Goal: Task Accomplishment & Management: Complete application form

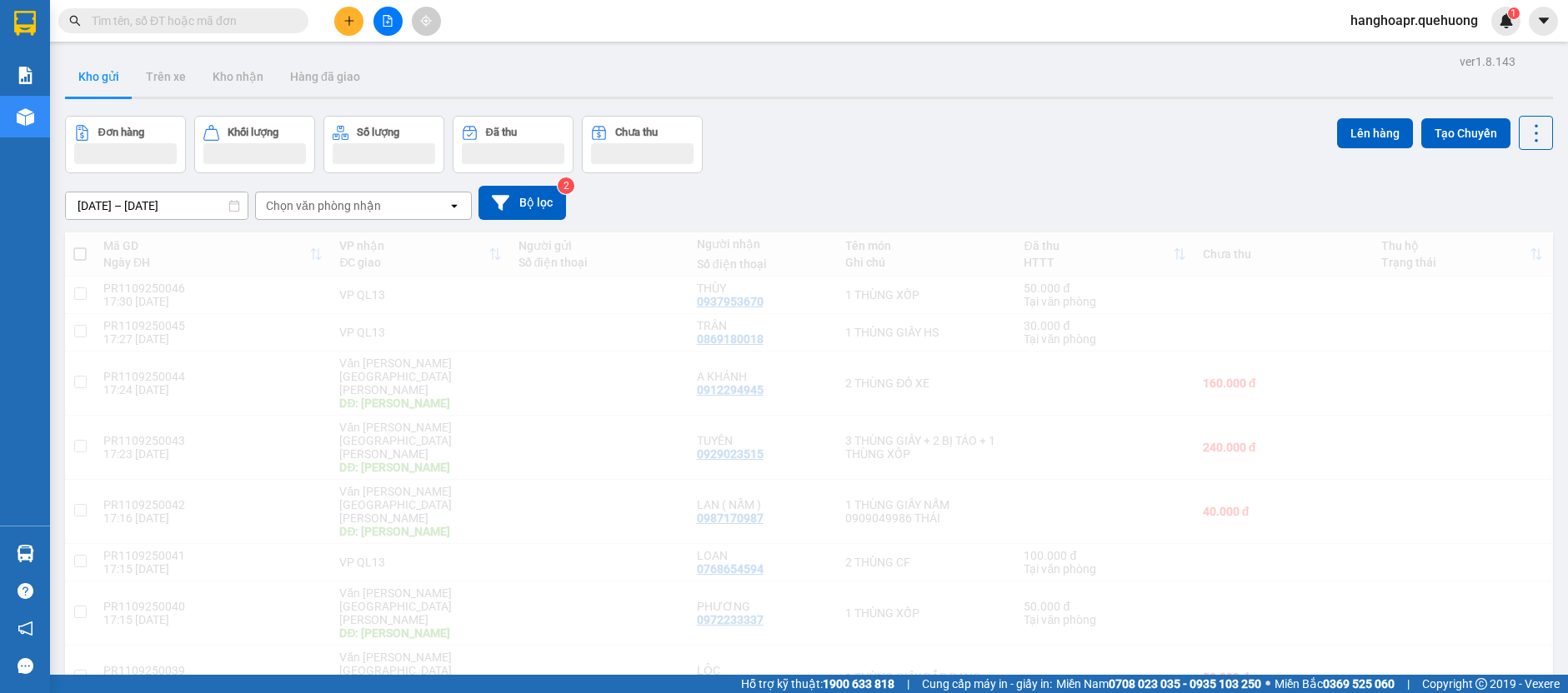
click at [182, 19] on input "text" at bounding box center [189, 21] width 196 height 18
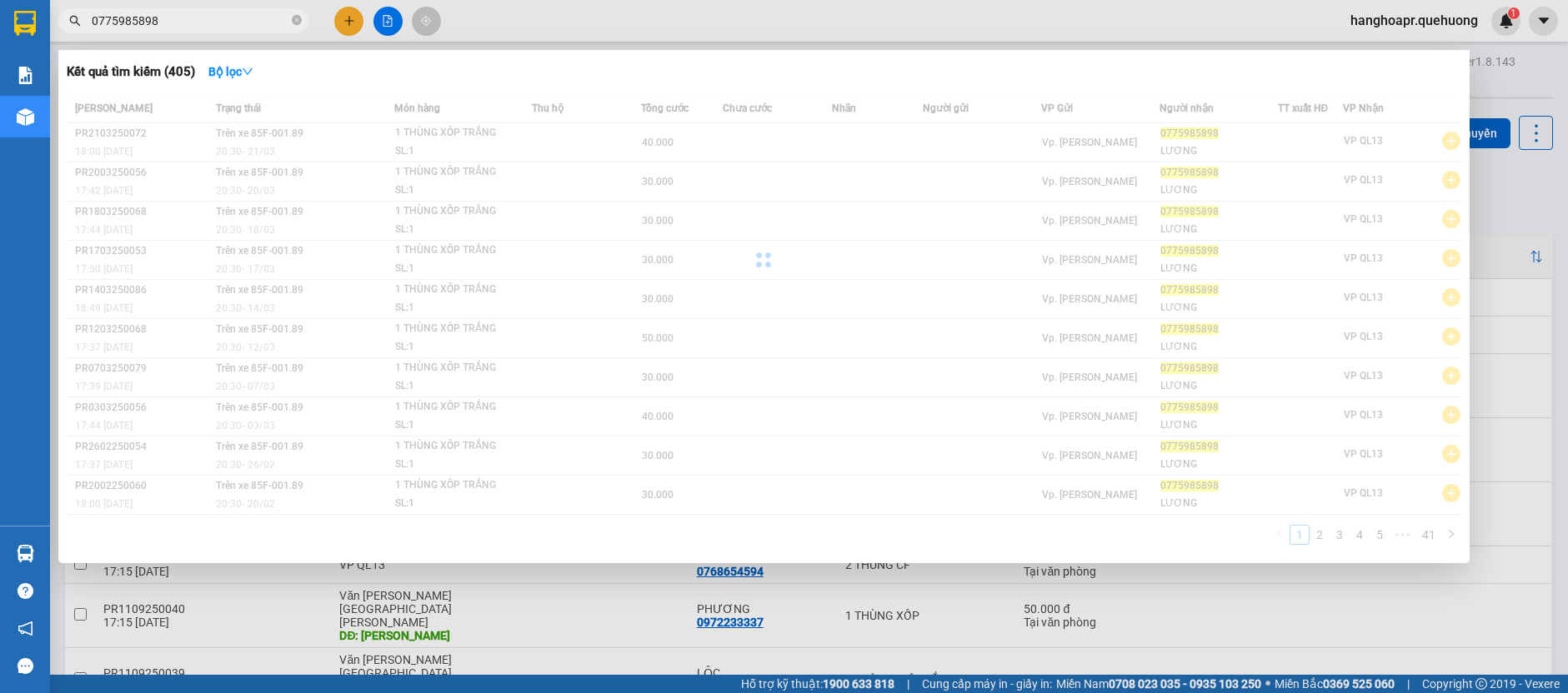
type input "0775985898"
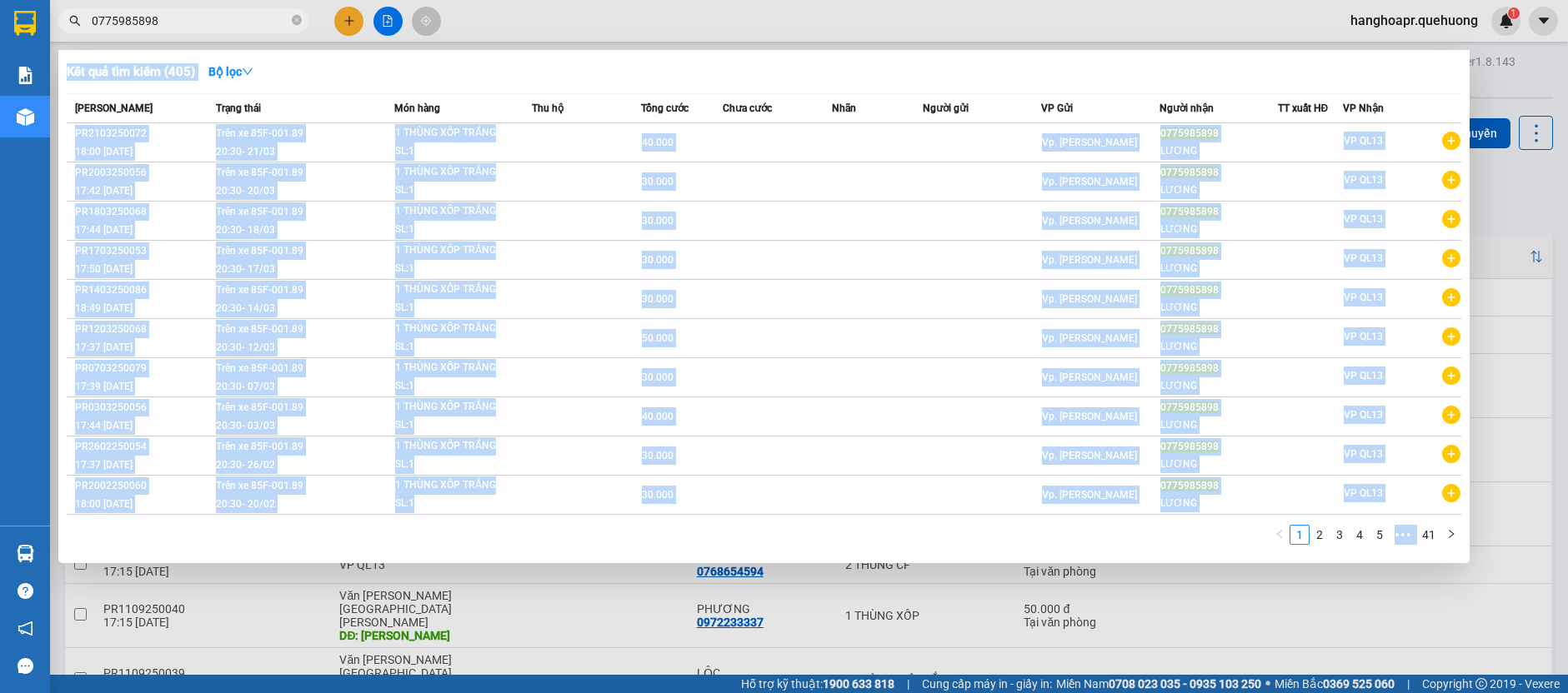
drag, startPoint x: 172, startPoint y: 32, endPoint x: 153, endPoint y: 36, distance: 19.4
click at [153, 36] on div "Kết quả [PERSON_NAME] ( 405 ) Bộ lọc Mã ĐH Trạng thái Món hàng Thu hộ Tổng [PER…" at bounding box center [163, 21] width 325 height 29
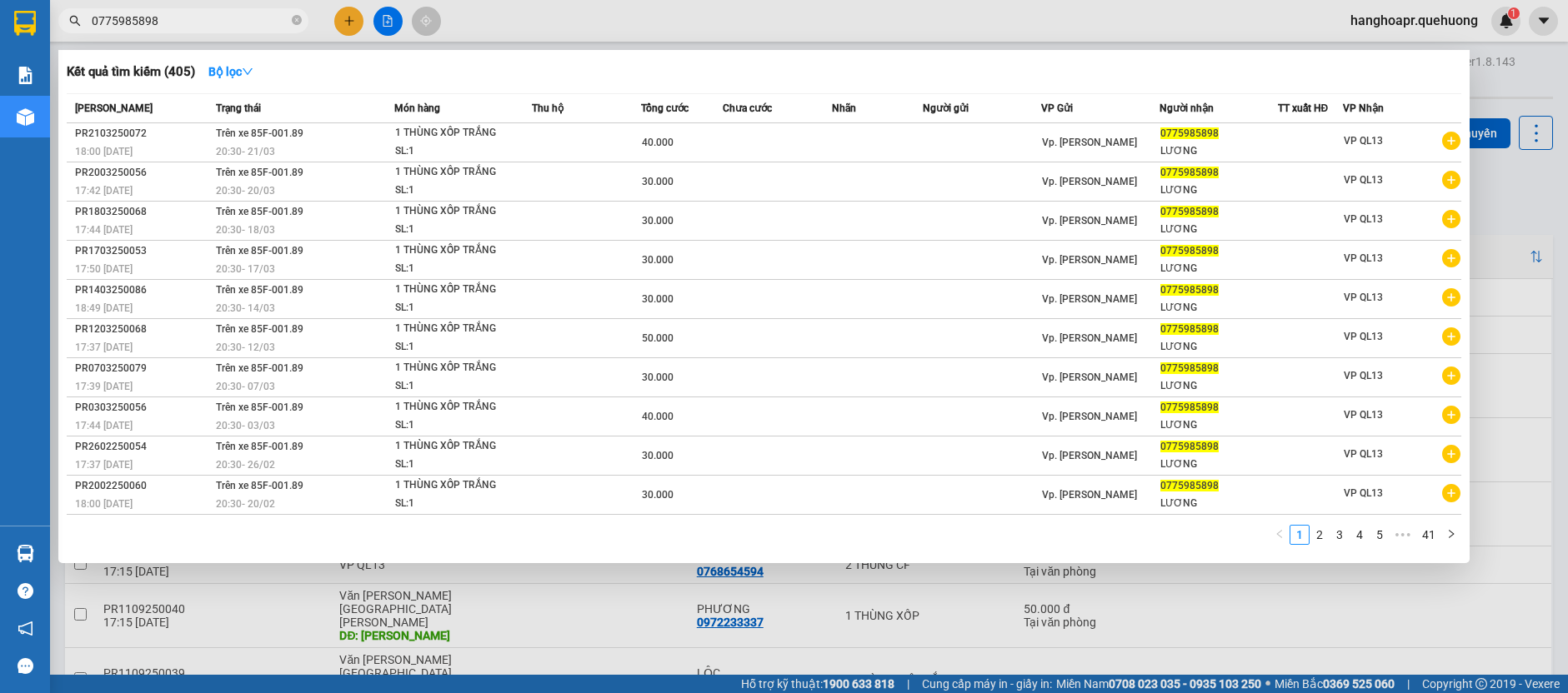
drag, startPoint x: 142, startPoint y: 20, endPoint x: 89, endPoint y: 16, distance: 53.2
click at [87, 23] on span "0775985898" at bounding box center [184, 20] width 250 height 25
click at [90, 16] on span "0775985898" at bounding box center [184, 20] width 250 height 25
drag, startPoint x: 90, startPoint y: 20, endPoint x: 153, endPoint y: 34, distance: 64.5
click at [148, 34] on div "Kết quả [PERSON_NAME] ( 405 ) Bộ lọc Mã ĐH Trạng thái Món hàng Thu hộ Tổng [PER…" at bounding box center [163, 21] width 325 height 29
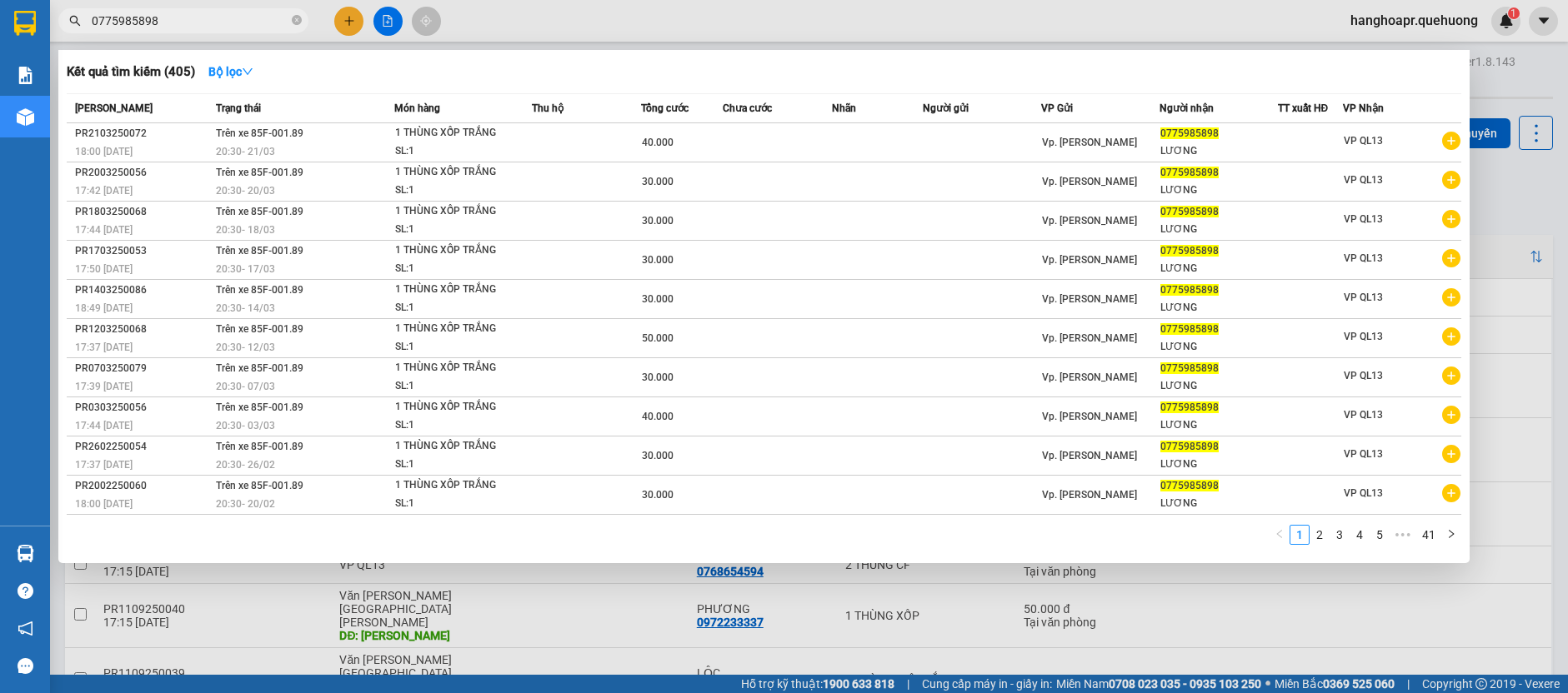
click at [163, 24] on input "0775985898" at bounding box center [189, 21] width 196 height 18
click at [158, 20] on input "0775985898" at bounding box center [189, 21] width 196 height 18
click at [353, 27] on div at bounding box center [784, 346] width 1568 height 693
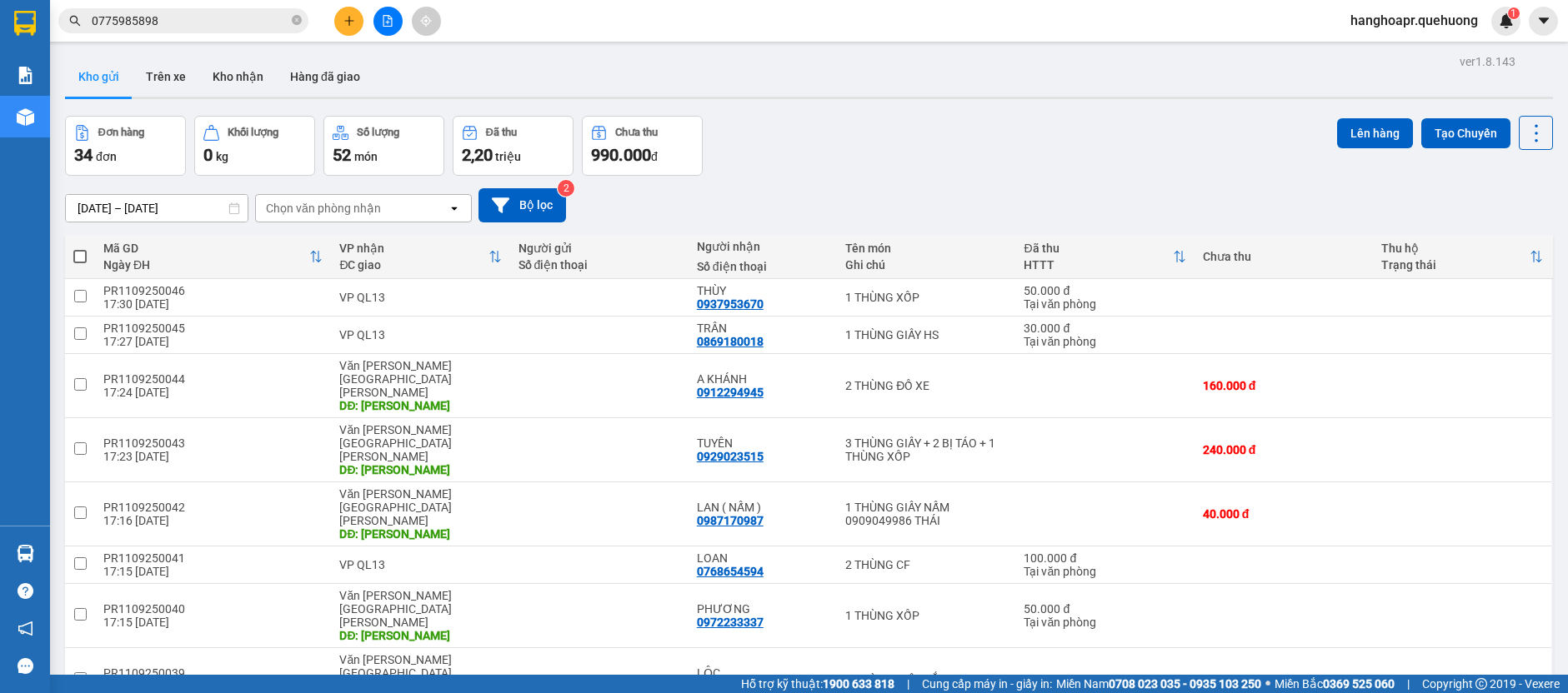
click at [345, 20] on icon "plus" at bounding box center [349, 20] width 12 height 12
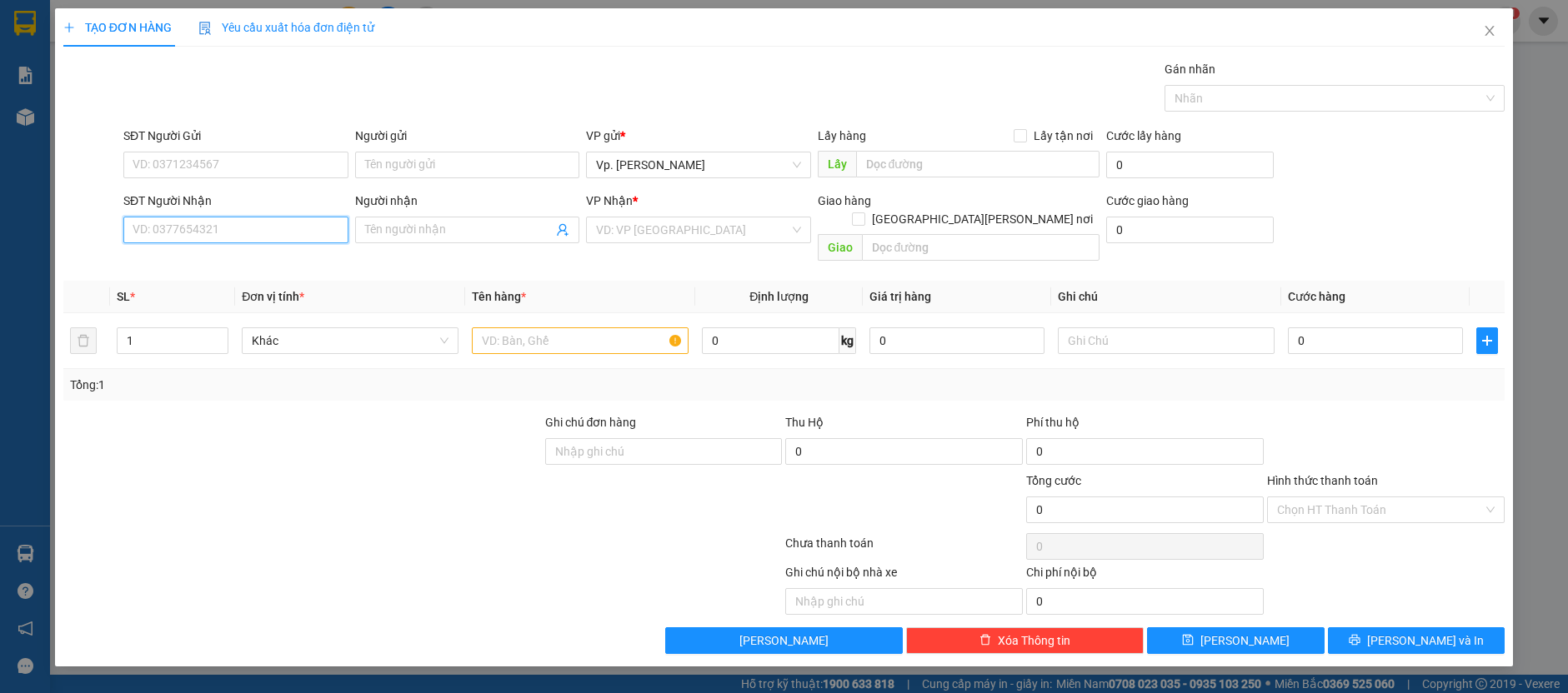
click at [196, 221] on input "SĐT Người Nhận" at bounding box center [236, 229] width 225 height 26
paste input "0775985898"
type input "0775985898"
click at [288, 268] on div "0775985898 - [PERSON_NAME]" at bounding box center [236, 262] width 205 height 18
type input "LƯƠNG"
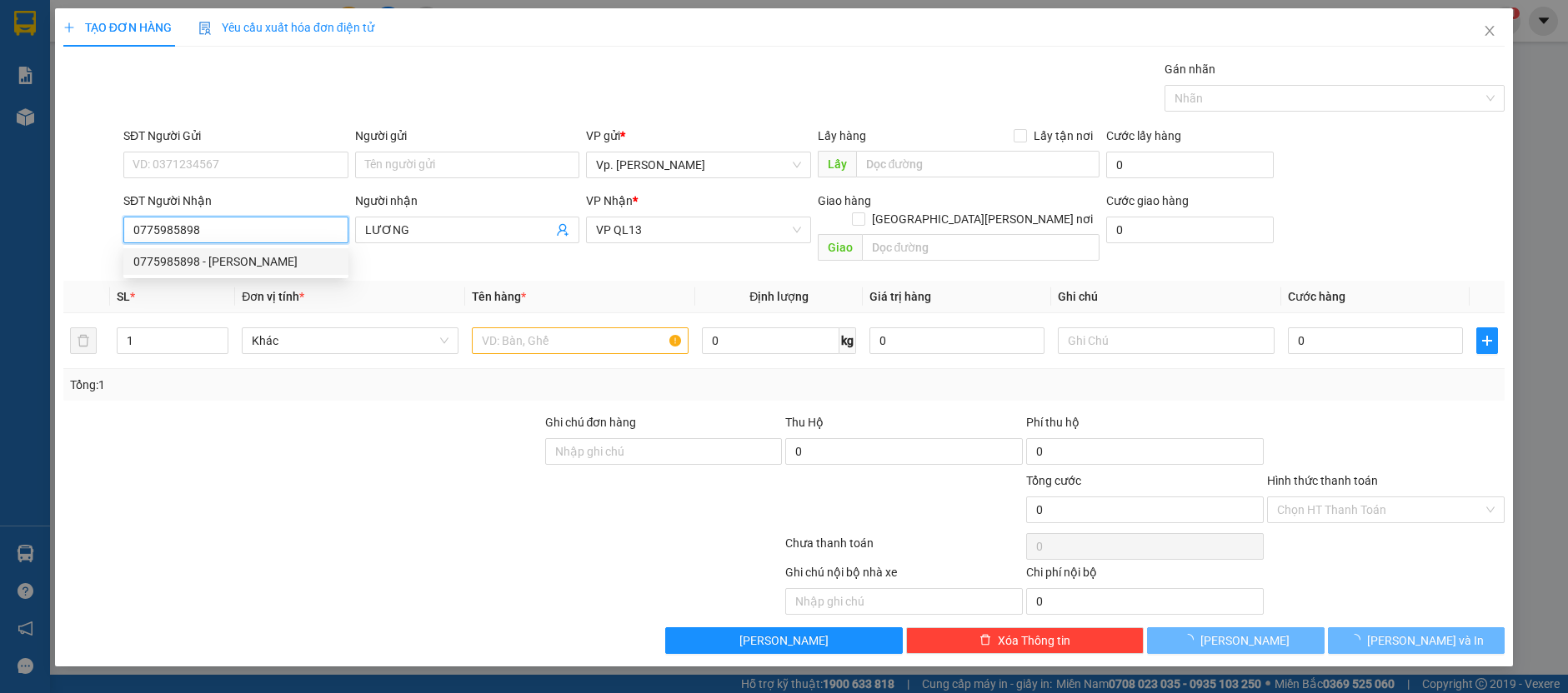
type input "30.000"
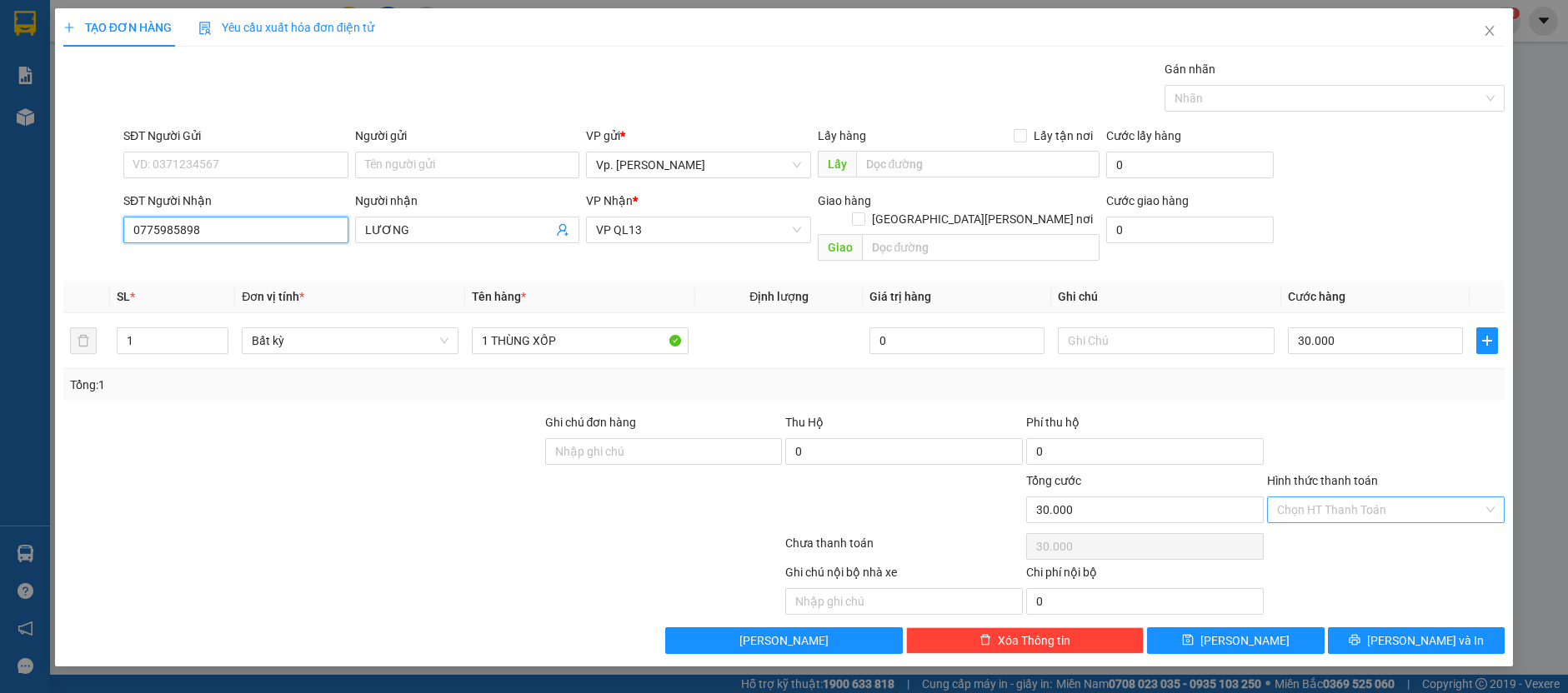
type input "0775985898"
click at [1331, 498] on input "Hình thức thanh toán" at bounding box center [1379, 509] width 205 height 25
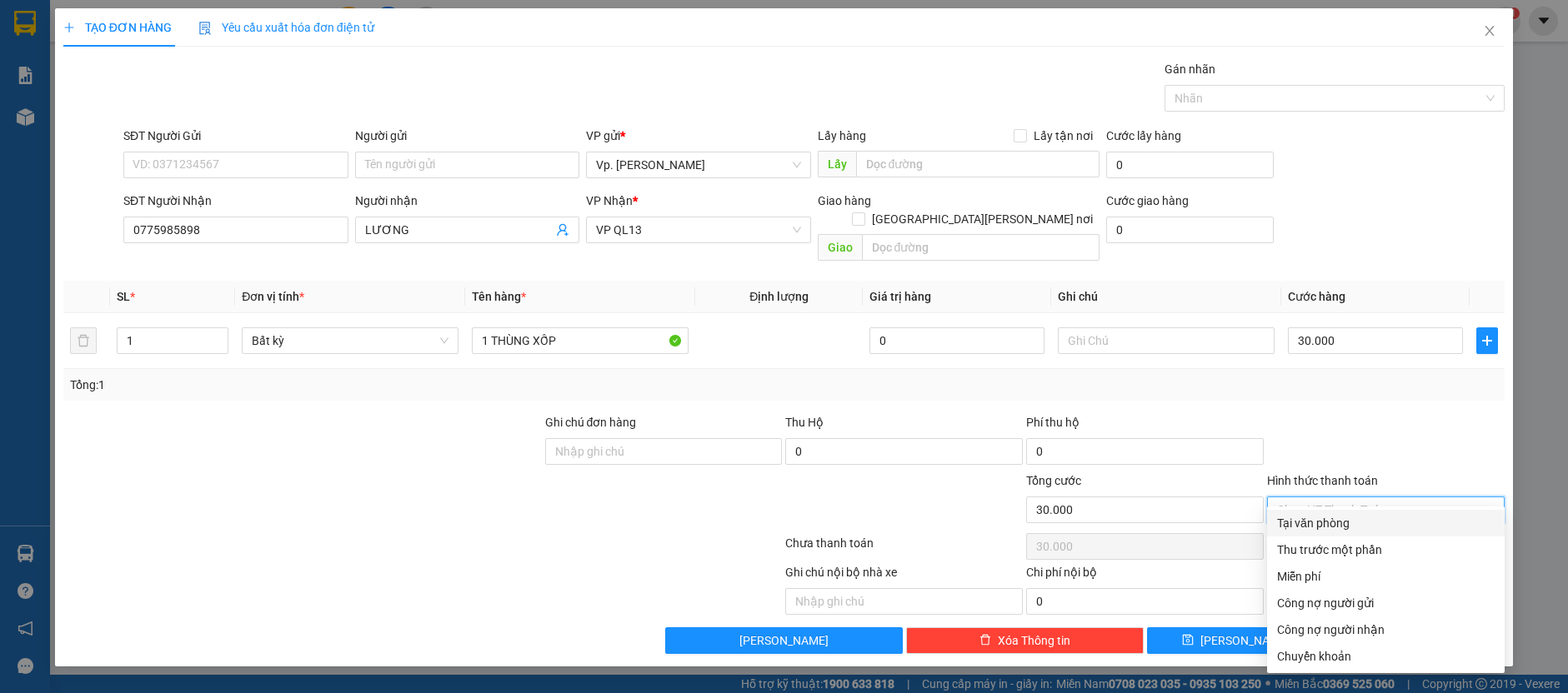
click at [1310, 532] on div "Tại văn phòng" at bounding box center [1385, 523] width 237 height 26
type input "0"
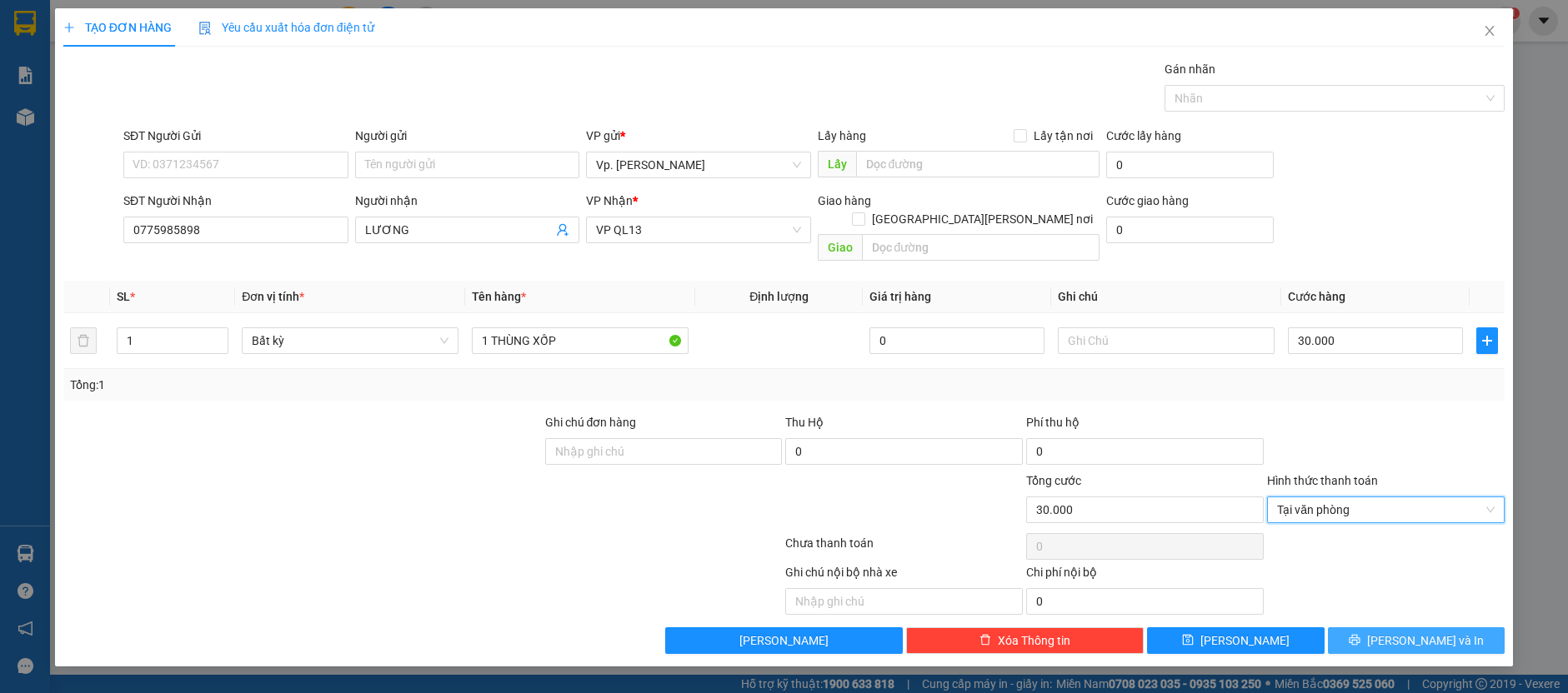
drag, startPoint x: 1374, startPoint y: 627, endPoint x: 1378, endPoint y: 604, distance: 23.3
click at [1375, 627] on button "[PERSON_NAME] và In" at bounding box center [1416, 640] width 177 height 26
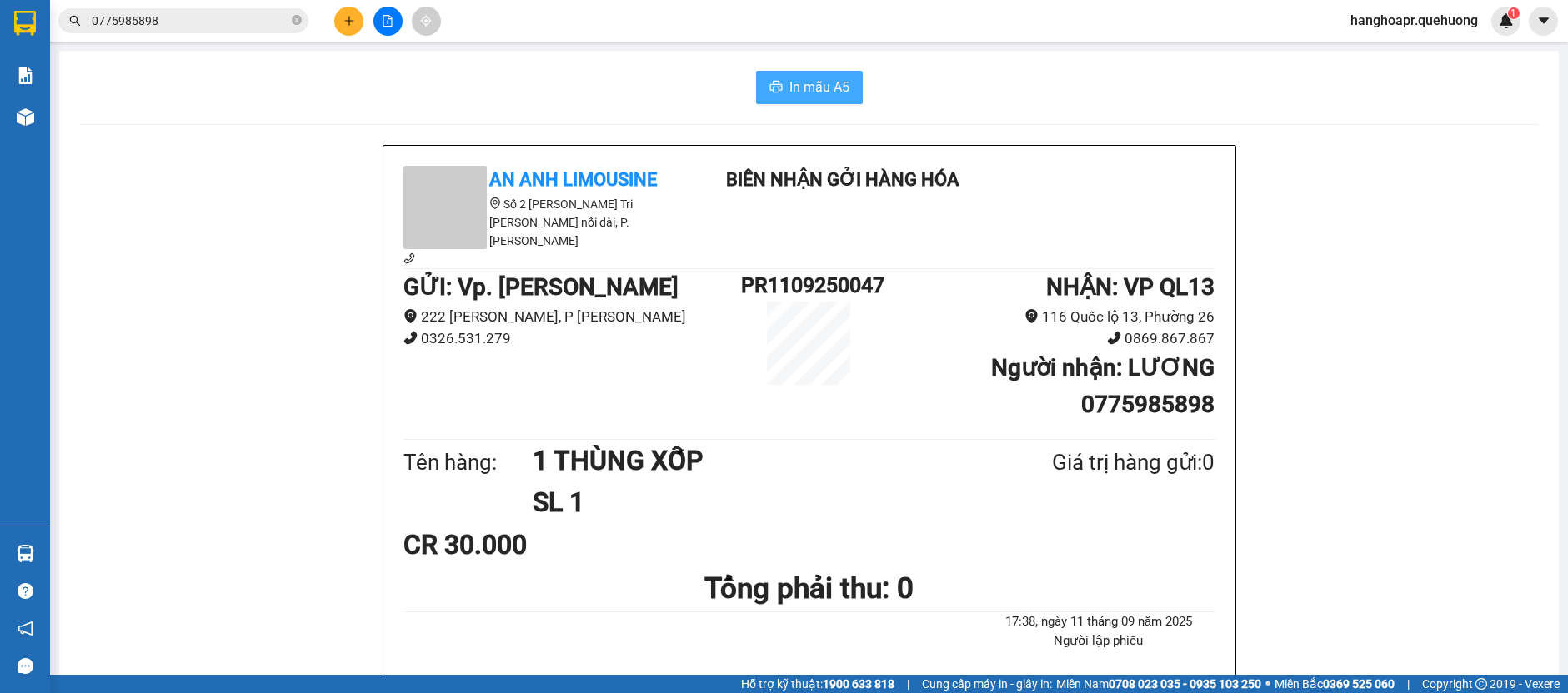
click at [795, 82] on span "In mẫu A5" at bounding box center [819, 87] width 60 height 21
click at [342, 26] on button at bounding box center [349, 21] width 29 height 29
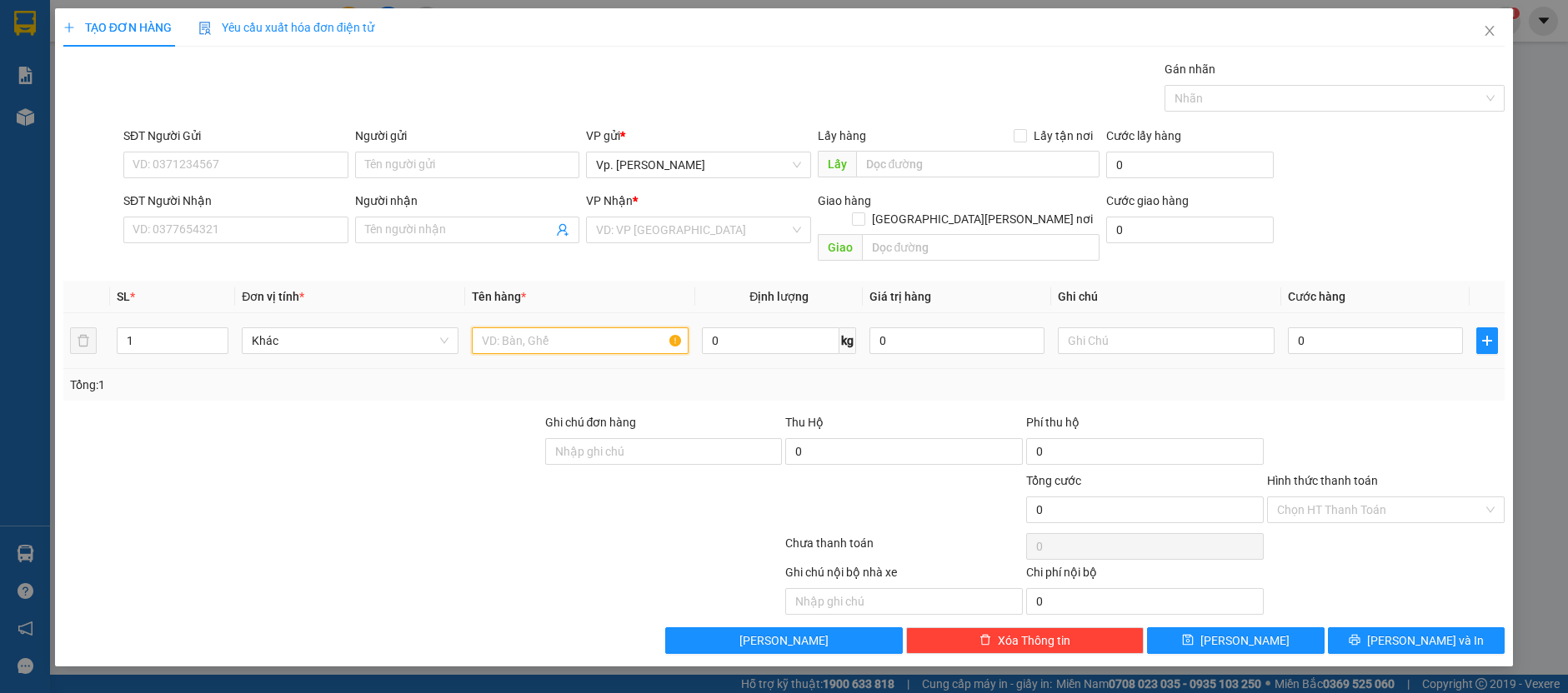
click at [553, 328] on input "text" at bounding box center [580, 341] width 216 height 26
type input "1 THÙNG DƯA"
click at [176, 223] on input "SĐT Người Nhận" at bounding box center [236, 229] width 225 height 26
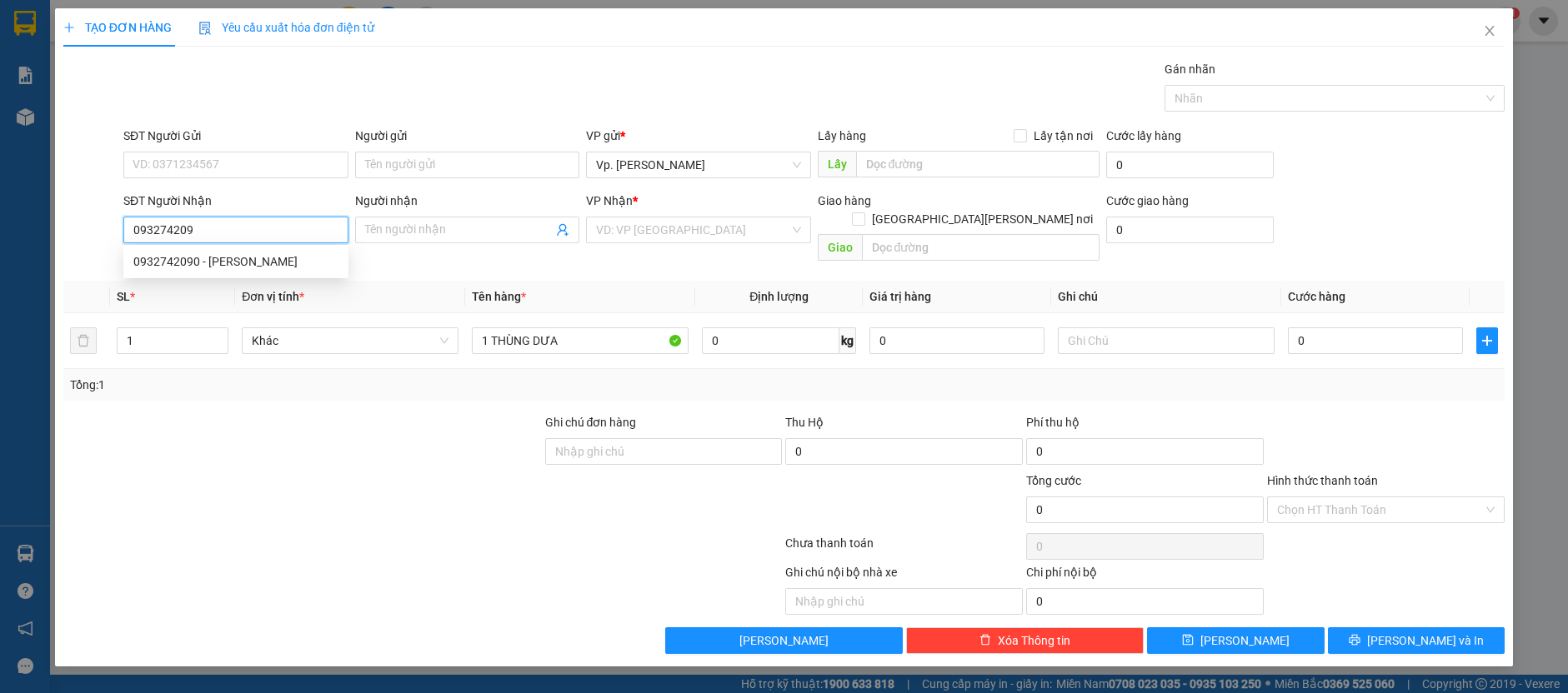
type input "0932742090"
click at [231, 269] on div "0932742090 - [PERSON_NAME]" at bounding box center [236, 262] width 205 height 18
type input "THẢO"
type input "TÂN PHÚ"
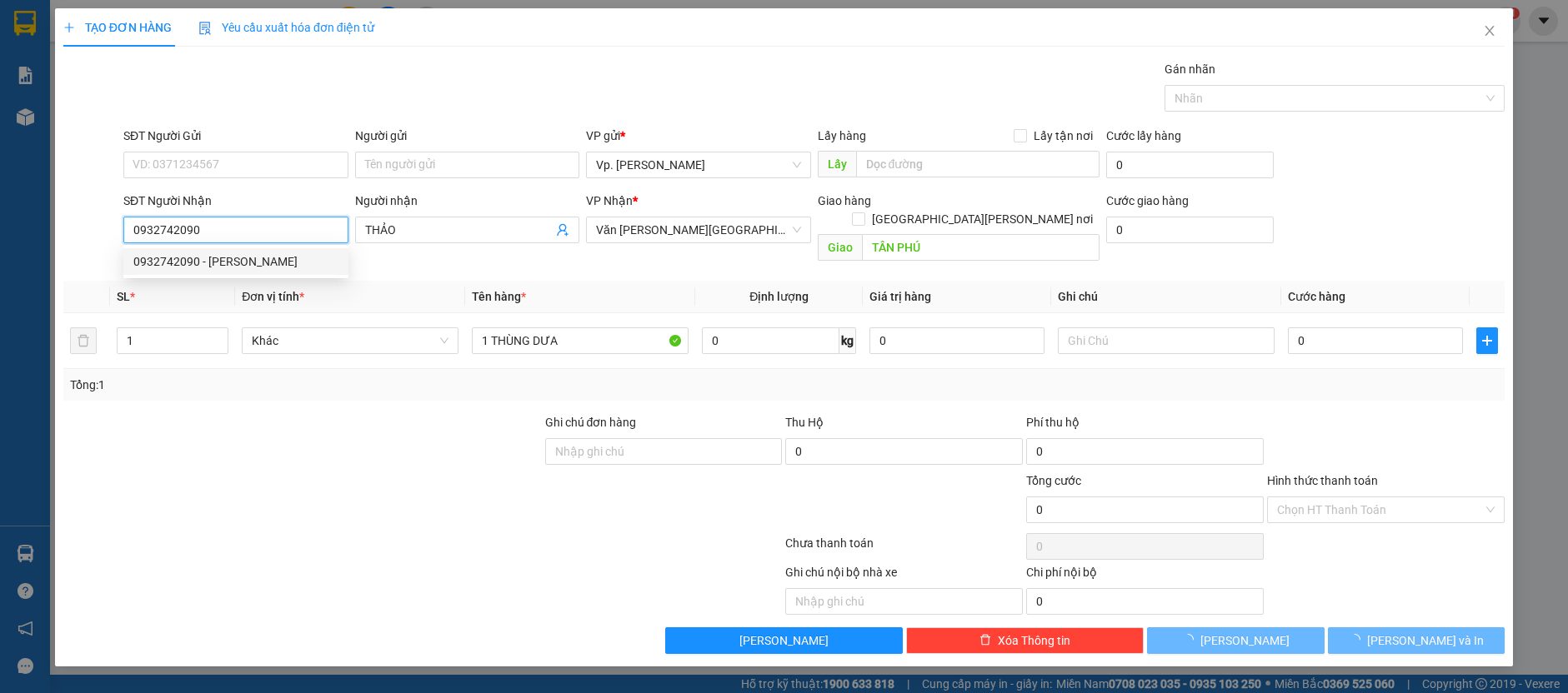
type input "50.000"
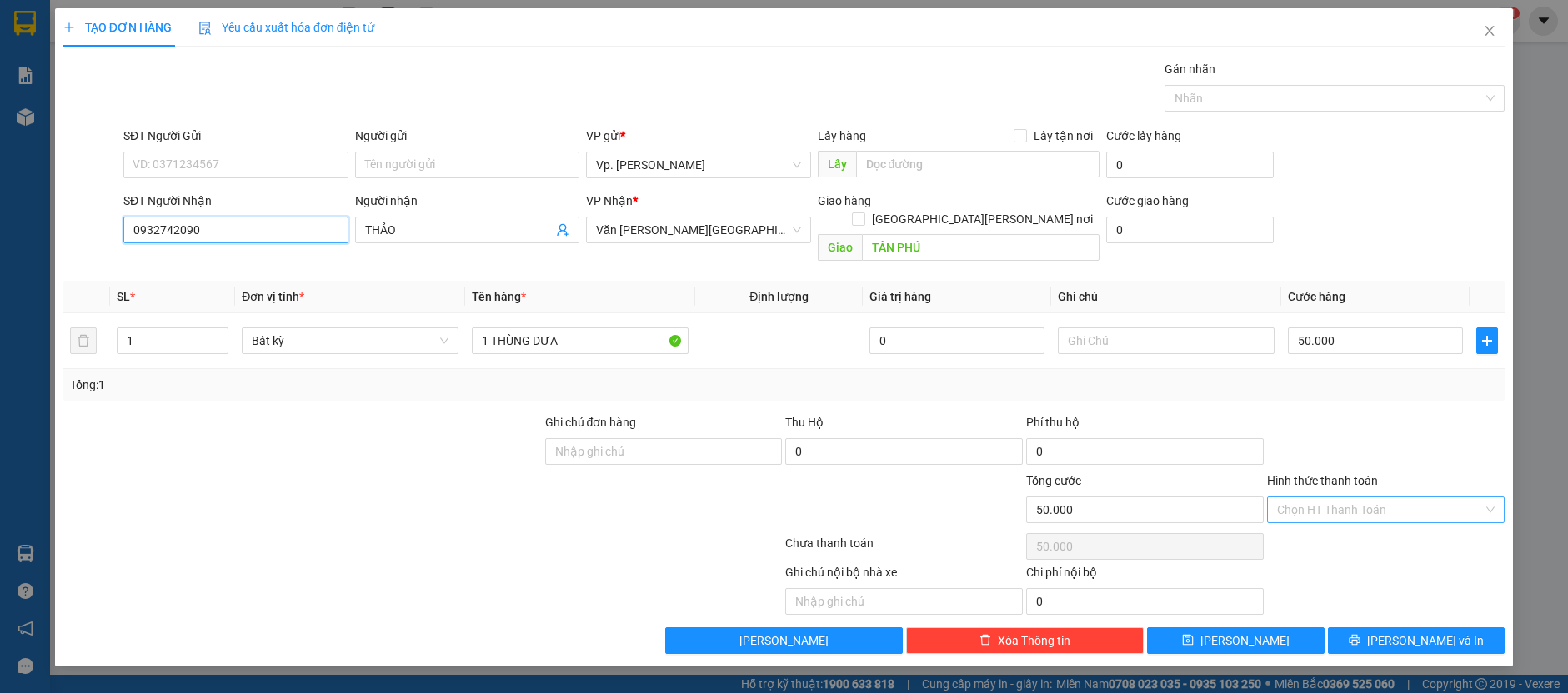
type input "0932742090"
click at [1325, 498] on input "Hình thức thanh toán" at bounding box center [1379, 509] width 205 height 25
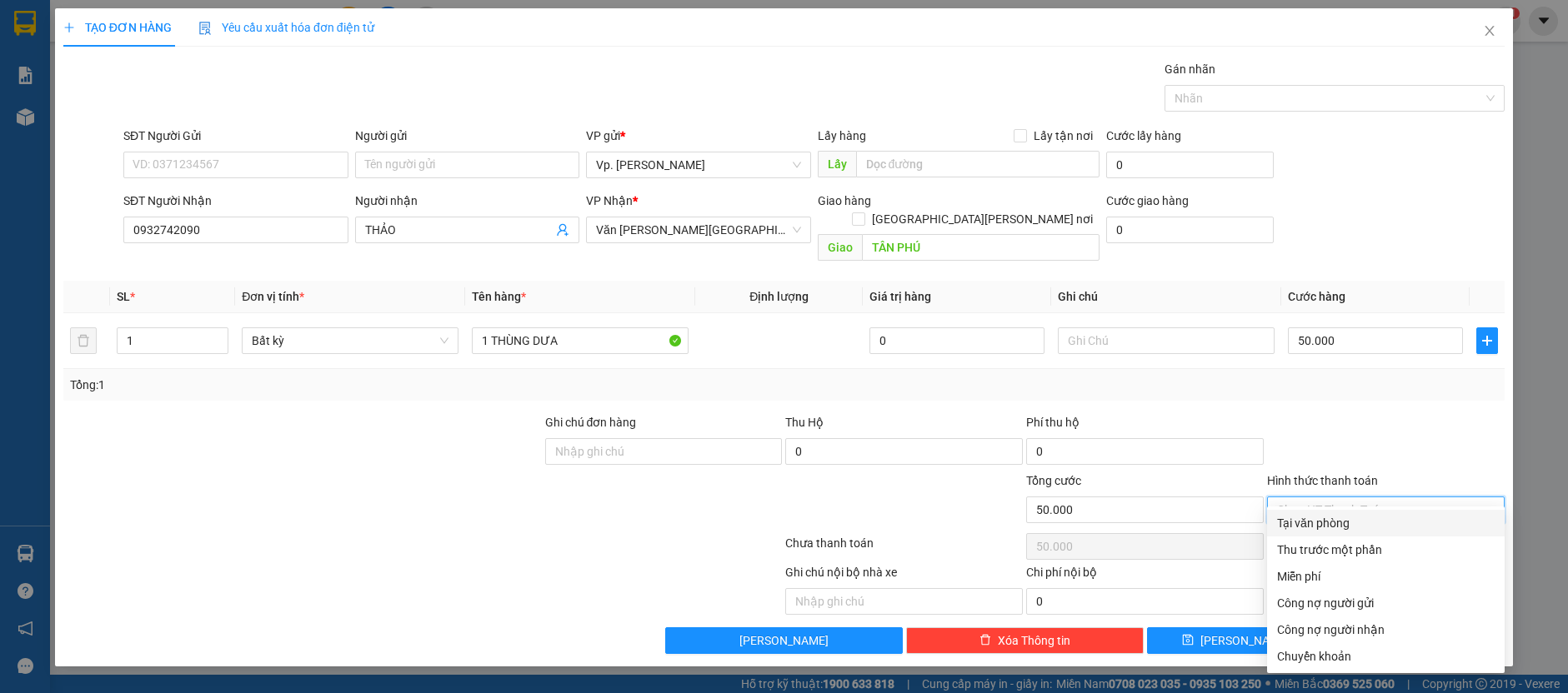
click at [1331, 520] on div "Tại văn phòng" at bounding box center [1385, 523] width 217 height 18
type input "0"
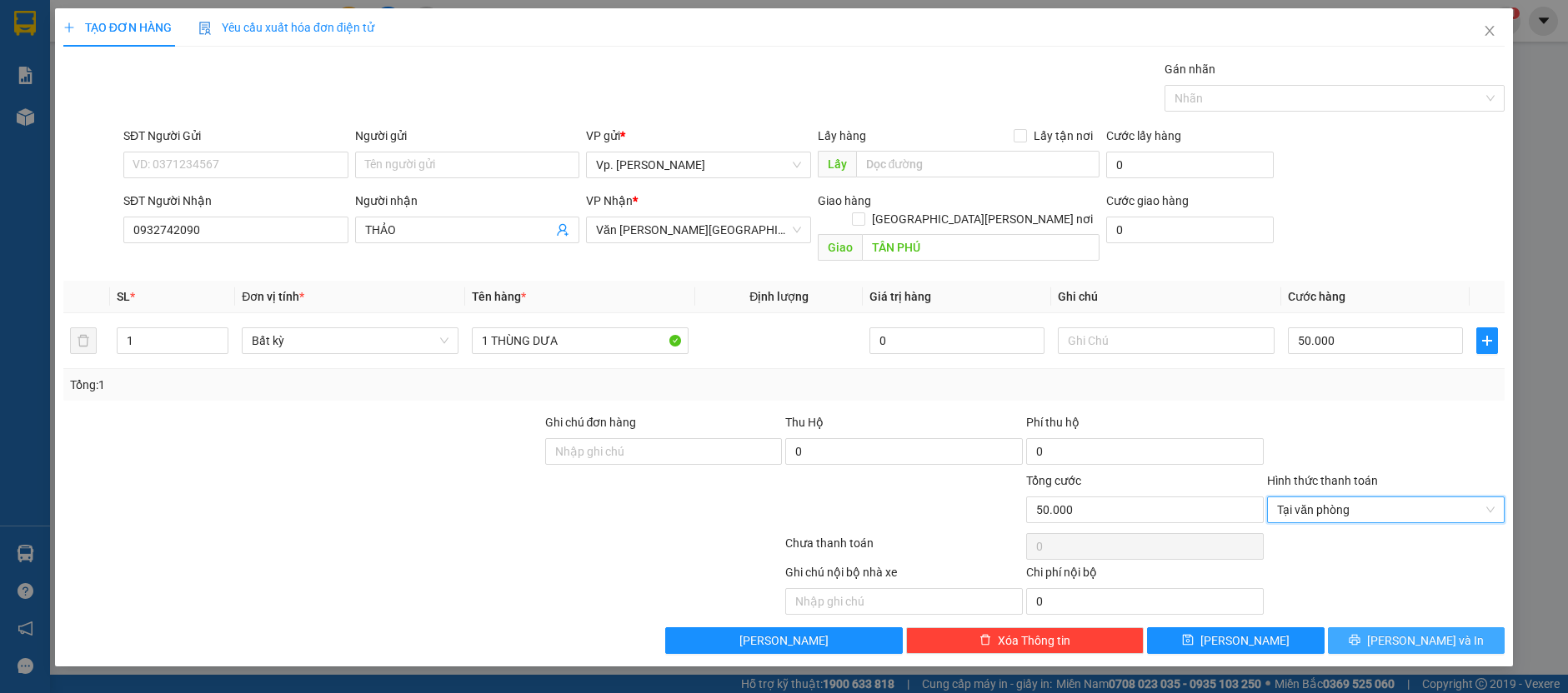
click at [1426, 632] on span "[PERSON_NAME] và In" at bounding box center [1426, 641] width 117 height 18
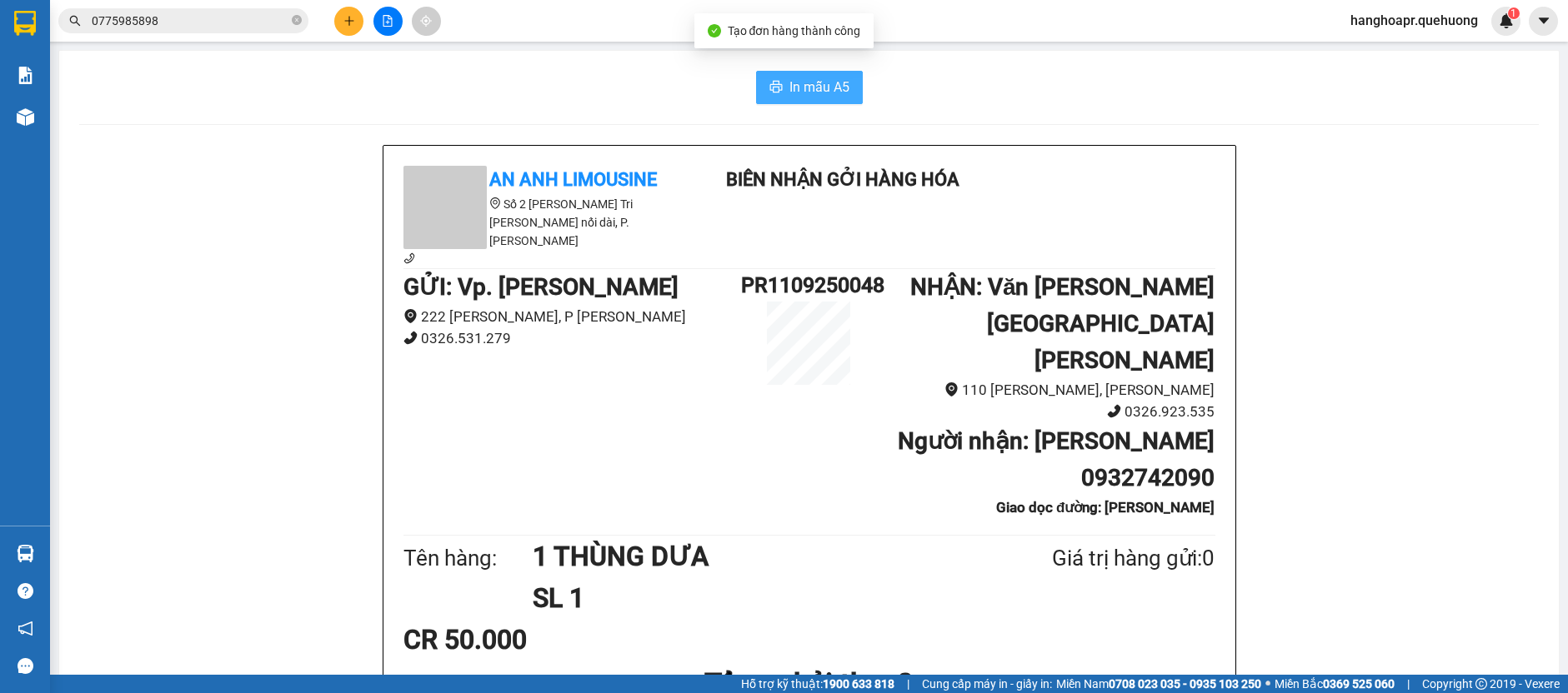
click at [817, 83] on span "In mẫu A5" at bounding box center [819, 87] width 60 height 21
click at [341, 21] on button at bounding box center [349, 21] width 29 height 29
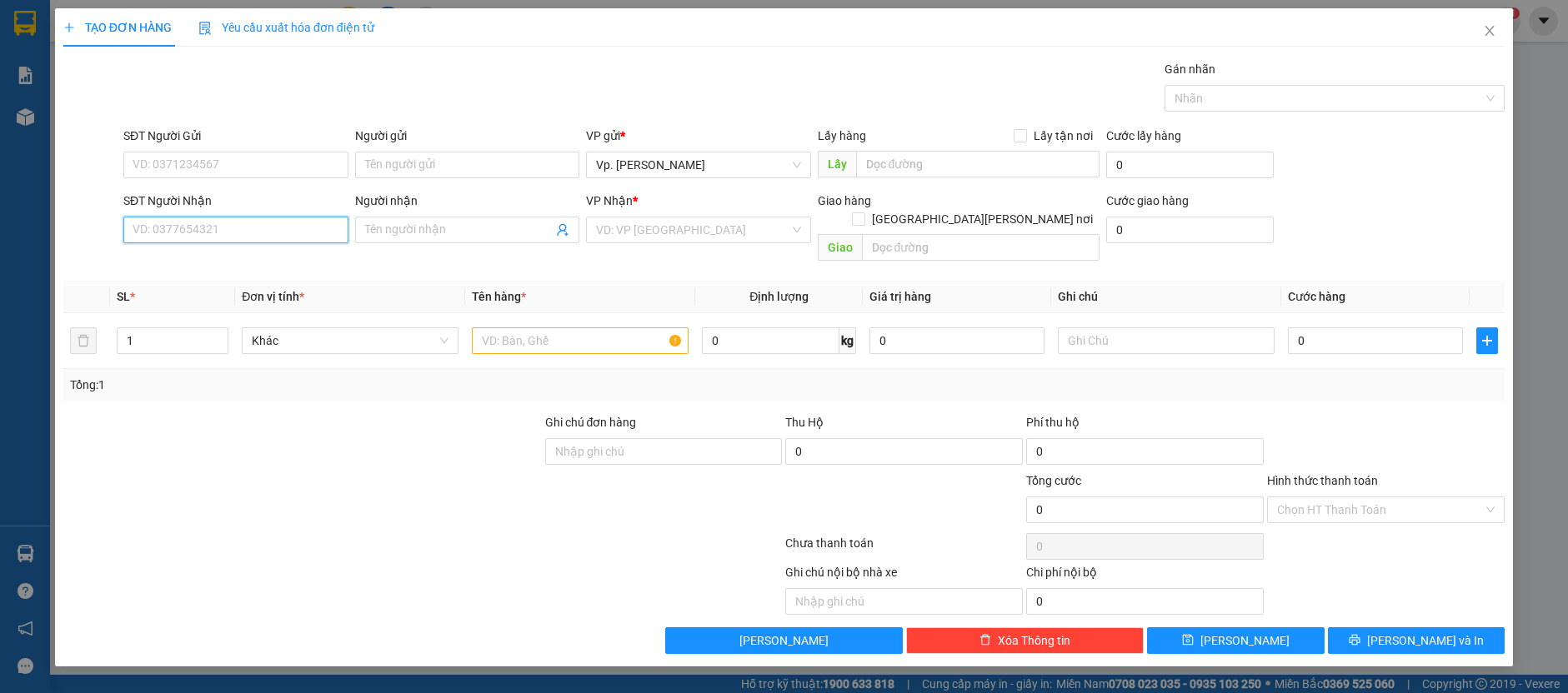
click at [278, 226] on input "SĐT Người Nhận" at bounding box center [236, 229] width 225 height 26
click at [215, 269] on div "0919499724 - [PERSON_NAME]" at bounding box center [236, 262] width 205 height 18
type input "0919499724"
type input "DUY"
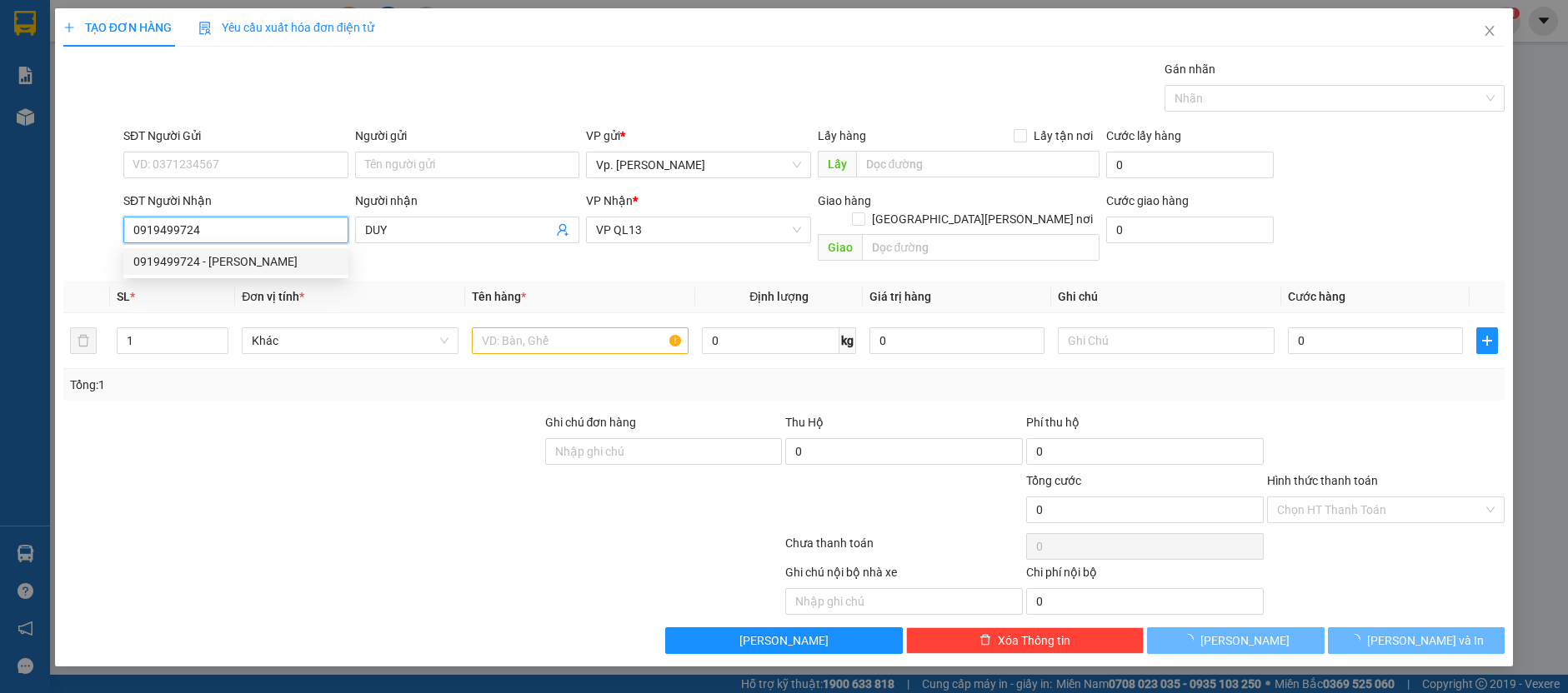
type input "100.000"
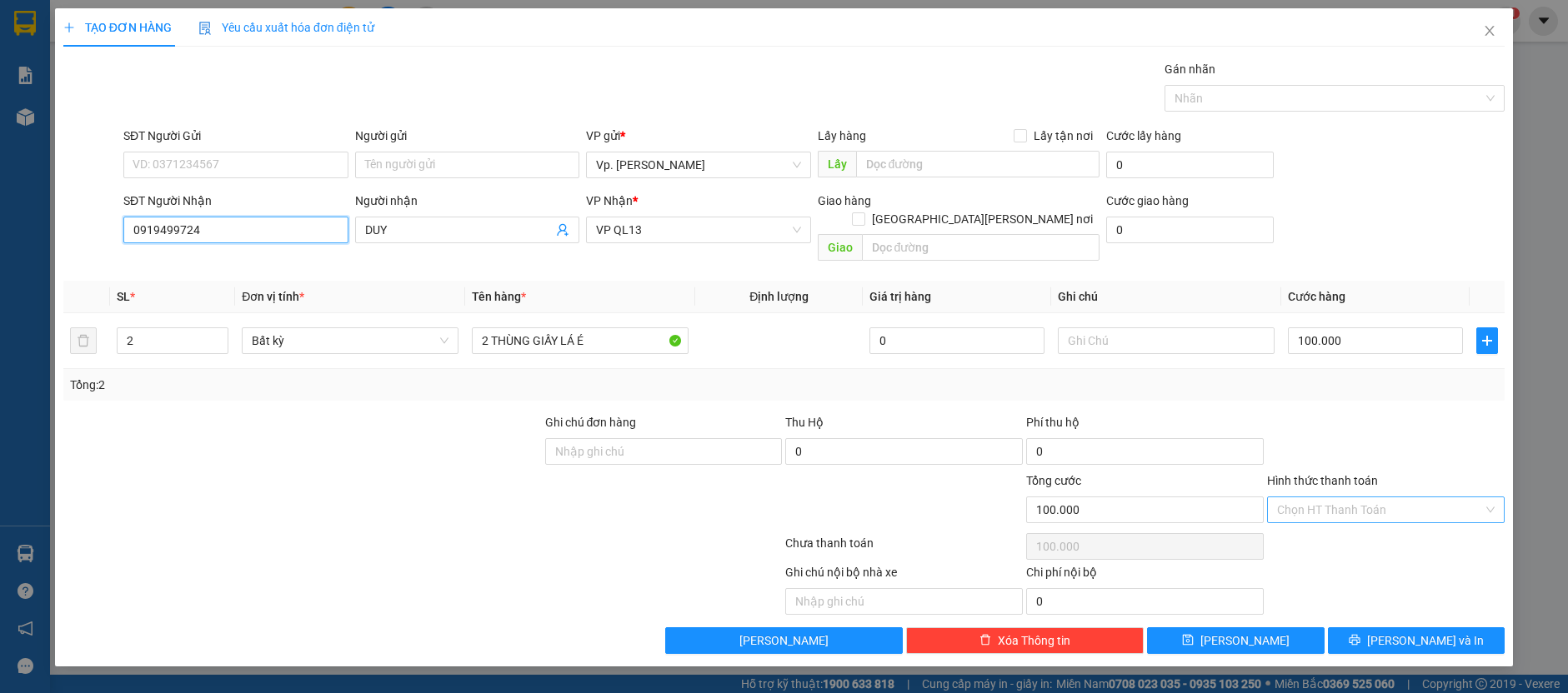
type input "0919499724"
click at [1362, 498] on input "Hình thức thanh toán" at bounding box center [1379, 509] width 205 height 25
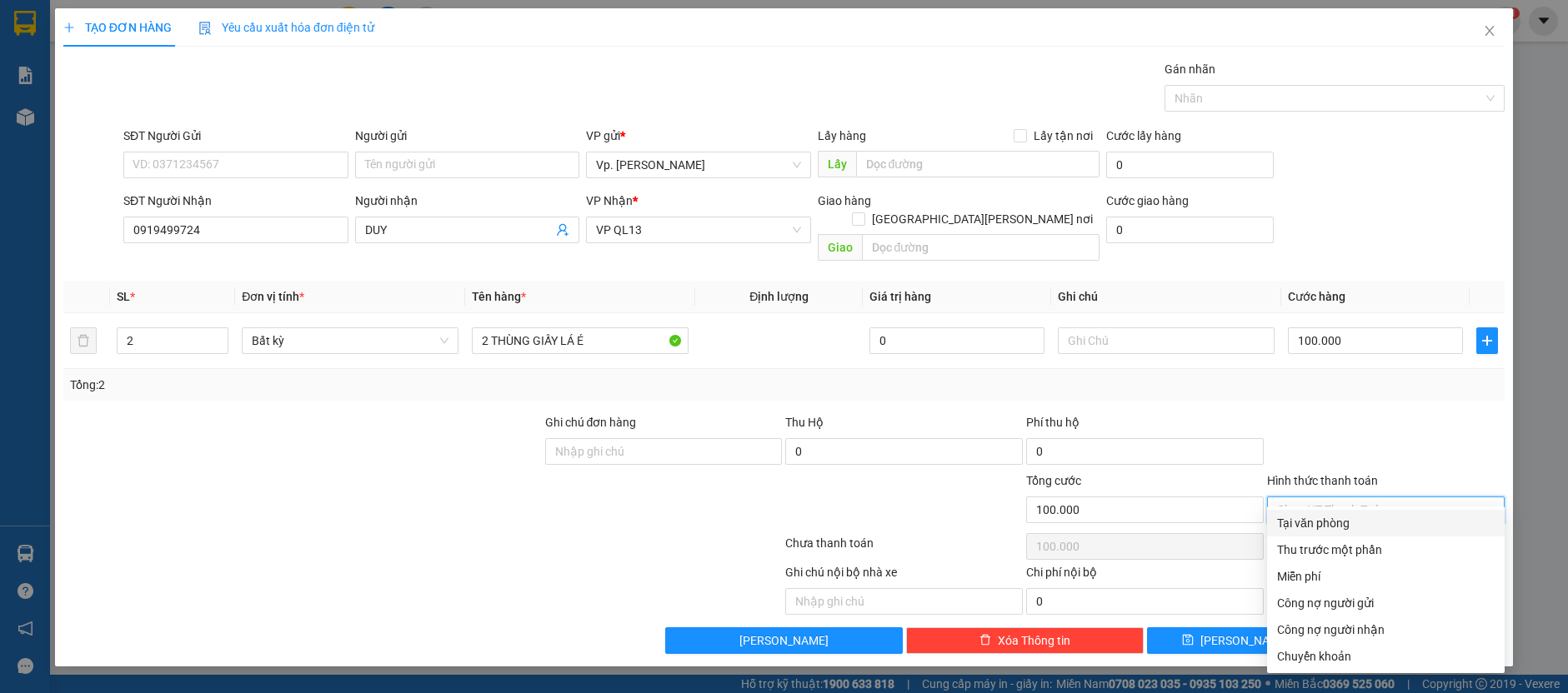
click at [1365, 517] on div "Tại văn phòng" at bounding box center [1385, 523] width 217 height 18
type input "0"
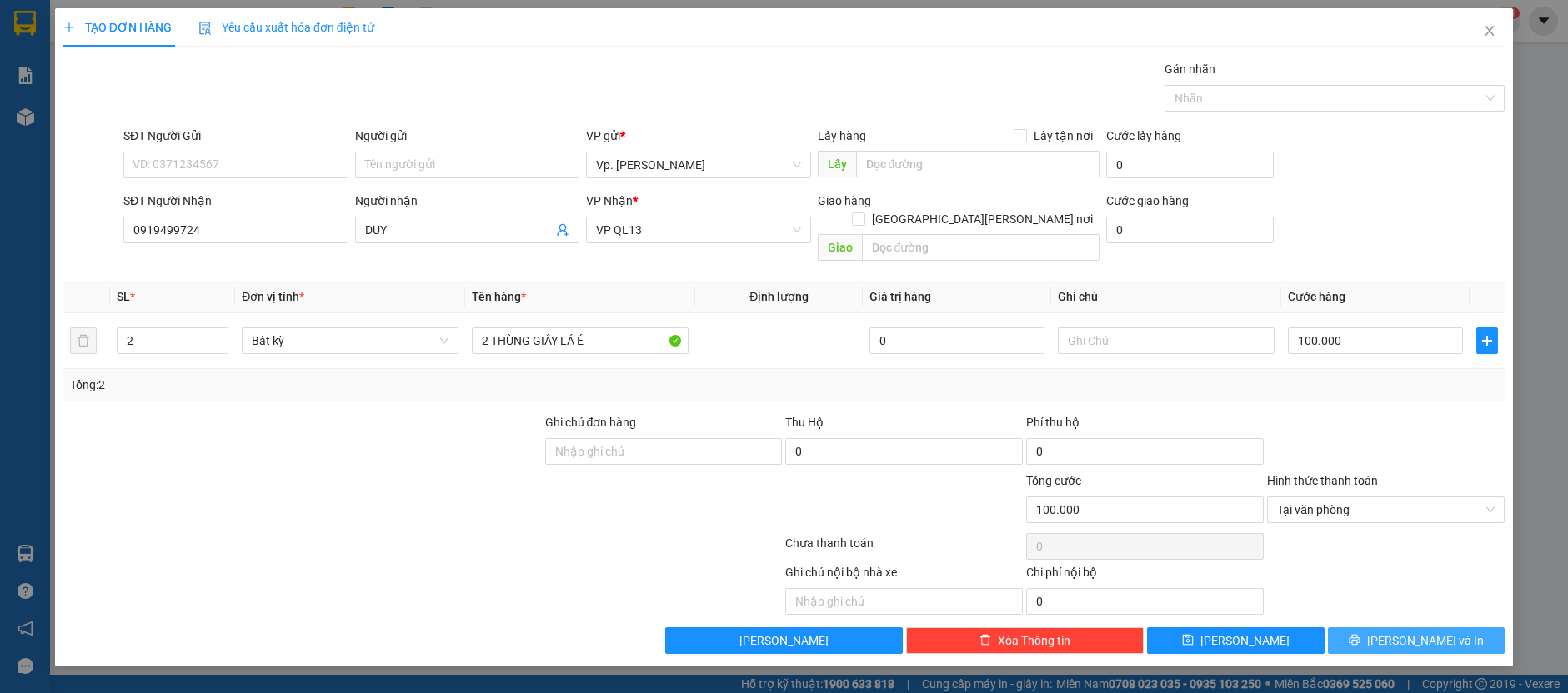
click at [1380, 627] on button "[PERSON_NAME] và In" at bounding box center [1416, 640] width 177 height 26
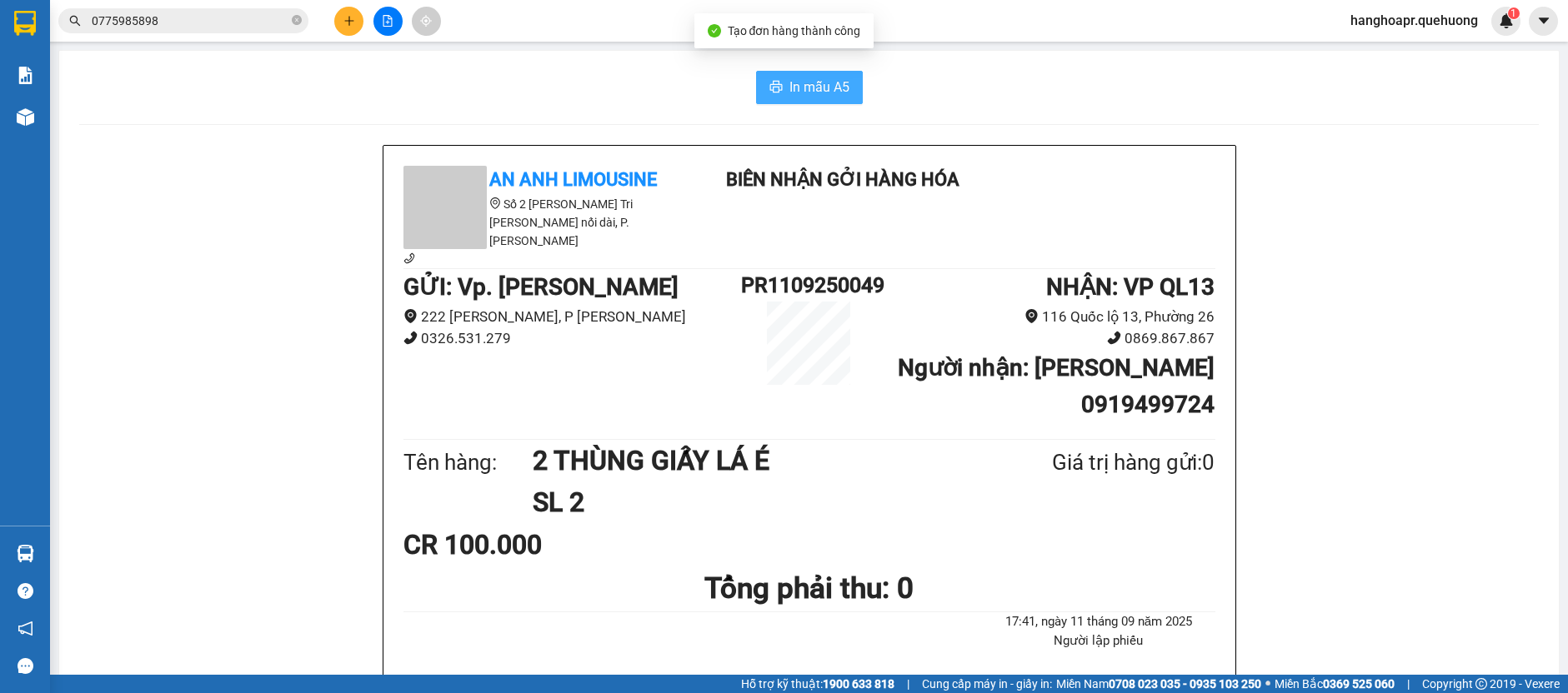
click at [835, 86] on span "In mẫu A5" at bounding box center [819, 87] width 60 height 21
click at [773, 80] on button "In mẫu A5" at bounding box center [809, 88] width 107 height 34
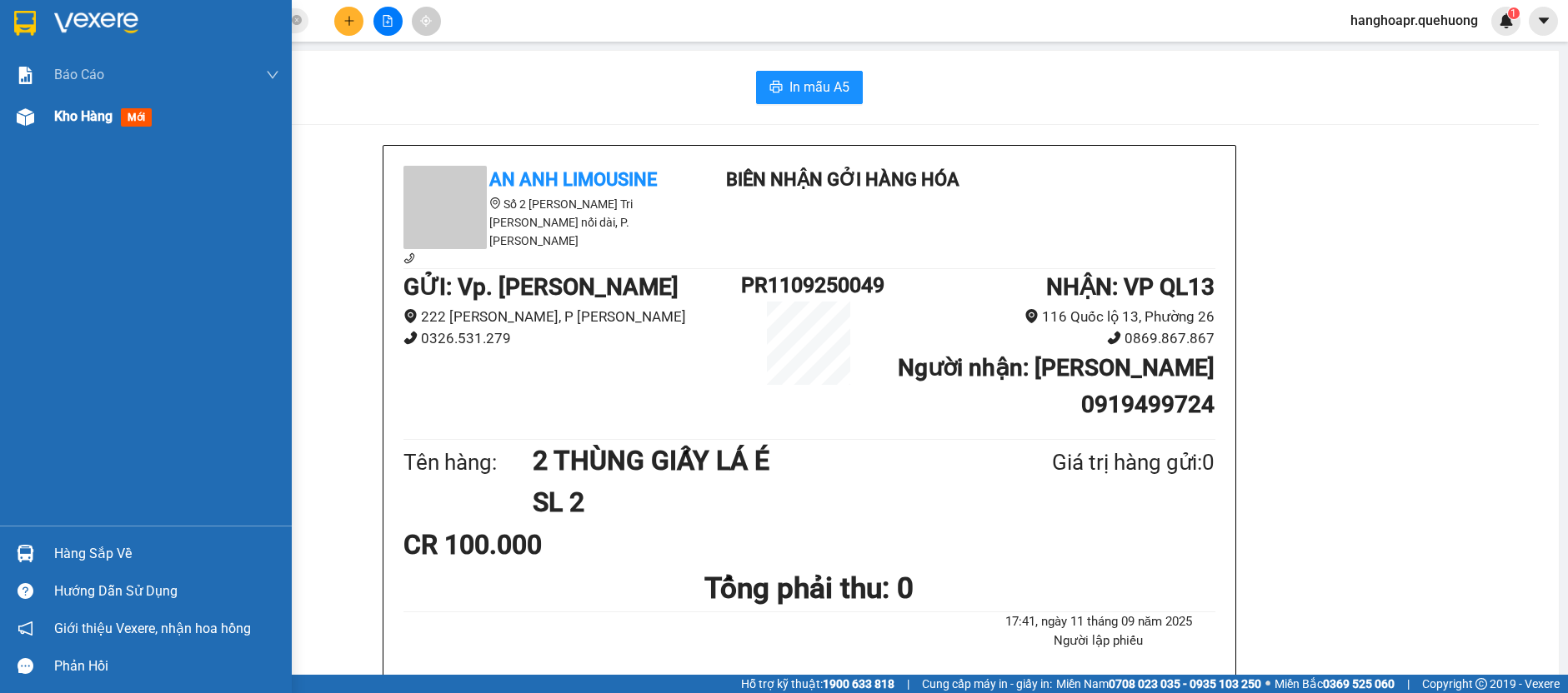
click at [6, 101] on div "Kho hàng mới" at bounding box center [145, 117] width 291 height 42
click at [29, 125] on img at bounding box center [25, 117] width 17 height 17
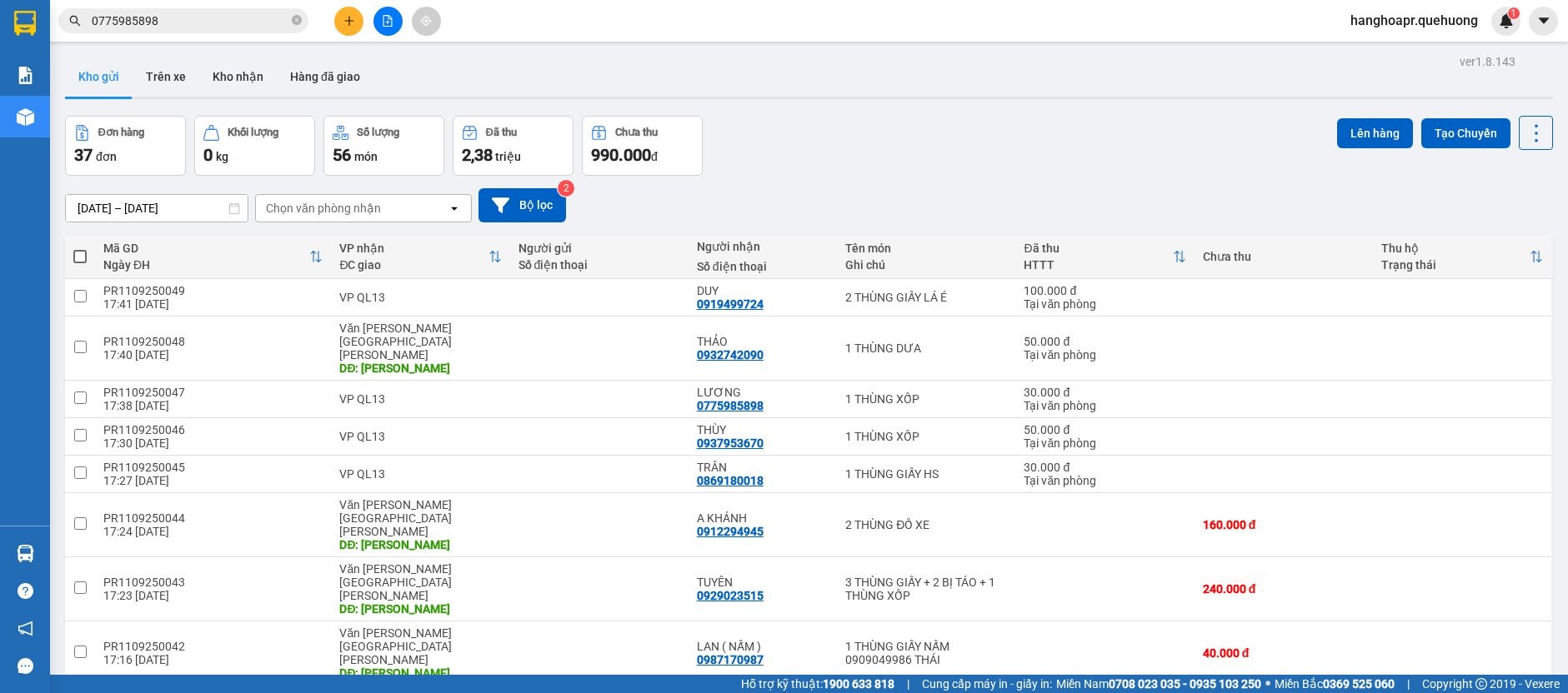
click at [361, 29] on button at bounding box center [349, 21] width 29 height 29
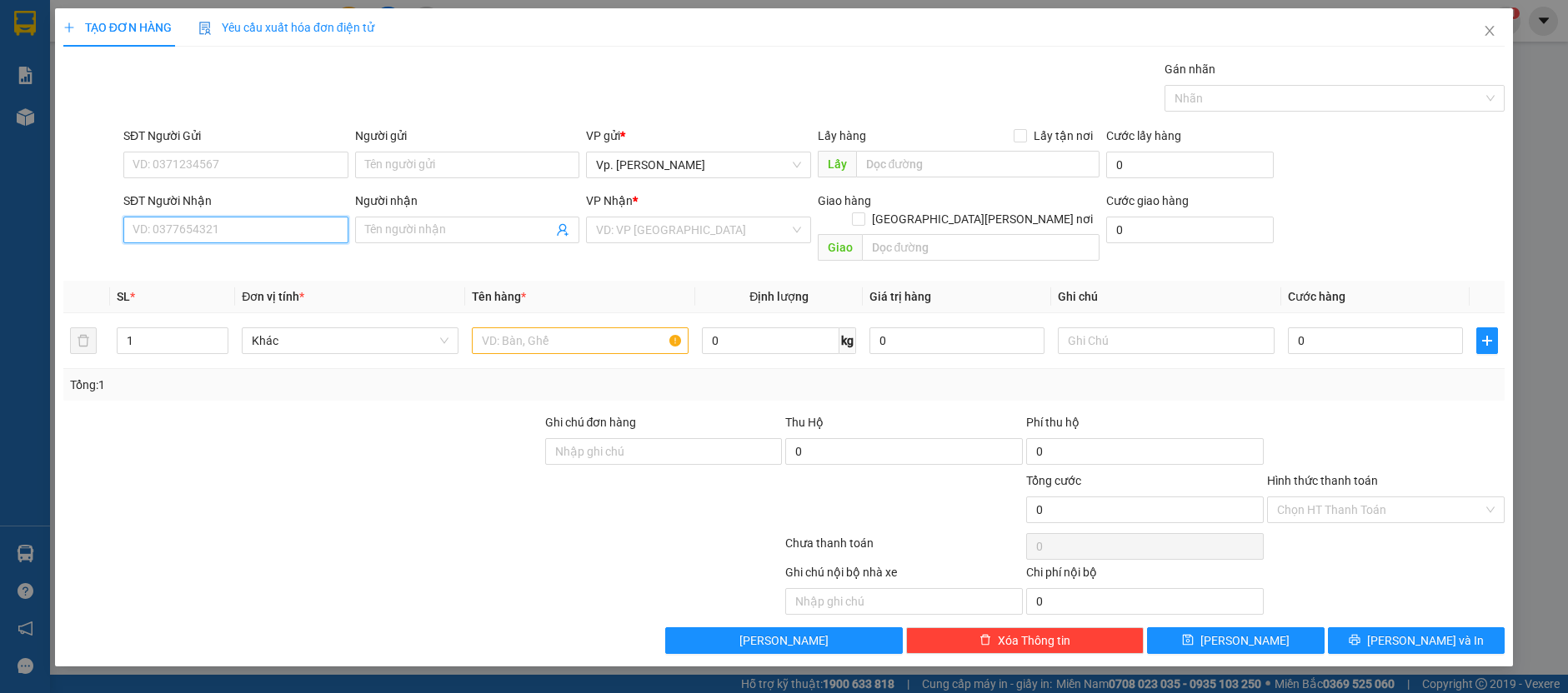
click at [269, 227] on input "SĐT Người Nhận" at bounding box center [236, 229] width 225 height 26
click at [225, 260] on div "0909941821 - [PERSON_NAME]" at bounding box center [236, 262] width 205 height 18
type input "0909941821"
type input "CHINH"
type input "TÂN PHÚ"
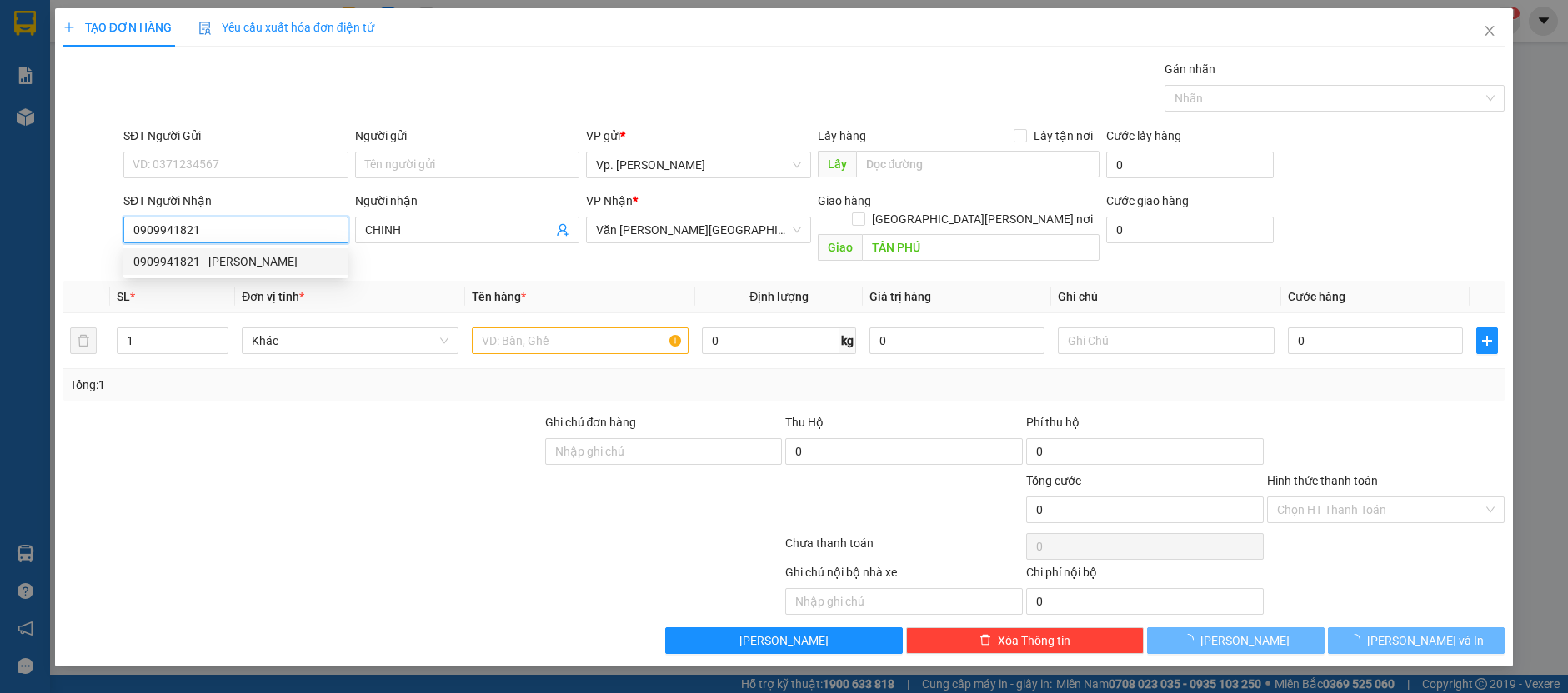
type input "50.000"
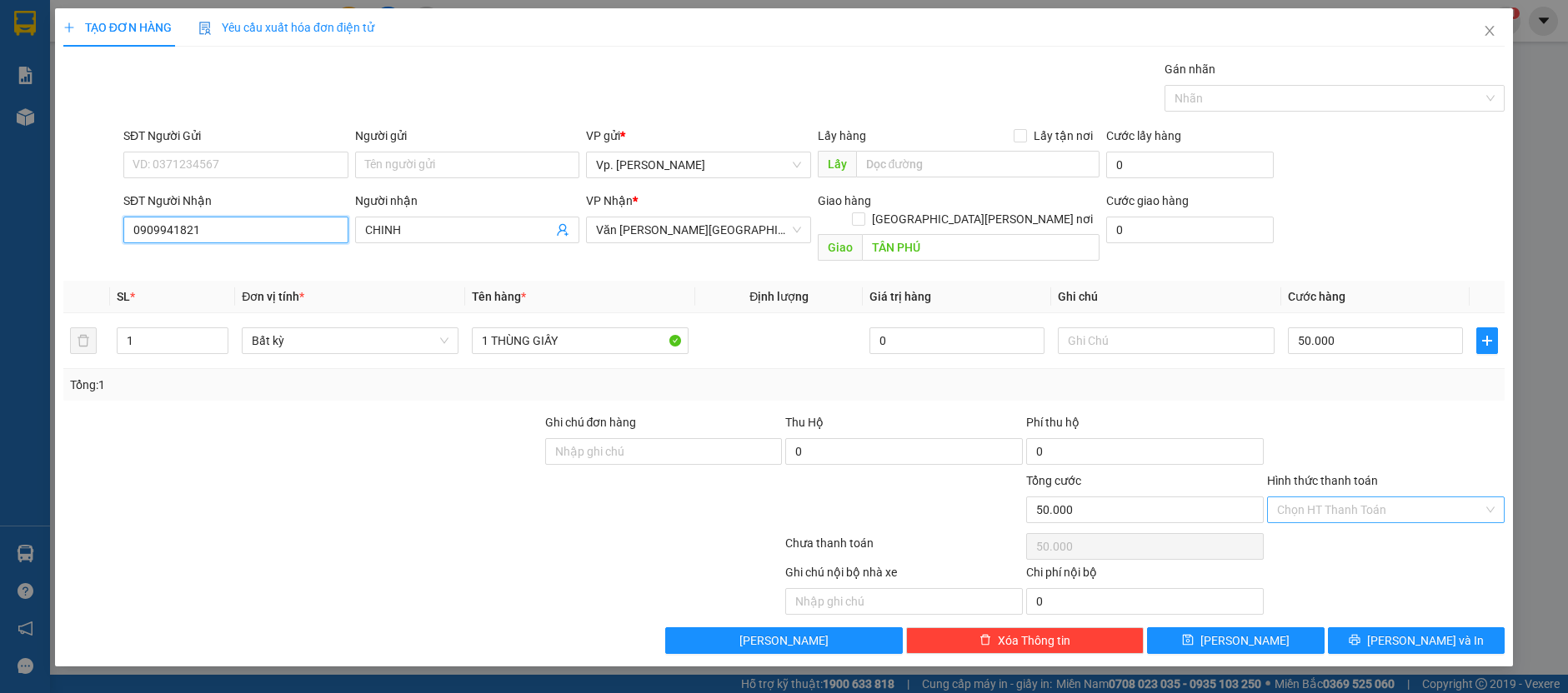
type input "0909941821"
click at [1319, 498] on input "Hình thức thanh toán" at bounding box center [1379, 509] width 205 height 25
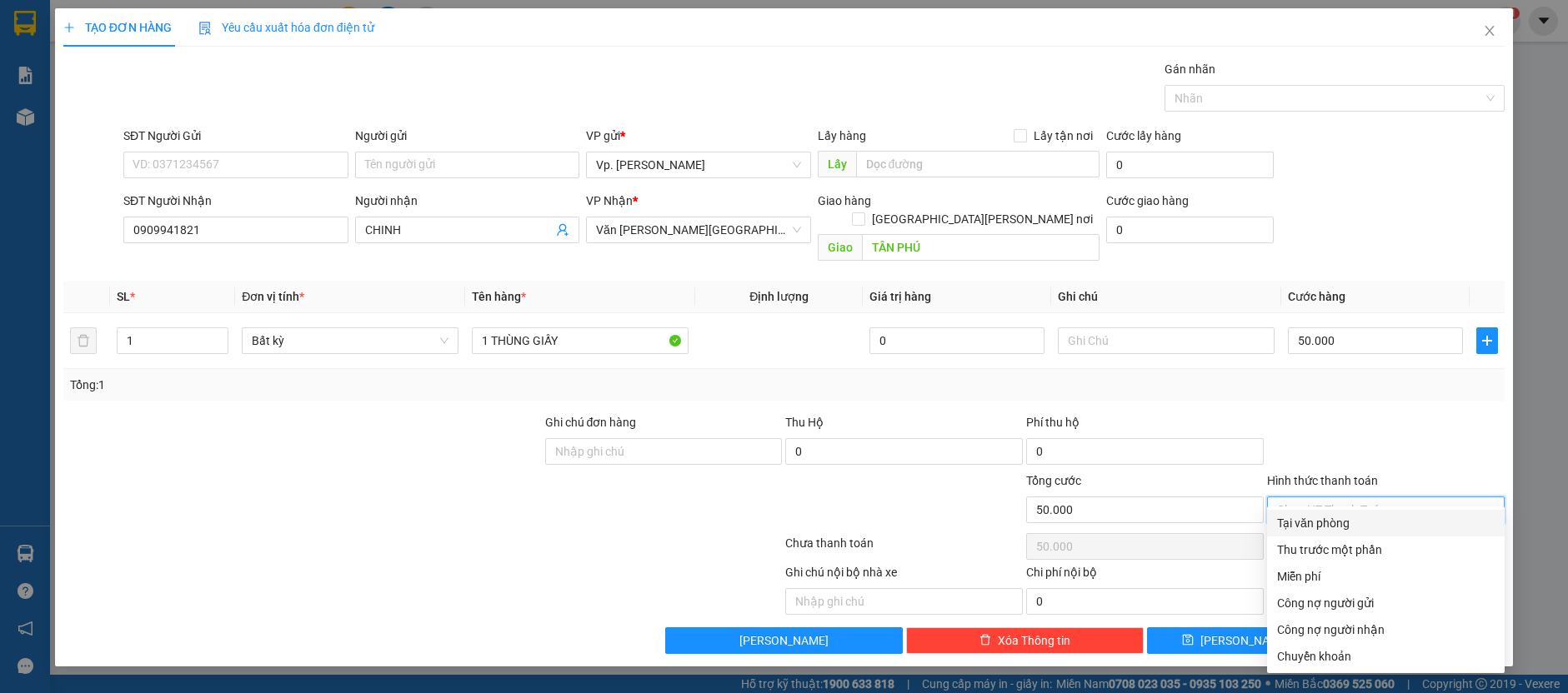
click at [1304, 520] on div "Tại văn phòng" at bounding box center [1385, 523] width 217 height 18
type input "0"
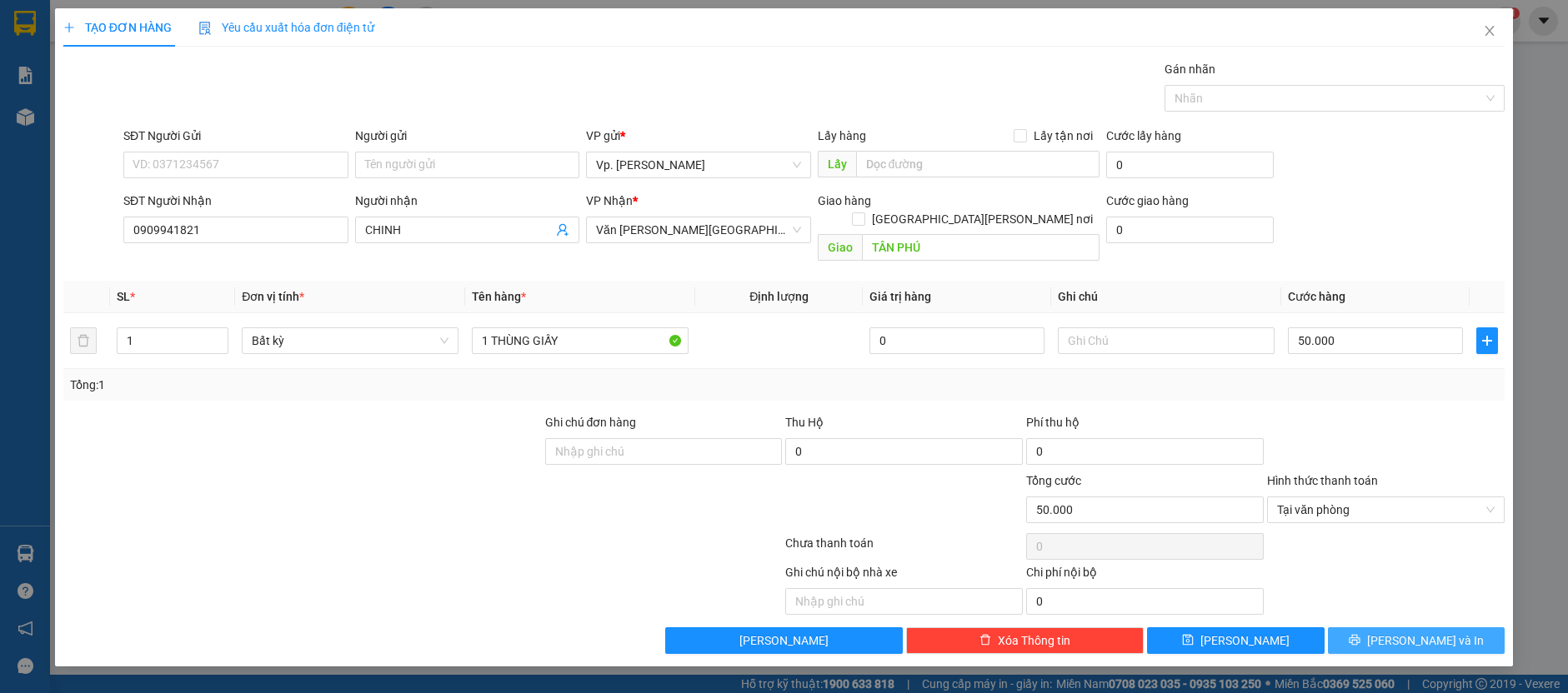
click at [1361, 635] on span "printer" at bounding box center [1354, 641] width 12 height 14
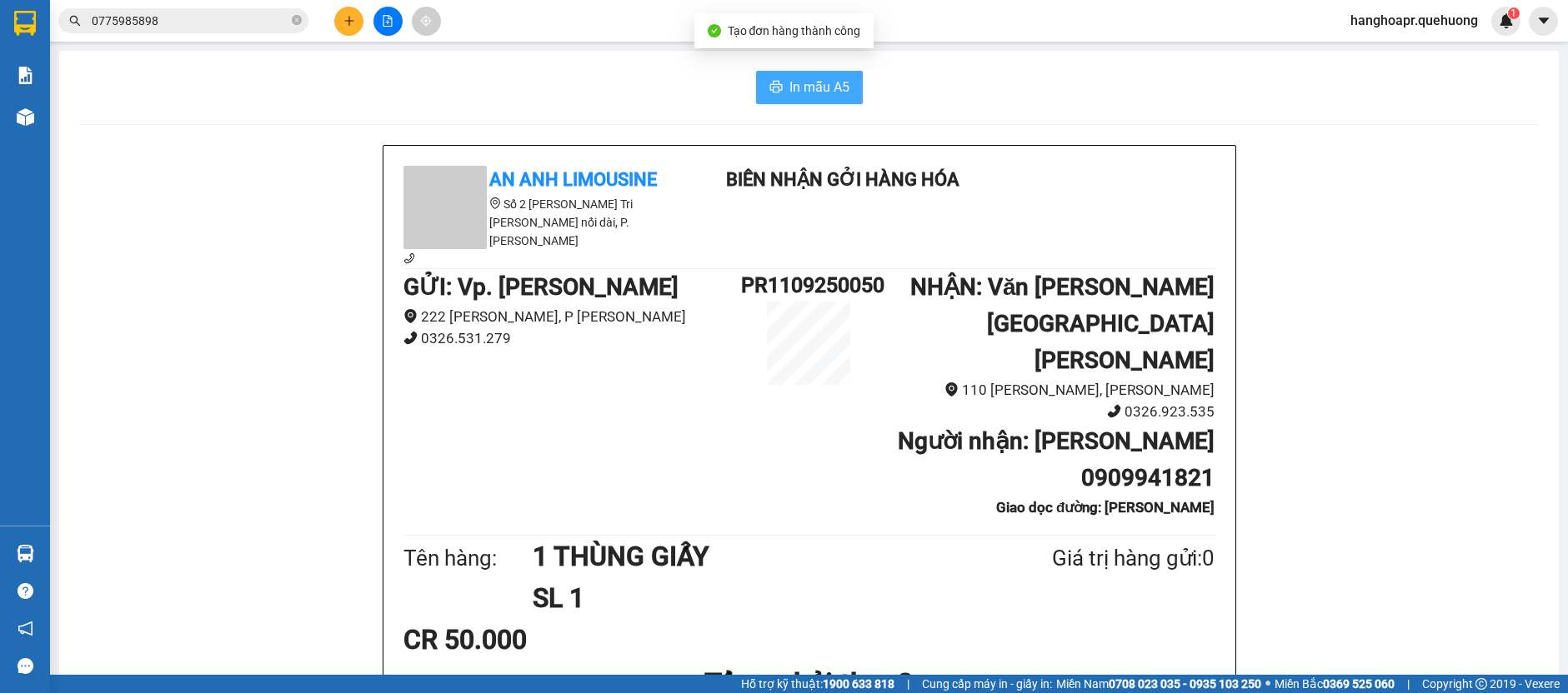
click at [776, 95] on button "In mẫu A5" at bounding box center [809, 88] width 107 height 34
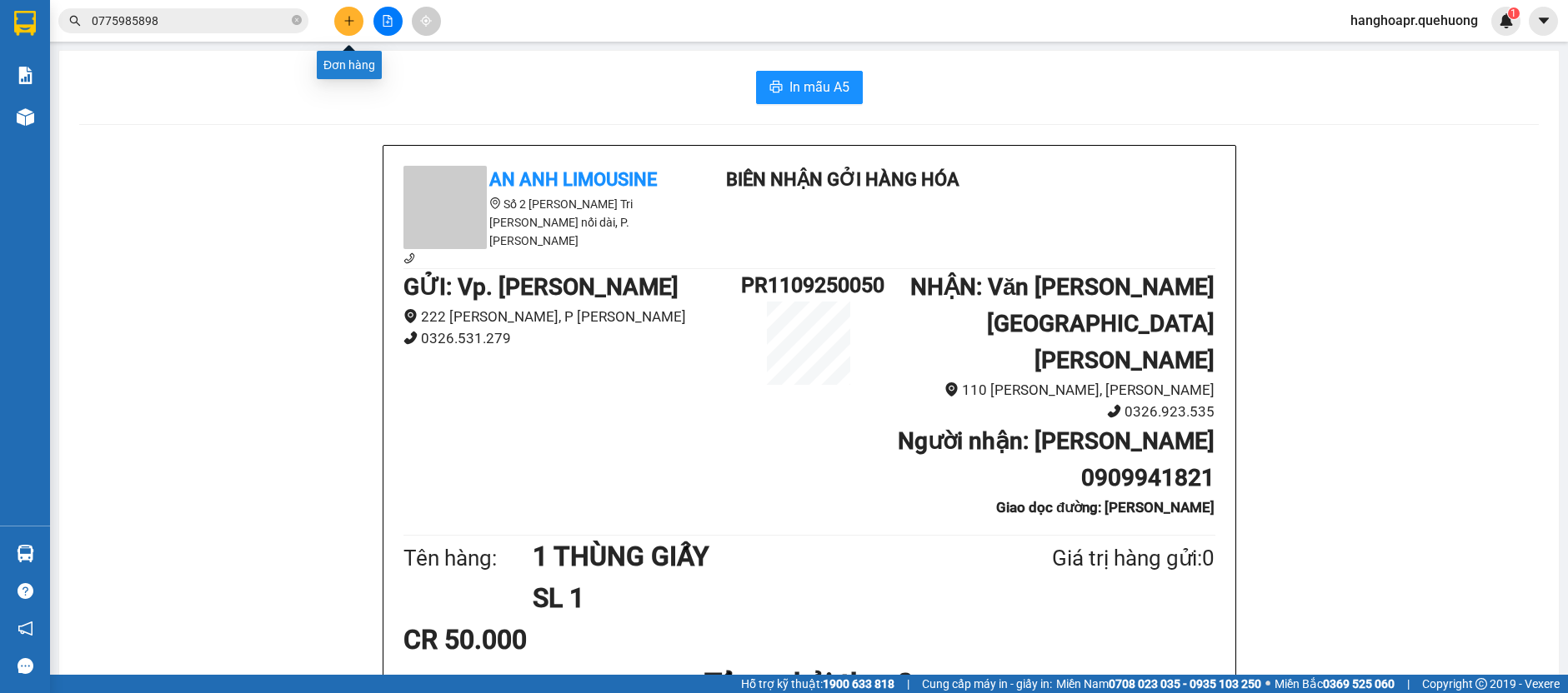
click at [352, 24] on icon "plus" at bounding box center [349, 20] width 12 height 12
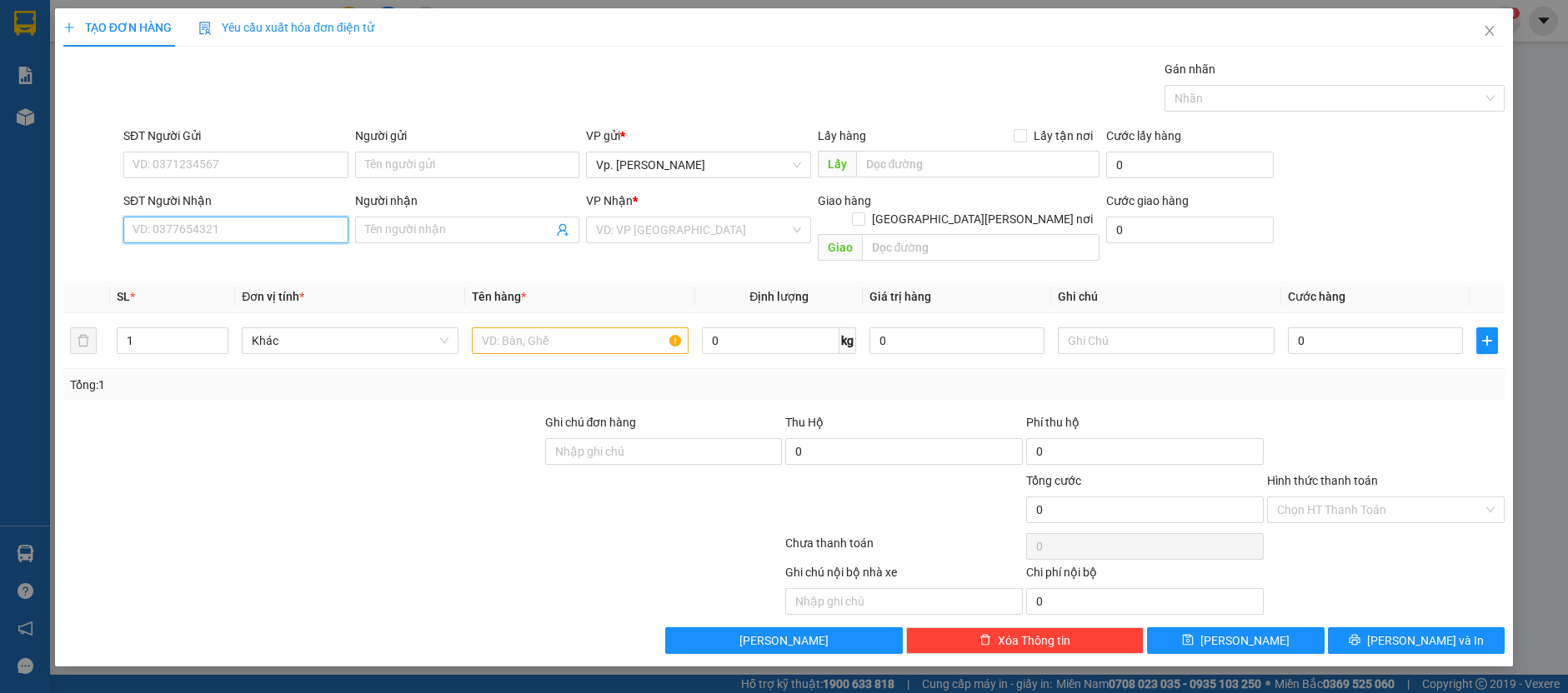
click at [292, 237] on input "SĐT Người Nhận" at bounding box center [236, 229] width 225 height 26
click at [195, 255] on div "0359157211 - CÔ TÂM" at bounding box center [236, 262] width 205 height 18
type input "0359157211"
type input "CÔ TÂM"
type input "TÂN PHÚ"
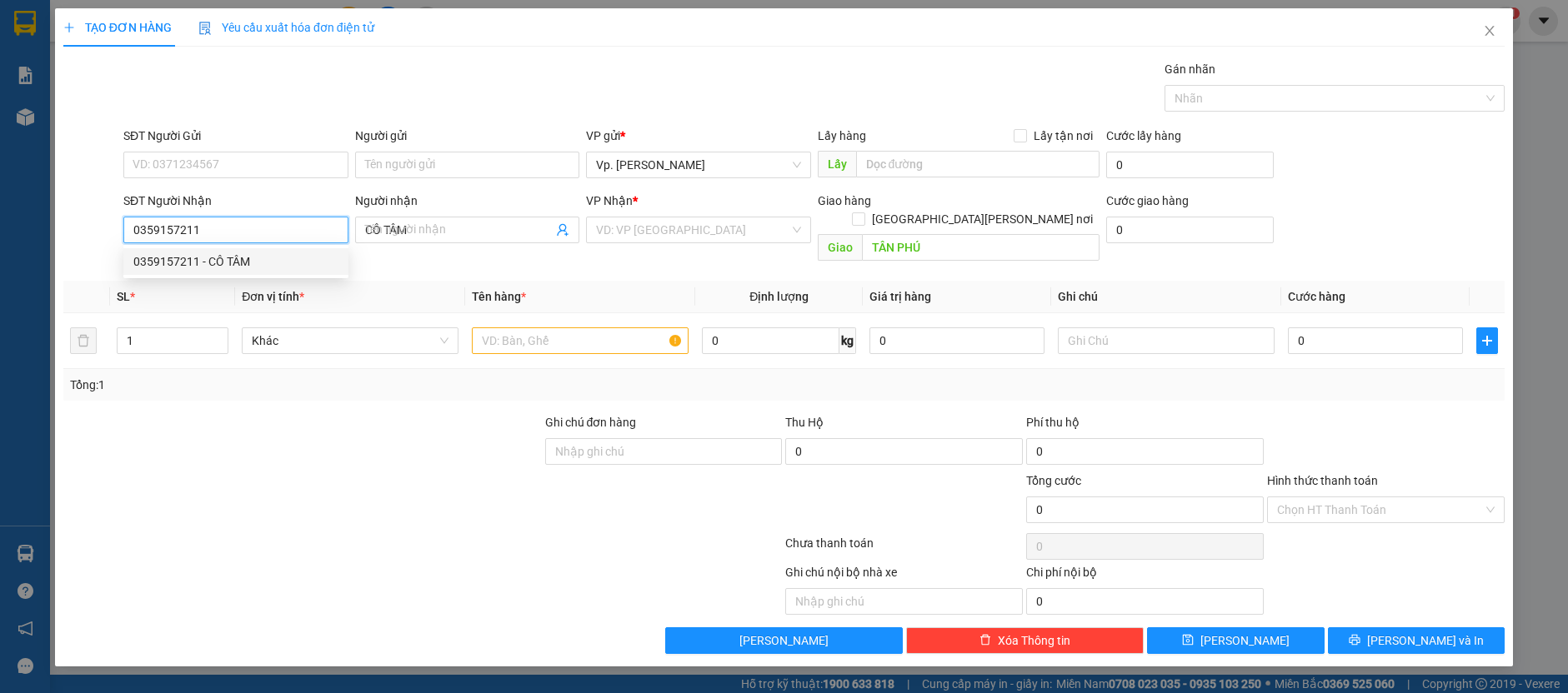
type input "50.000"
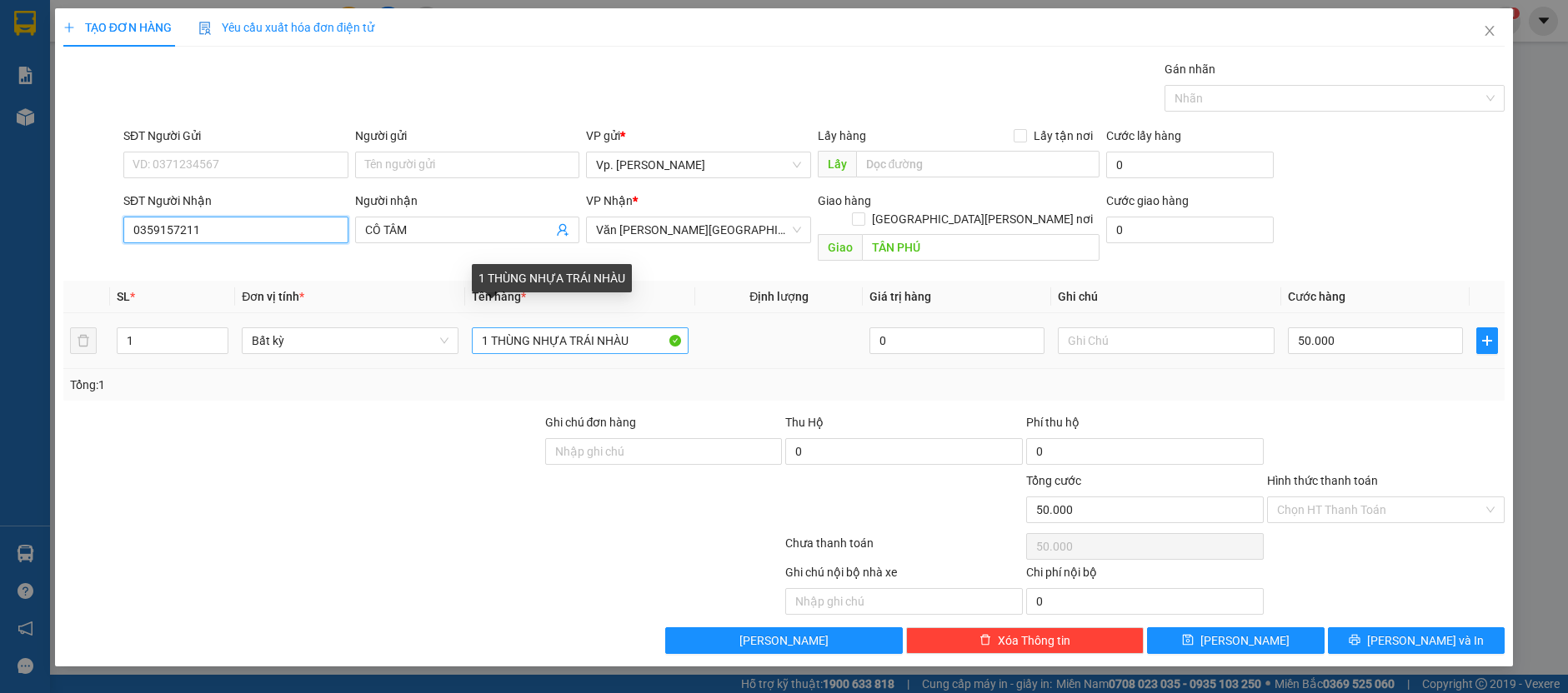
type input "0359157211"
drag, startPoint x: 491, startPoint y: 326, endPoint x: 437, endPoint y: 341, distance: 56.0
click at [437, 341] on tr "1 Bất kỳ 1 THÙNG NHỰA TRÁI NHÀU 0 50.000" at bounding box center [784, 341] width 1441 height 56
type input "2 THÙNG NHỰA TRÁI NHÀU"
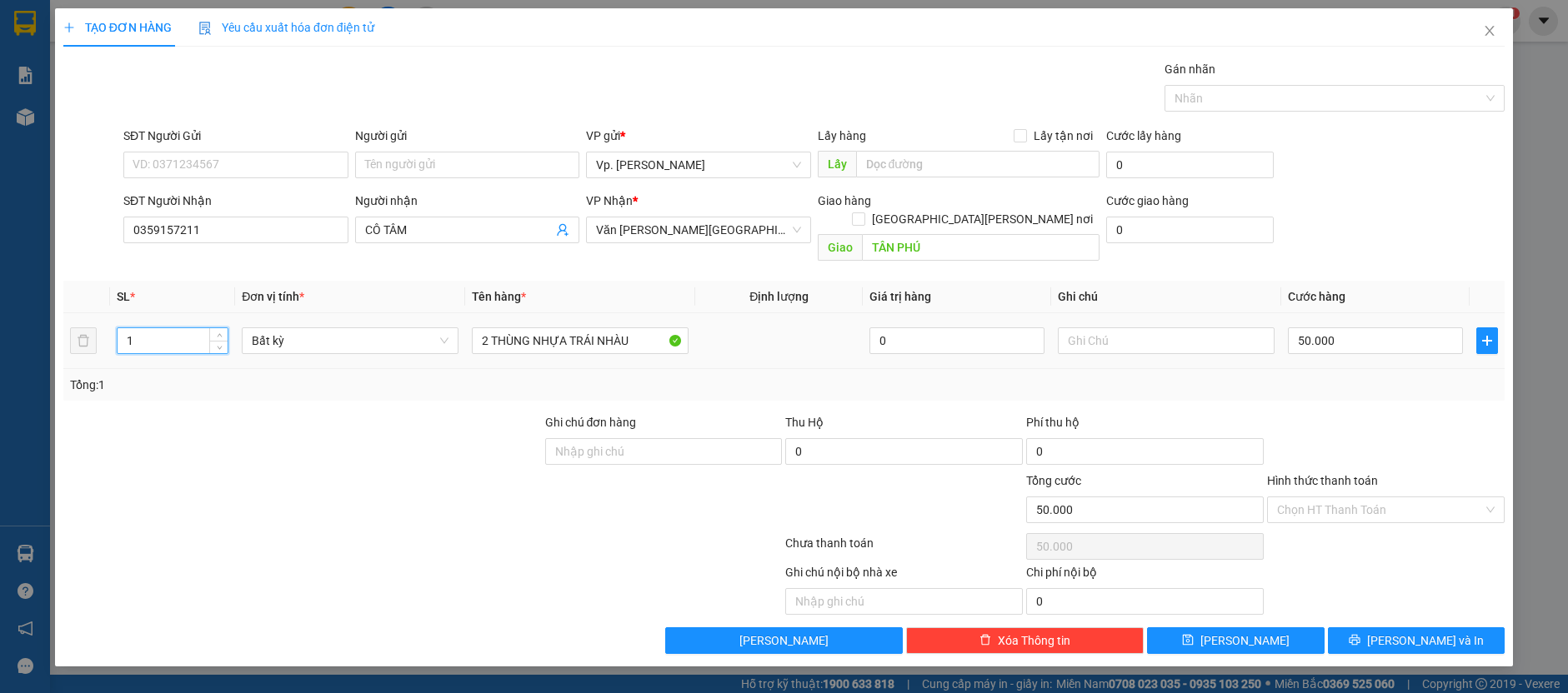
drag, startPoint x: 135, startPoint y: 314, endPoint x: 97, endPoint y: 331, distance: 41.6
click at [97, 331] on tr "1 Bất kỳ 2 THÙNG NHỰA TRÁI NHÀU 0 50.000" at bounding box center [784, 341] width 1441 height 56
type input "2"
click at [1323, 328] on input "50.000" at bounding box center [1375, 341] width 175 height 26
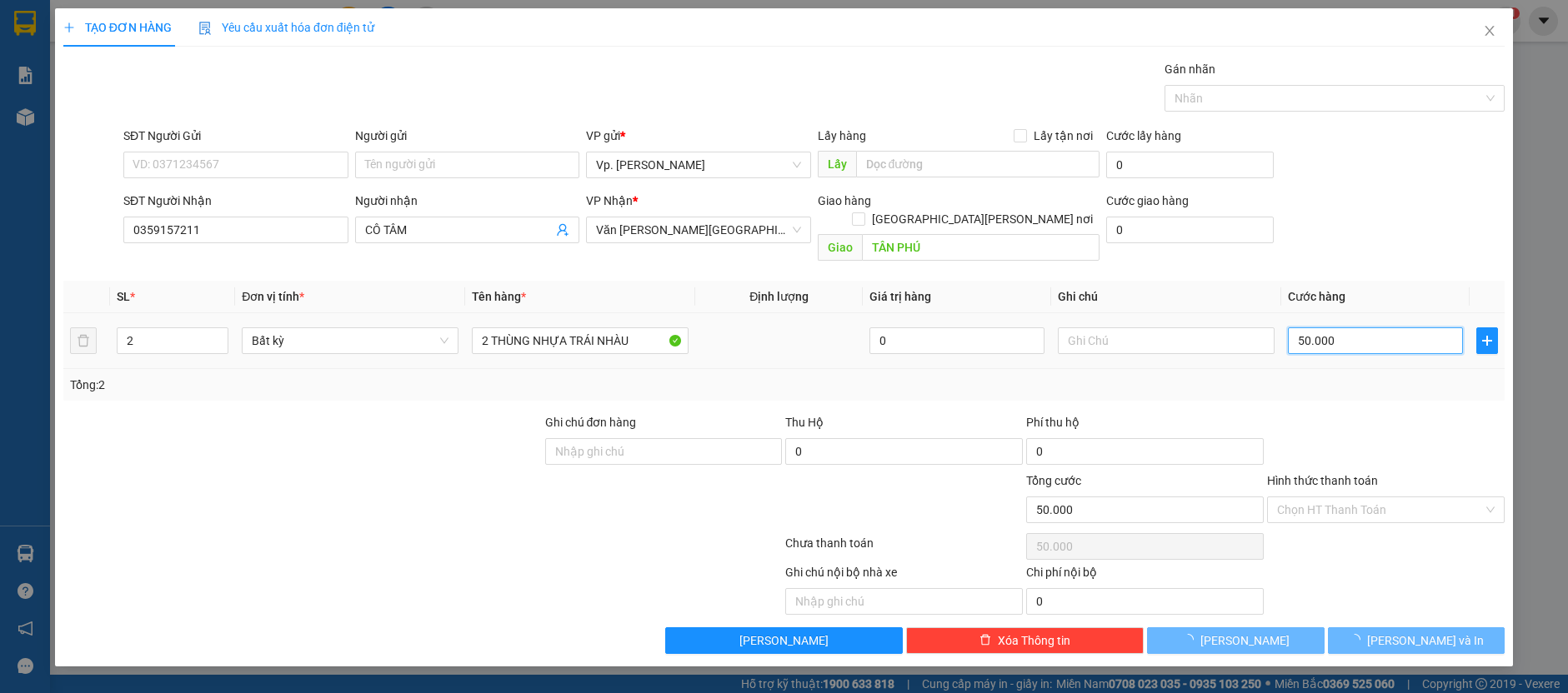
type input "0"
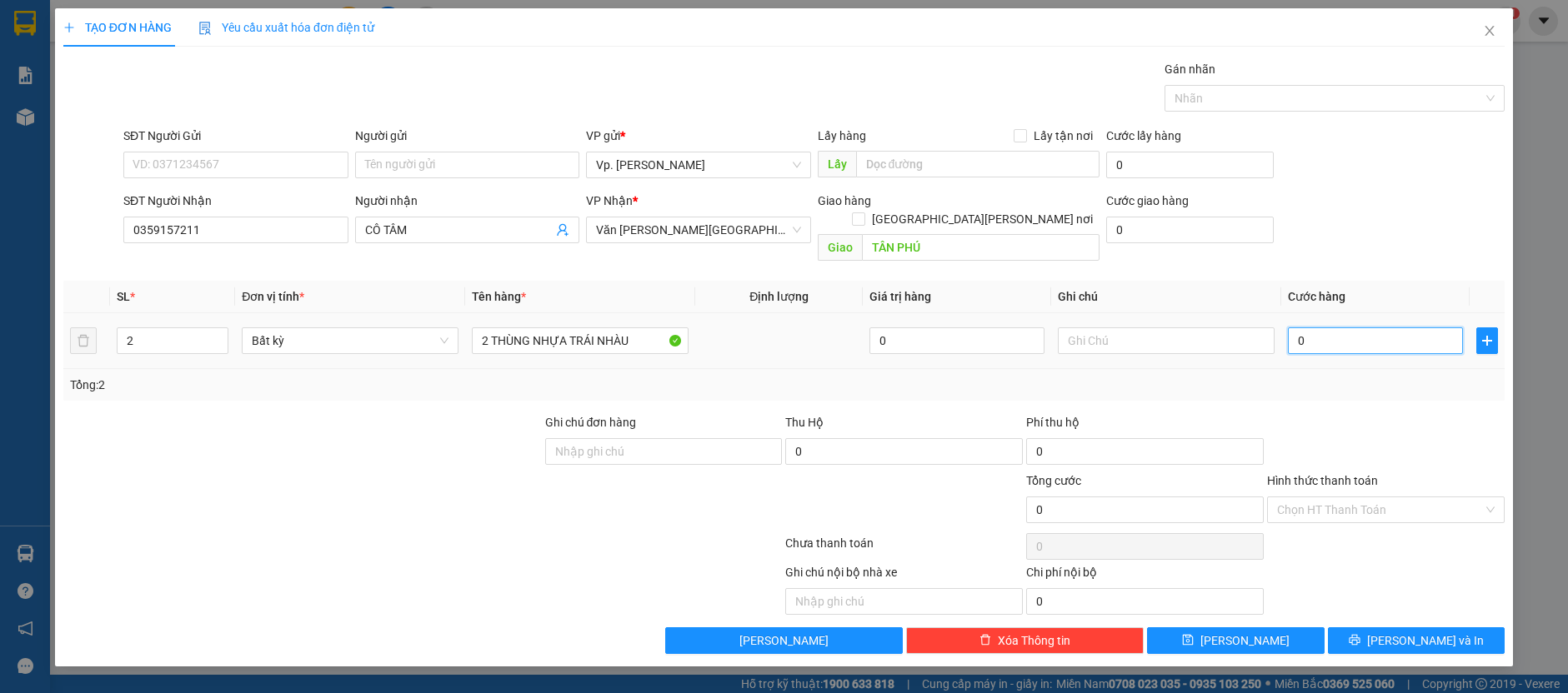
type input "9"
type input "09"
type input "90"
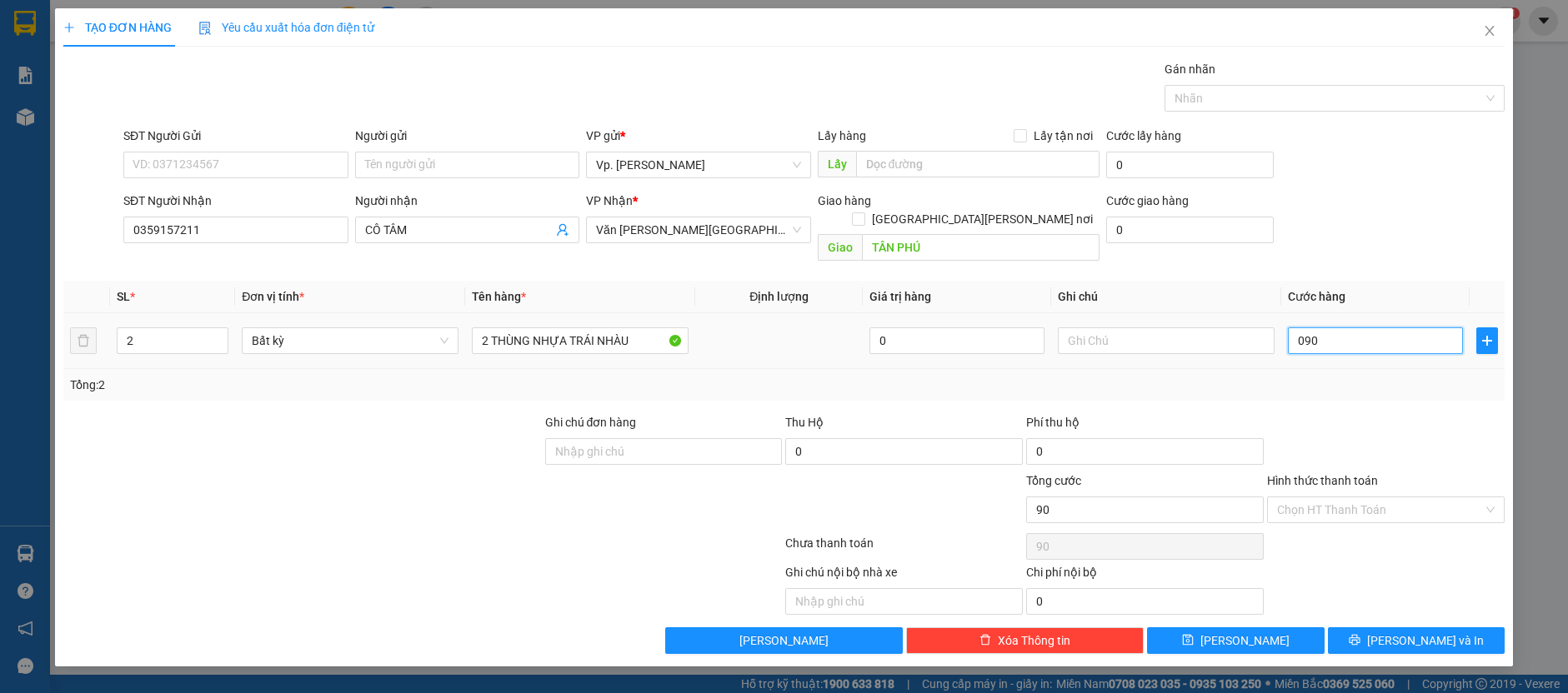
type input "090"
type input "90.000"
click at [1314, 384] on div "Transit Pickup Surcharge Ids Transit Deliver Surcharge Ids Transit Deliver Surc…" at bounding box center [784, 357] width 1441 height 594
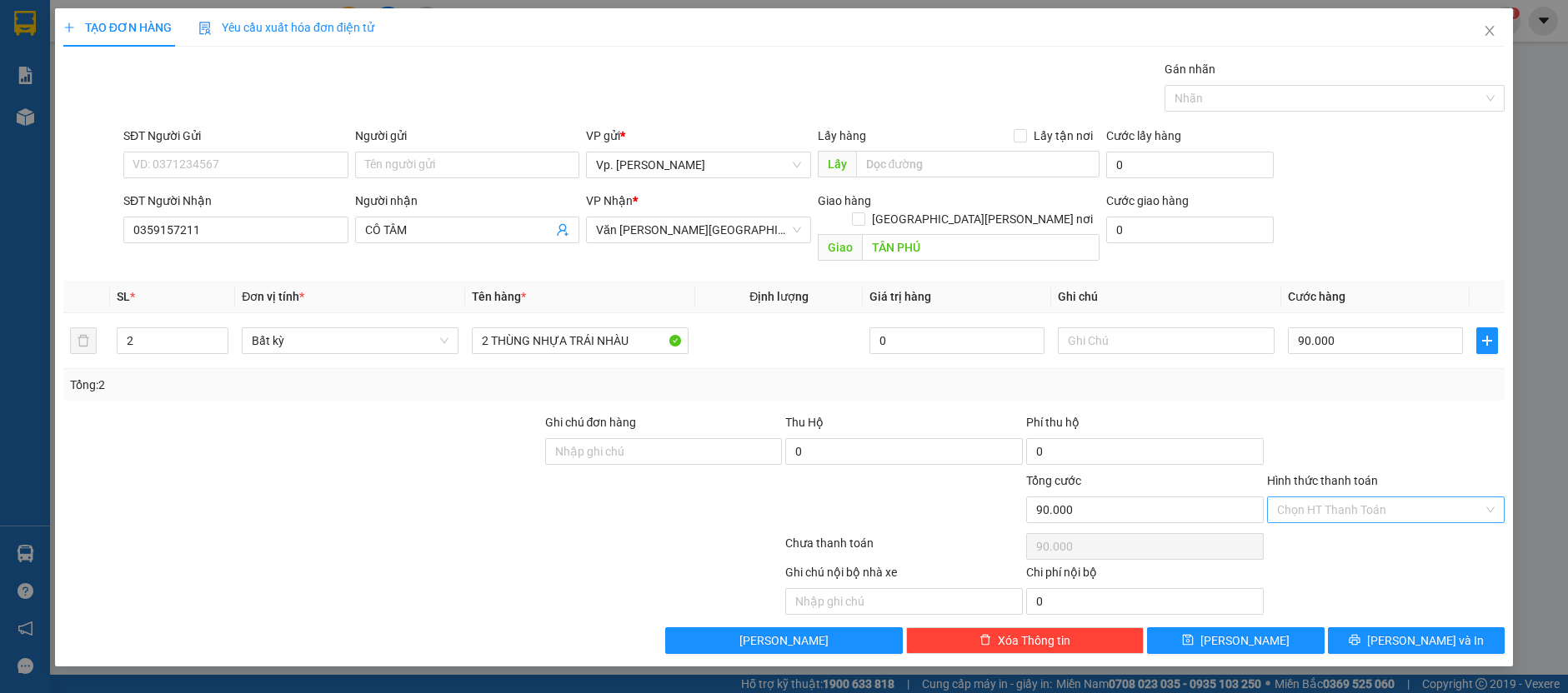
click at [1324, 498] on input "Hình thức thanh toán" at bounding box center [1379, 509] width 205 height 25
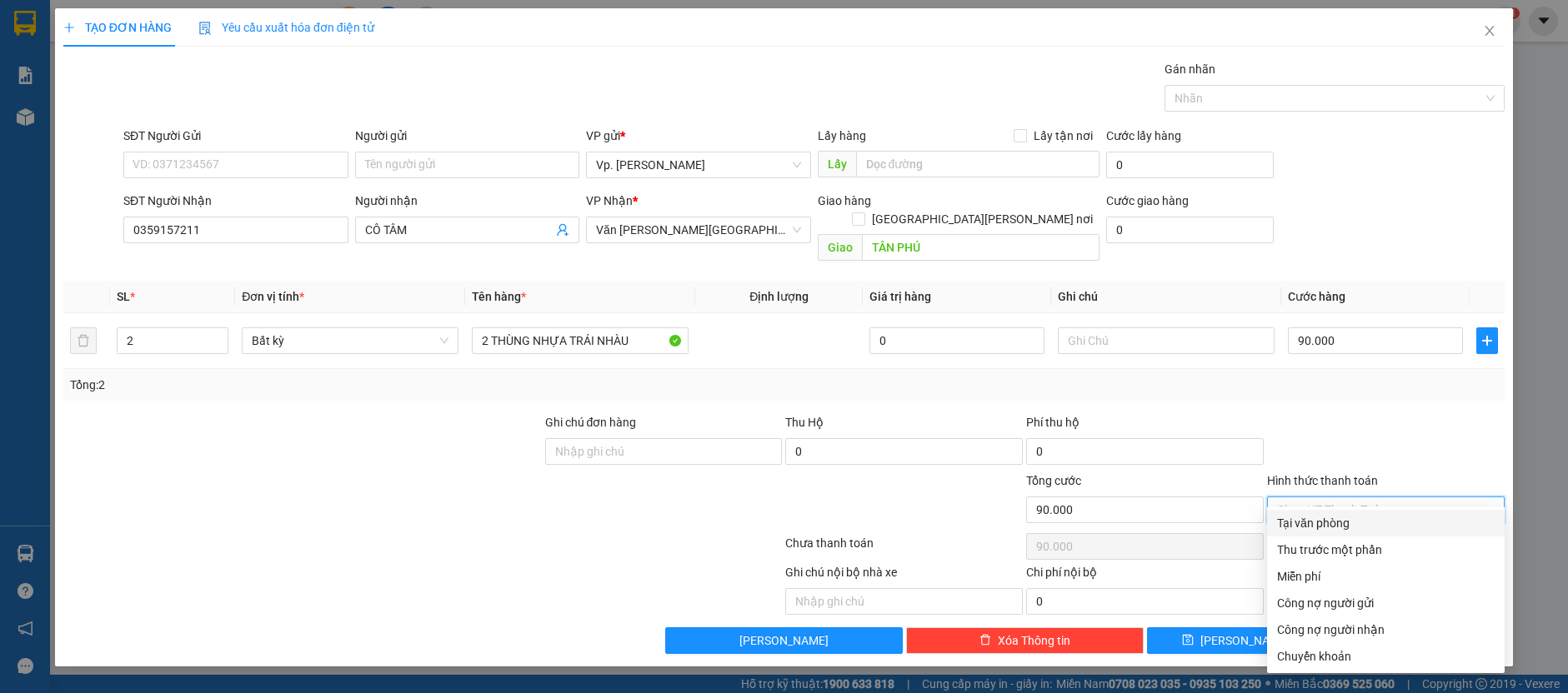
click at [1305, 527] on div "Tại văn phòng" at bounding box center [1385, 523] width 217 height 18
type input "0"
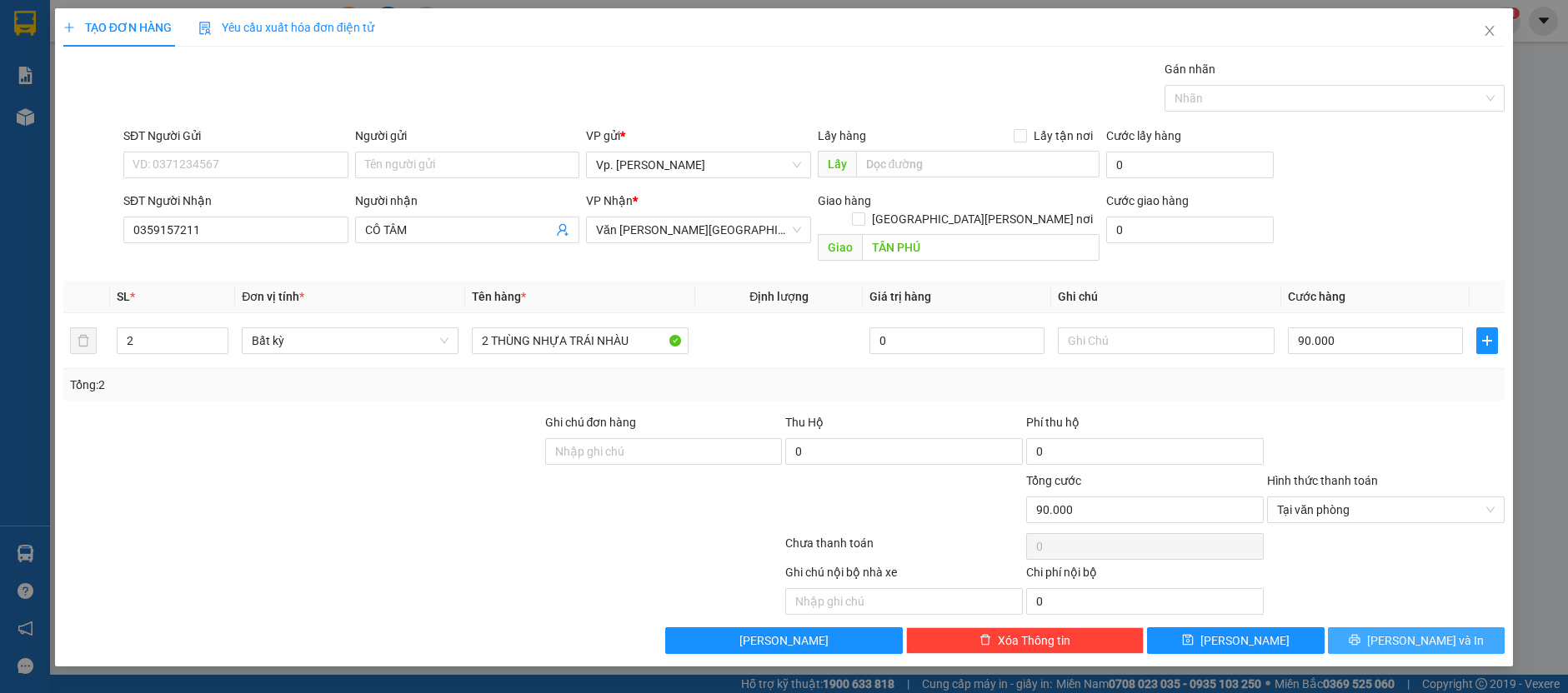
click at [1343, 627] on button "[PERSON_NAME] và In" at bounding box center [1416, 640] width 177 height 26
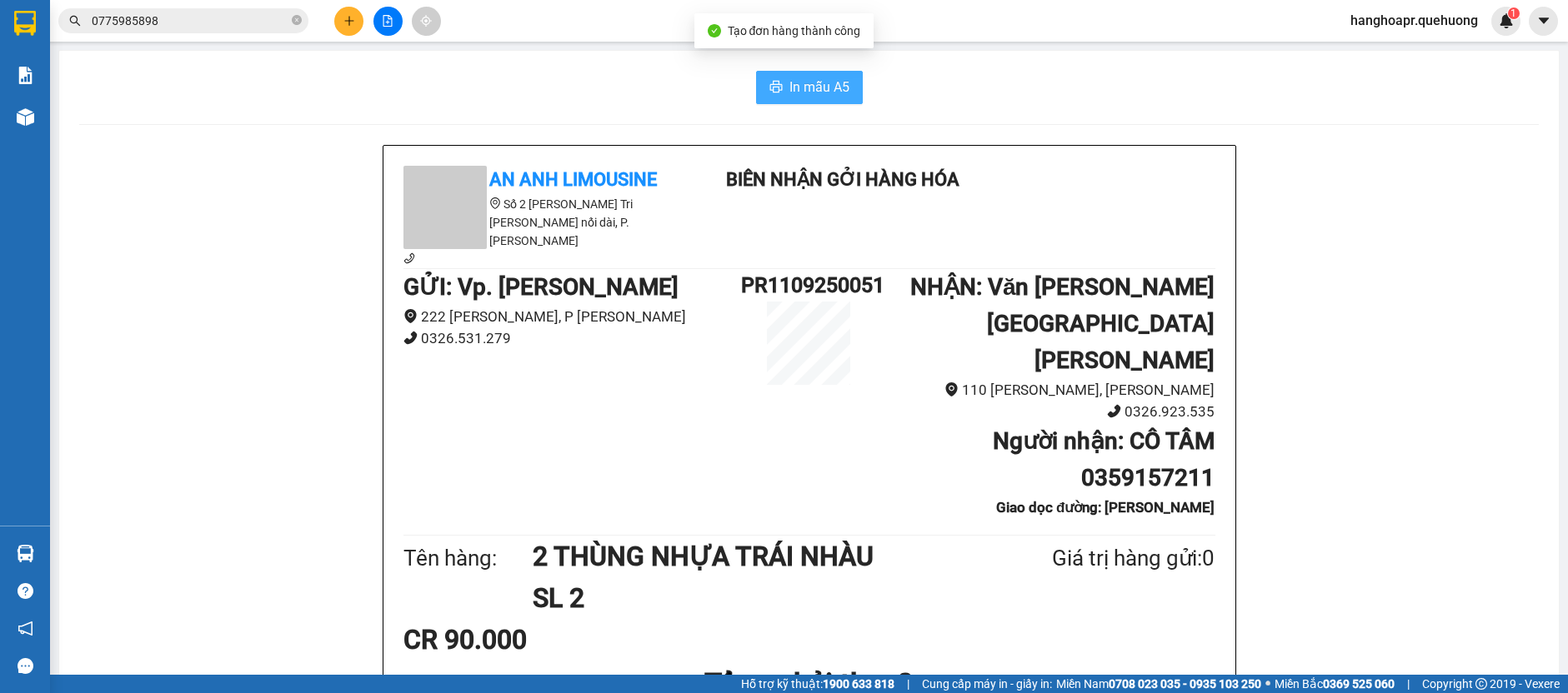
click at [833, 76] on button "In mẫu A5" at bounding box center [809, 88] width 107 height 34
click at [337, 29] on button at bounding box center [349, 21] width 29 height 29
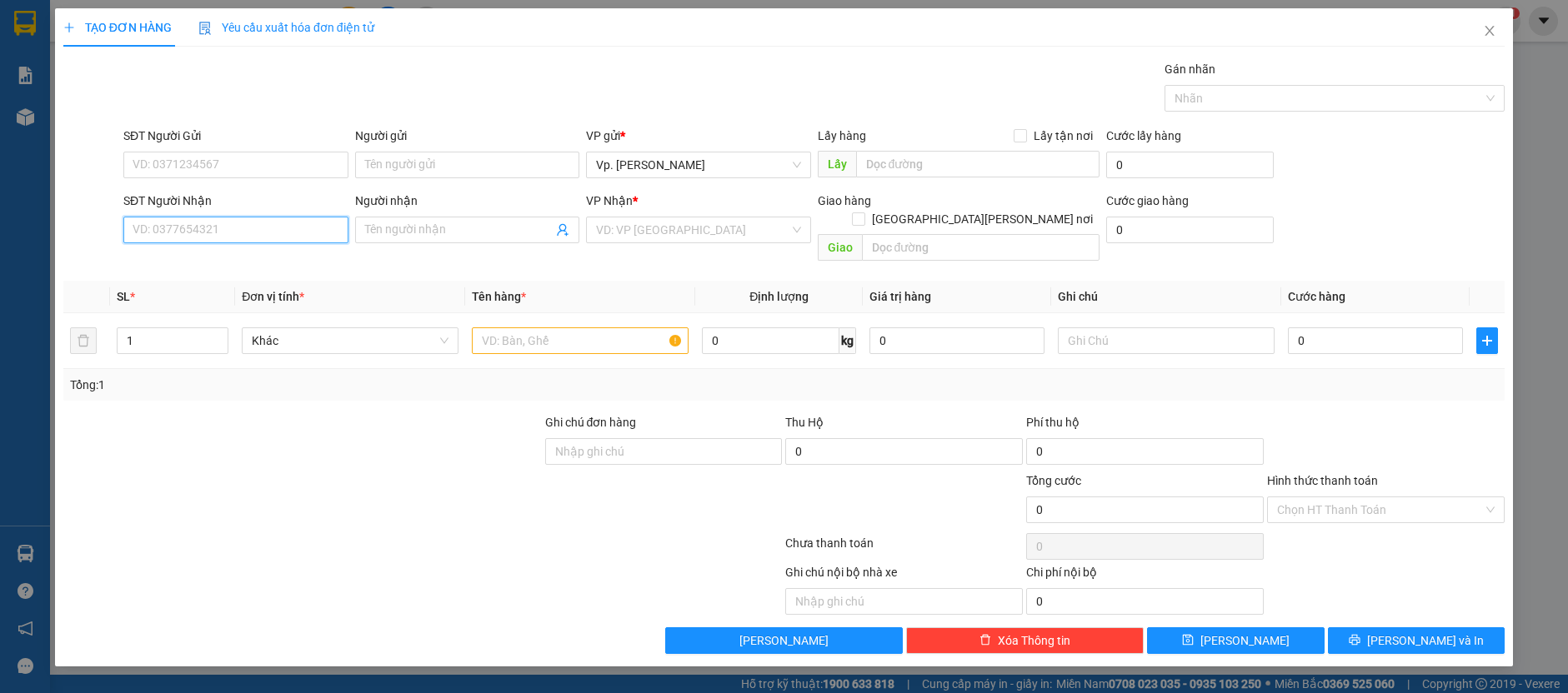
click at [263, 224] on input "SĐT Người Nhận" at bounding box center [236, 229] width 225 height 26
type input "0355847196"
click at [296, 254] on div "0355847196 - LÂN" at bounding box center [236, 262] width 205 height 18
type input "LÂN"
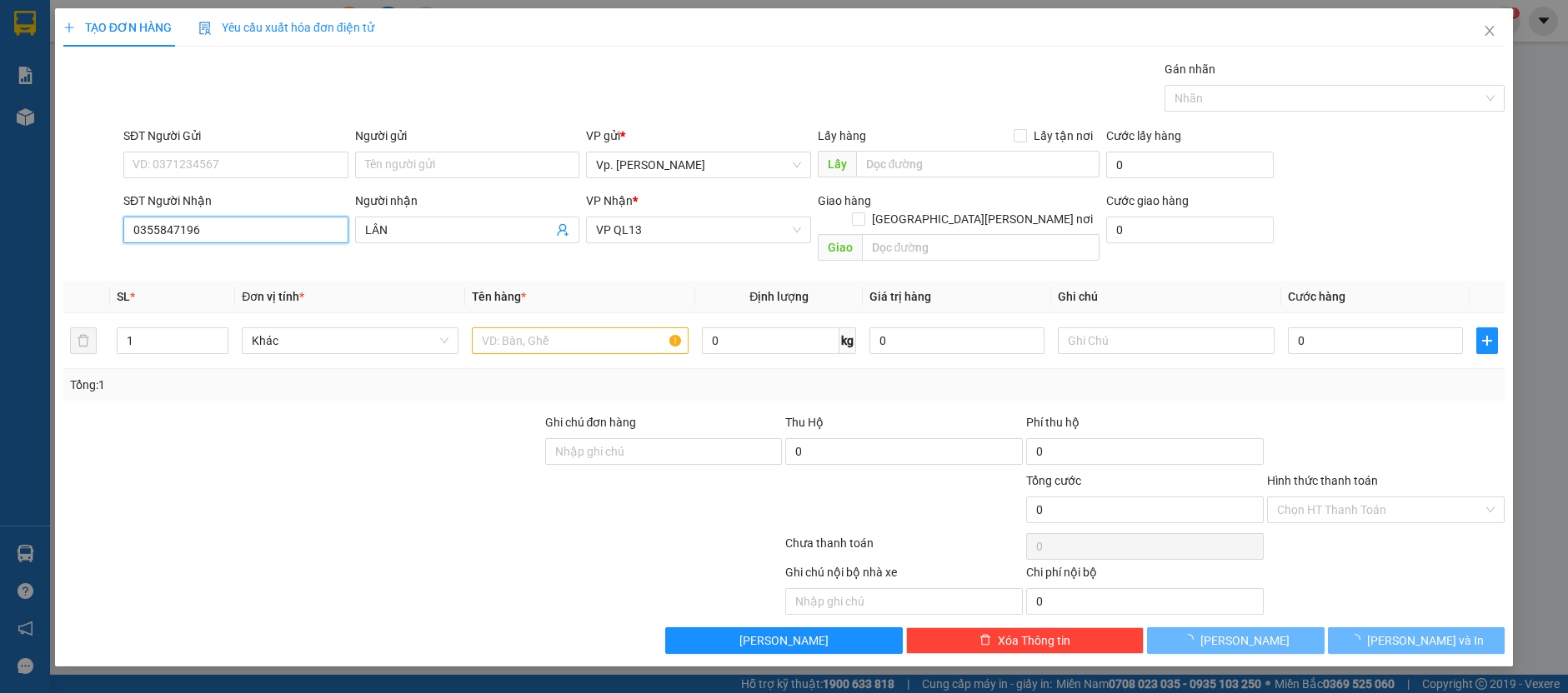
type input "80.000"
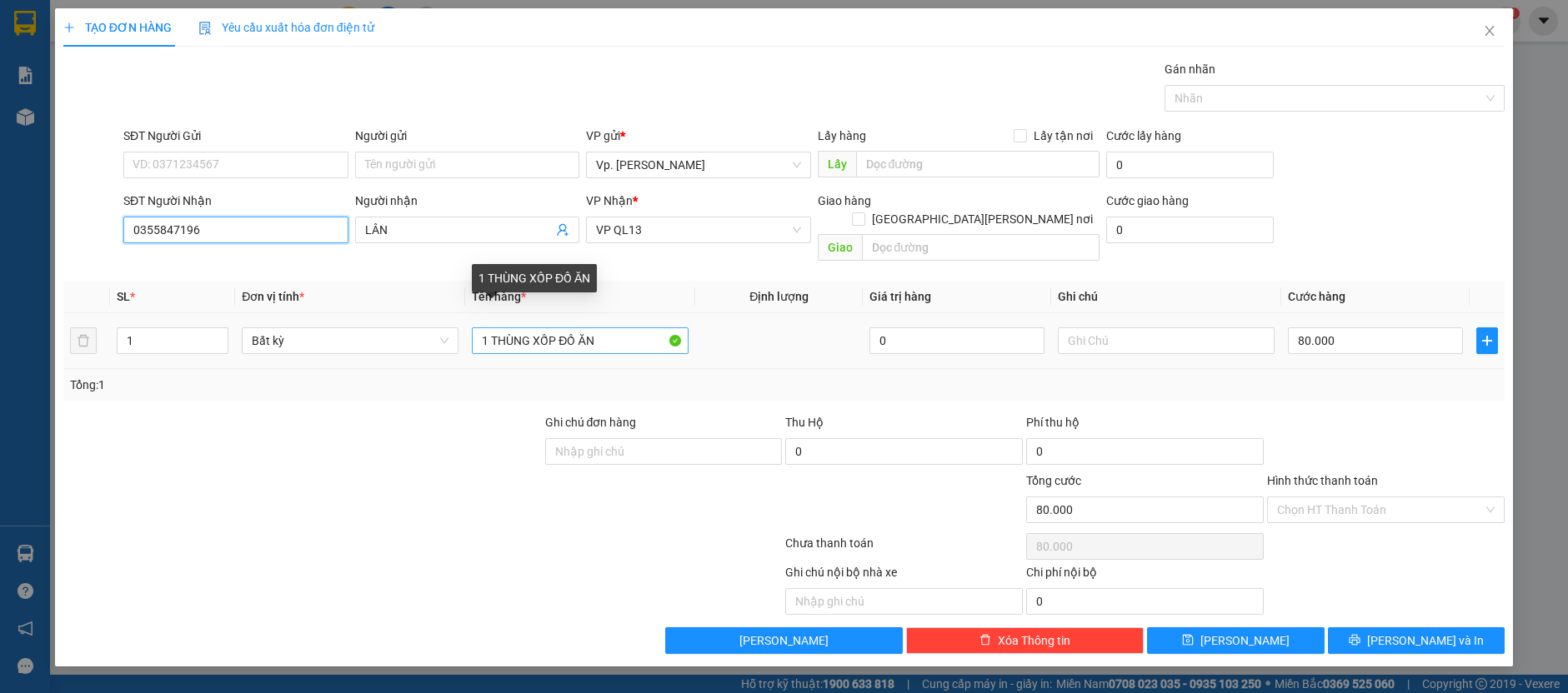
type input "0355847196"
drag, startPoint x: 636, startPoint y: 325, endPoint x: 714, endPoint y: 311, distance: 79.2
click at [714, 313] on tr "1 Bất kỳ 1 THÙNG XỐP ĐỒ ĂN 0 80.000" at bounding box center [784, 341] width 1441 height 56
type input "1 THÙNG XỐP"
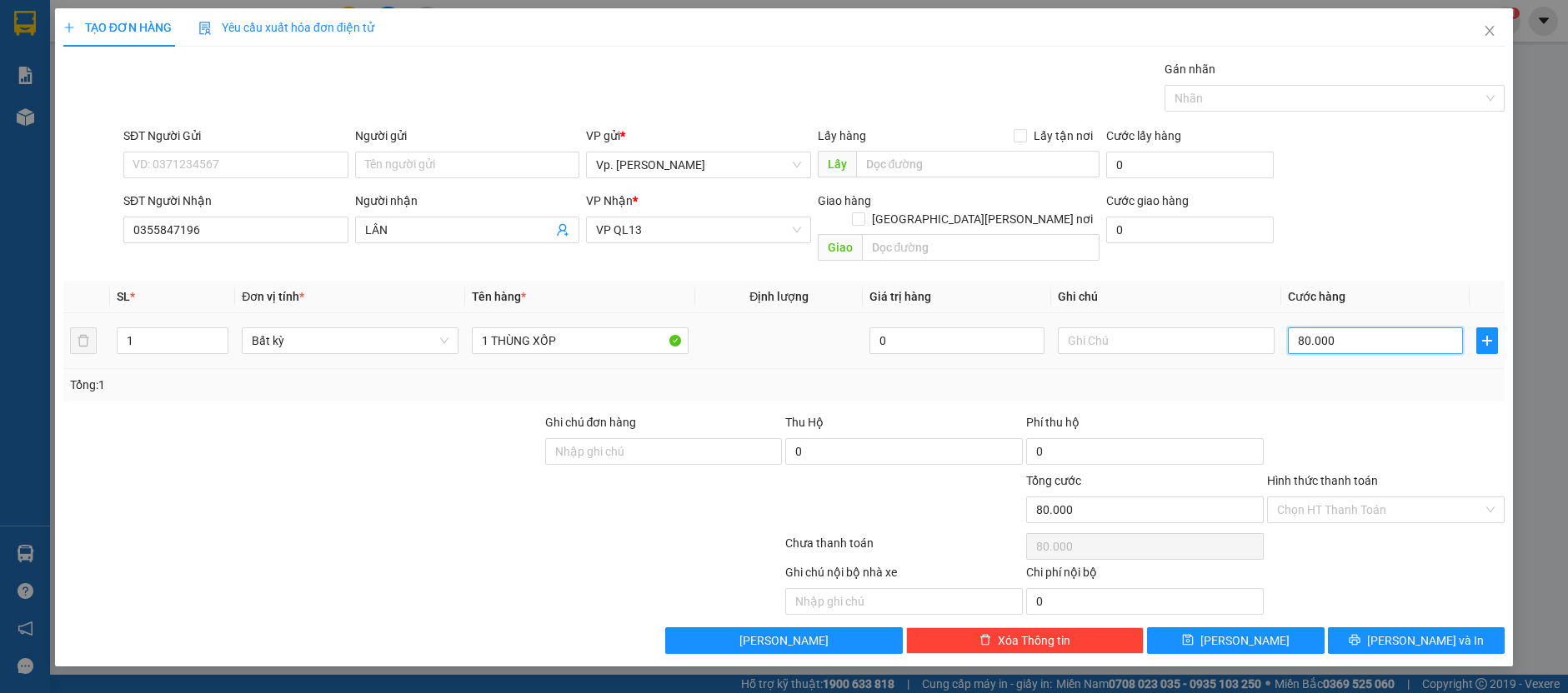
click at [1365, 328] on input "80.000" at bounding box center [1375, 341] width 175 height 26
type input "5"
type input "50"
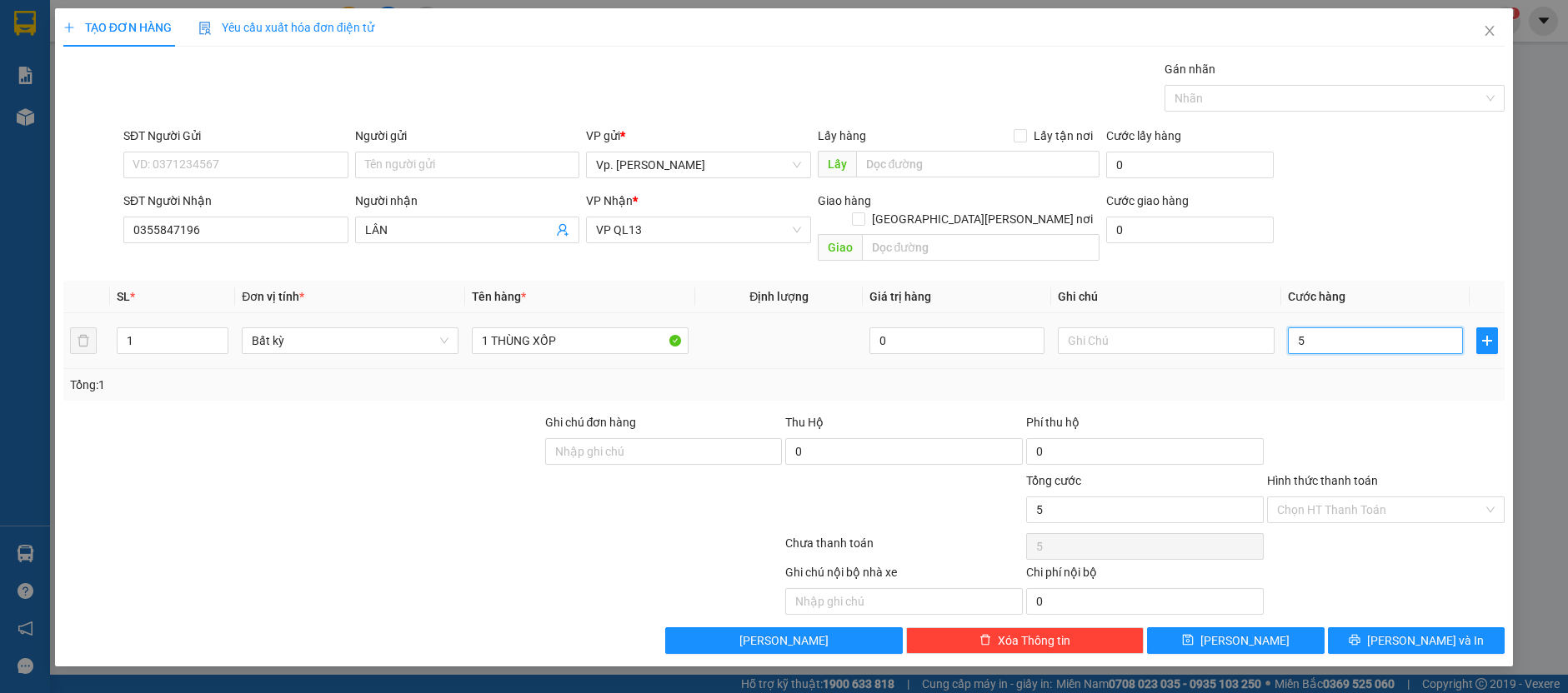
type input "50"
type input "50.000"
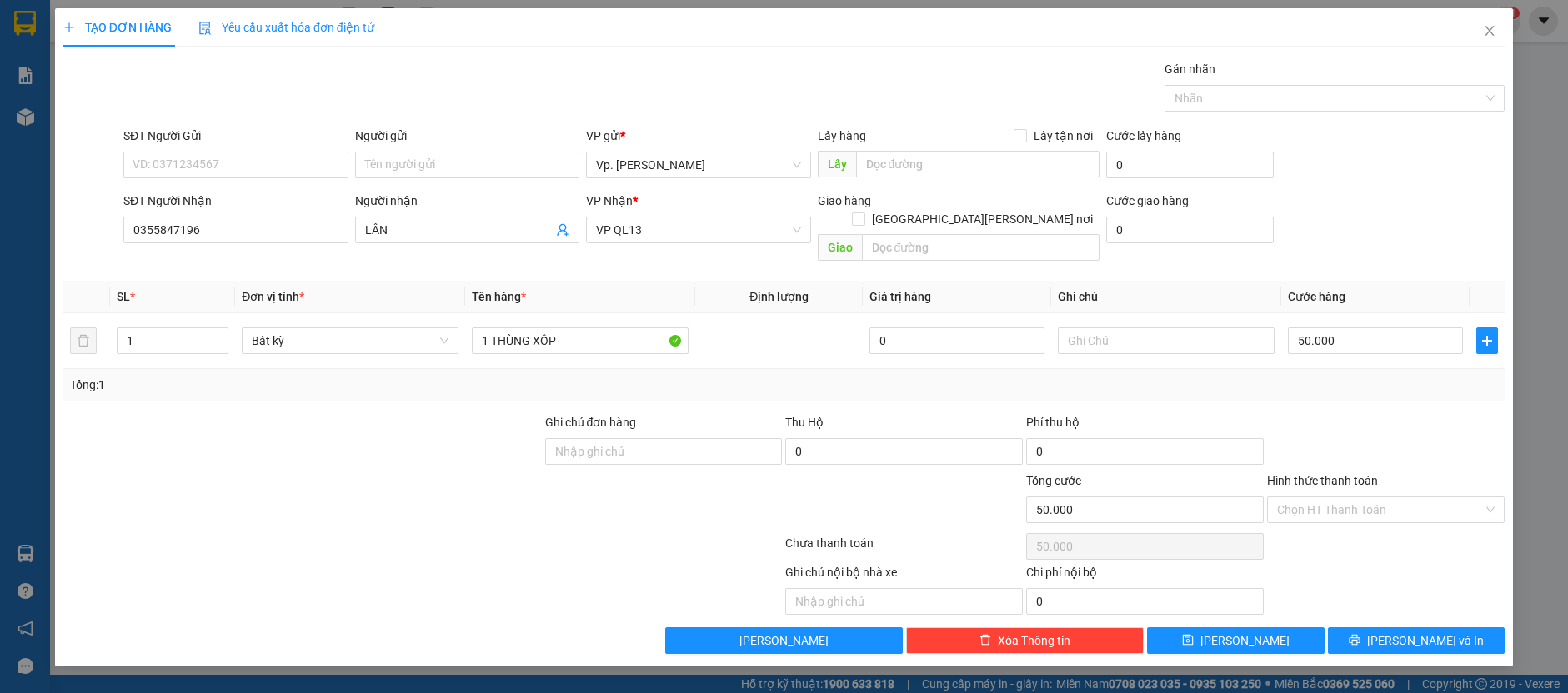
click at [1347, 414] on div at bounding box center [1386, 443] width 241 height 58
drag, startPoint x: 988, startPoint y: 510, endPoint x: 876, endPoint y: 483, distance: 115.2
drag, startPoint x: 876, startPoint y: 483, endPoint x: 1302, endPoint y: 493, distance: 426.1
click at [1302, 498] on input "Hình thức thanh toán" at bounding box center [1379, 509] width 205 height 25
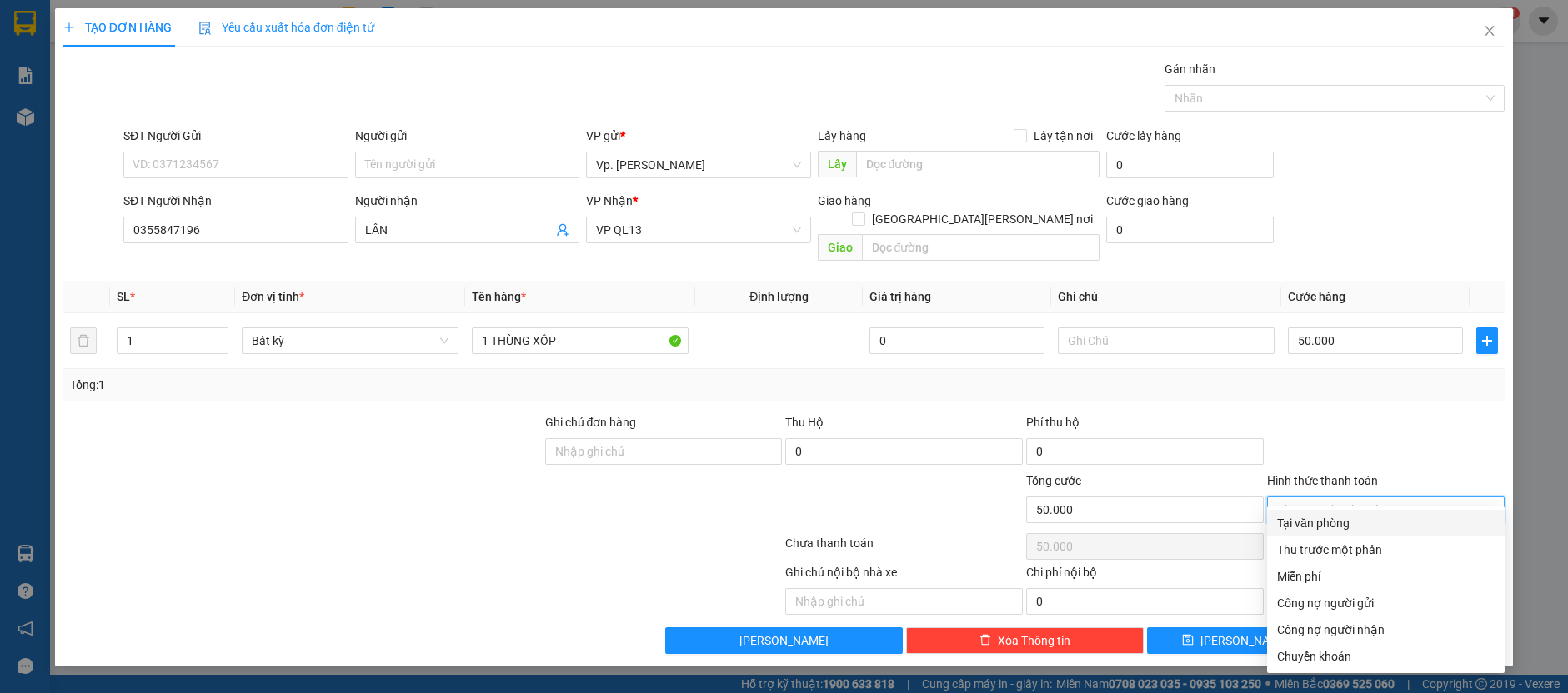
click at [1306, 521] on div "Tại văn phòng" at bounding box center [1385, 523] width 217 height 18
type input "0"
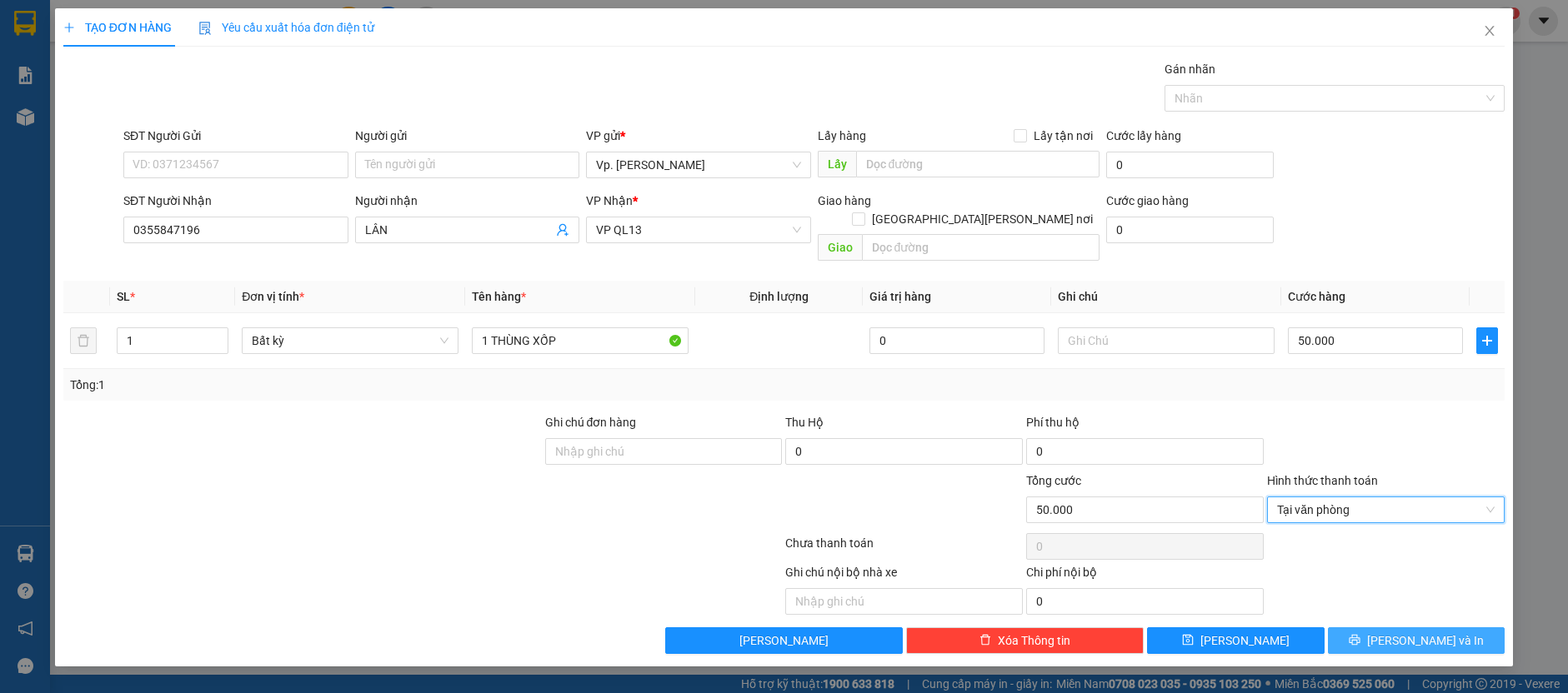
click at [1384, 627] on button "[PERSON_NAME] và In" at bounding box center [1416, 640] width 177 height 26
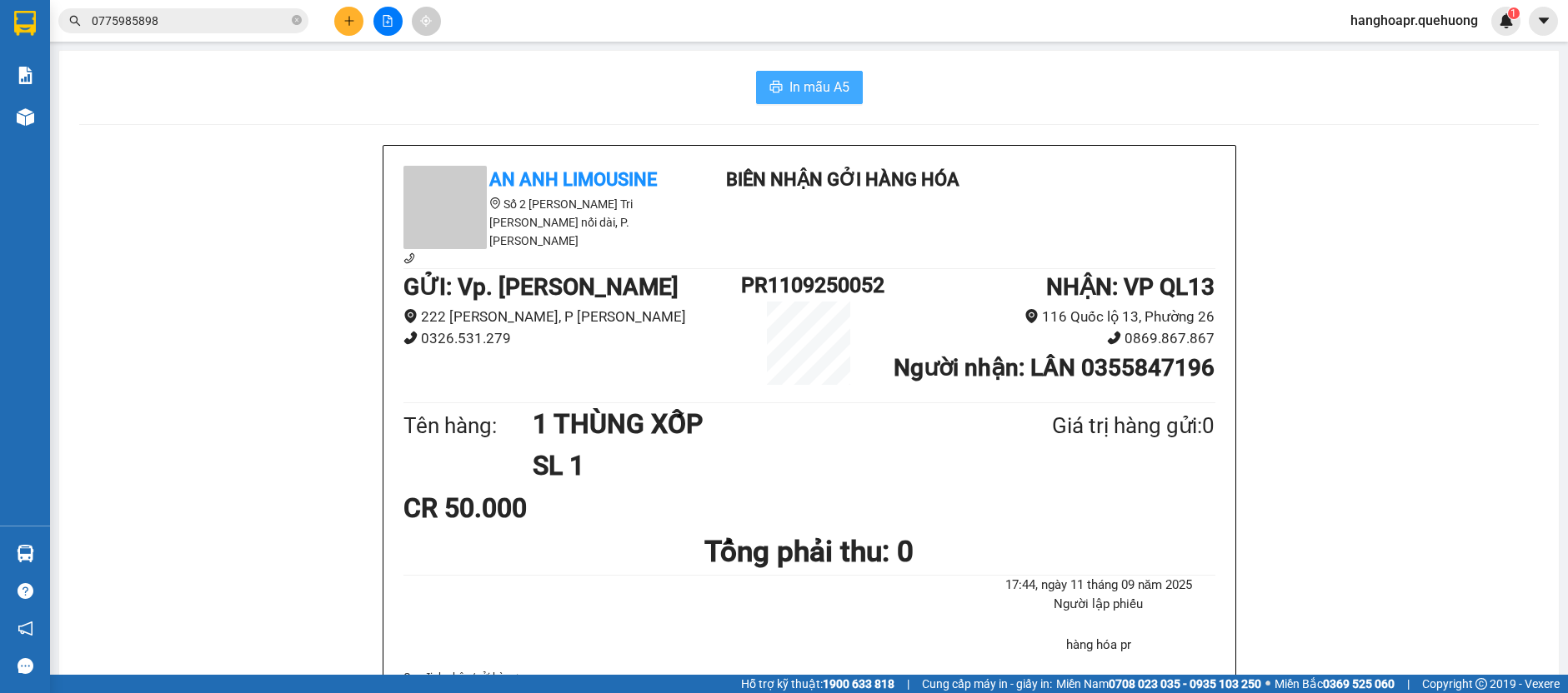
click at [847, 81] on button "In mẫu A5" at bounding box center [809, 88] width 107 height 34
click at [356, 19] on button at bounding box center [349, 21] width 29 height 29
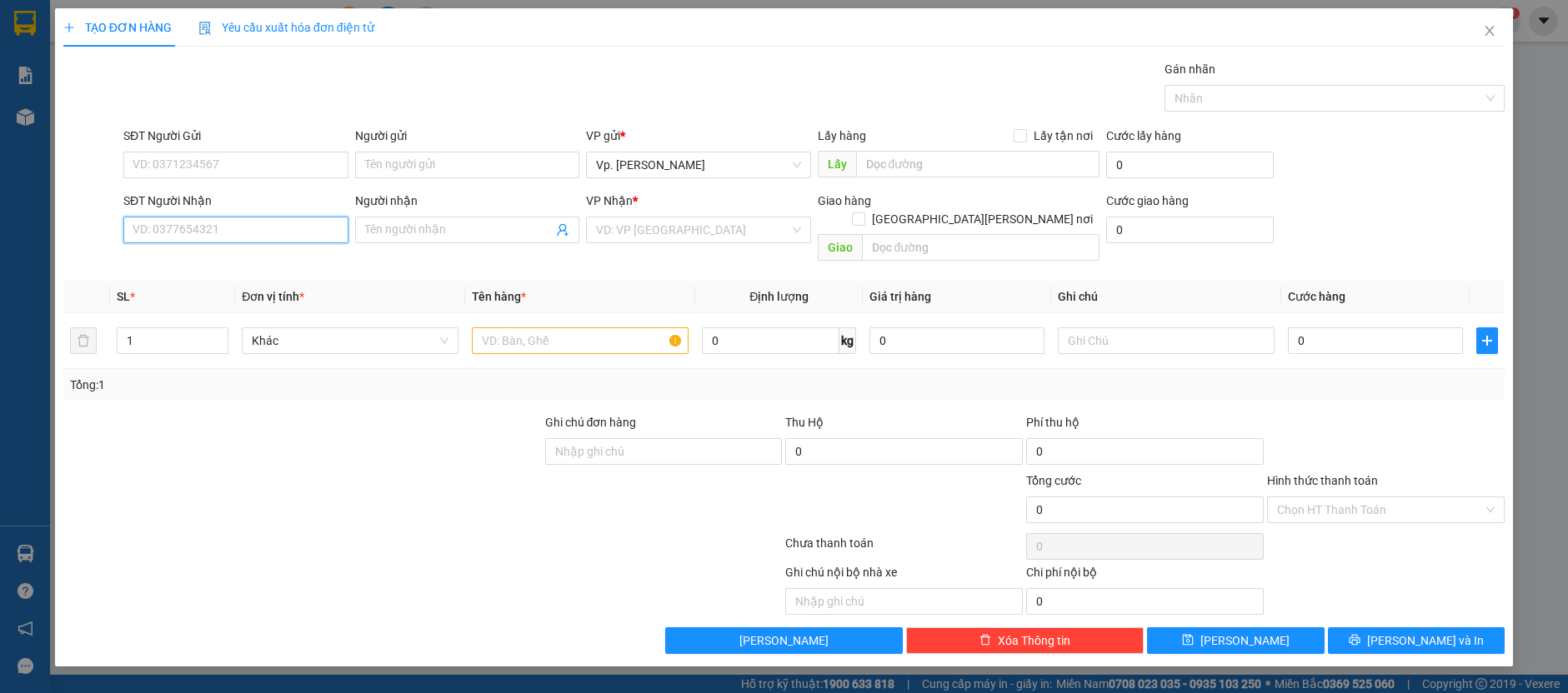
click at [279, 233] on input "SĐT Người Nhận" at bounding box center [236, 229] width 225 height 26
type input "3"
type input "0348274386"
click at [396, 232] on input "Người nhận" at bounding box center [459, 230] width 188 height 18
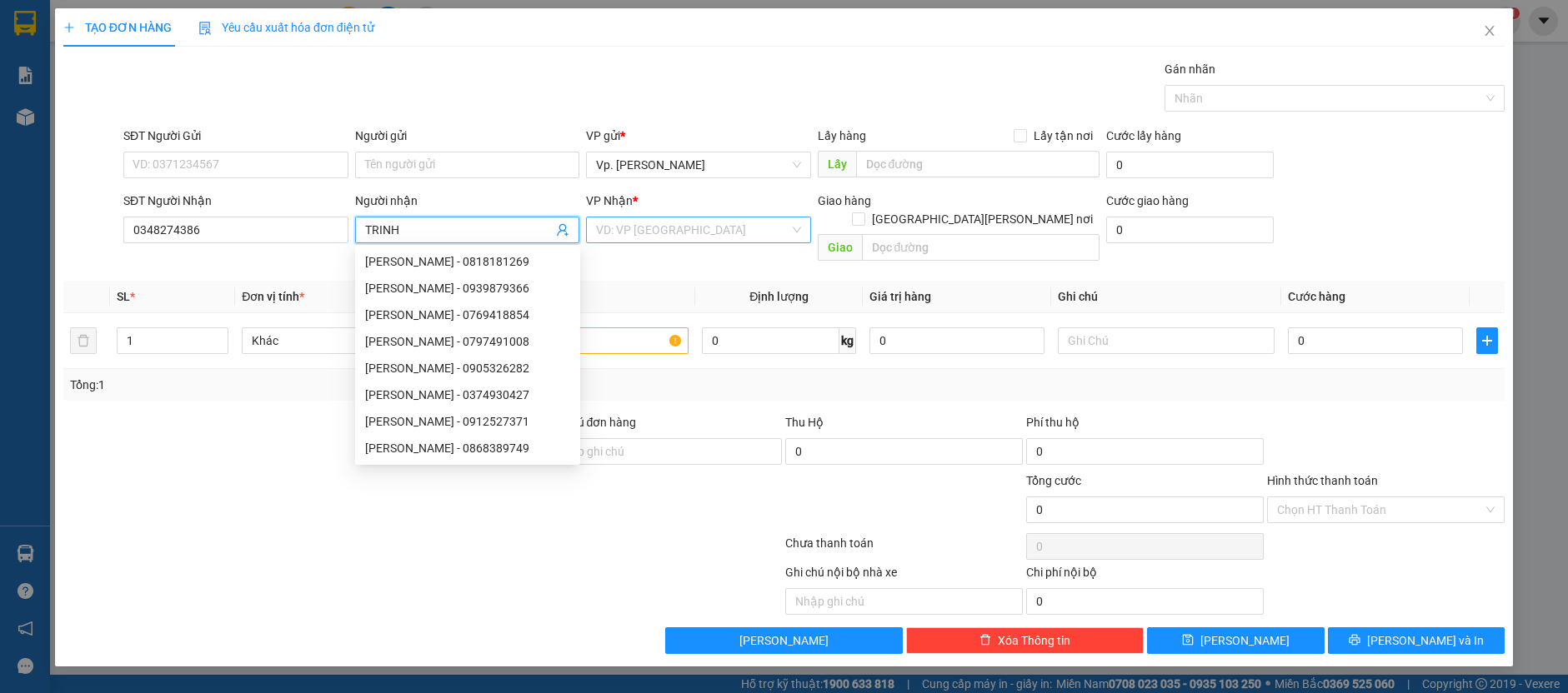
type input "TRINH"
click at [637, 220] on input "search" at bounding box center [693, 229] width 194 height 25
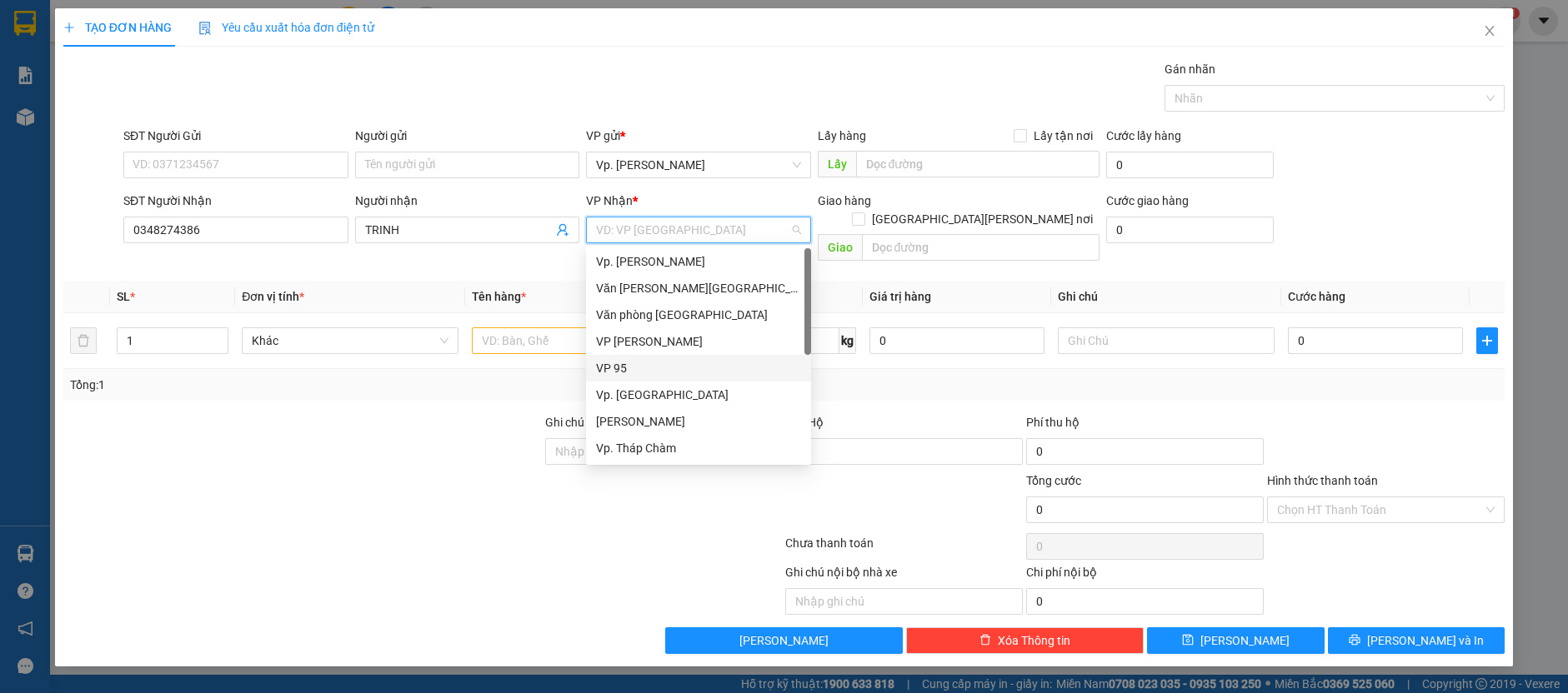
click at [619, 377] on div "VP 95" at bounding box center [699, 368] width 205 height 18
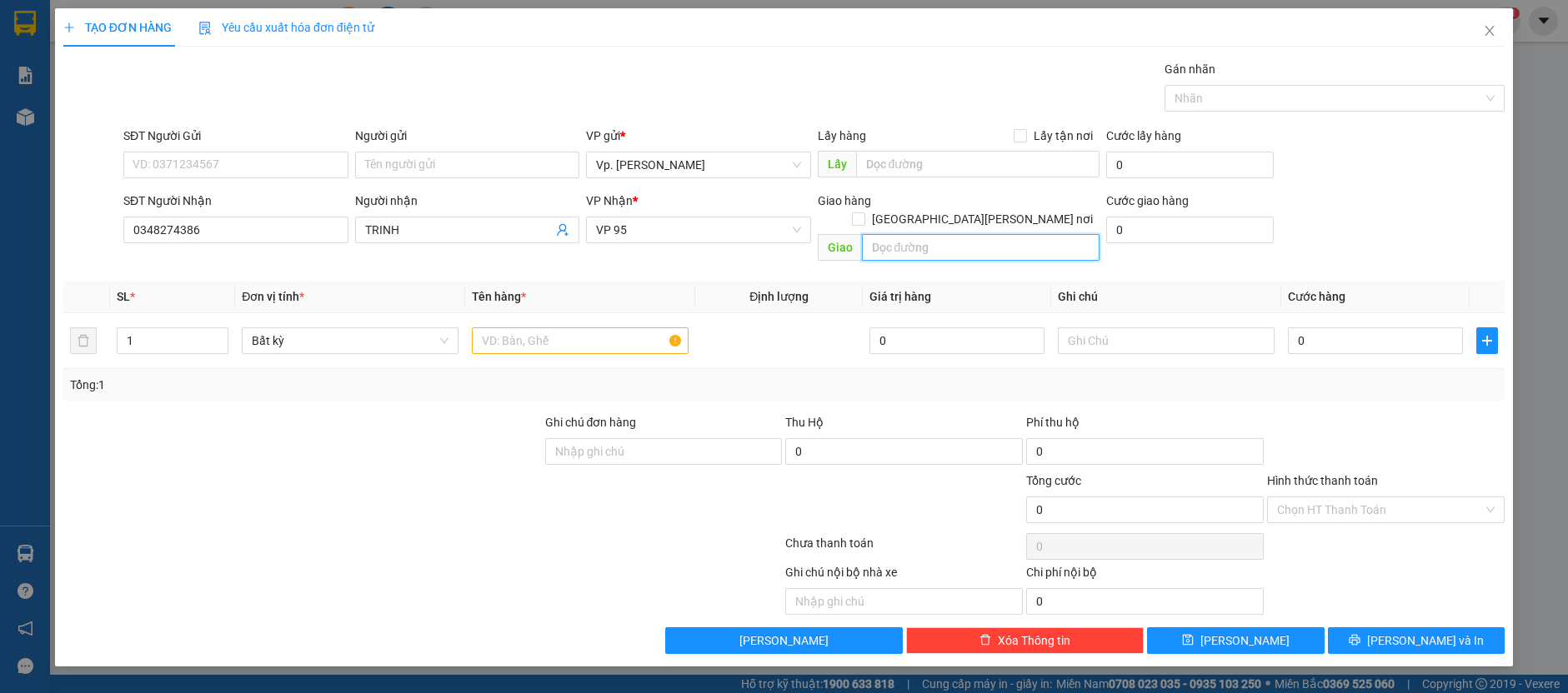
click at [948, 234] on input "text" at bounding box center [981, 247] width 238 height 26
type input "NDD"
click at [499, 331] on input "text" at bounding box center [580, 341] width 216 height 26
type input "1"
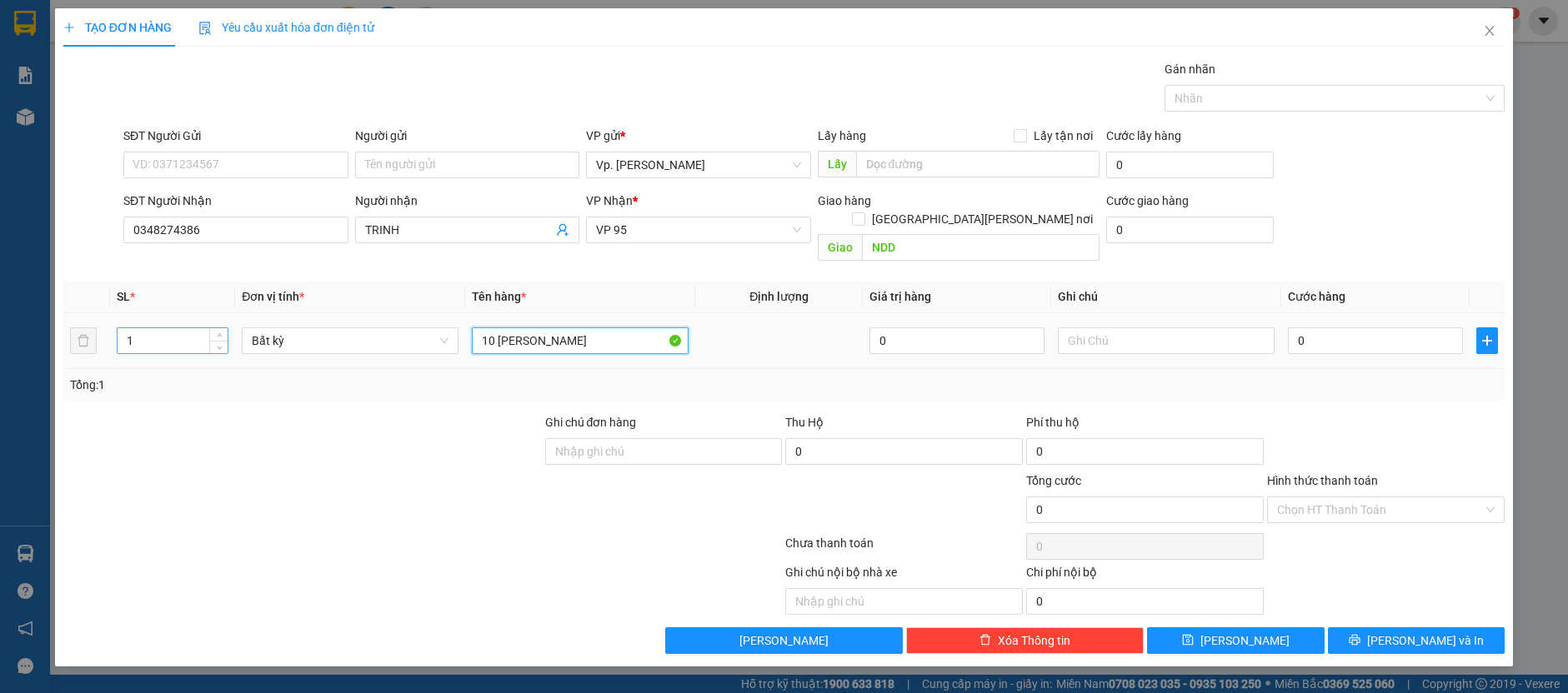
type input "10 [PERSON_NAME]"
drag, startPoint x: 155, startPoint y: 320, endPoint x: 107, endPoint y: 338, distance: 51.3
click at [107, 338] on tr "1 Bất kỳ 10 [PERSON_NAME] 0 0" at bounding box center [784, 341] width 1441 height 56
type input "10"
click at [412, 431] on div at bounding box center [303, 443] width 482 height 58
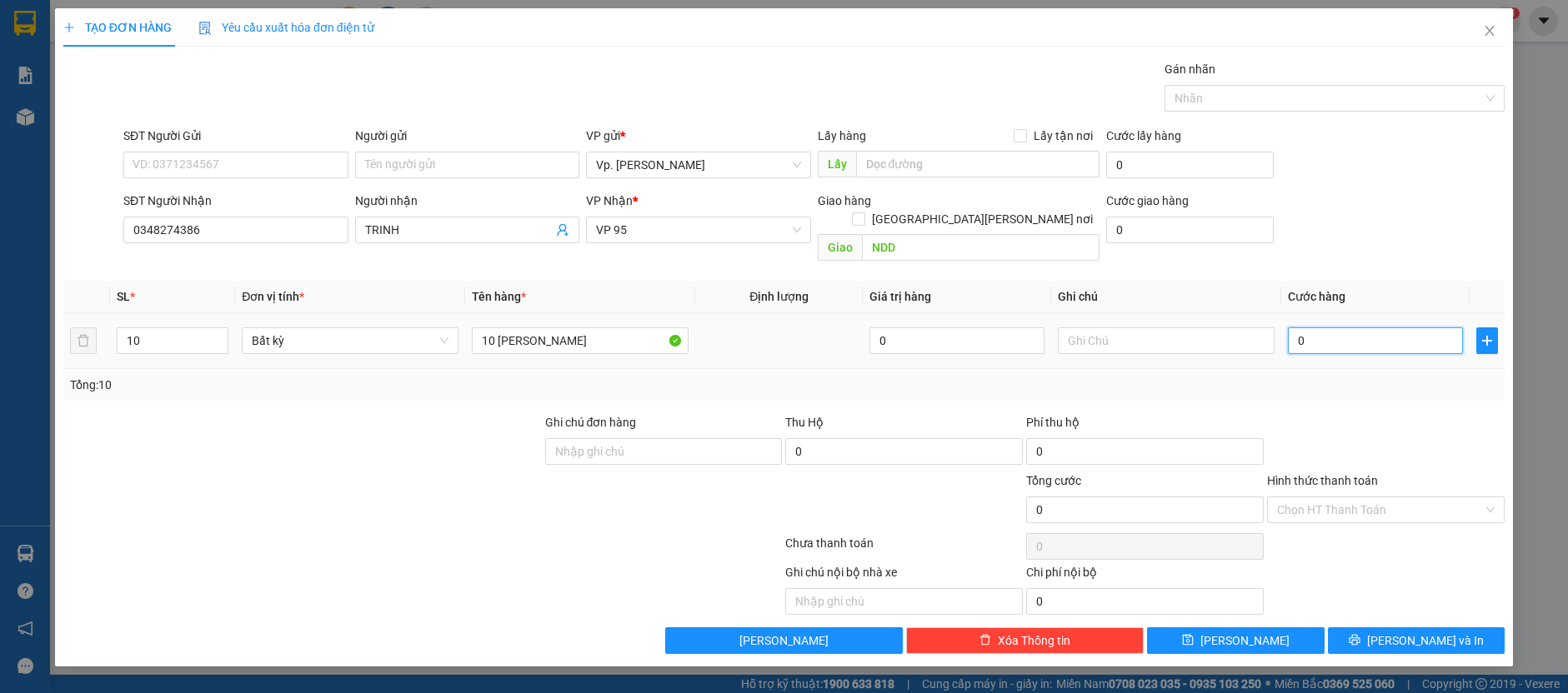
click at [1302, 330] on input "0" at bounding box center [1375, 341] width 175 height 26
type input "3"
type input "35"
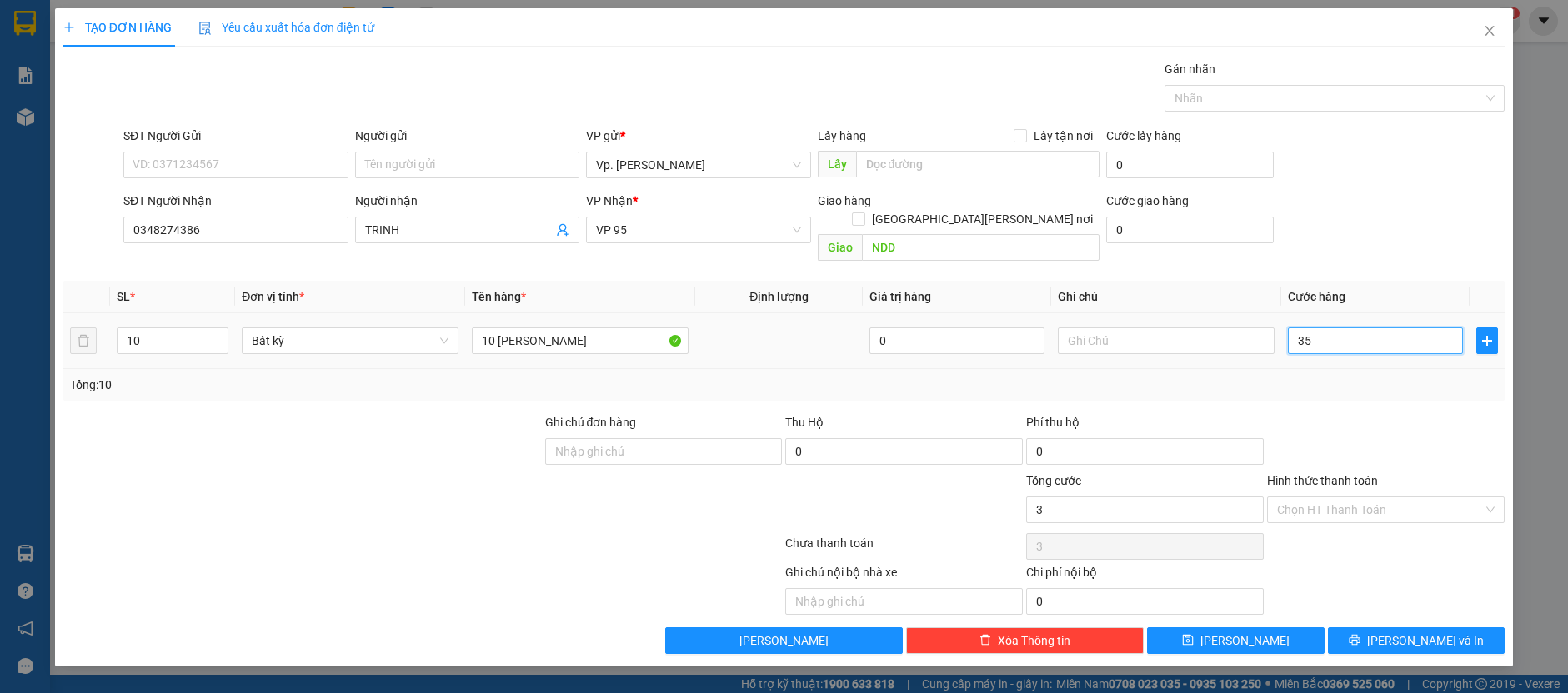
type input "35"
type input "350"
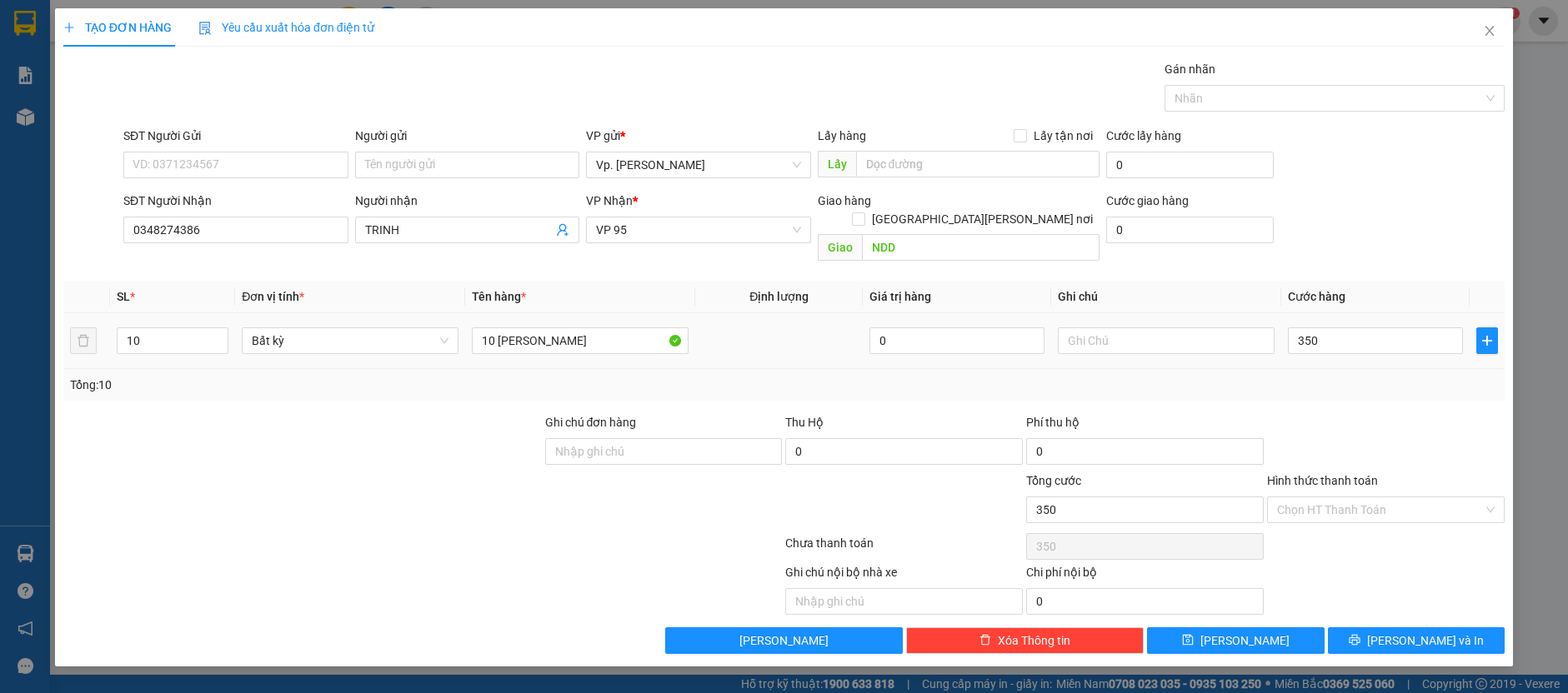
type input "350.000"
click at [1282, 414] on div at bounding box center [1386, 443] width 241 height 58
click at [1423, 627] on button "[PERSON_NAME] và In" at bounding box center [1416, 640] width 177 height 26
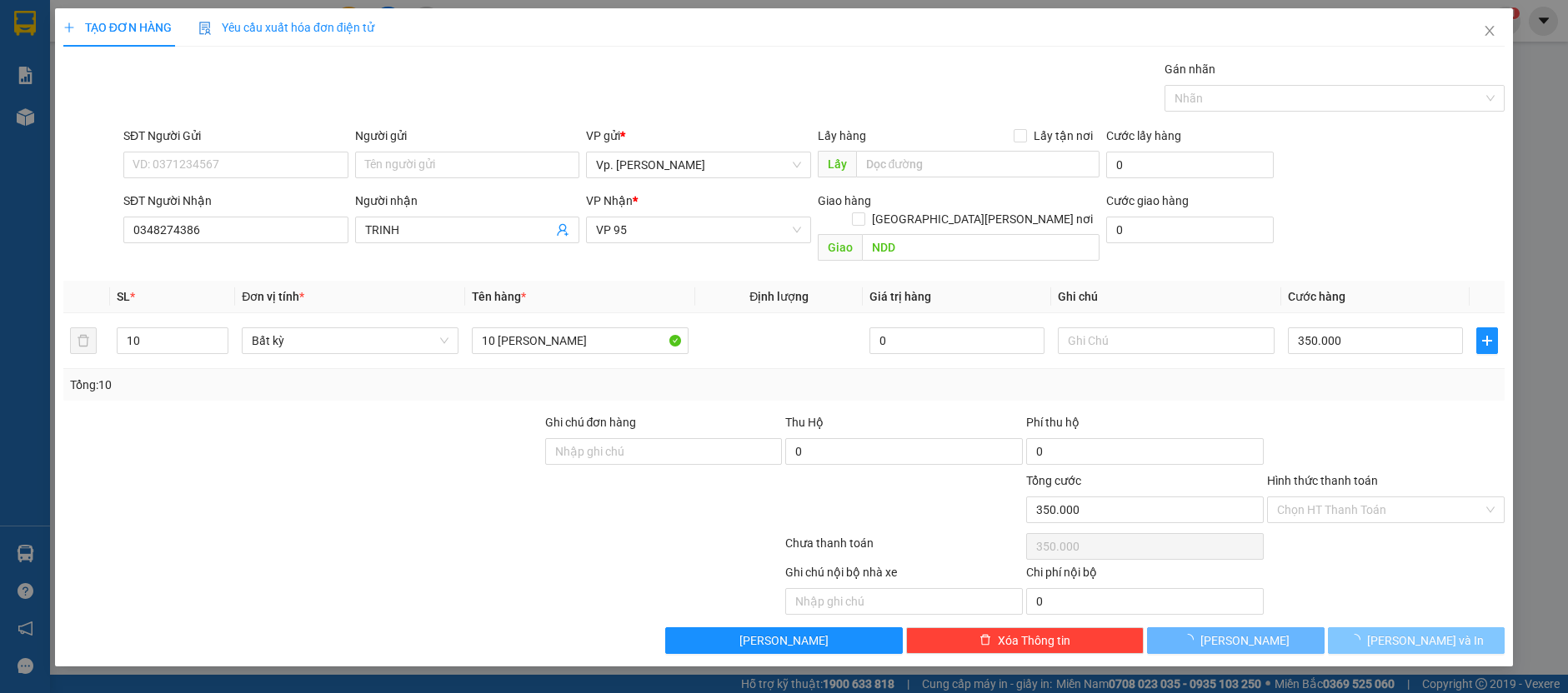
click at [1422, 632] on span "[PERSON_NAME] và In" at bounding box center [1426, 641] width 117 height 18
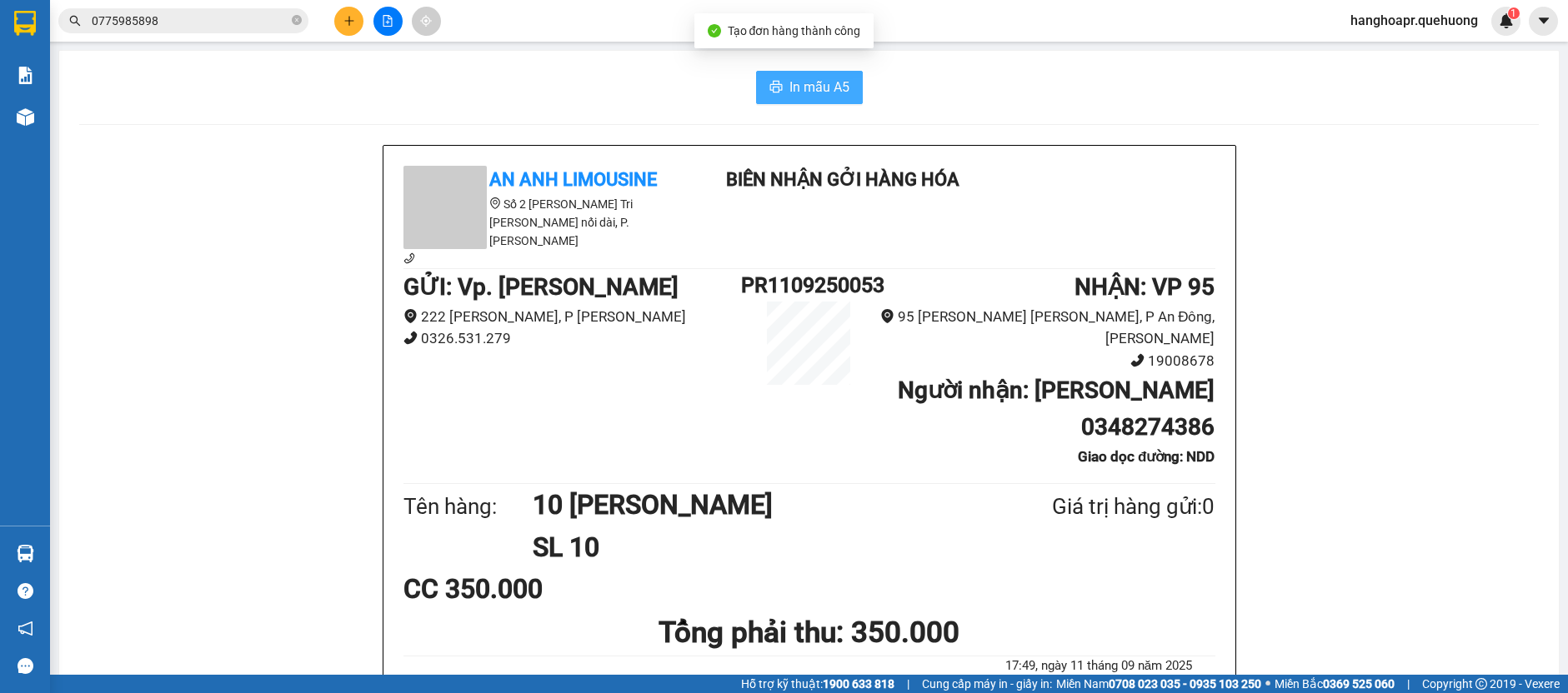
click at [837, 90] on span "In mẫu A5" at bounding box center [819, 87] width 60 height 21
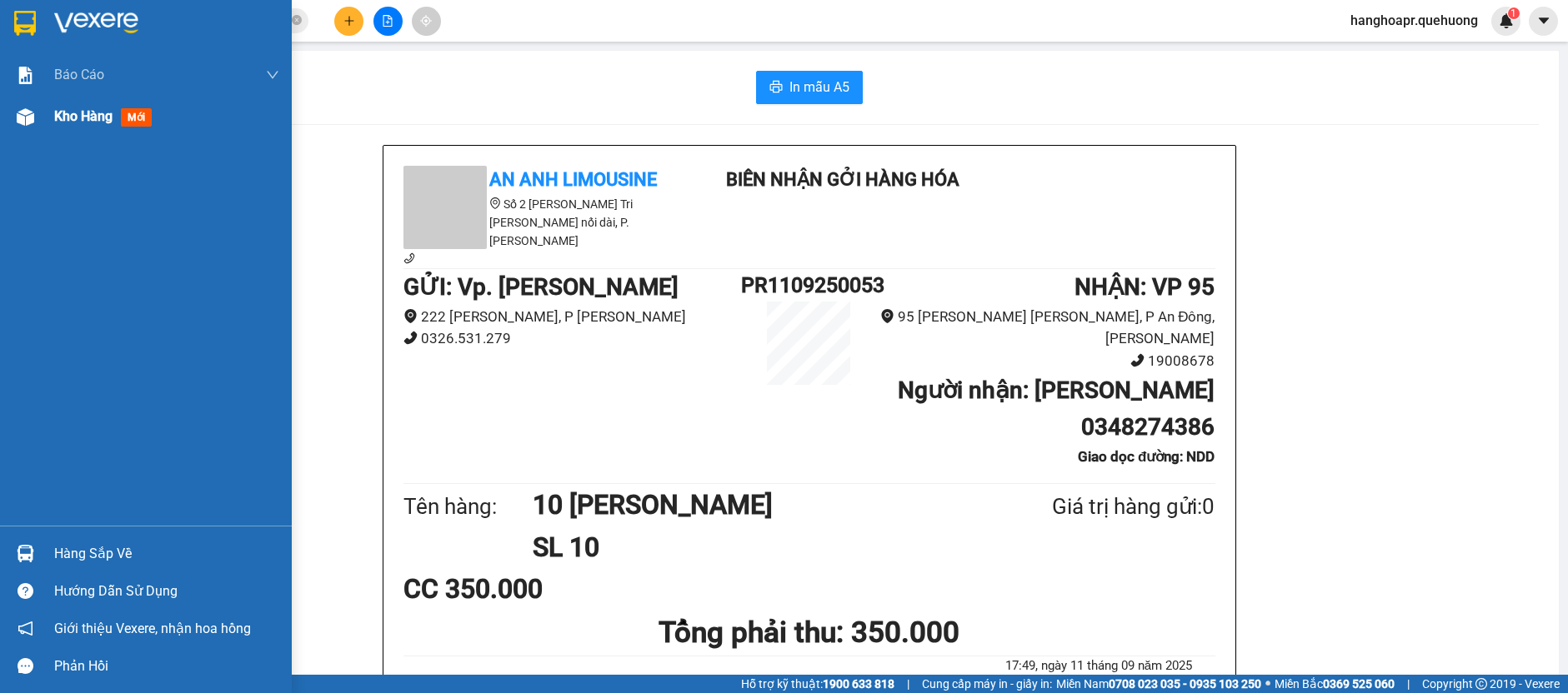
click at [35, 119] on div at bounding box center [26, 117] width 29 height 29
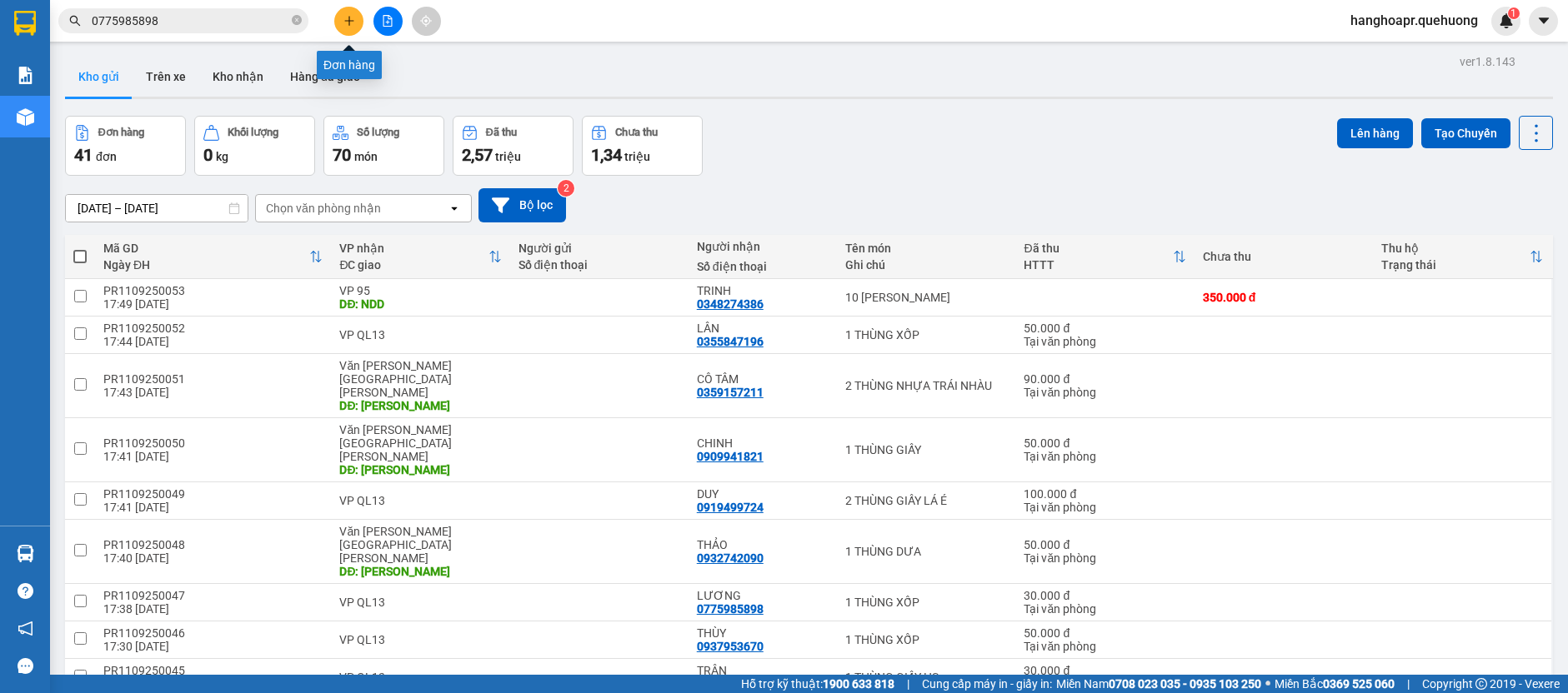
click at [359, 18] on button at bounding box center [349, 21] width 29 height 29
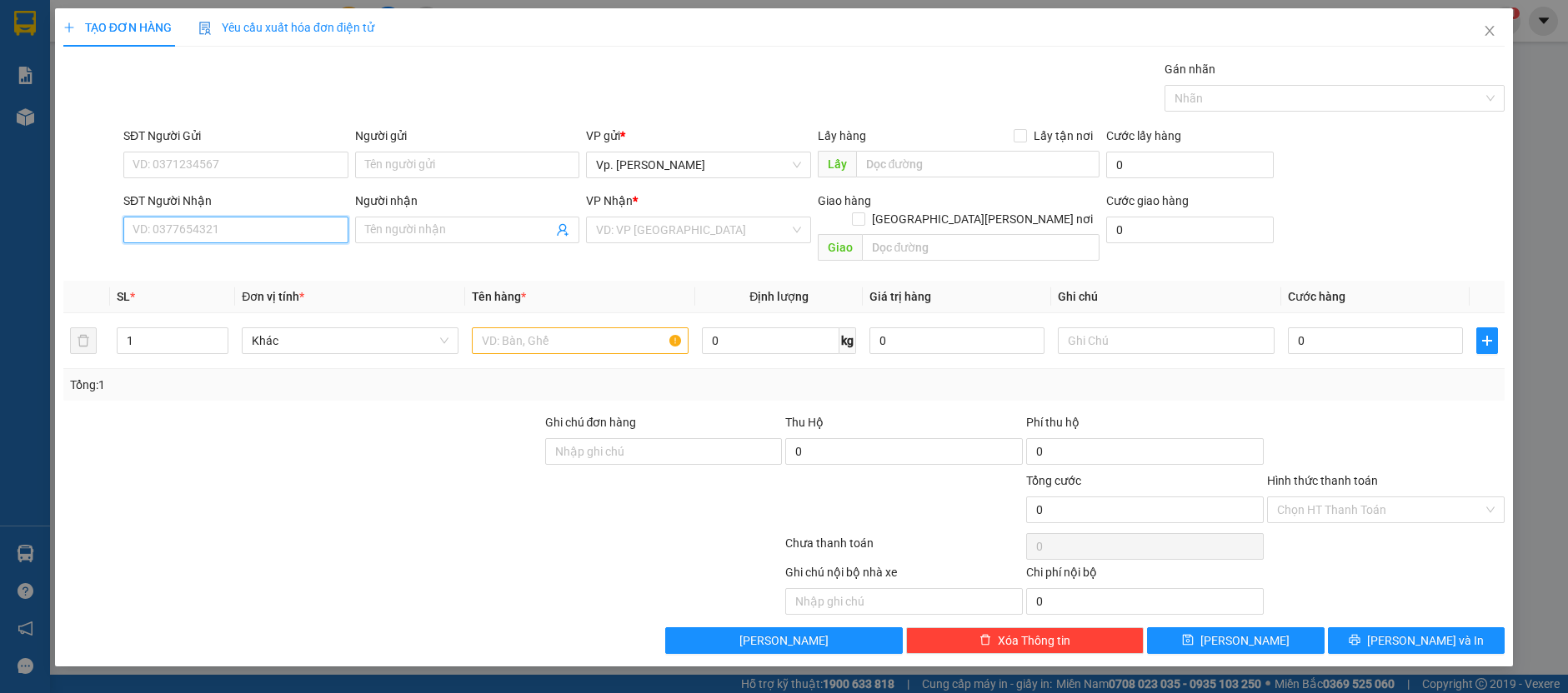
click at [223, 216] on input "SĐT Người Nhận" at bounding box center [236, 229] width 225 height 26
click at [241, 257] on div "0907339440 - TRÂM" at bounding box center [236, 262] width 205 height 18
type input "0907339440"
type input "TRÂM"
type input "TÂN PHÚ"
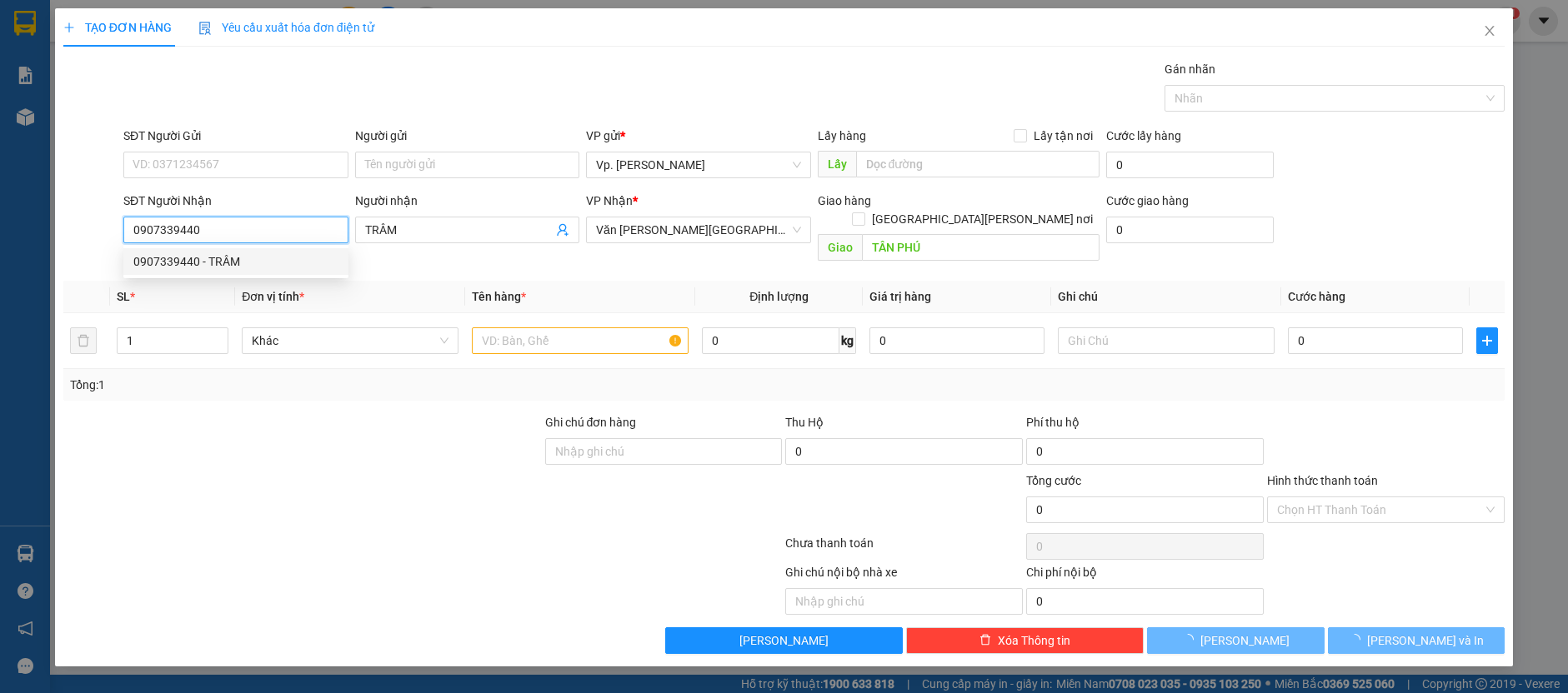
type input "50.000"
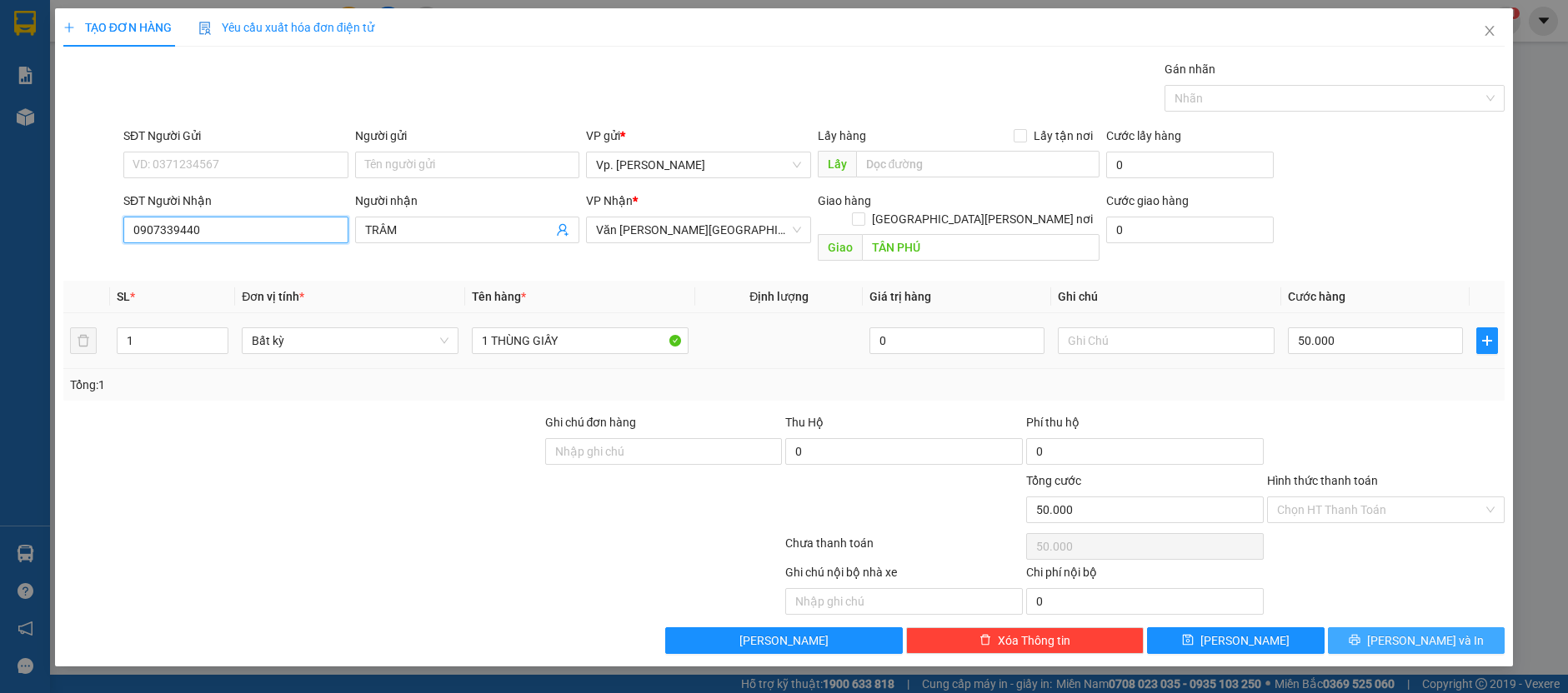
type input "0907339440"
click at [1382, 627] on button "[PERSON_NAME] và In" at bounding box center [1416, 640] width 177 height 26
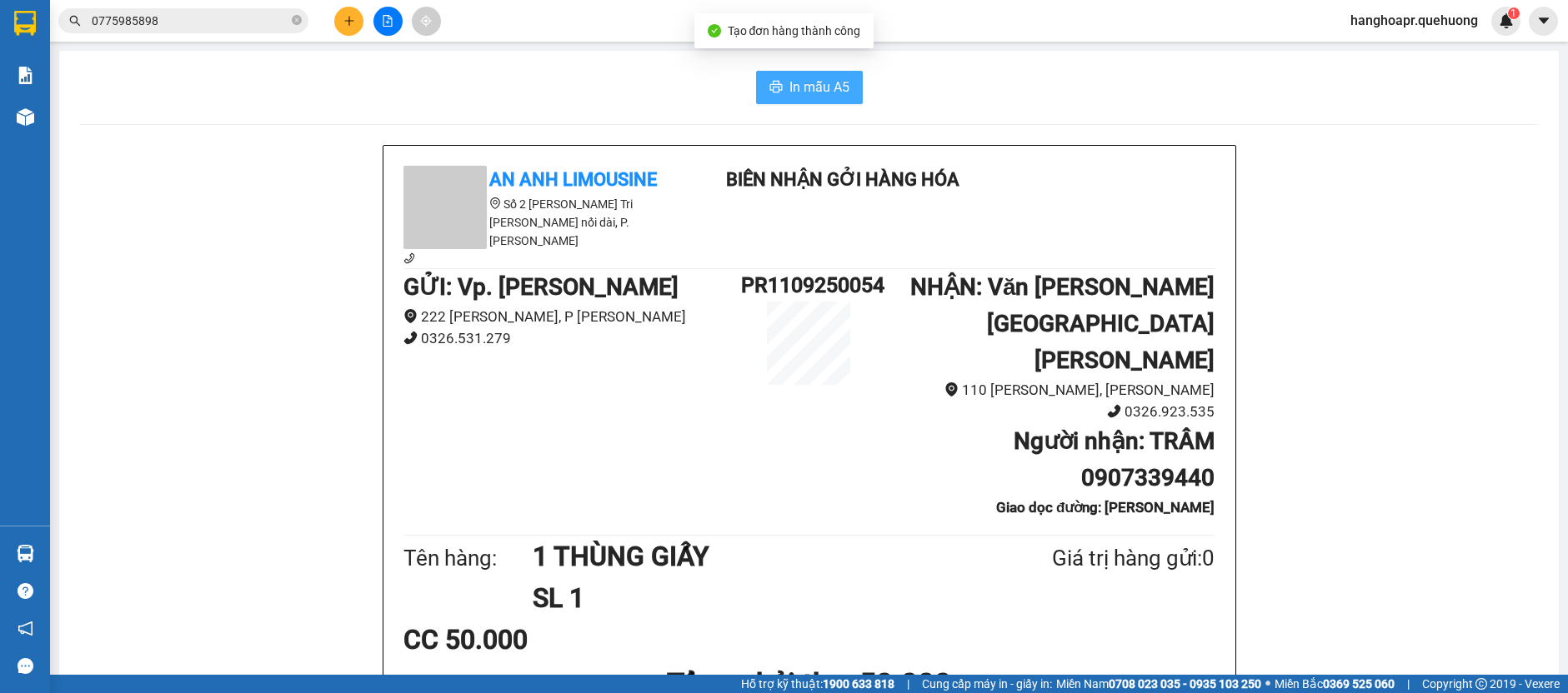
click at [816, 73] on button "In mẫu A5" at bounding box center [809, 88] width 107 height 34
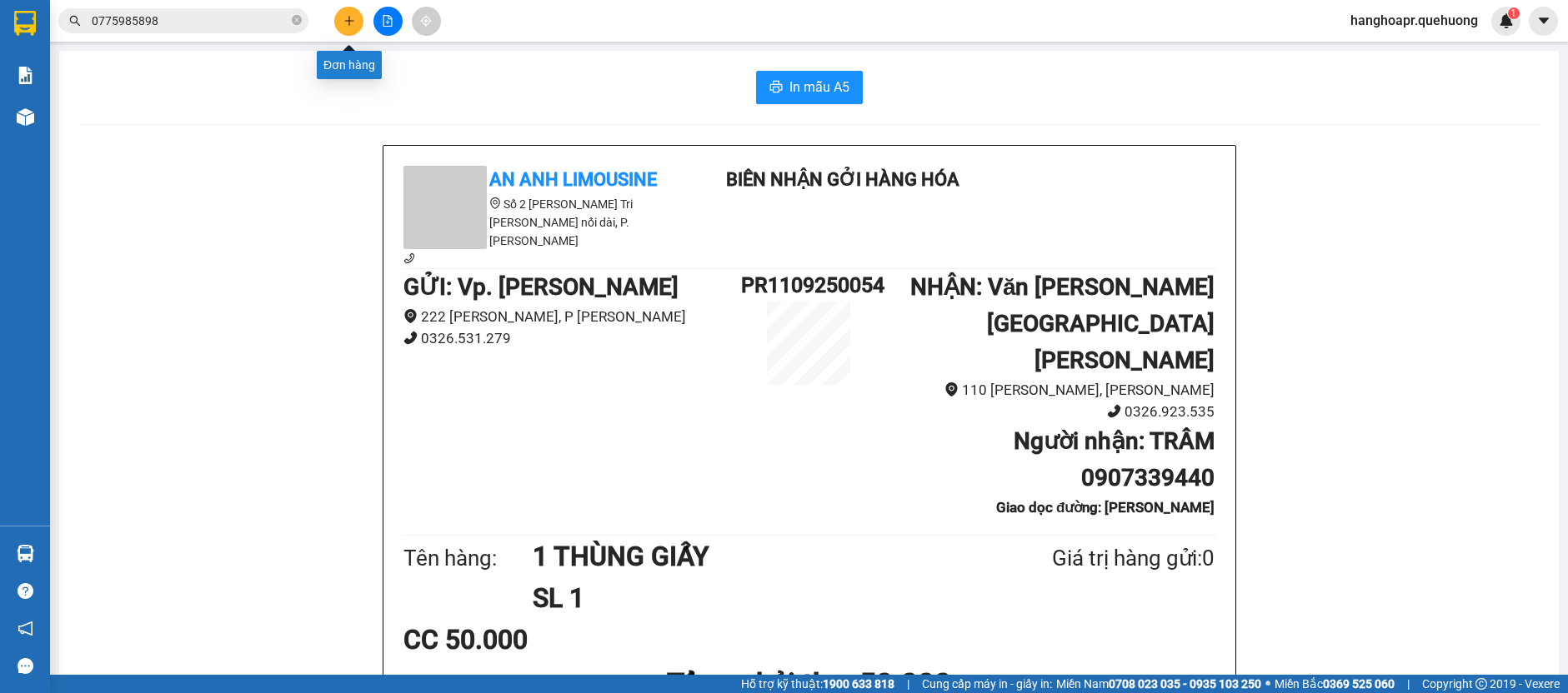
click at [351, 19] on icon "plus" at bounding box center [349, 20] width 12 height 12
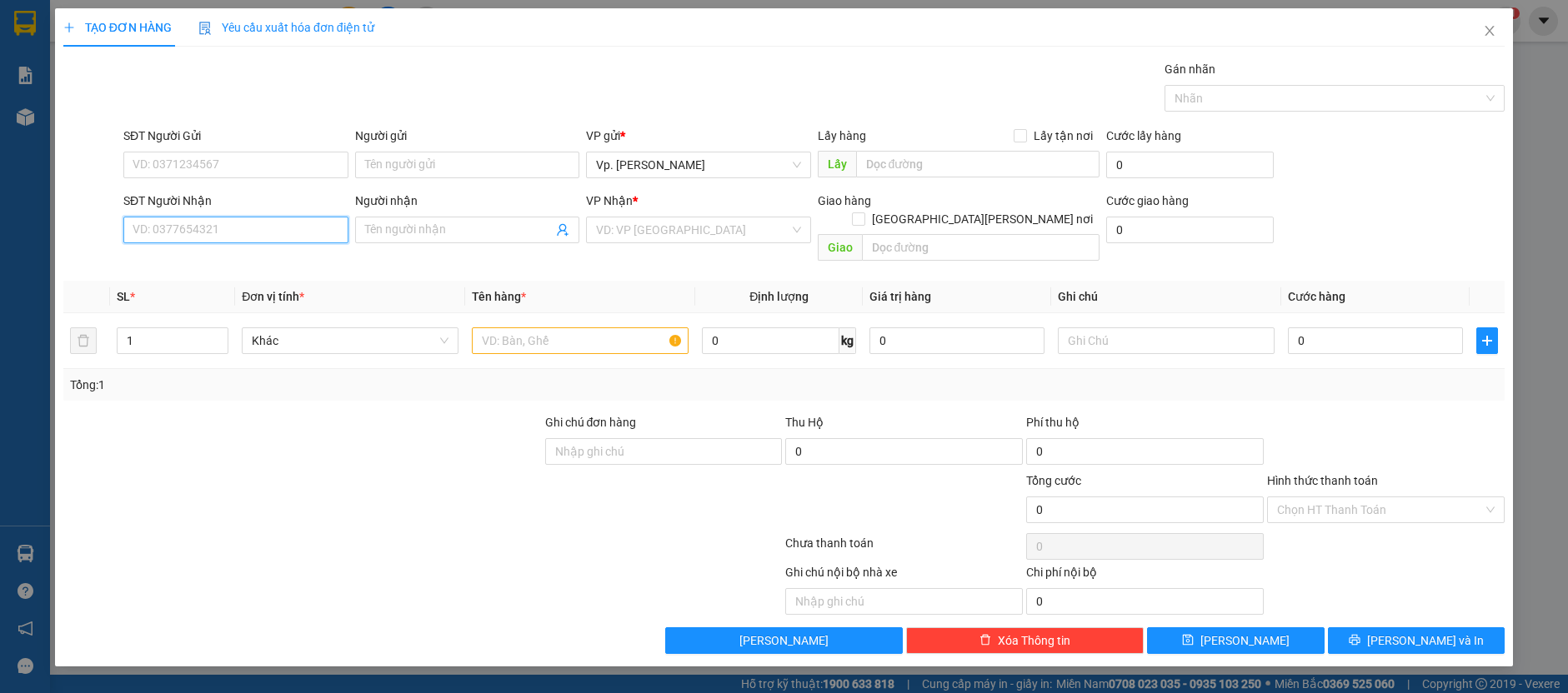
click at [255, 226] on input "SĐT Người Nhận" at bounding box center [236, 229] width 225 height 26
click at [247, 263] on div "0389997379 - CHIẾN" at bounding box center [236, 262] width 205 height 18
type input "0389997379"
type input "CHIẾN"
type input "40.000"
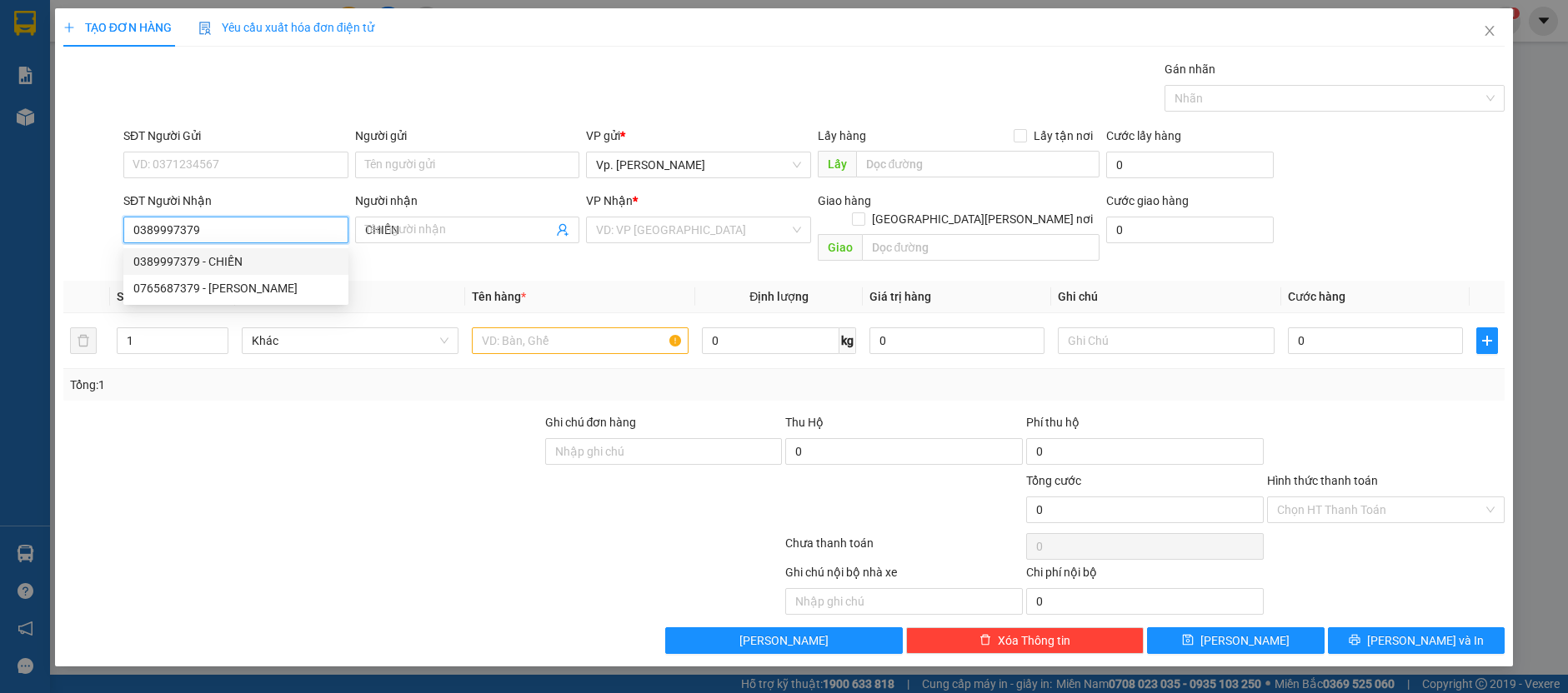
type input "40.000"
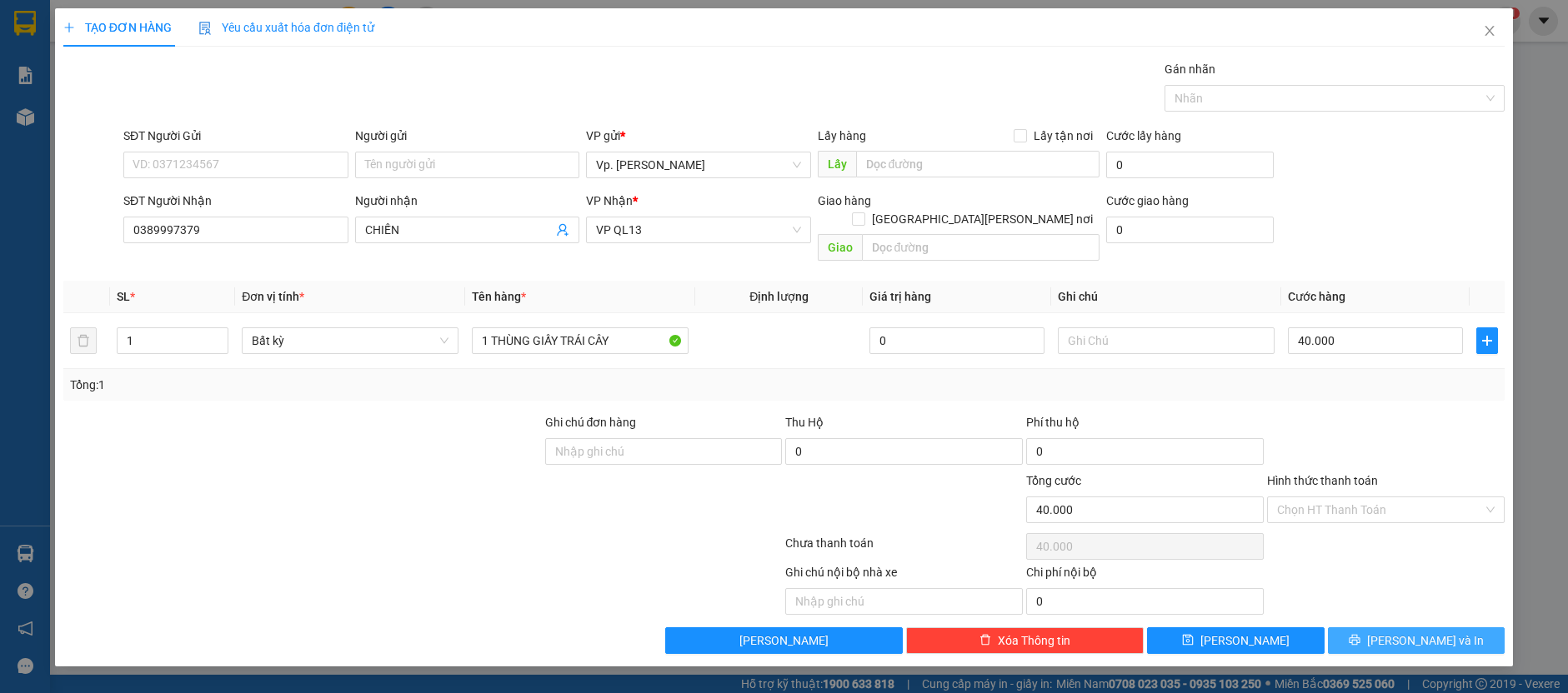
click at [1436, 632] on span "[PERSON_NAME] và In" at bounding box center [1426, 641] width 117 height 18
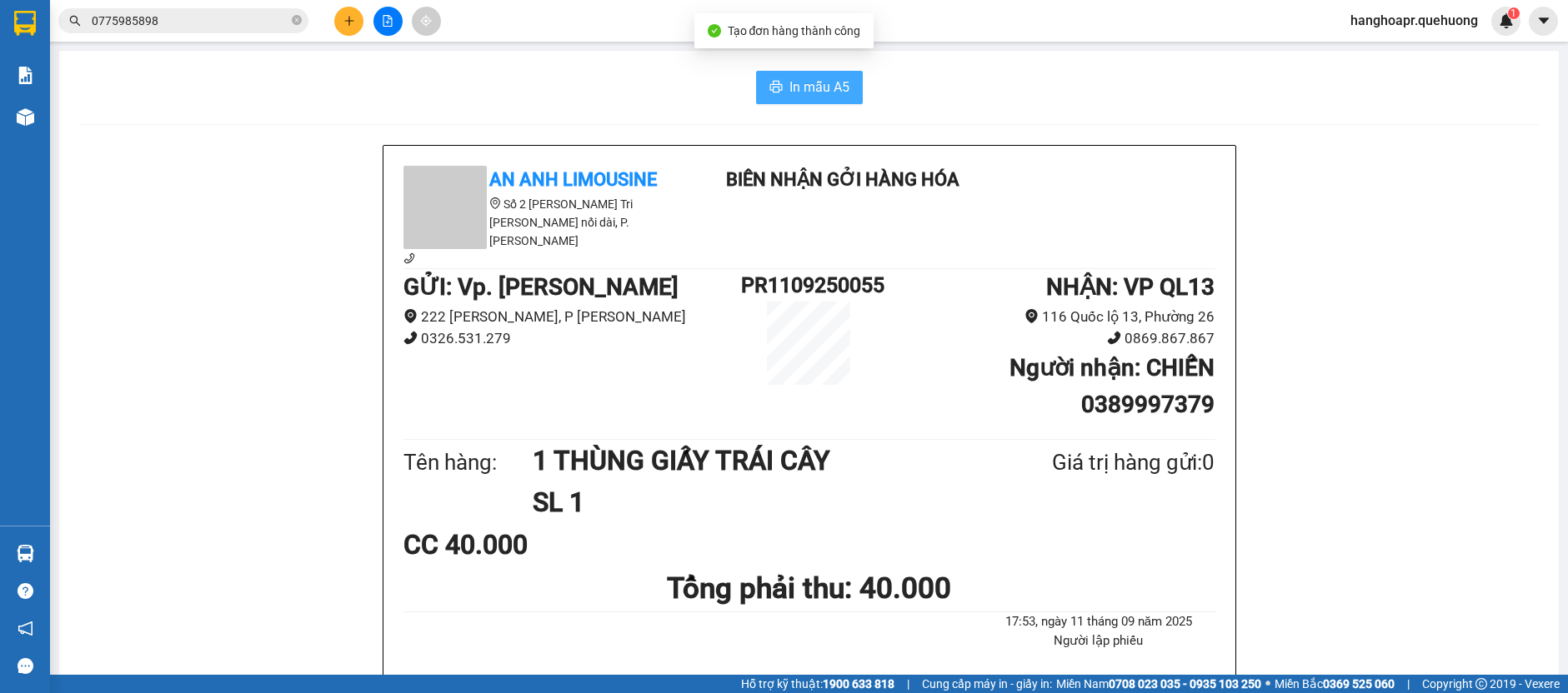
click at [810, 96] on span "In mẫu A5" at bounding box center [819, 87] width 60 height 21
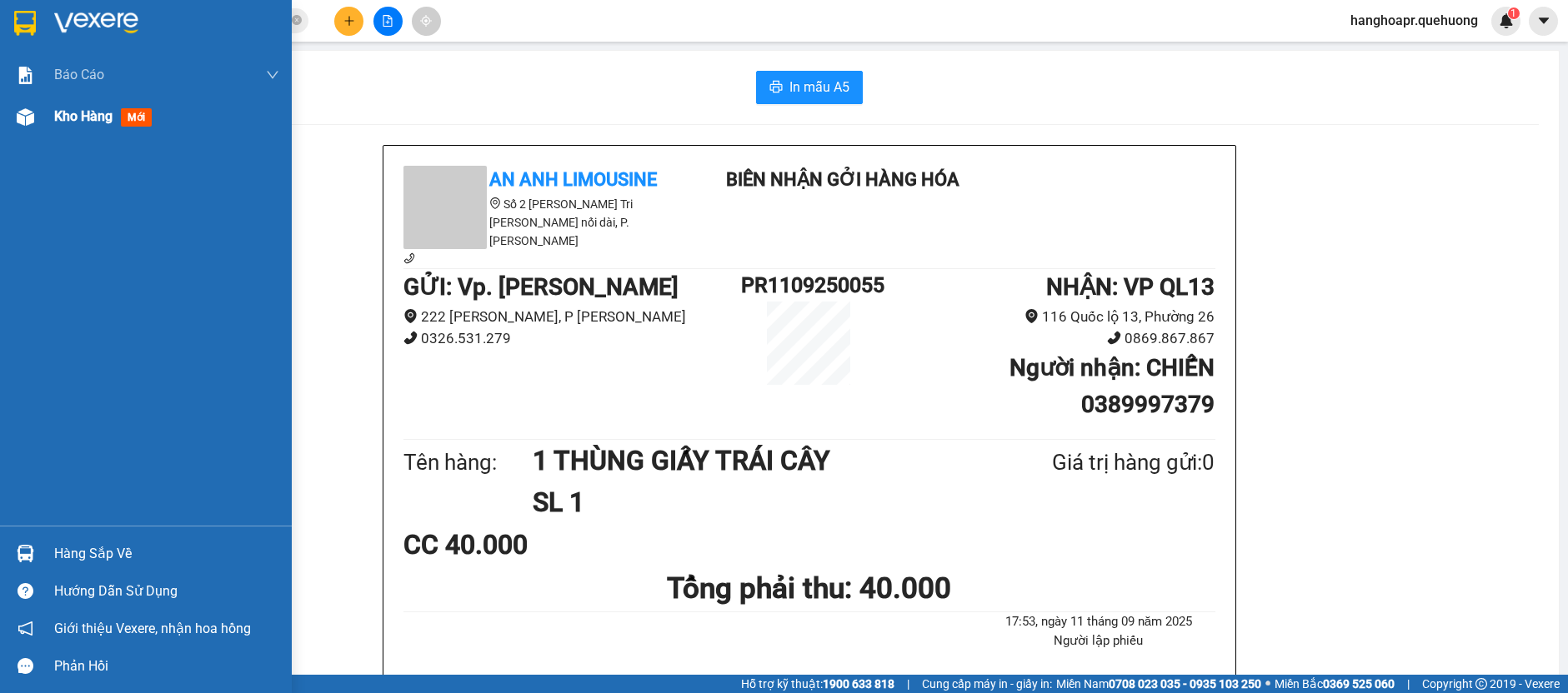
click at [79, 118] on span "Kho hàng" at bounding box center [83, 116] width 58 height 16
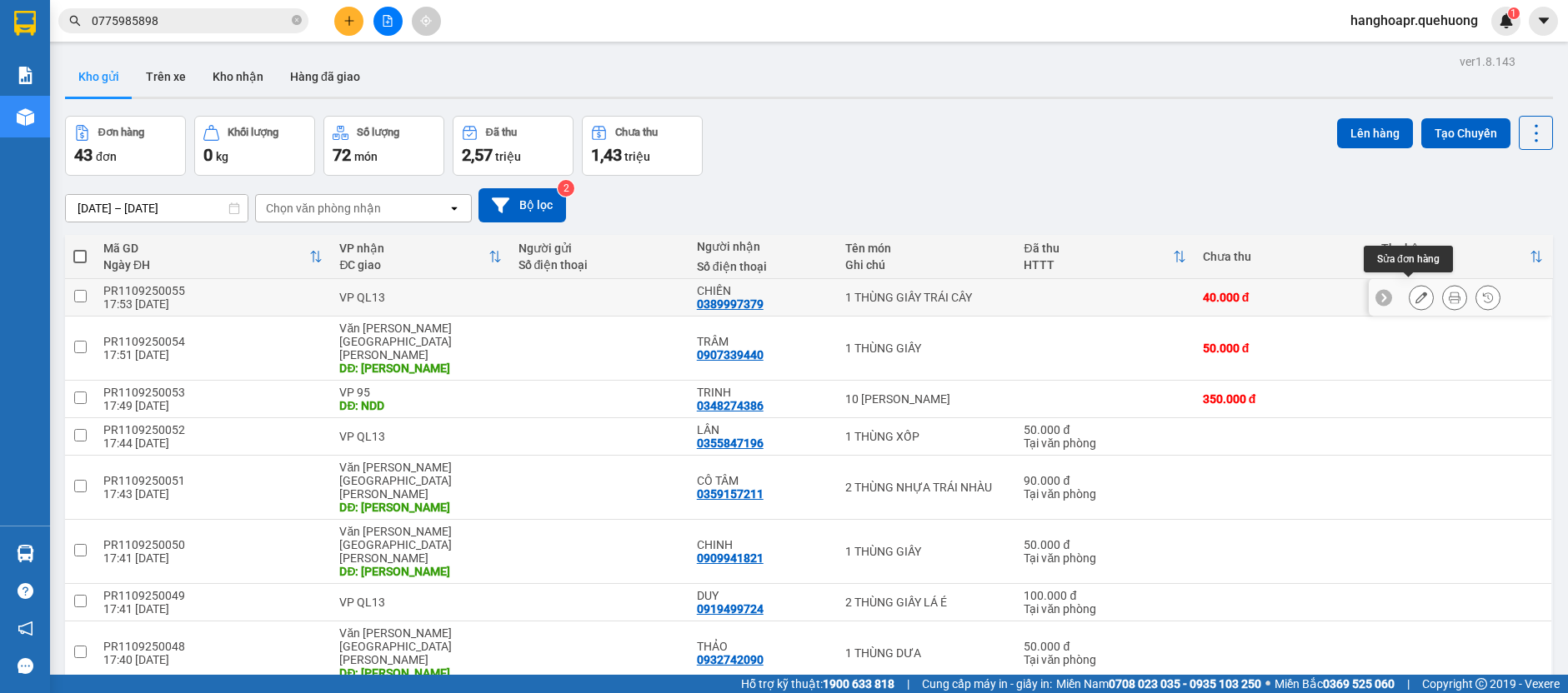
click at [1416, 293] on button at bounding box center [1422, 298] width 24 height 29
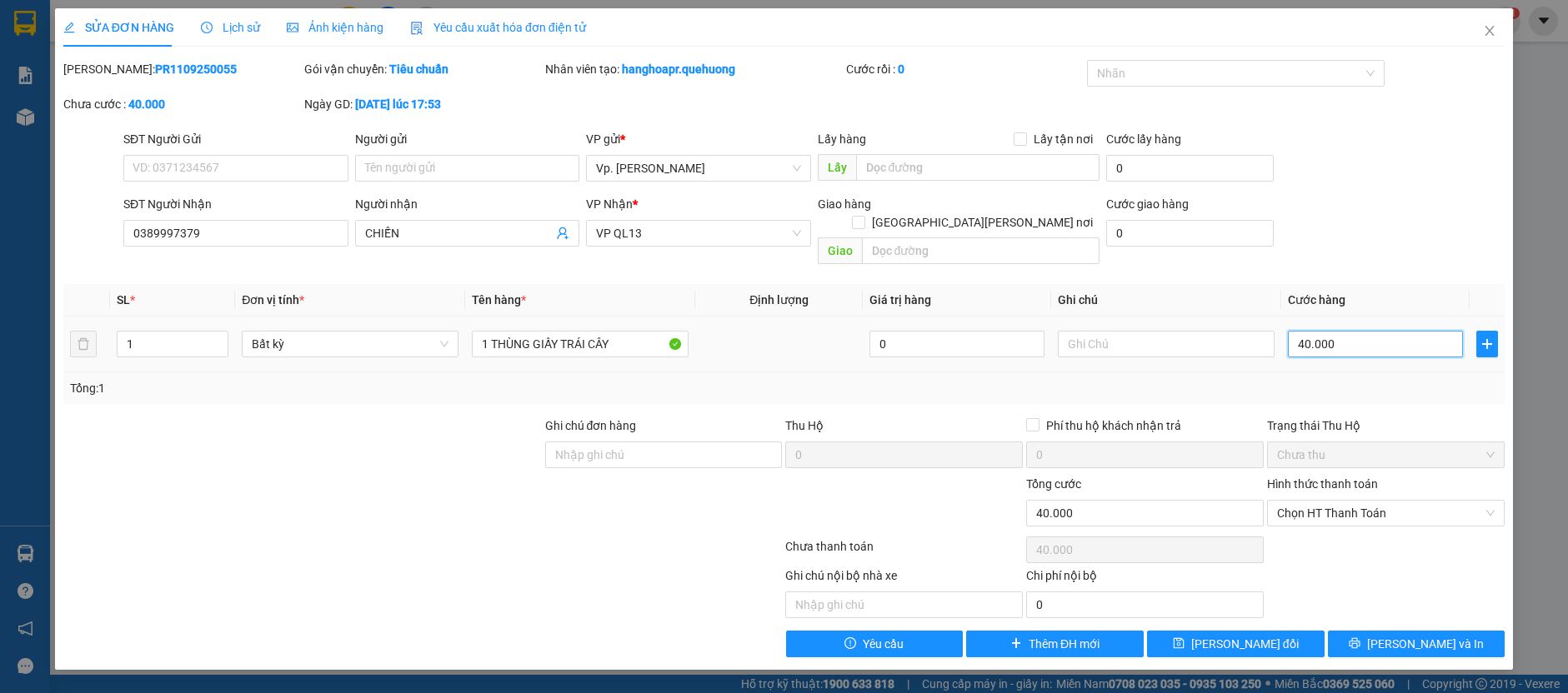
click at [1349, 331] on input "40.000" at bounding box center [1375, 343] width 175 height 26
click at [1343, 567] on div "Ghi chú nội bộ nhà xe Chi phí nội bộ 0" at bounding box center [784, 593] width 1445 height 52
click at [1233, 635] on span "[PERSON_NAME] đổi" at bounding box center [1245, 645] width 108 height 18
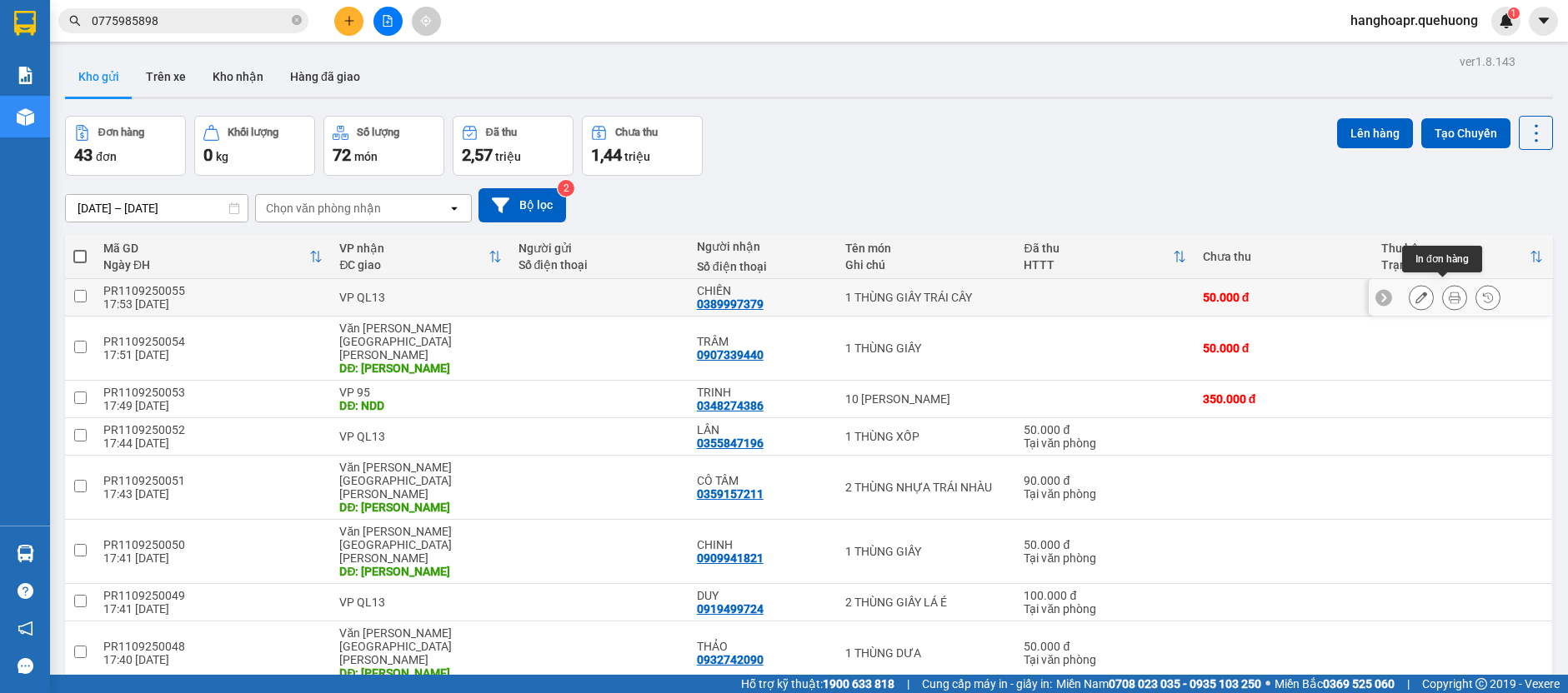
click at [1448, 292] on icon at bounding box center [1454, 297] width 12 height 12
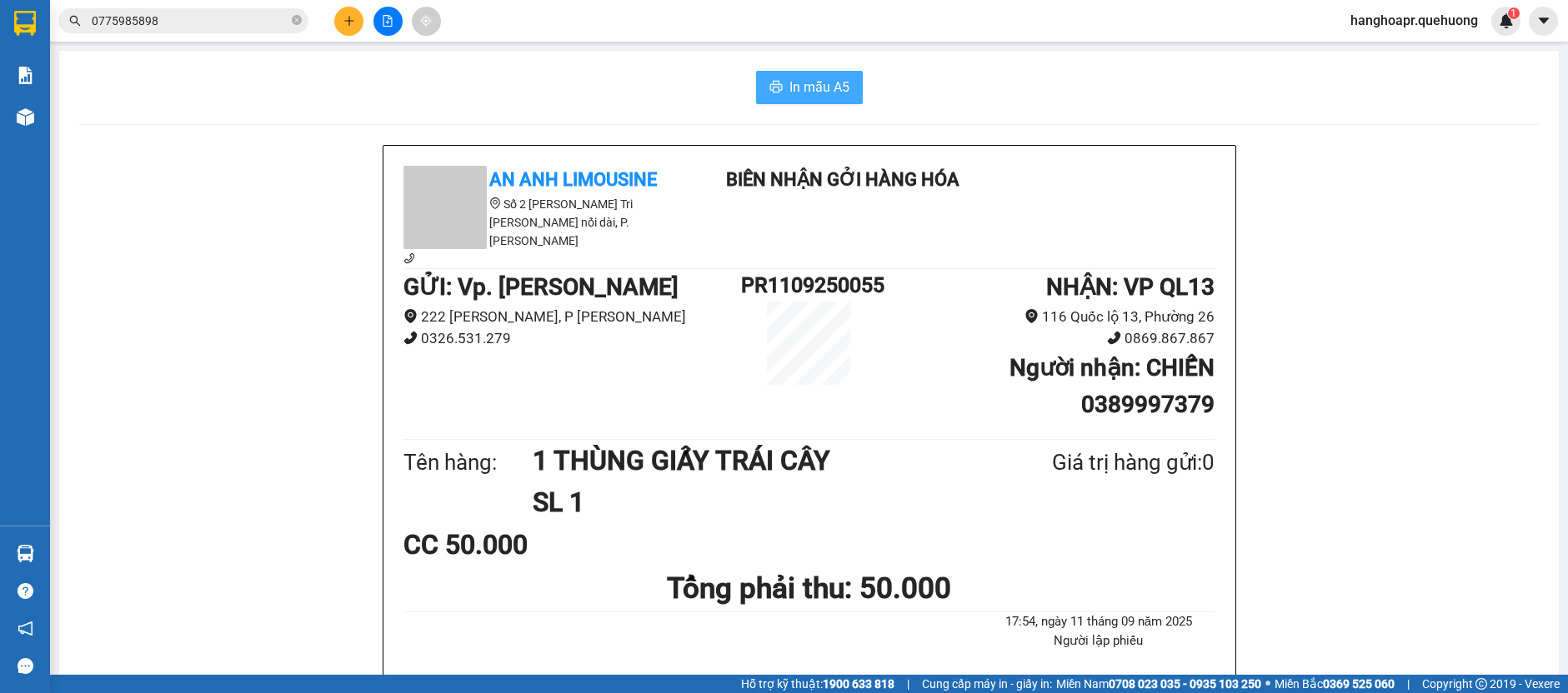
click at [805, 90] on span "In mẫu A5" at bounding box center [819, 87] width 60 height 21
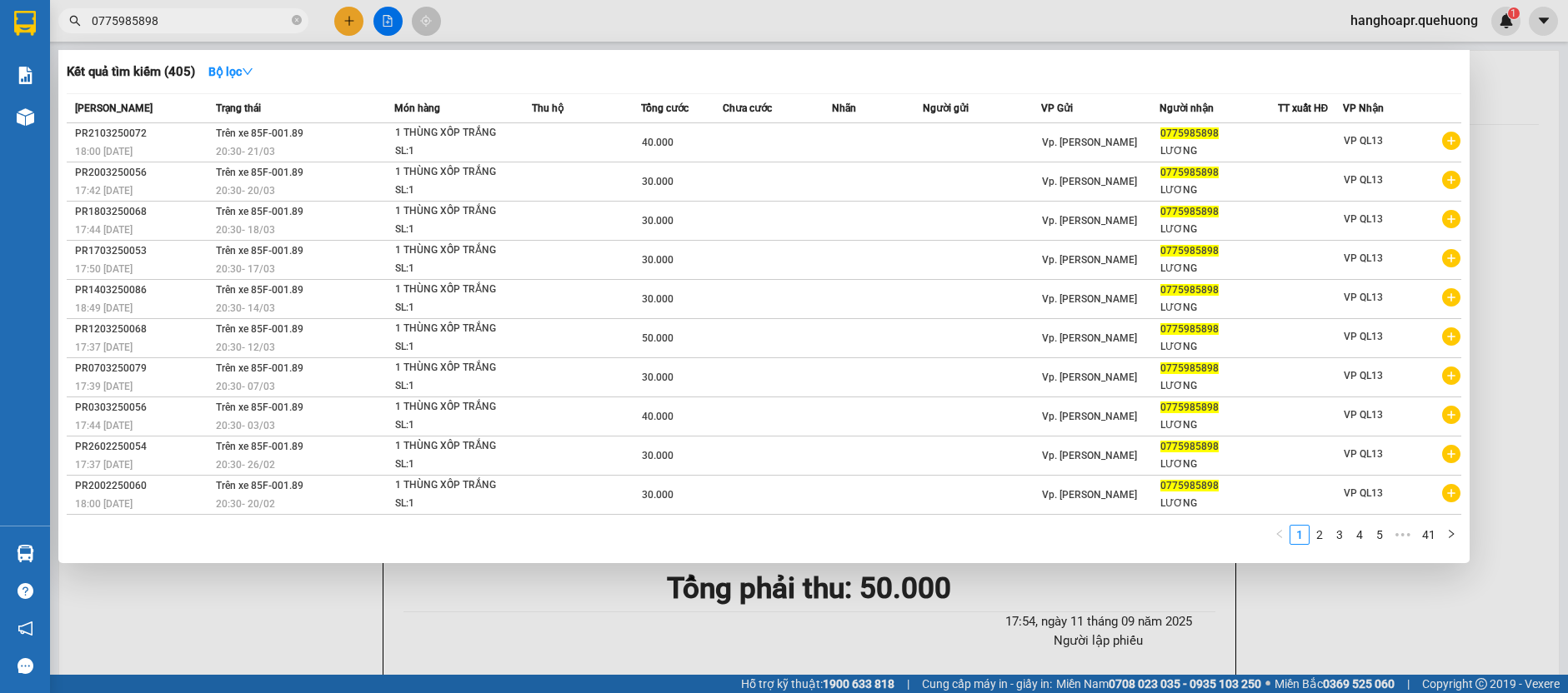
click at [178, 24] on input "0775985898" at bounding box center [189, 21] width 196 height 18
click at [354, 16] on div at bounding box center [784, 346] width 1568 height 693
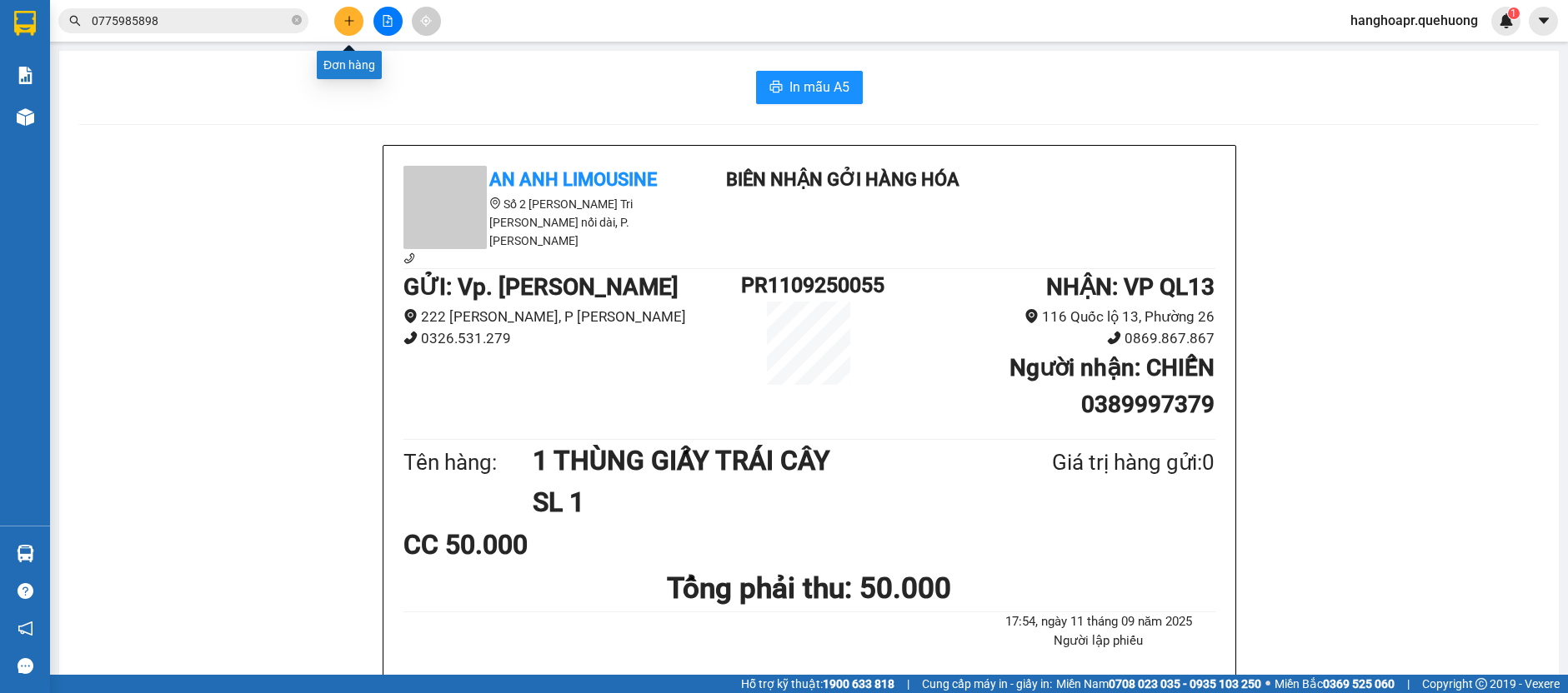
click at [352, 21] on icon "plus" at bounding box center [349, 20] width 9 height 1
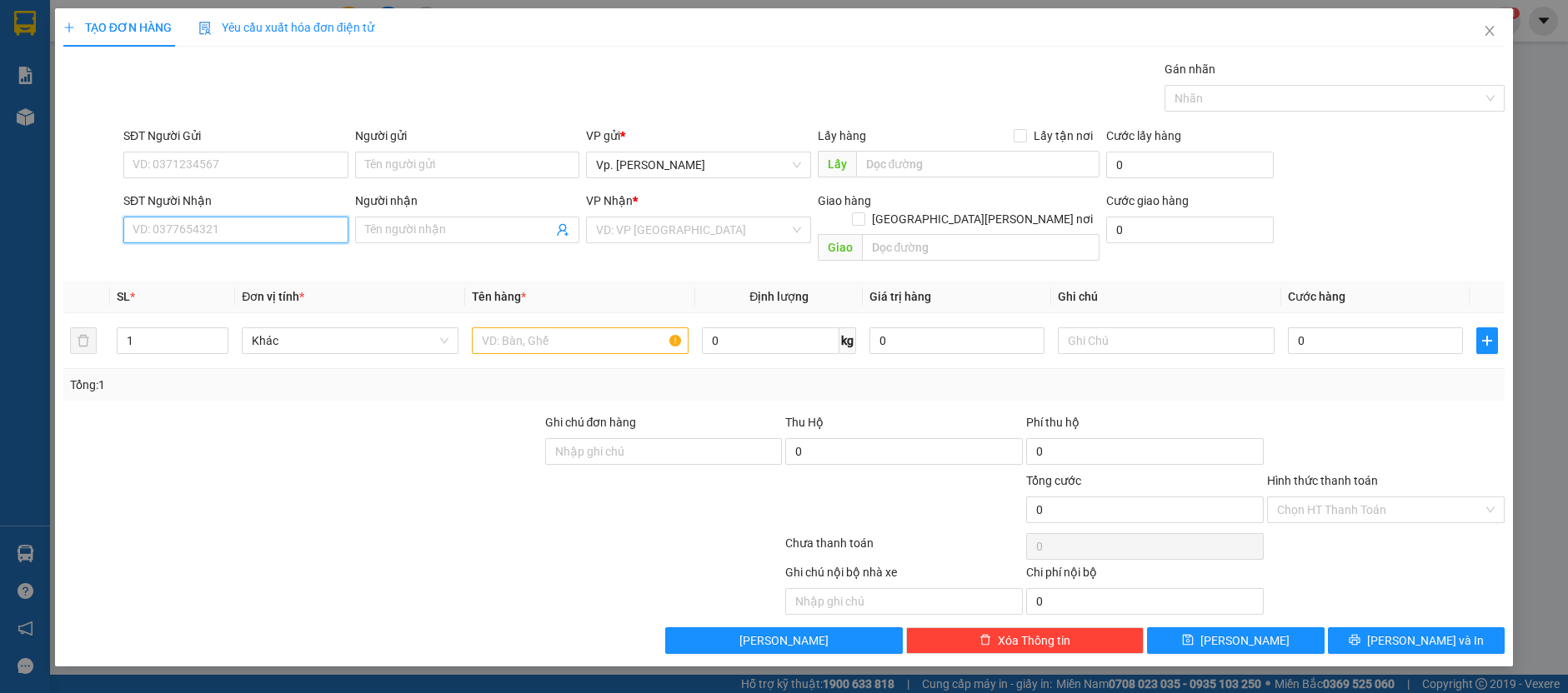
click at [246, 227] on input "SĐT Người Nhận" at bounding box center [236, 229] width 225 height 26
click at [214, 255] on div "0946102388 - MỘNG" at bounding box center [236, 262] width 205 height 18
type input "0946102388"
type input "MỘNG"
type input "150.000"
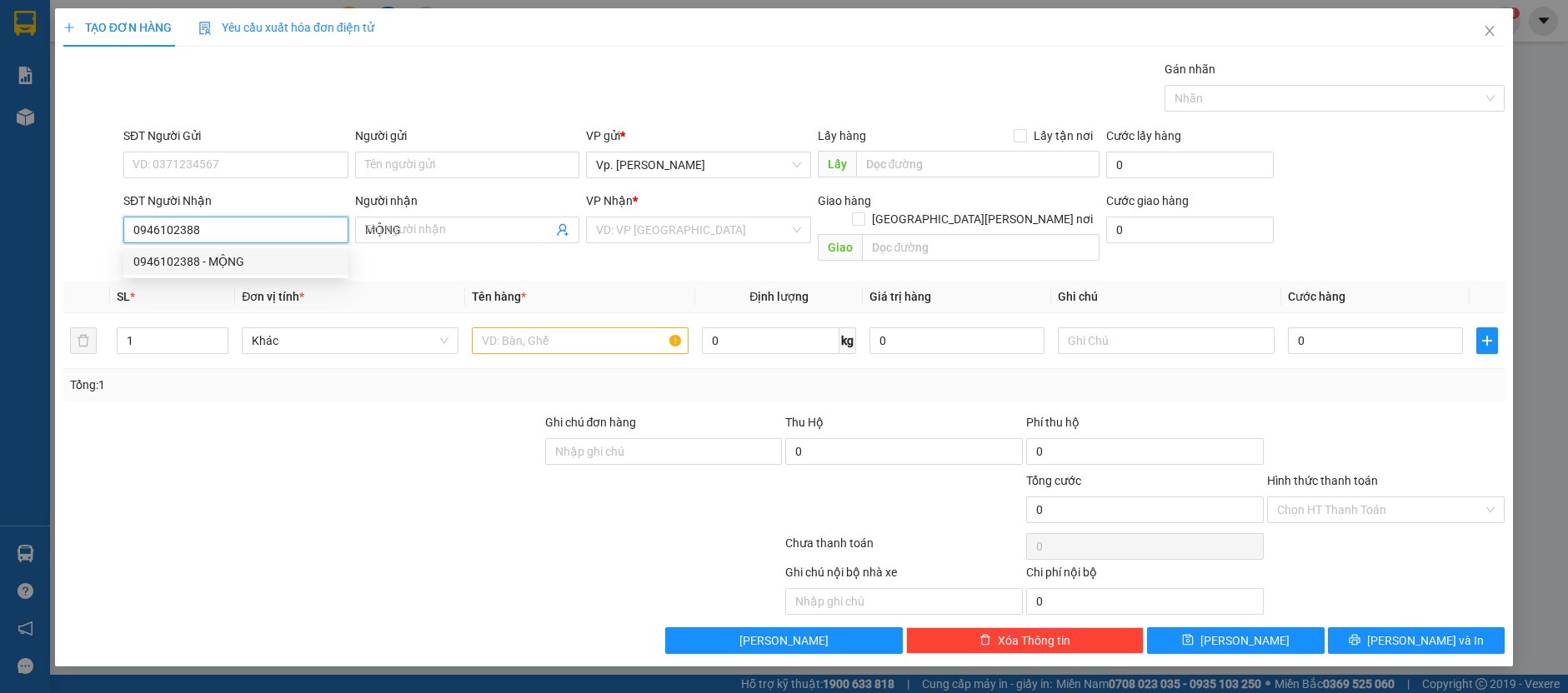
type input "150.000"
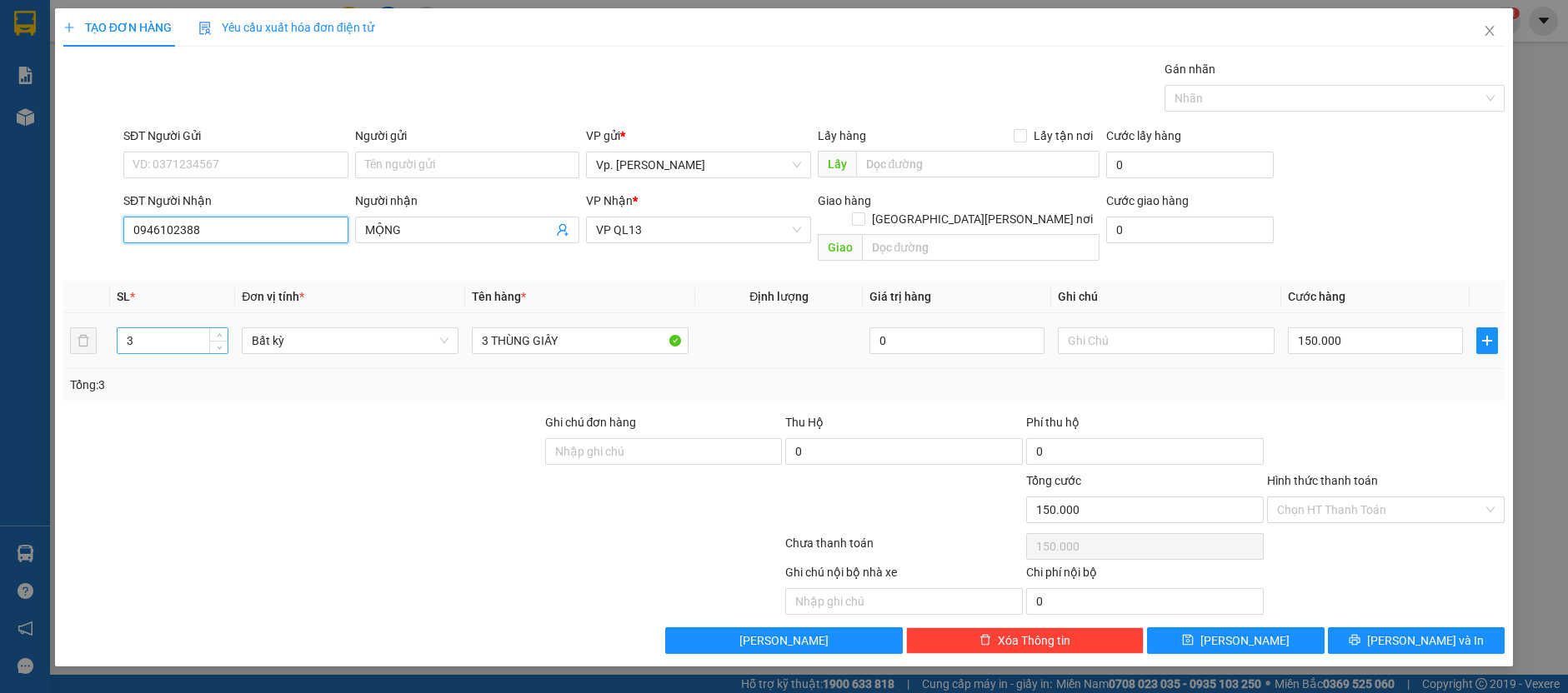
type input "0946102388"
click at [189, 331] on input "3" at bounding box center [173, 341] width 110 height 25
drag, startPoint x: 176, startPoint y: 315, endPoint x: 98, endPoint y: 318, distance: 78.1
click at [98, 318] on tr "31 Bất kỳ 3 THÙNG GIẤY 0 150.000" at bounding box center [784, 341] width 1441 height 56
type input "31"
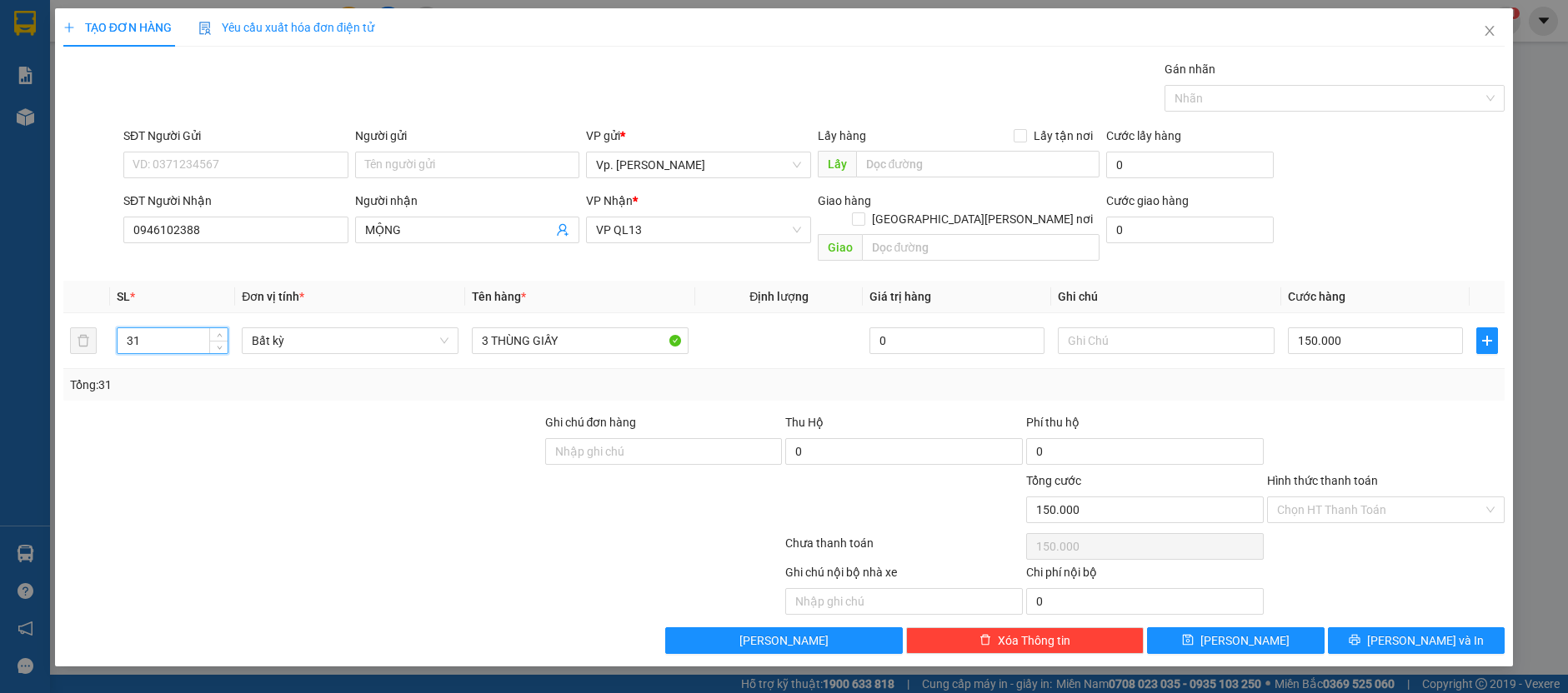
click at [306, 416] on div at bounding box center [303, 443] width 482 height 58
type input "0"
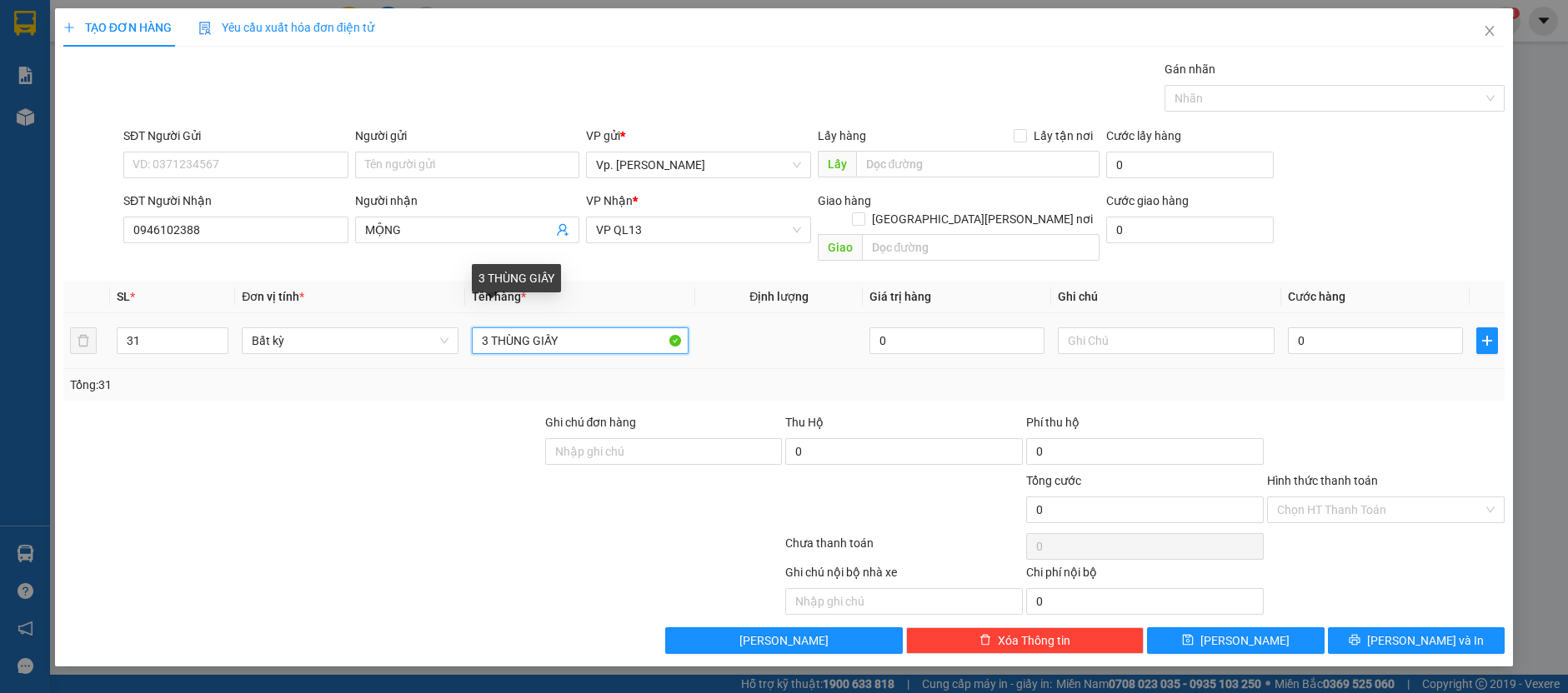
click at [567, 328] on input "3 THÙNG GIẤY" at bounding box center [580, 341] width 216 height 26
drag, startPoint x: 499, startPoint y: 334, endPoint x: 442, endPoint y: 349, distance: 58.9
click at [442, 349] on tr "31 Bất kỳ 3 THÙNG GIẤY 0 0" at bounding box center [784, 341] width 1441 height 56
click at [558, 328] on input "1" at bounding box center [580, 341] width 216 height 26
click at [502, 328] on input "1" at bounding box center [580, 341] width 216 height 26
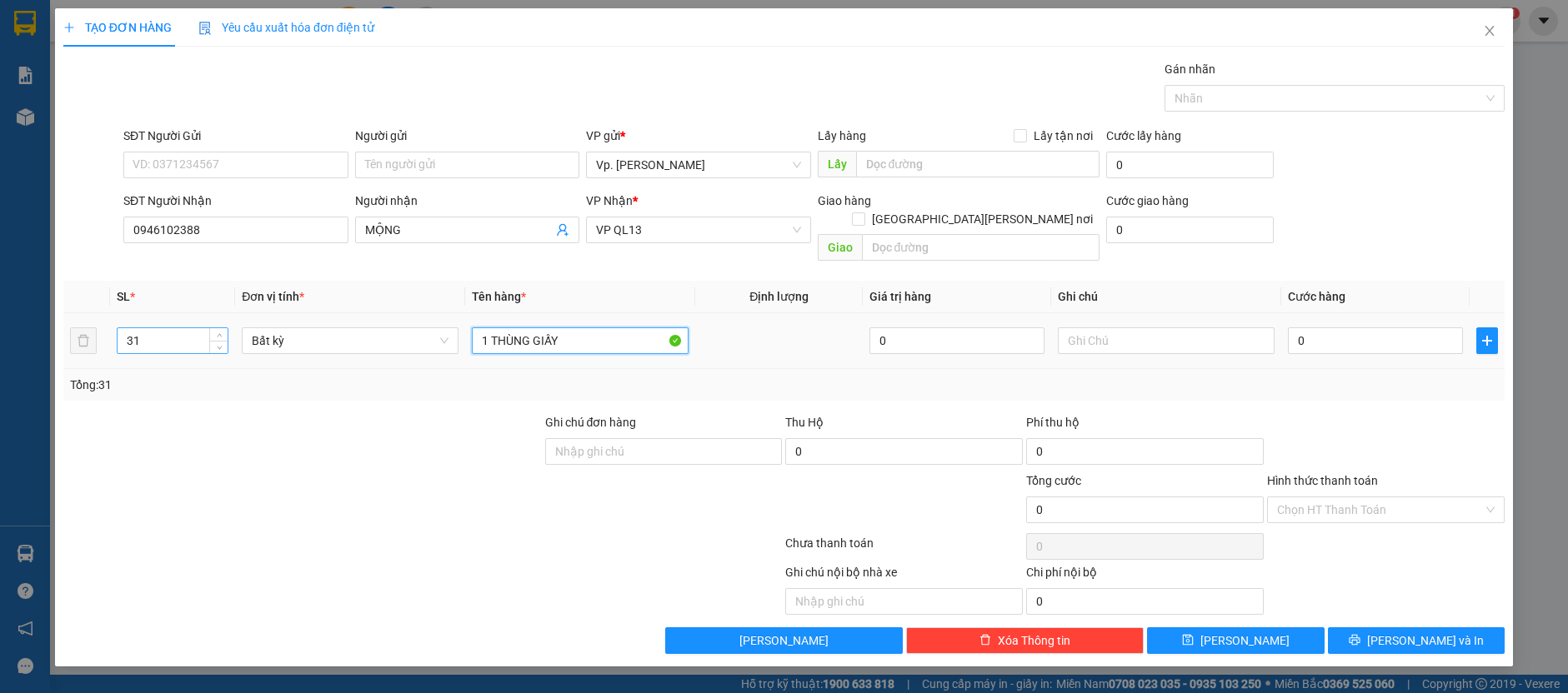
type input "1 THÙNG GIẤY"
click at [205, 330] on input "31" at bounding box center [173, 341] width 110 height 25
type input "3"
type input "1"
click at [1415, 328] on input "0" at bounding box center [1375, 341] width 175 height 26
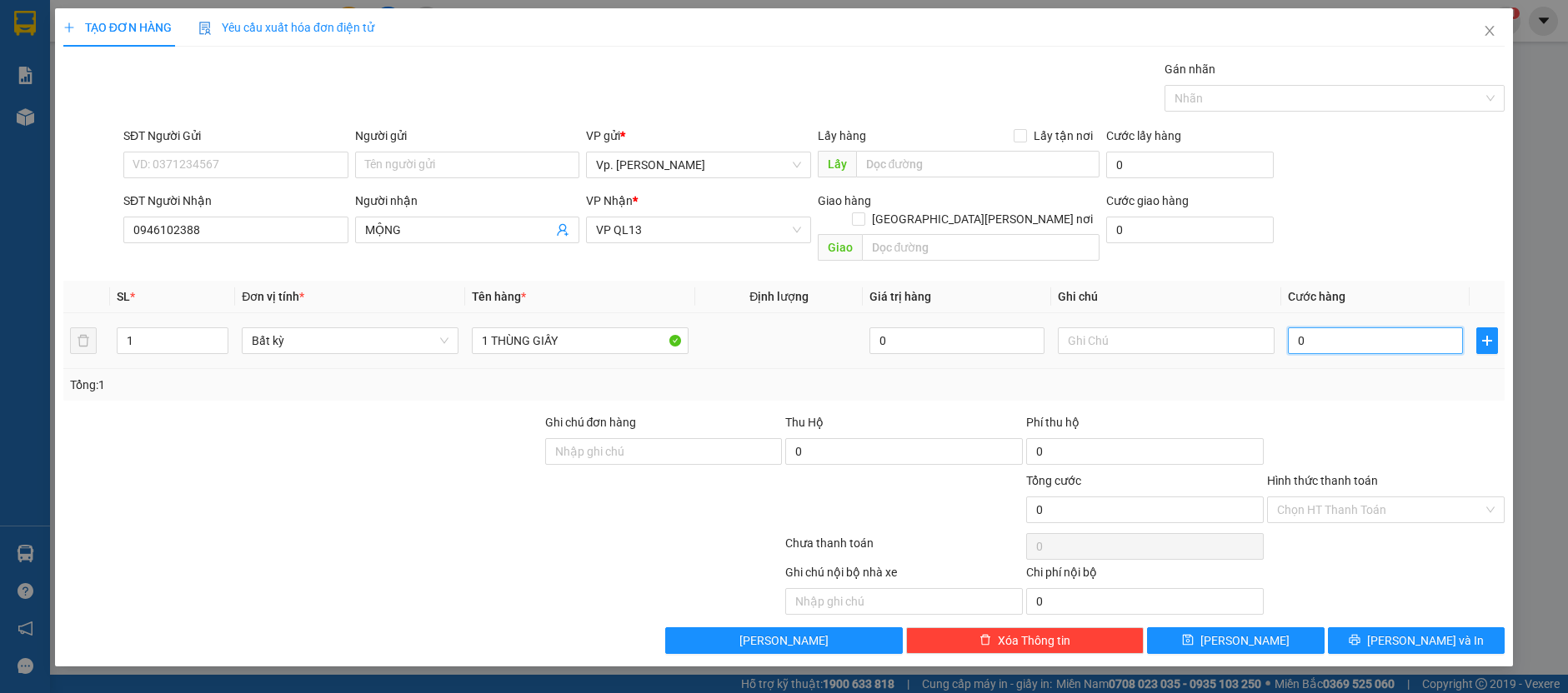
type input "5"
type input "50"
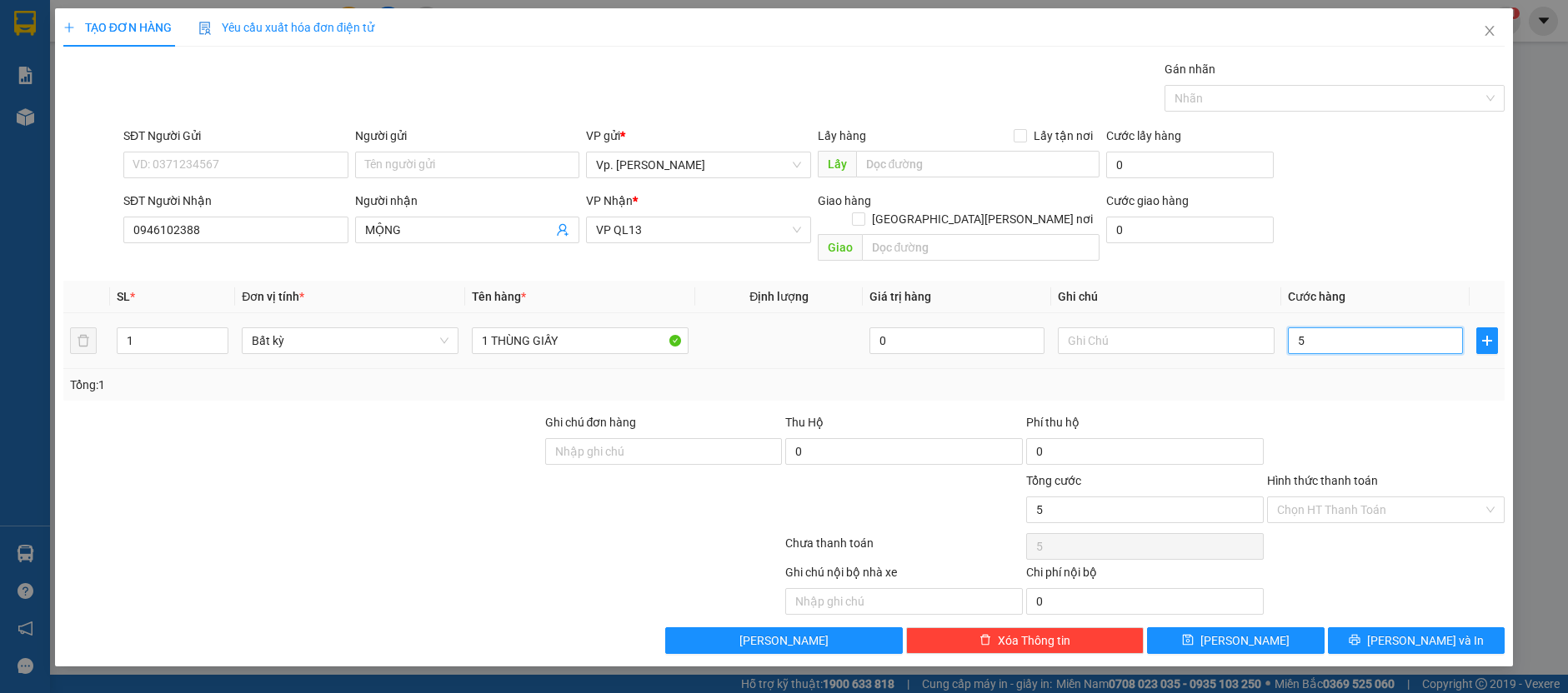
type input "50"
click at [1363, 498] on input "Hình thức thanh toán" at bounding box center [1379, 509] width 205 height 25
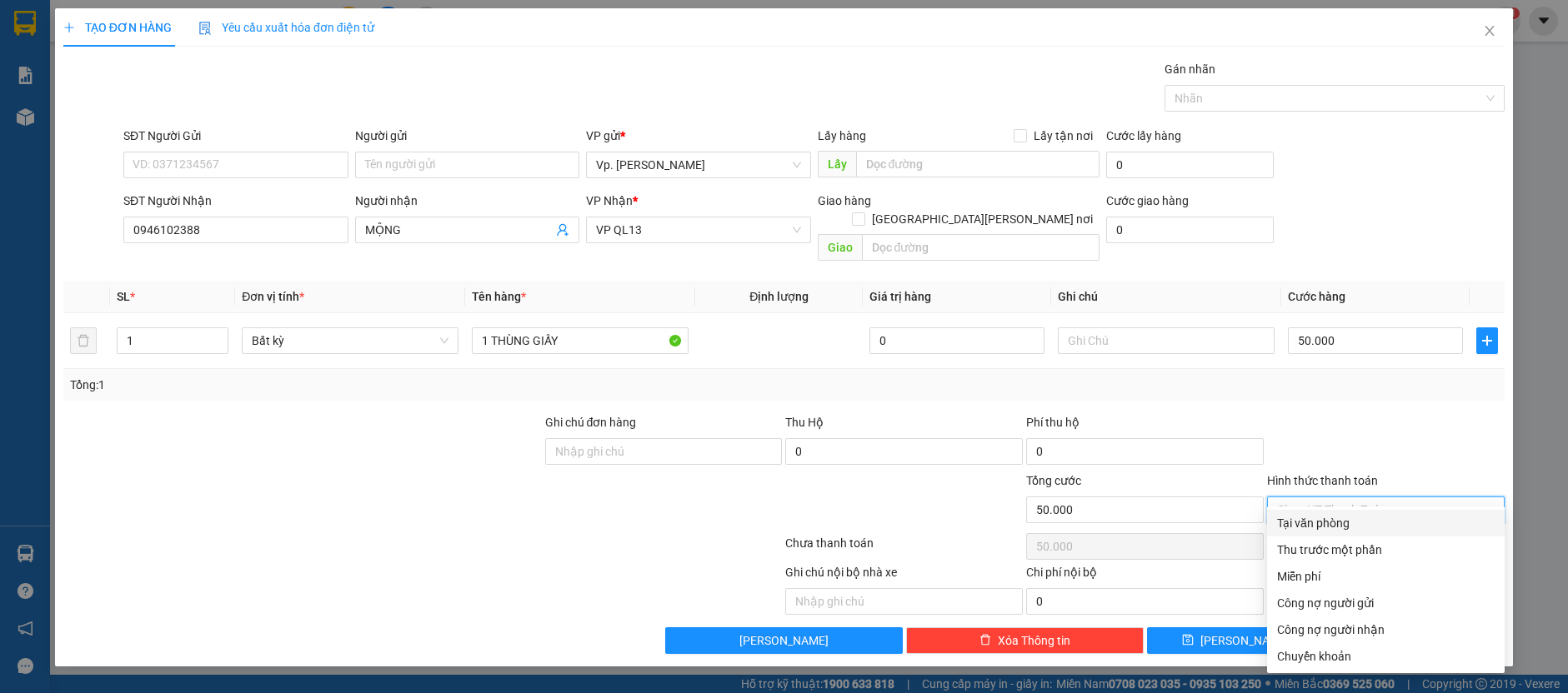
click at [1328, 520] on div "Tại văn phòng" at bounding box center [1385, 523] width 217 height 18
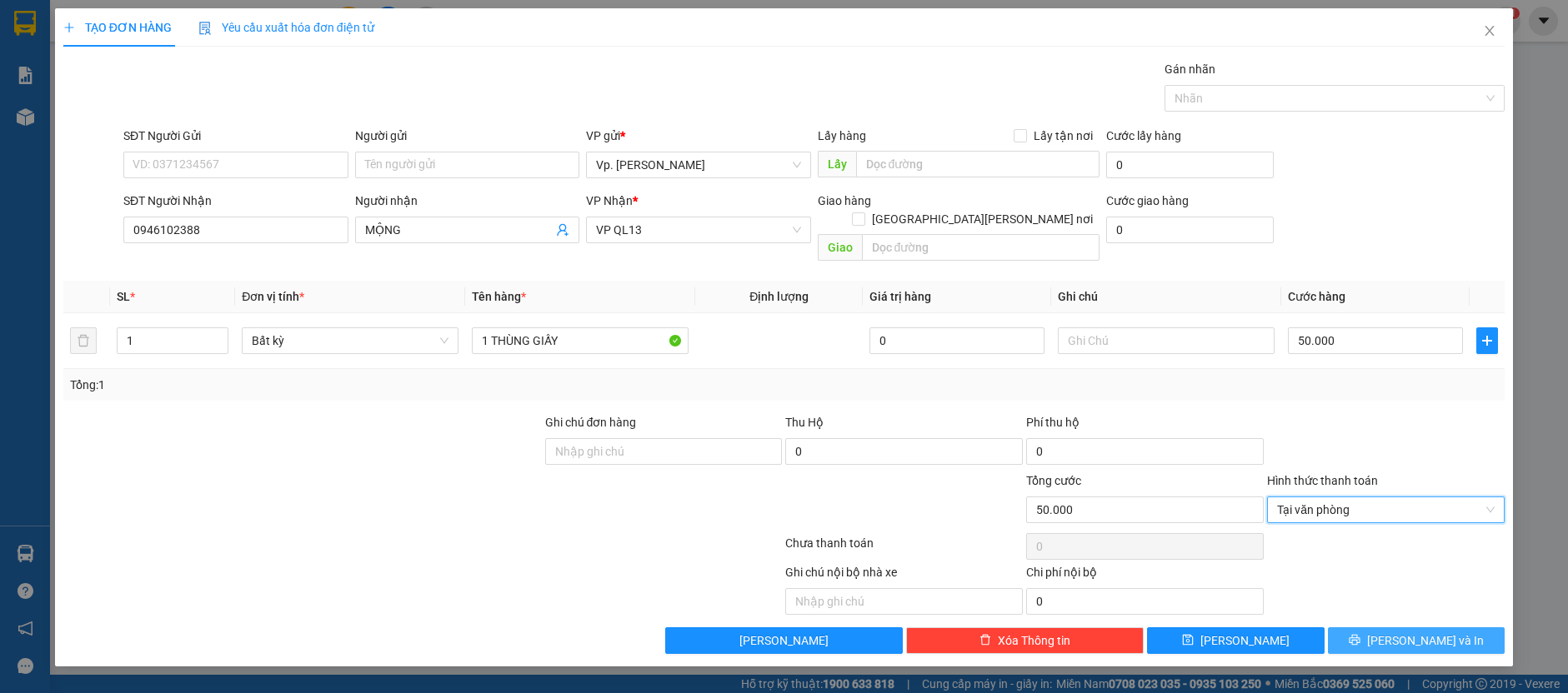
click at [1371, 627] on button "[PERSON_NAME] và In" at bounding box center [1416, 640] width 177 height 26
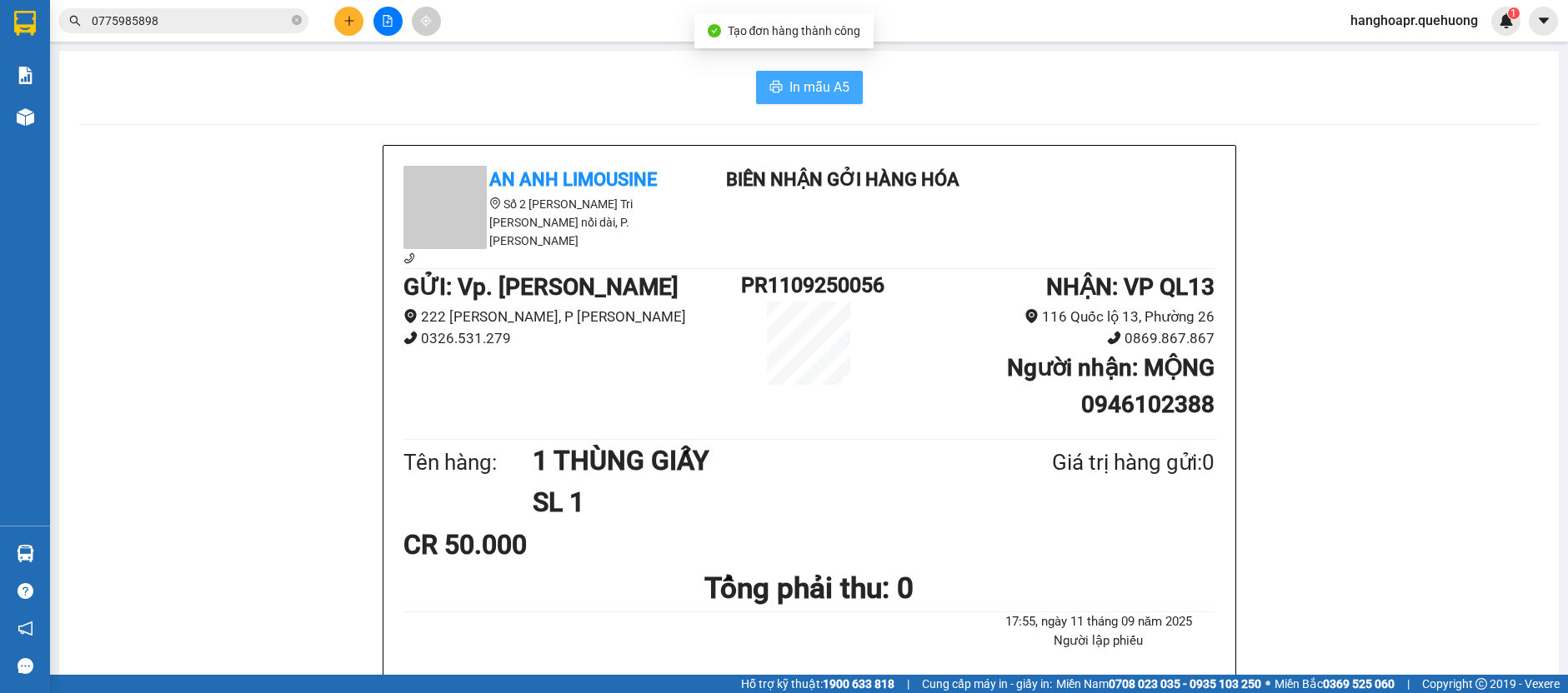
click at [805, 85] on span "In mẫu A5" at bounding box center [819, 87] width 60 height 21
click at [344, 24] on icon "plus" at bounding box center [349, 20] width 12 height 12
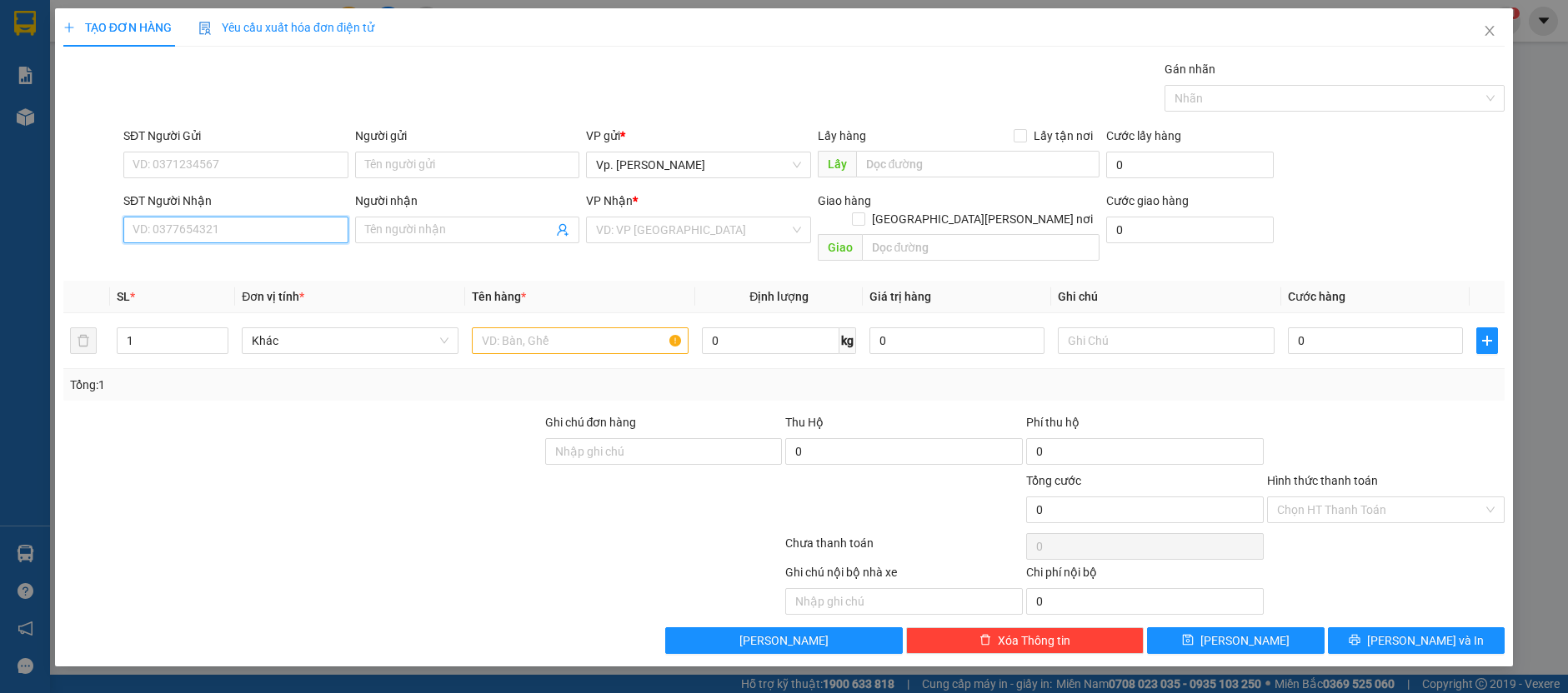
click at [255, 225] on input "SĐT Người Nhận" at bounding box center [236, 229] width 225 height 26
type input "0934865729"
click at [465, 226] on input "Người nhận" at bounding box center [459, 230] width 188 height 18
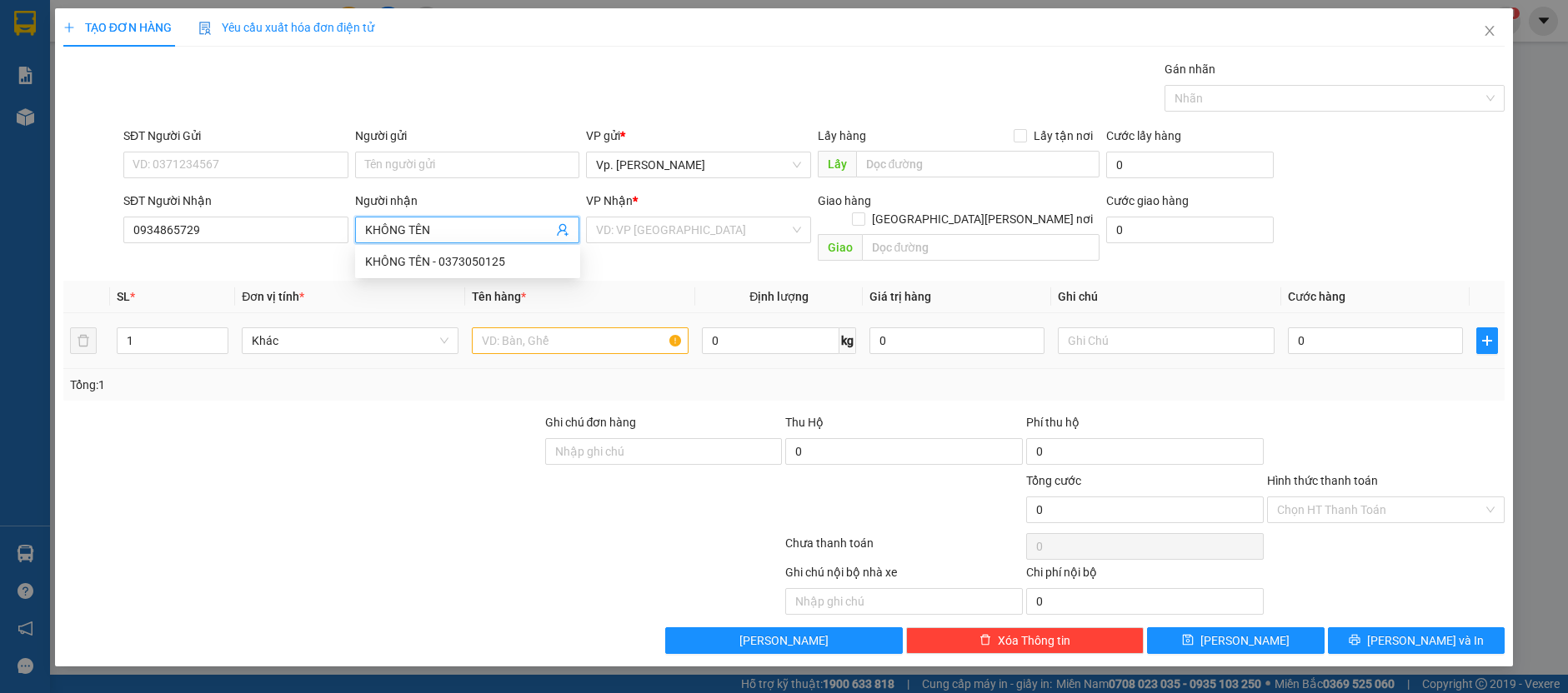
type input "KHÔNG TÊN"
click at [548, 328] on input "text" at bounding box center [580, 341] width 216 height 26
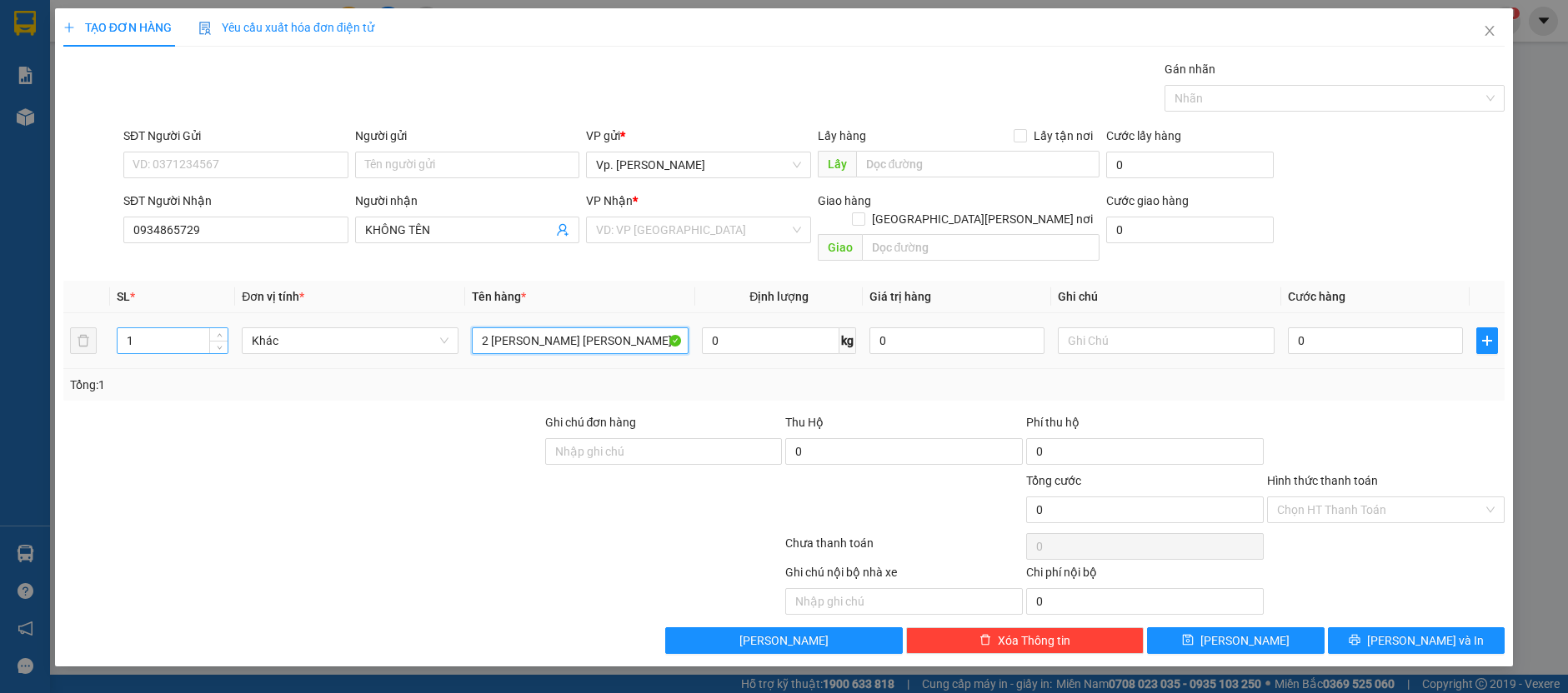
type input "2 [PERSON_NAME] [PERSON_NAME]"
click at [185, 329] on input "1" at bounding box center [173, 341] width 110 height 25
type input "2"
click at [1354, 328] on input "0" at bounding box center [1375, 341] width 175 height 26
type input "8"
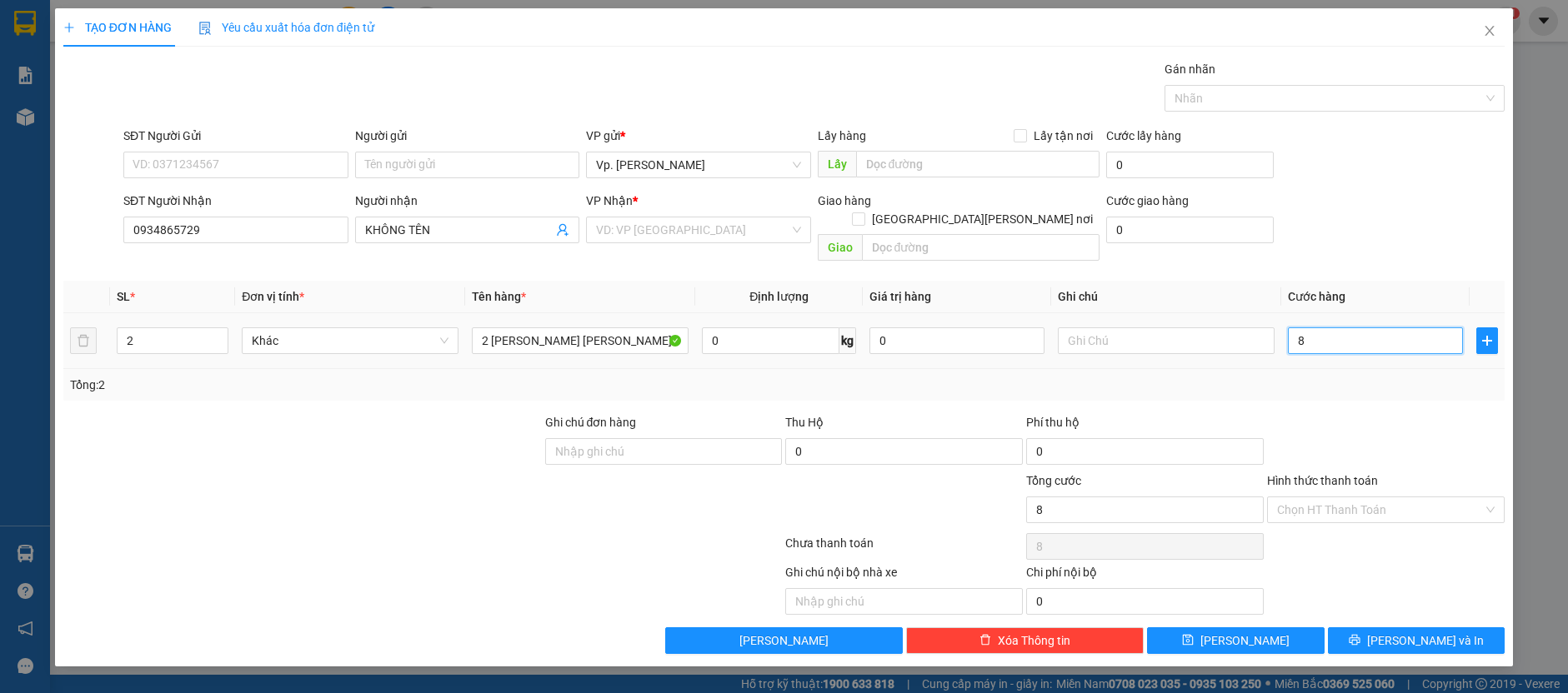
type input "8"
type input "80"
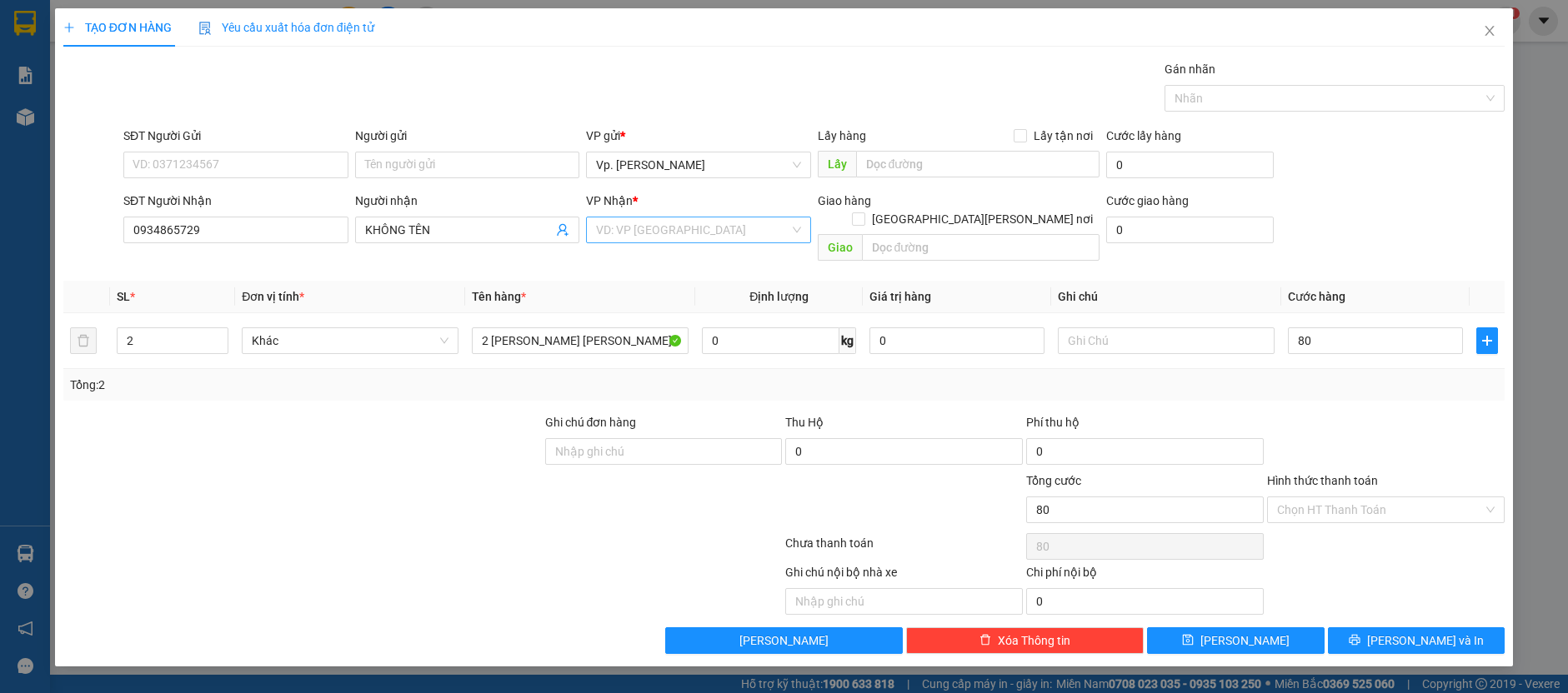
type input "80.000"
click at [638, 217] on input "search" at bounding box center [693, 229] width 194 height 25
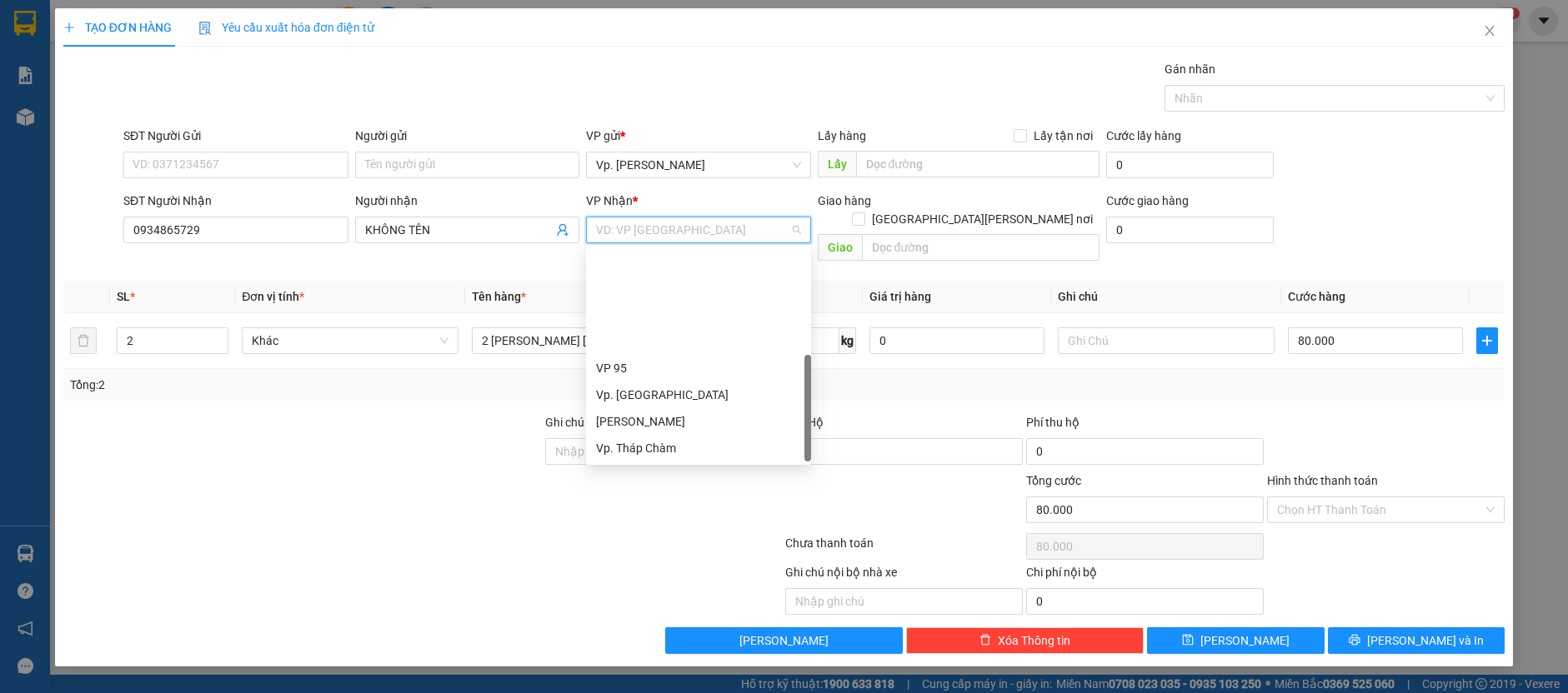
drag, startPoint x: 808, startPoint y: 296, endPoint x: 799, endPoint y: 407, distance: 111.4
click at [799, 407] on div "VP 95 Vp. Đà Lạt [PERSON_NAME]. [PERSON_NAME] [PERSON_NAME] Hải VP QL13 BX. [GE…" at bounding box center [699, 355] width 225 height 214
click at [687, 492] on div "VP QL13" at bounding box center [699, 501] width 205 height 18
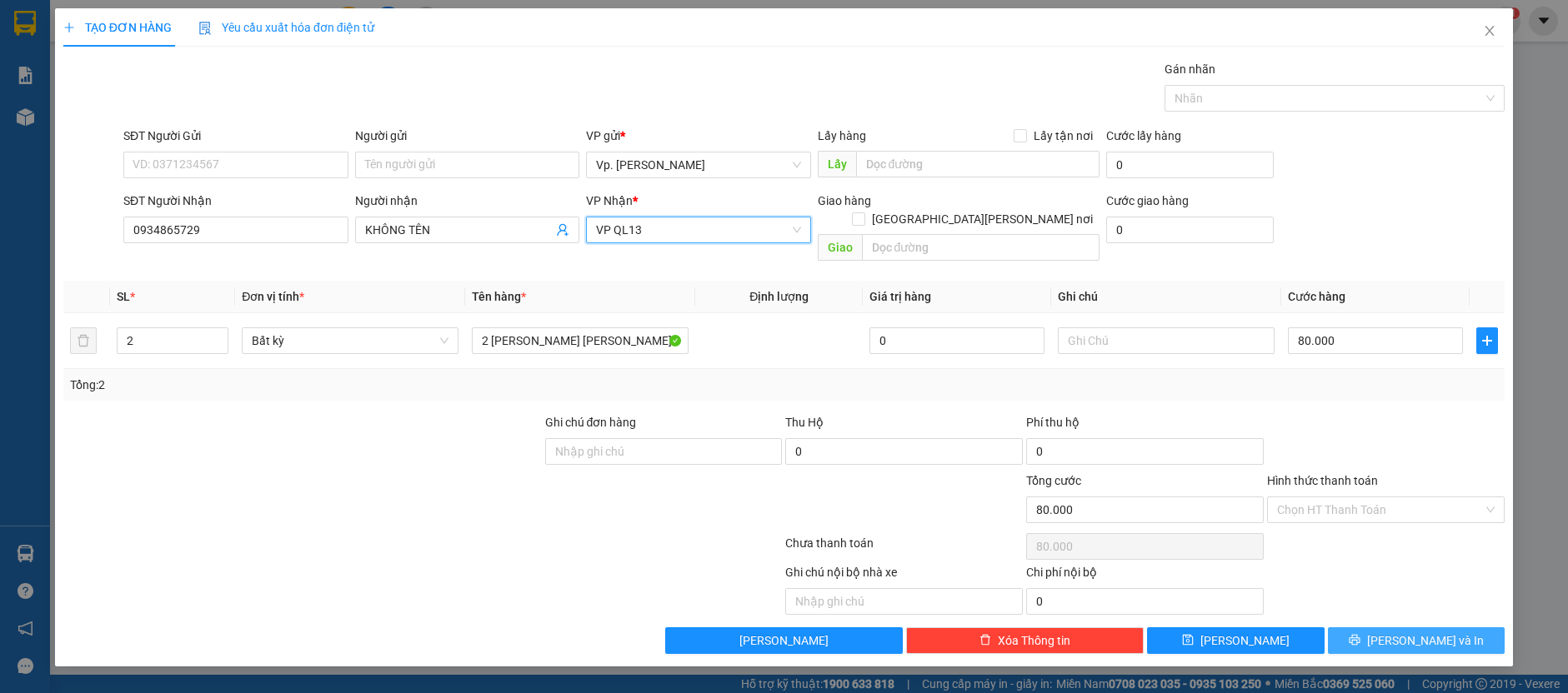
click at [1453, 627] on button "[PERSON_NAME] và In" at bounding box center [1416, 640] width 177 height 26
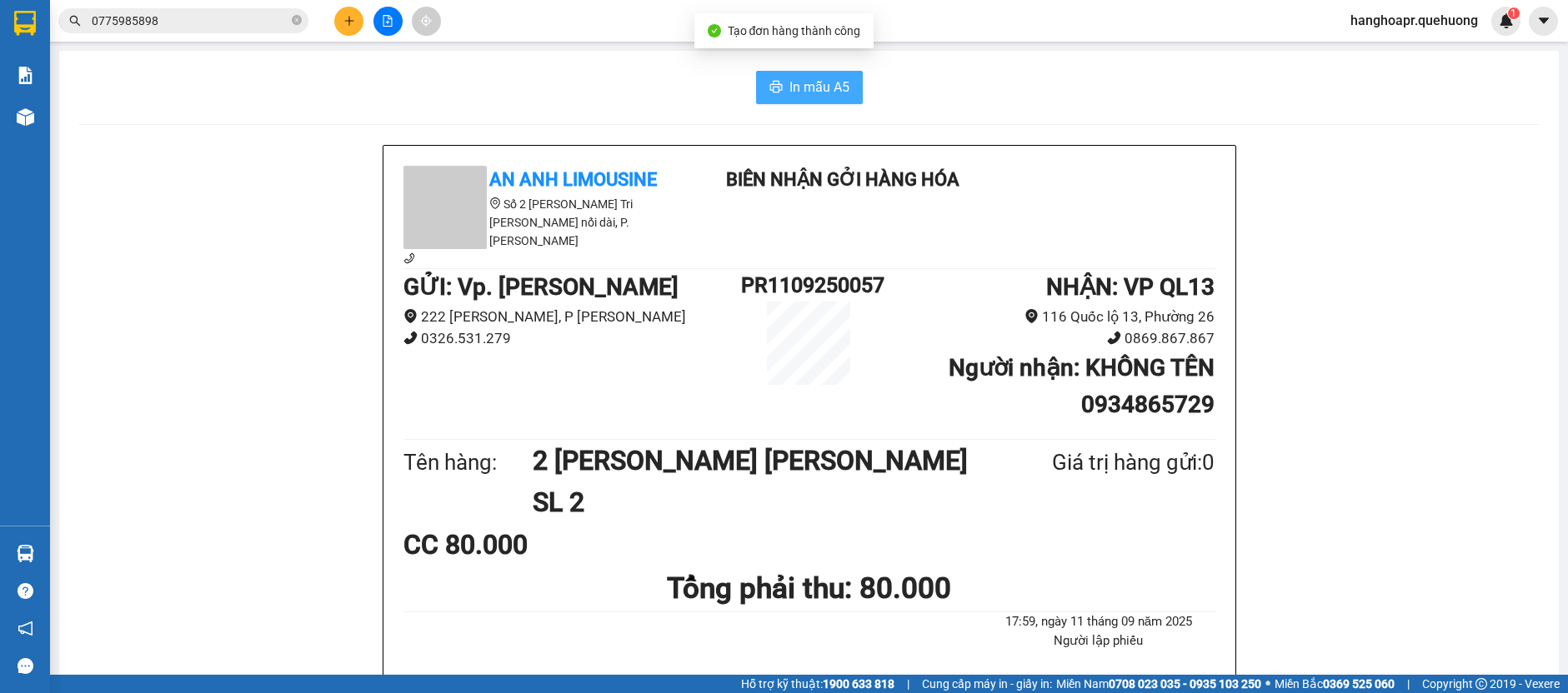
click at [789, 92] on span "In mẫu A5" at bounding box center [819, 87] width 60 height 21
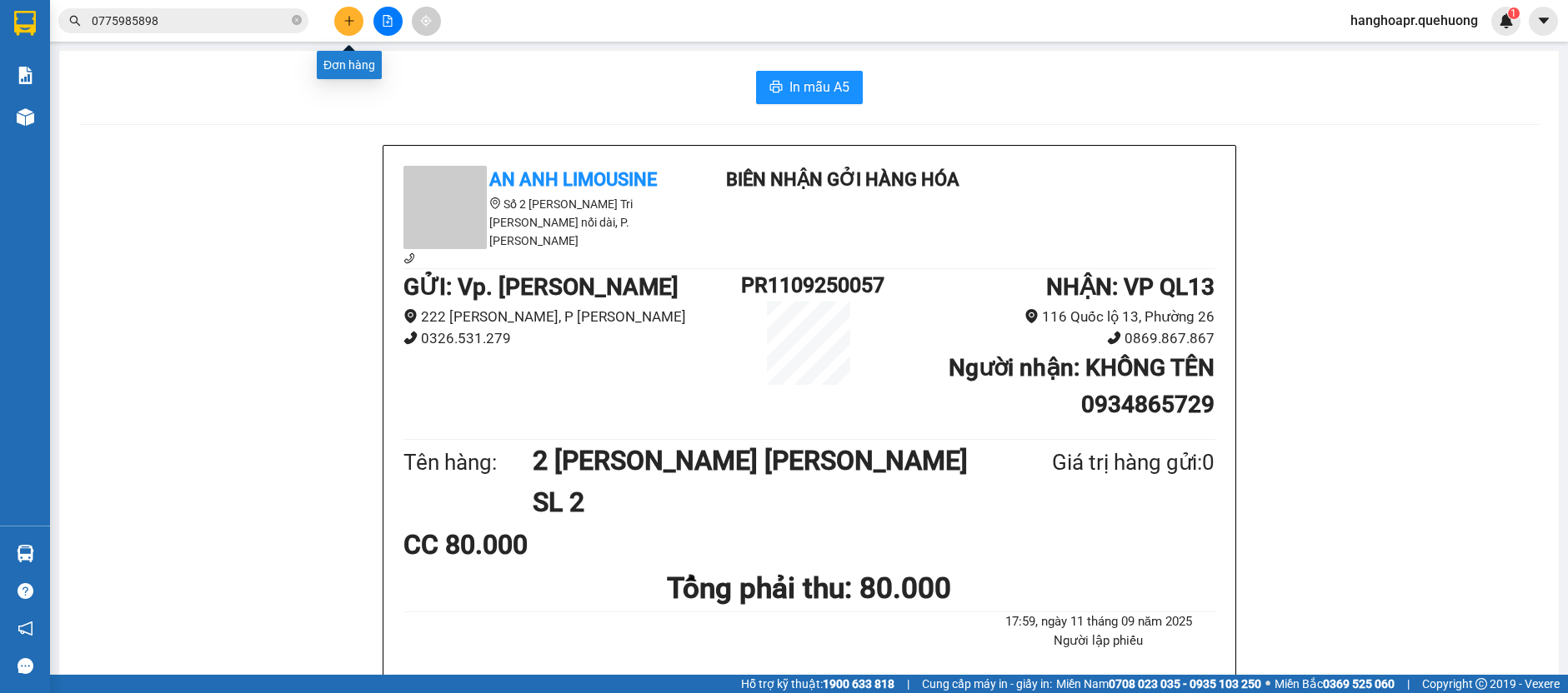
click at [349, 26] on button at bounding box center [349, 21] width 29 height 29
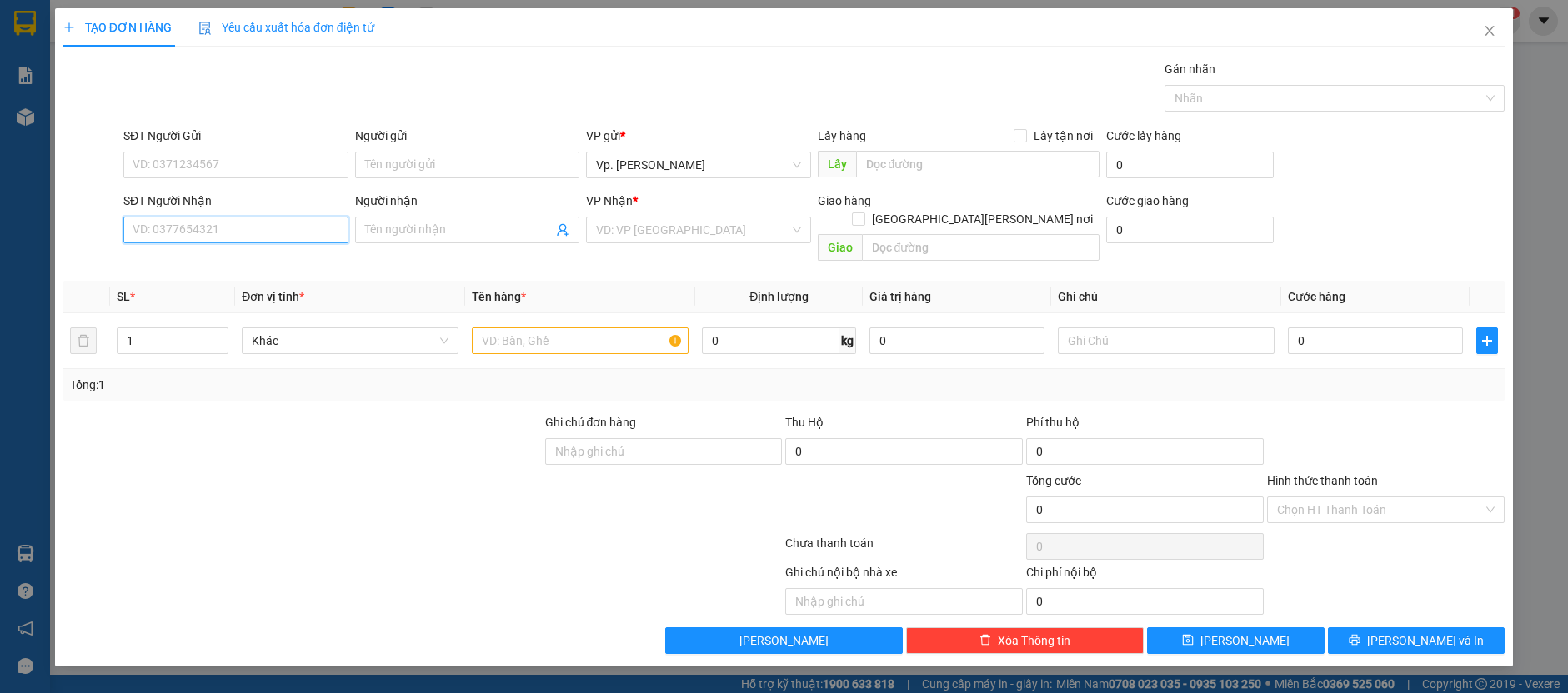
click at [267, 225] on input "SĐT Người Nhận" at bounding box center [236, 229] width 225 height 26
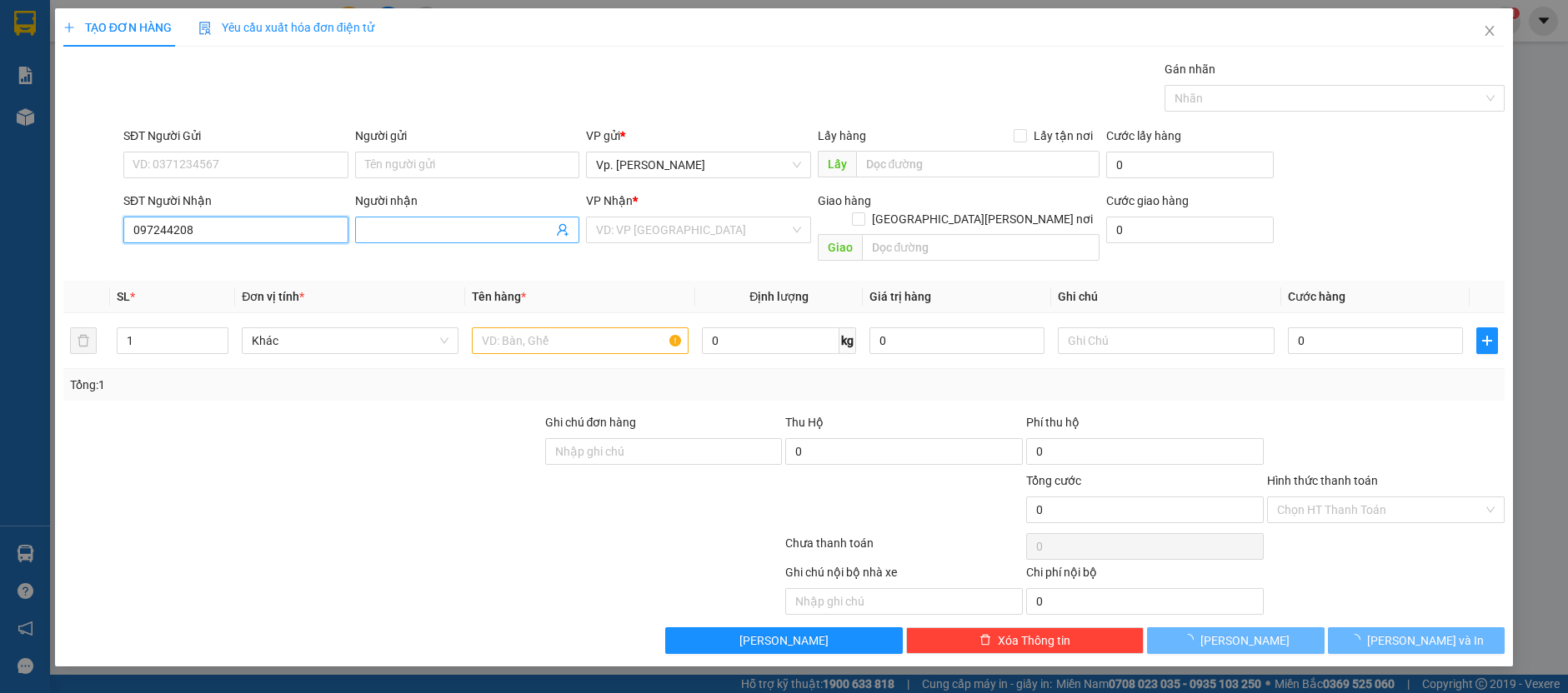
type input "0972442087"
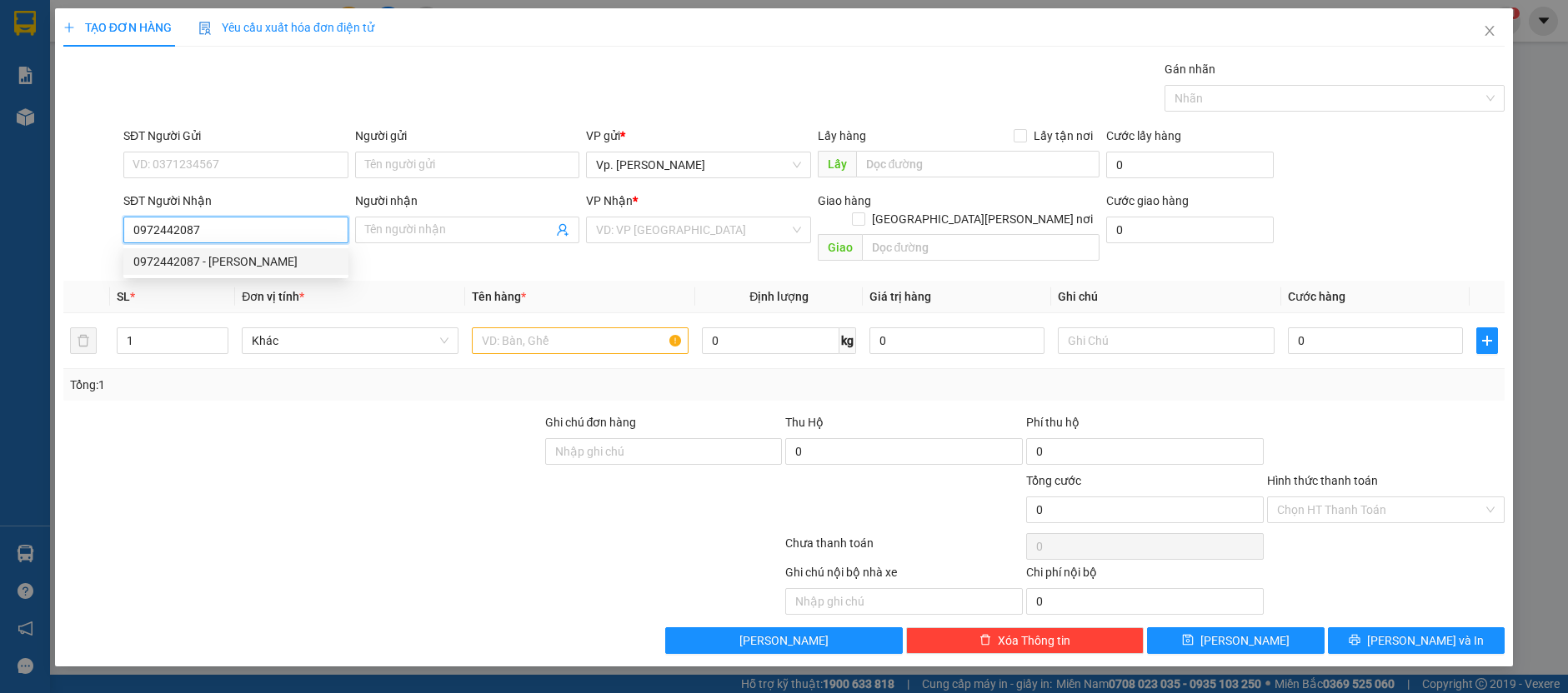
click at [216, 260] on div "0972442087 - [PERSON_NAME]" at bounding box center [236, 262] width 205 height 18
type input "THƯƠNG"
type input "ADV"
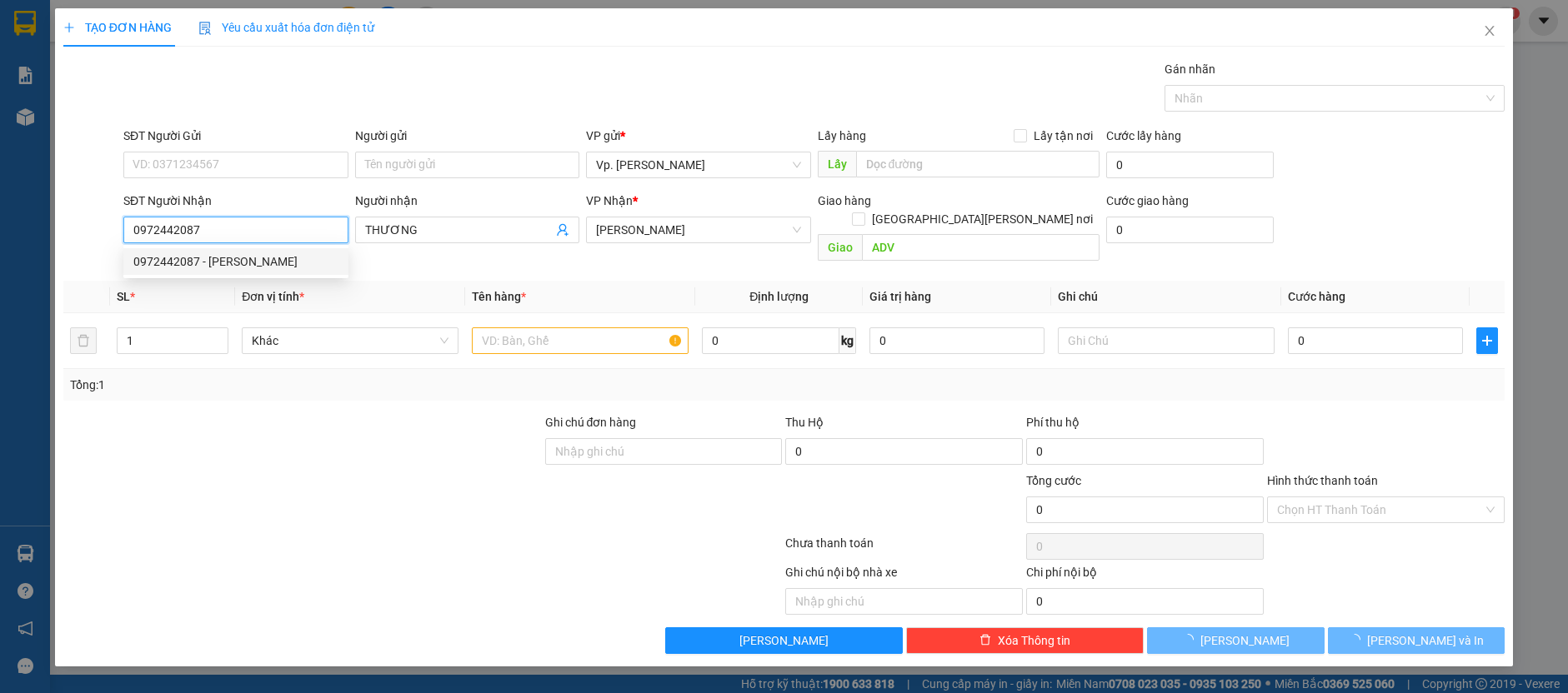
type input "30.000"
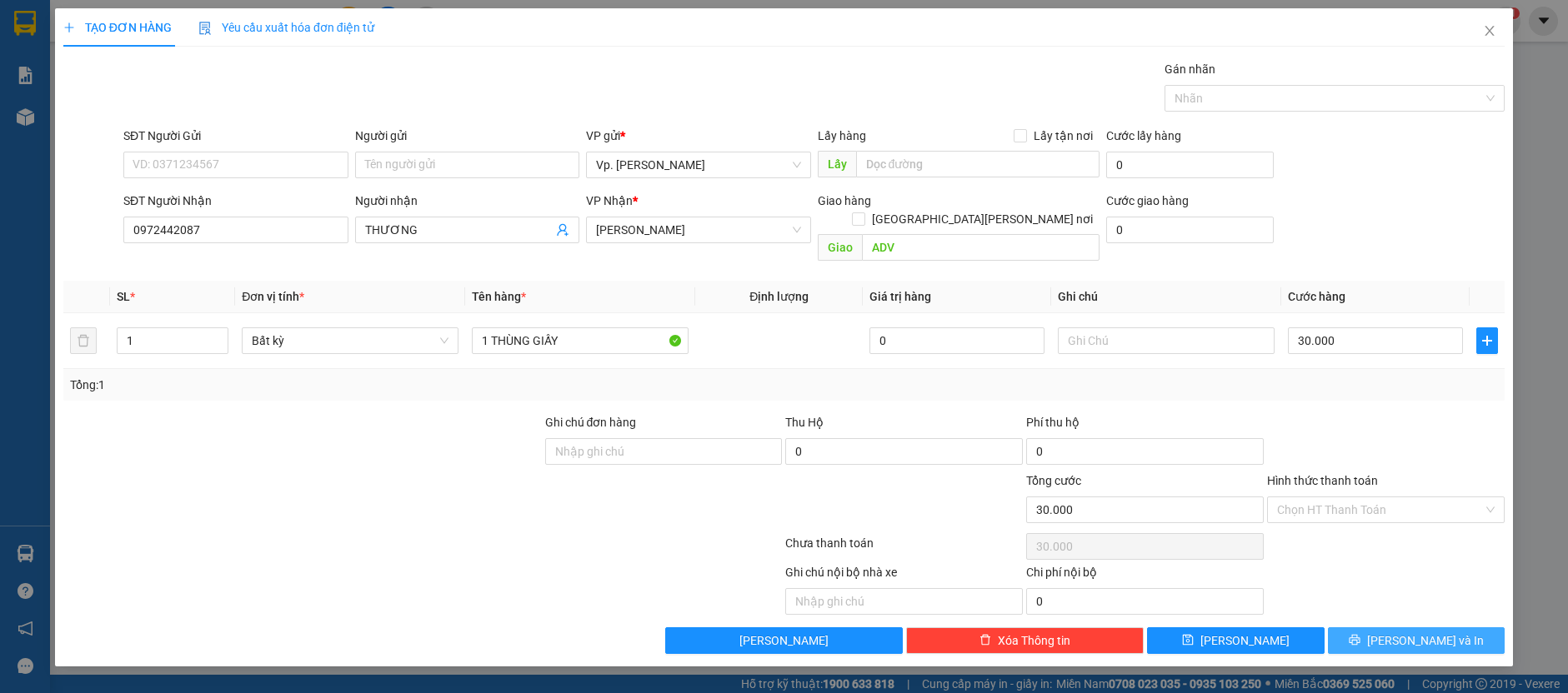
click at [1360, 635] on icon "printer" at bounding box center [1354, 641] width 11 height 11
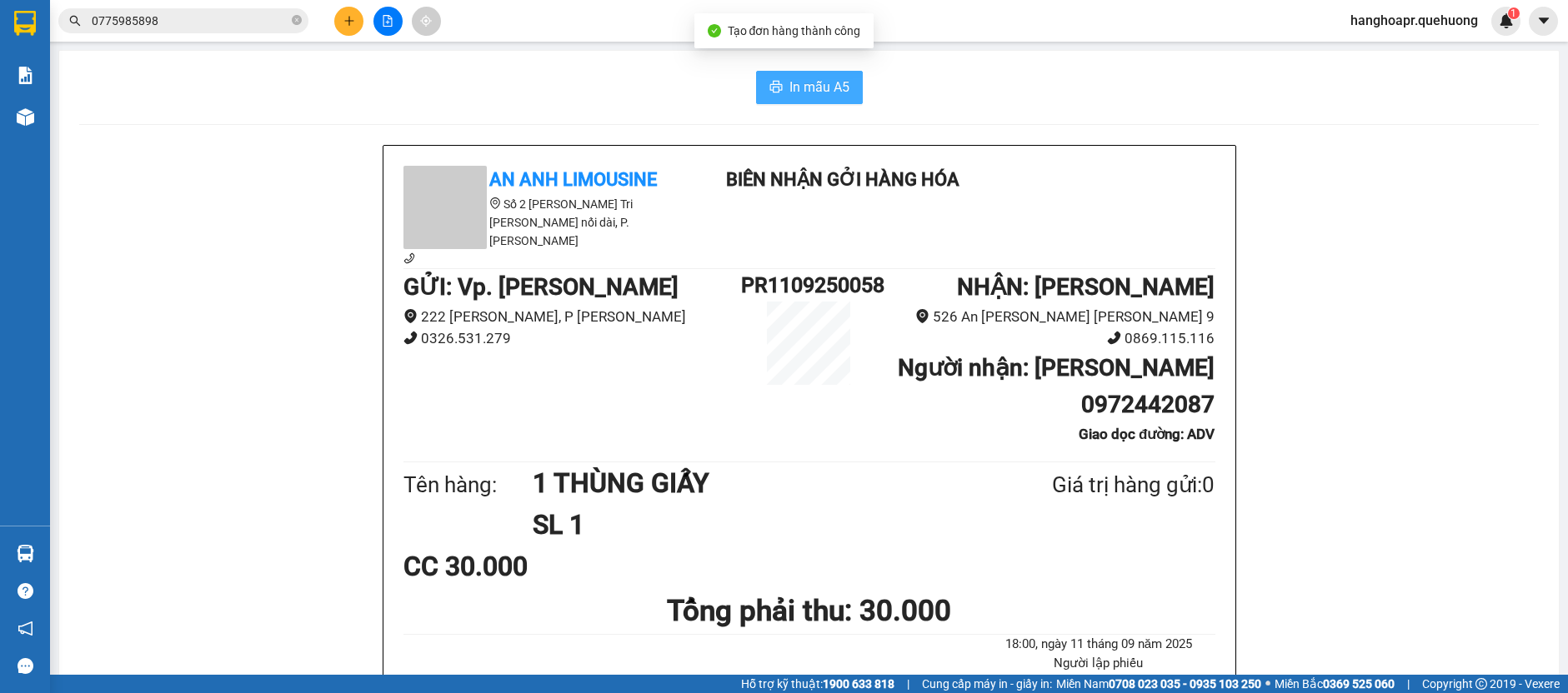
click at [784, 73] on button "In mẫu A5" at bounding box center [809, 88] width 107 height 34
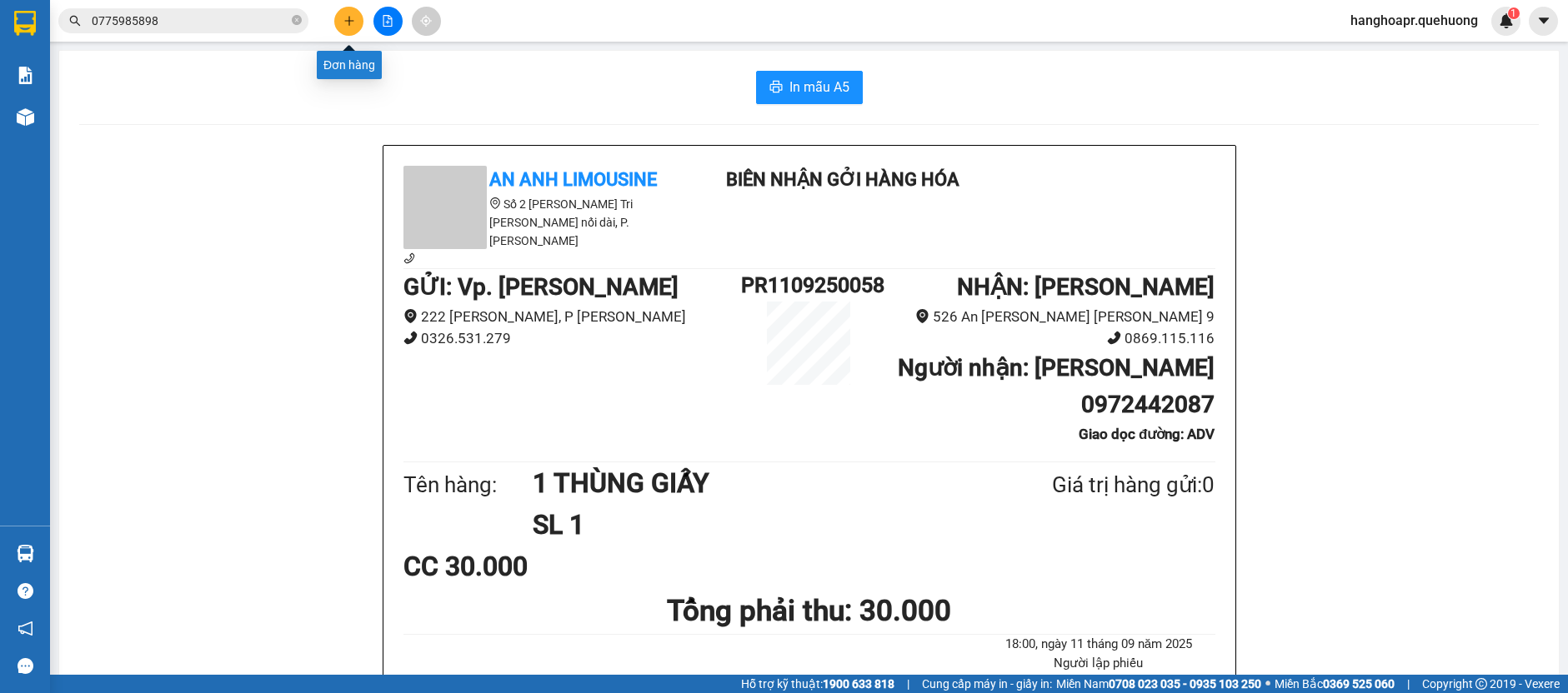
click at [341, 30] on button at bounding box center [349, 21] width 29 height 29
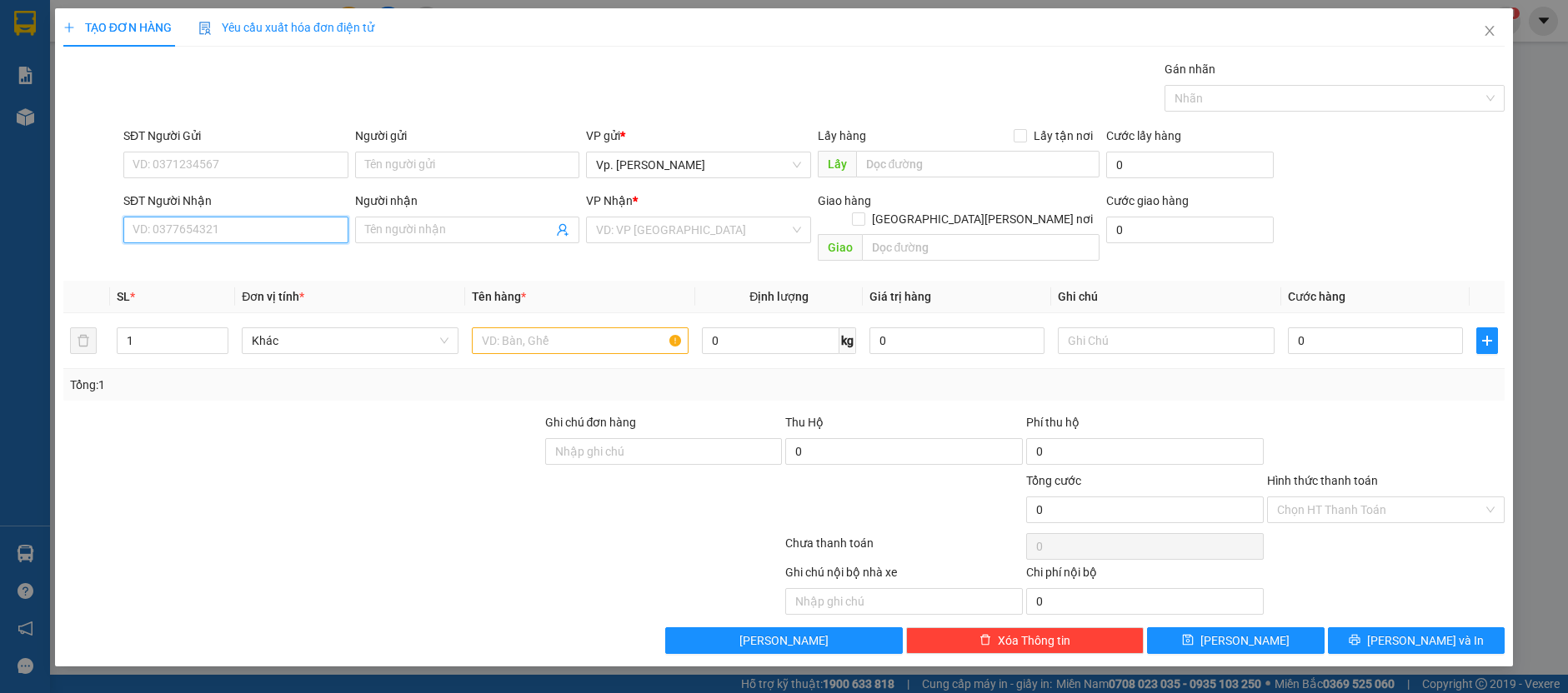
click at [249, 225] on input "SĐT Người Nhận" at bounding box center [236, 229] width 225 height 26
click at [235, 263] on div "0936201768 - A PHI" at bounding box center [236, 262] width 205 height 18
type input "0936201768"
type input "A PHI"
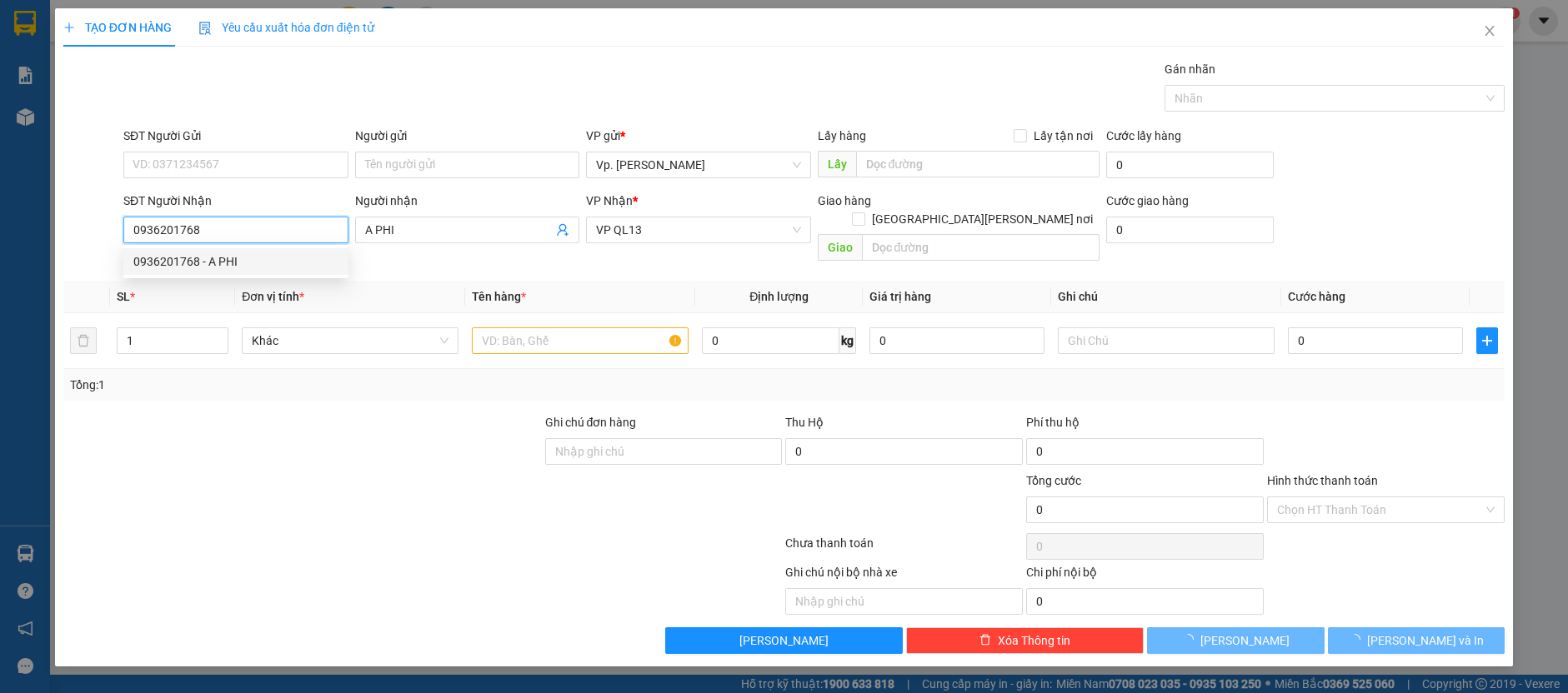
type input "90.000"
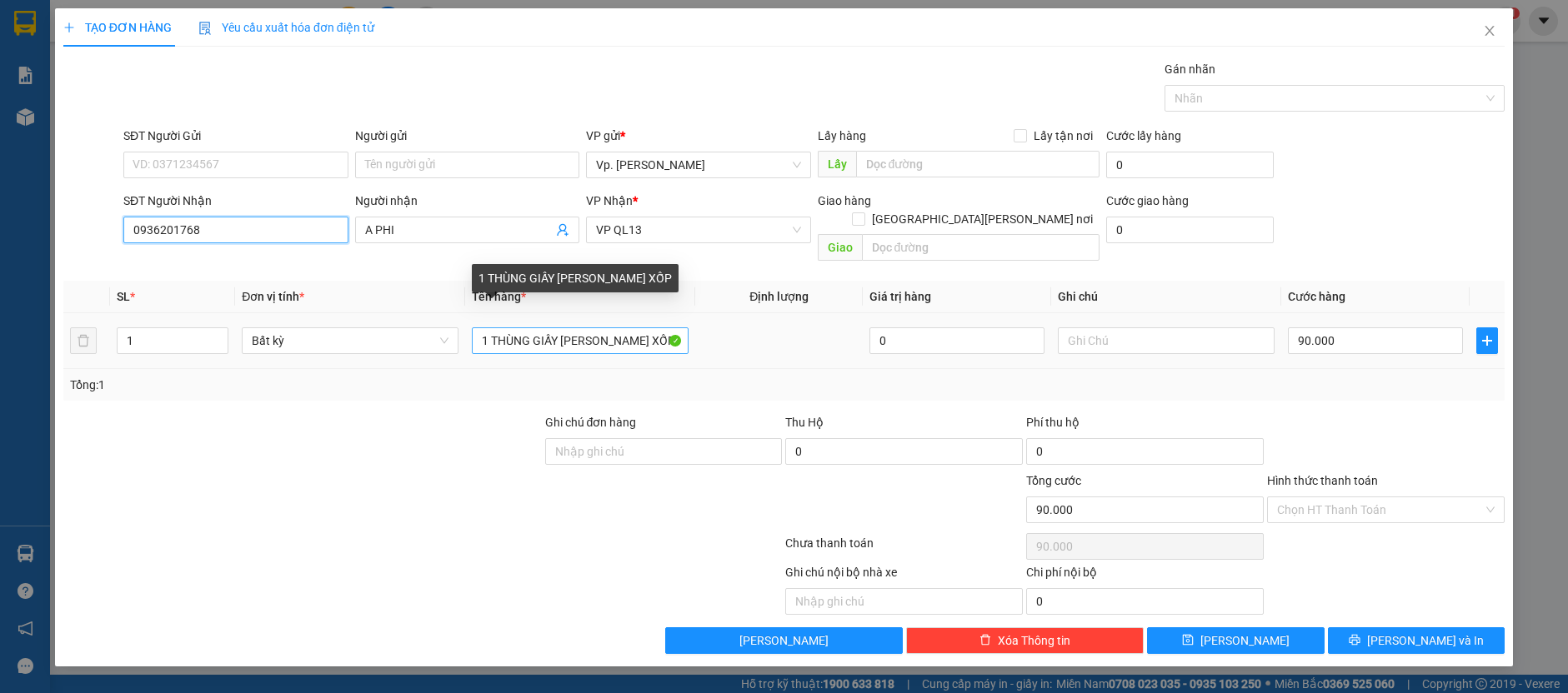
type input "0936201768"
click at [643, 328] on input "1 THÙNG GIẤY [PERSON_NAME] XỐP" at bounding box center [580, 341] width 216 height 26
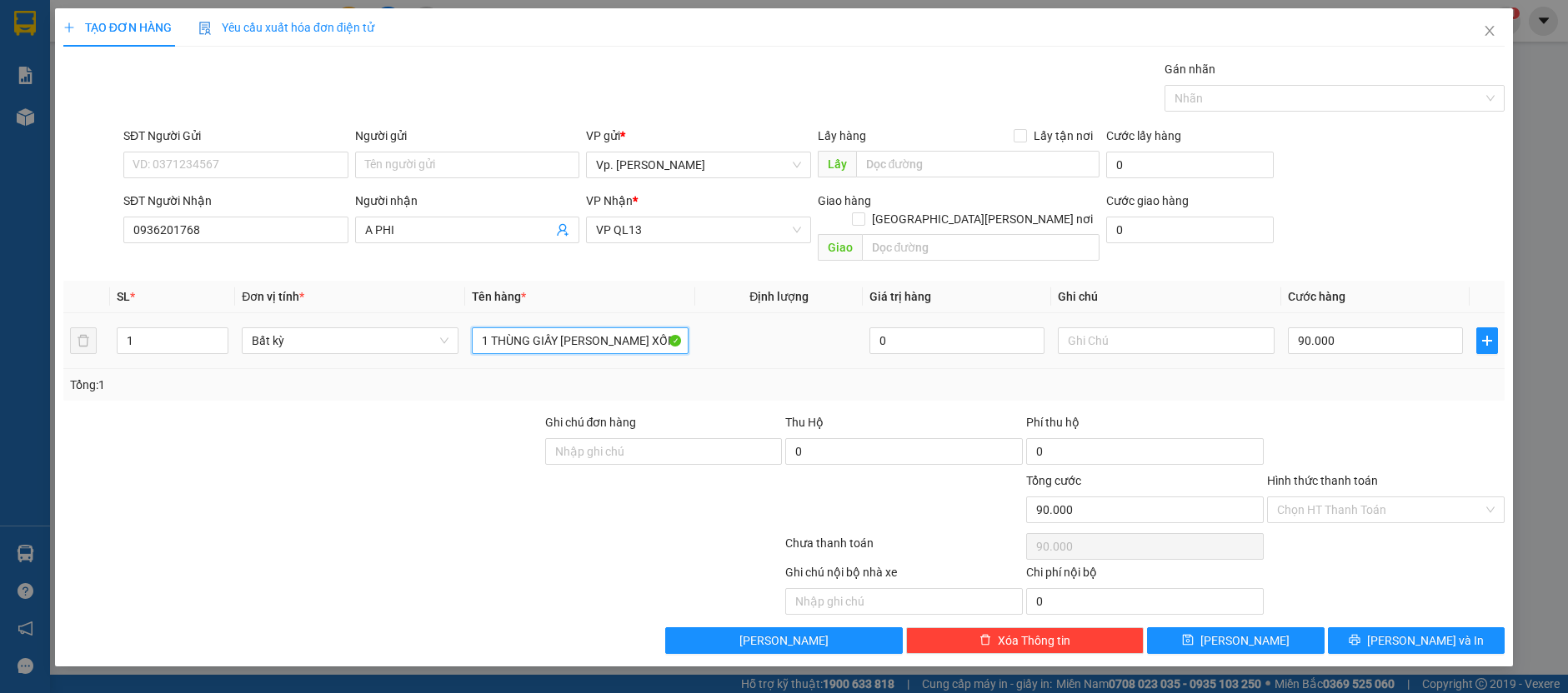
drag, startPoint x: 643, startPoint y: 319, endPoint x: 487, endPoint y: 331, distance: 156.5
click at [473, 358] on div "SL * Đơn vị tính * Tên hàng * Định [PERSON_NAME] trị hàng Ghi [PERSON_NAME] hàn…" at bounding box center [784, 341] width 1441 height 120
type input "2 THUJFG XANH LỚN"
click at [138, 329] on input "1" at bounding box center [173, 341] width 110 height 25
type input "2"
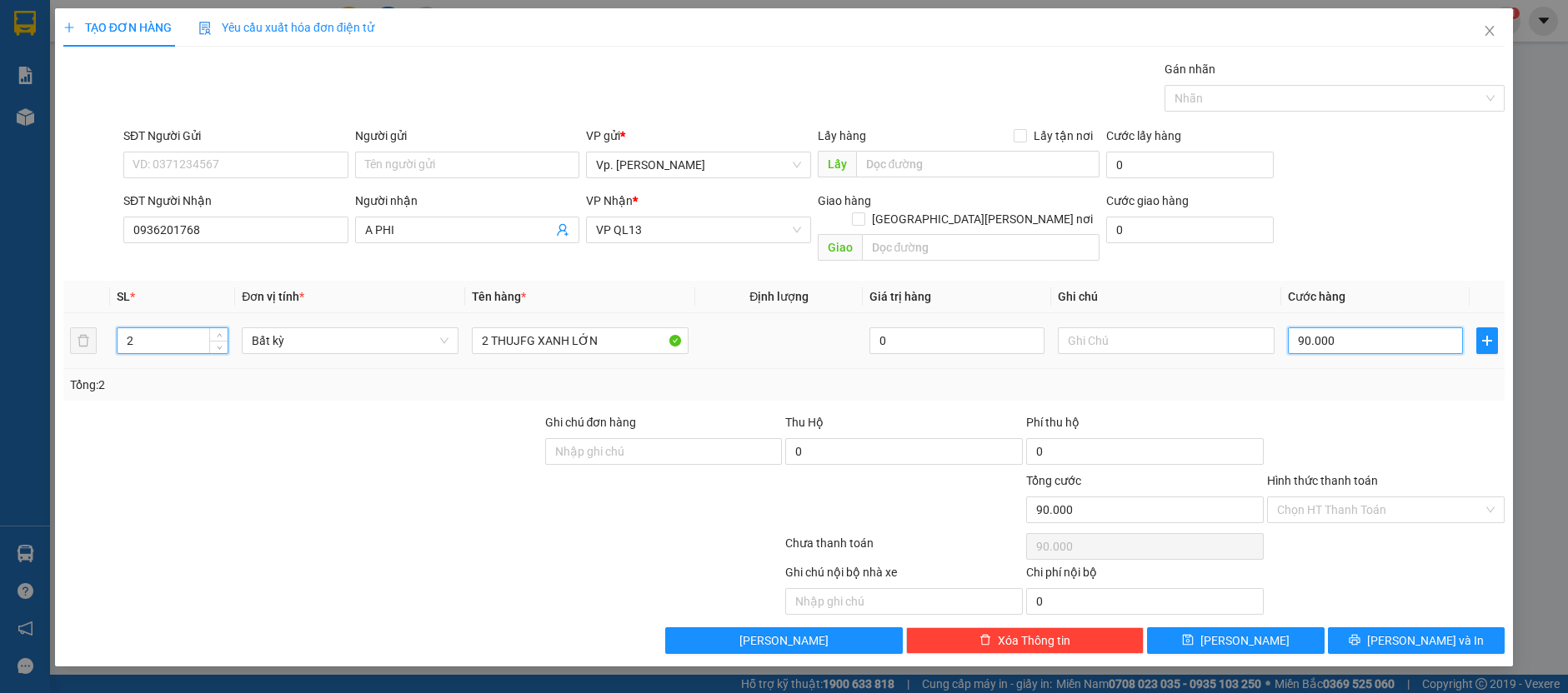
click at [1354, 328] on input "90.000" at bounding box center [1375, 341] width 175 height 26
type input "0"
type input "1"
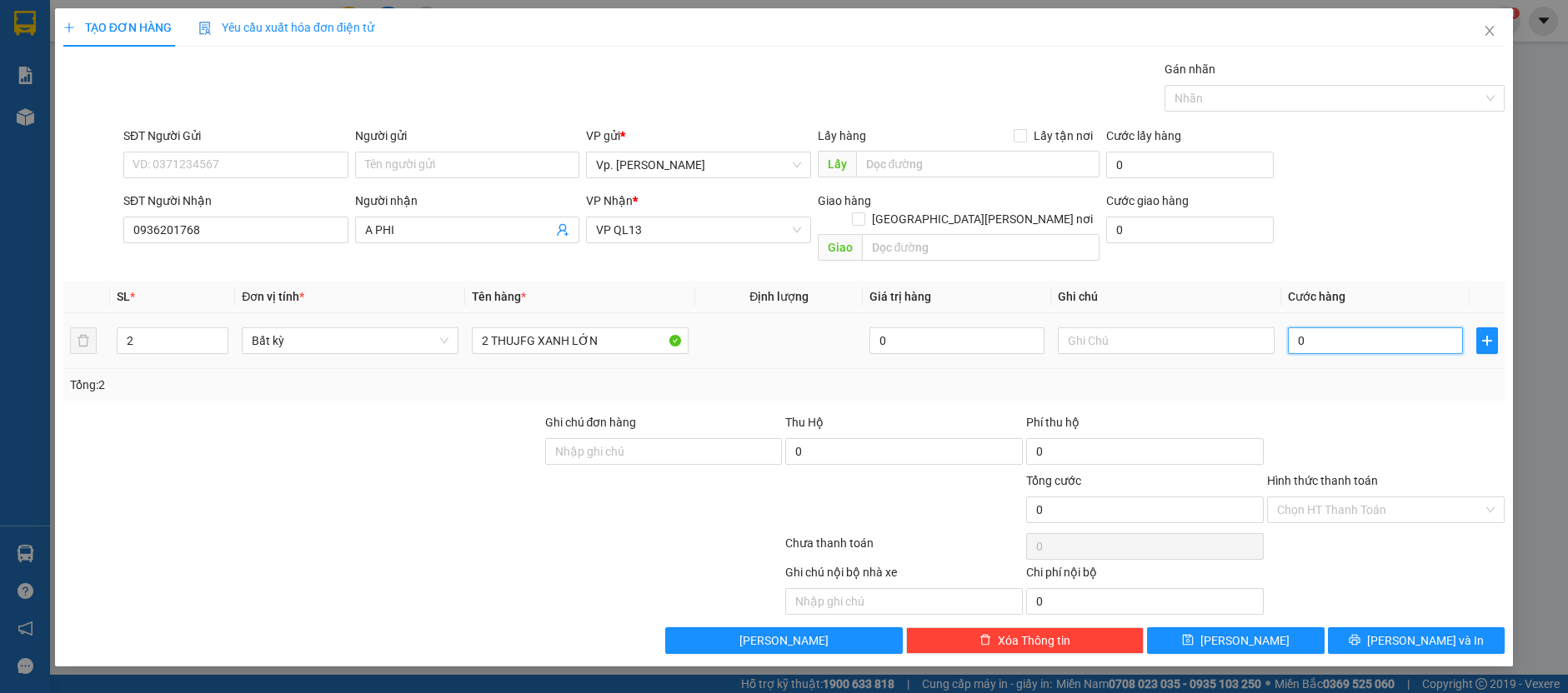
type input "1"
type input "01"
type input "15"
type input "015"
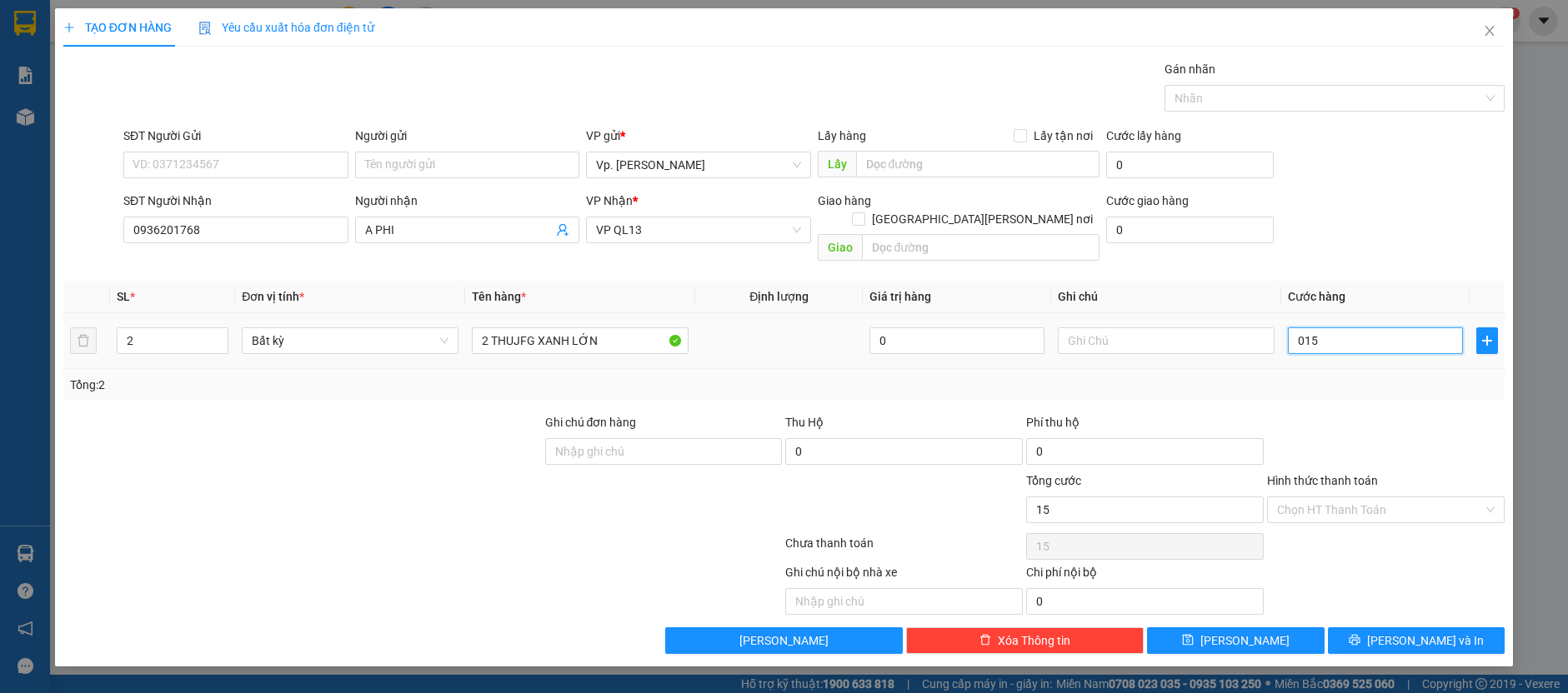
type input "150"
type input "0.150"
type input "150.000"
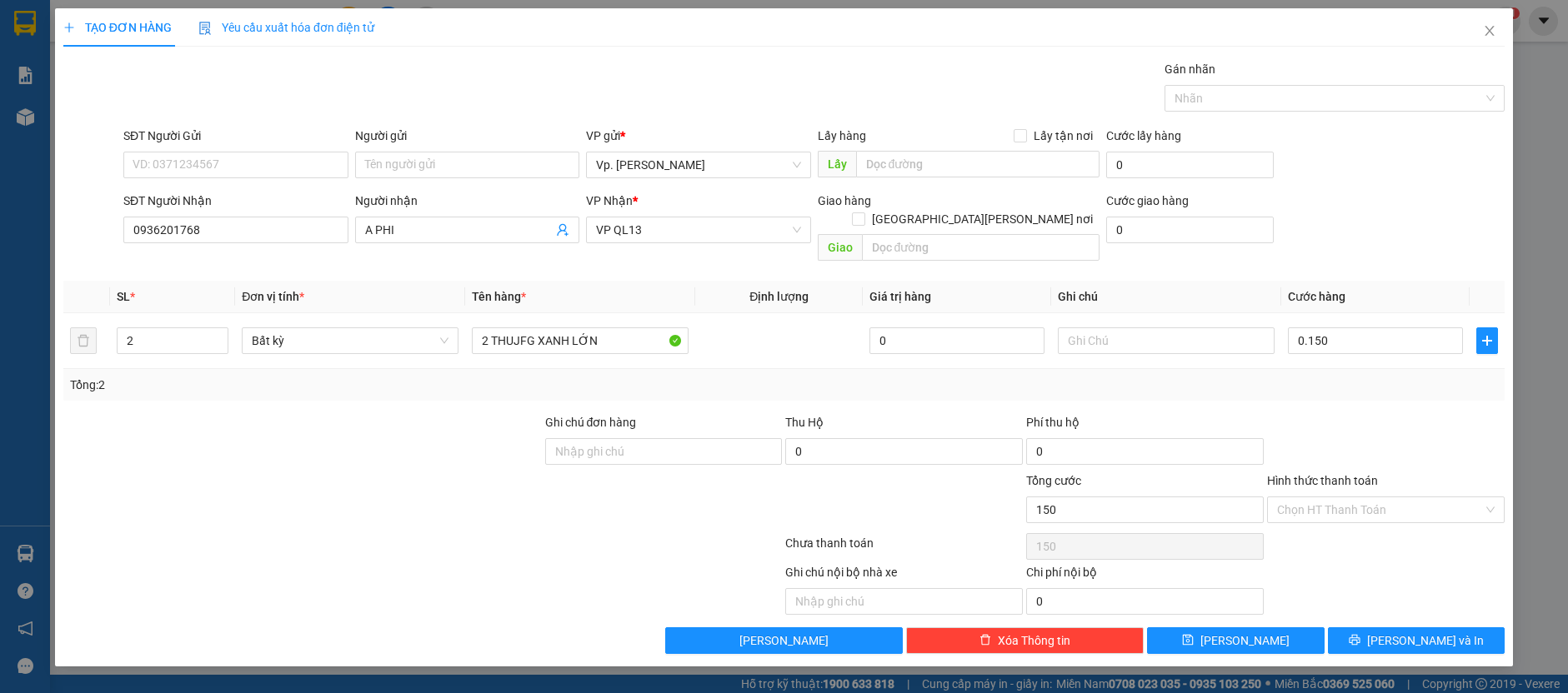
type input "150.000"
click at [1335, 415] on div at bounding box center [1386, 443] width 241 height 58
click at [1360, 635] on icon "printer" at bounding box center [1354, 641] width 11 height 11
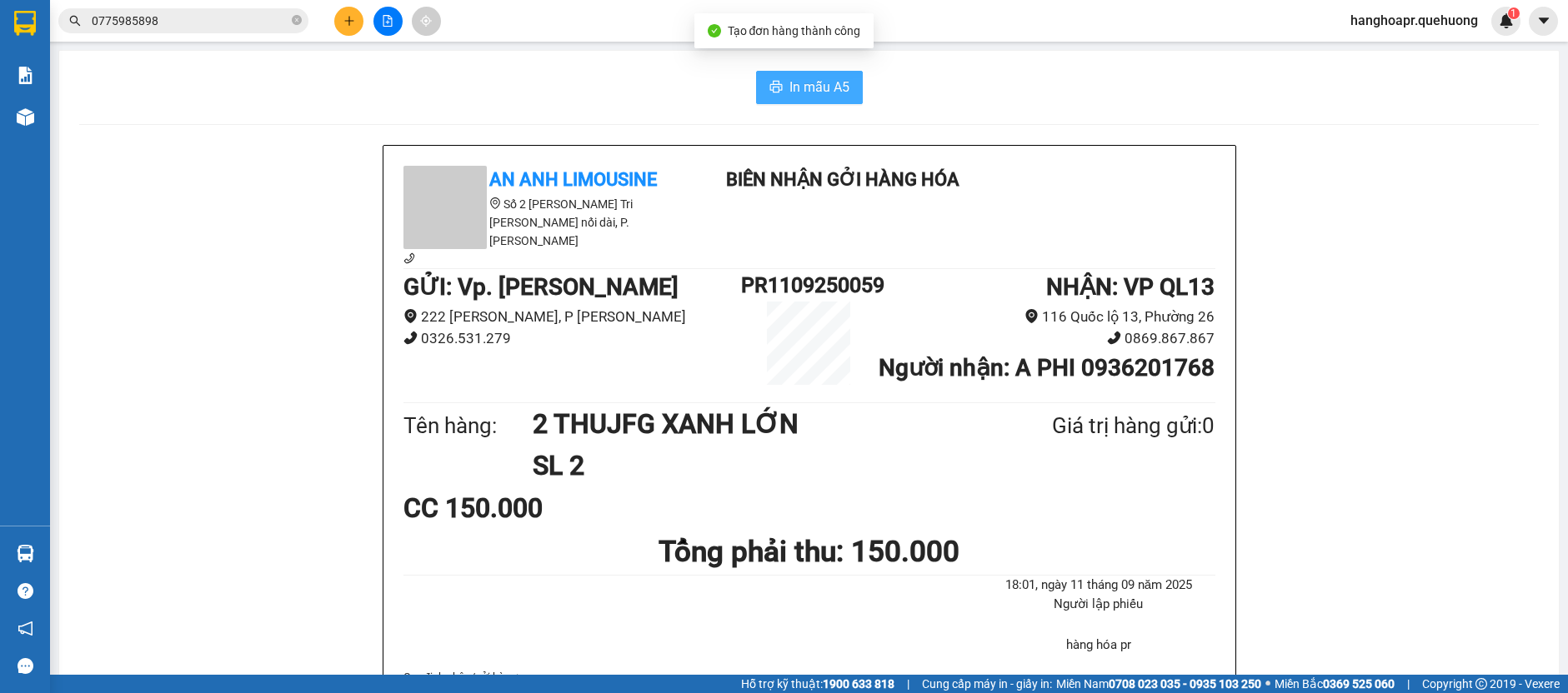
click at [789, 78] on span "In mẫu A5" at bounding box center [819, 87] width 60 height 21
click at [349, 20] on icon "plus" at bounding box center [349, 20] width 12 height 12
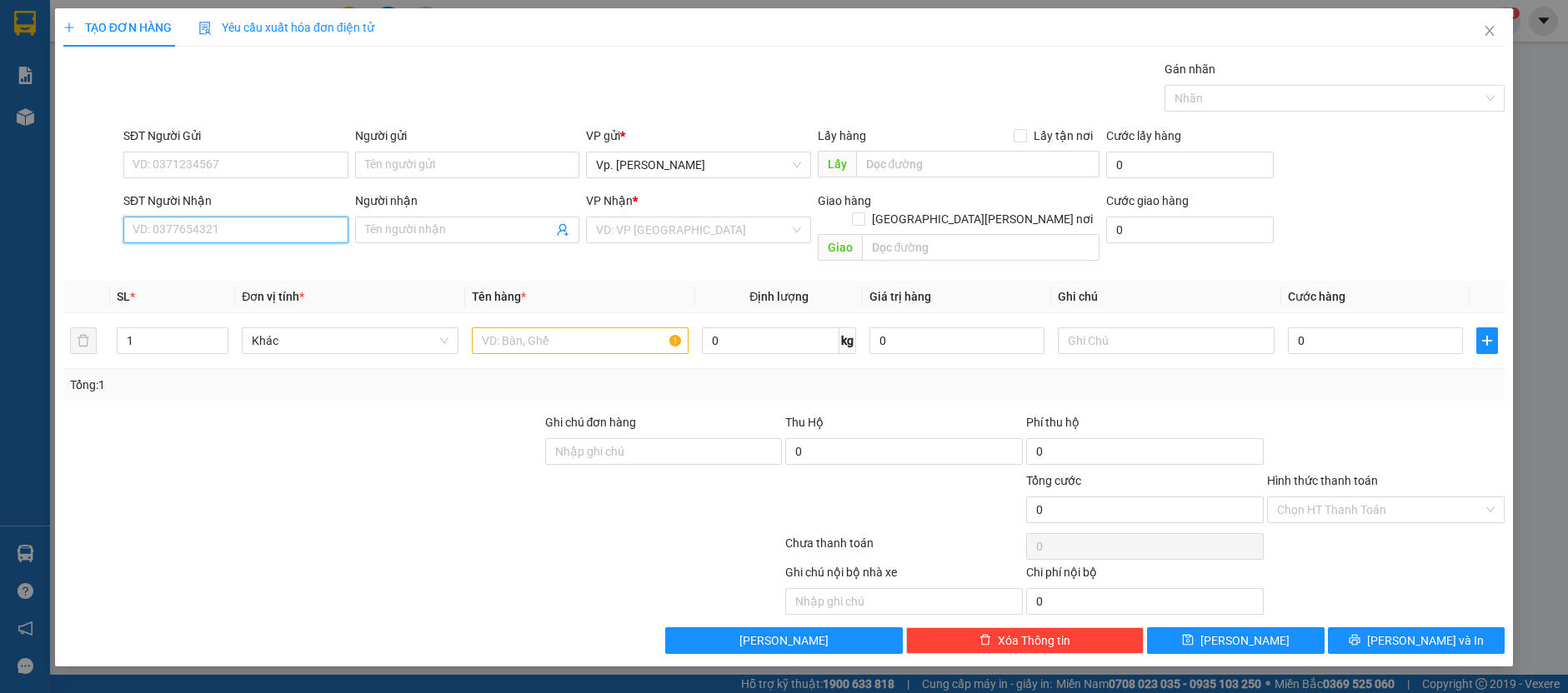
click at [276, 234] on input "SĐT Người Nhận" at bounding box center [236, 229] width 225 height 26
type input "0966296476"
click at [209, 258] on div "0966296476 - [PERSON_NAME]" at bounding box center [236, 262] width 205 height 18
type input "KHOA"
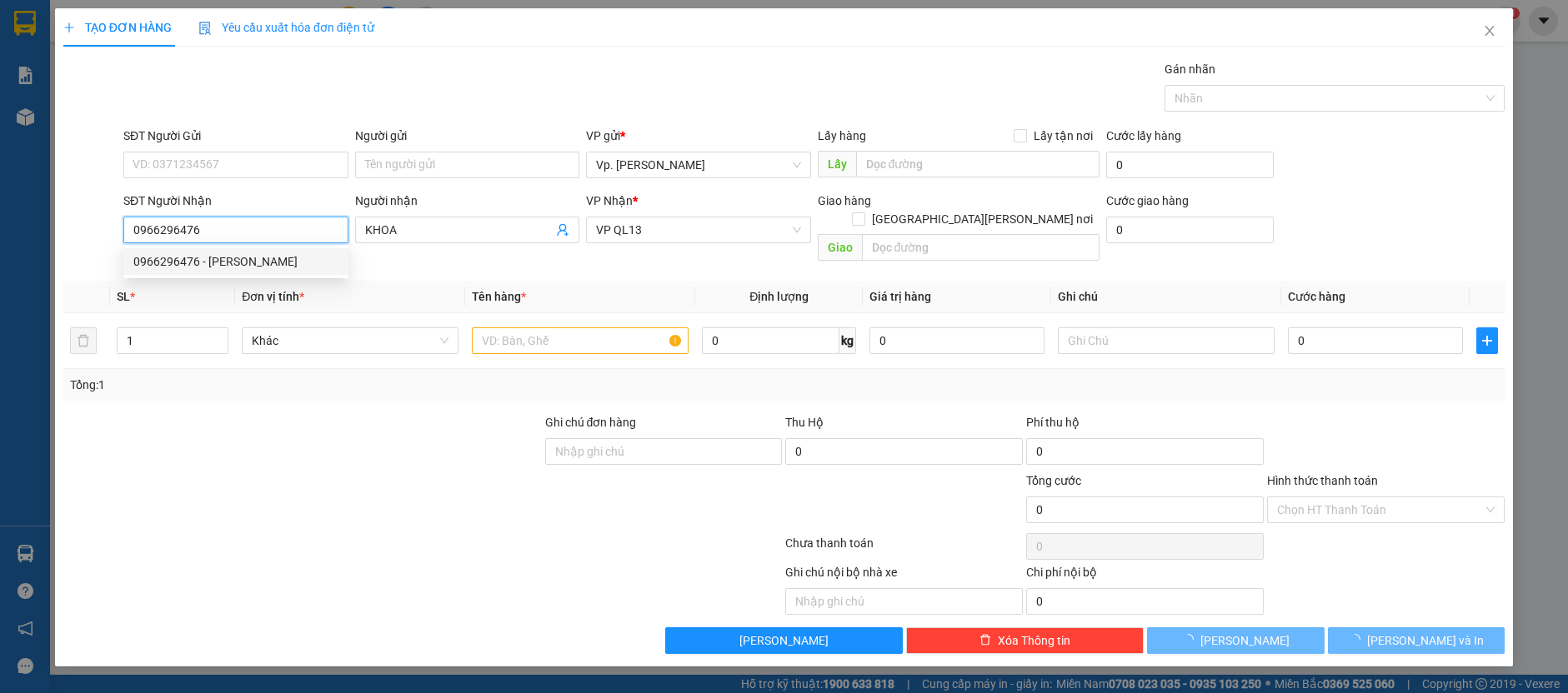
type input "60.000"
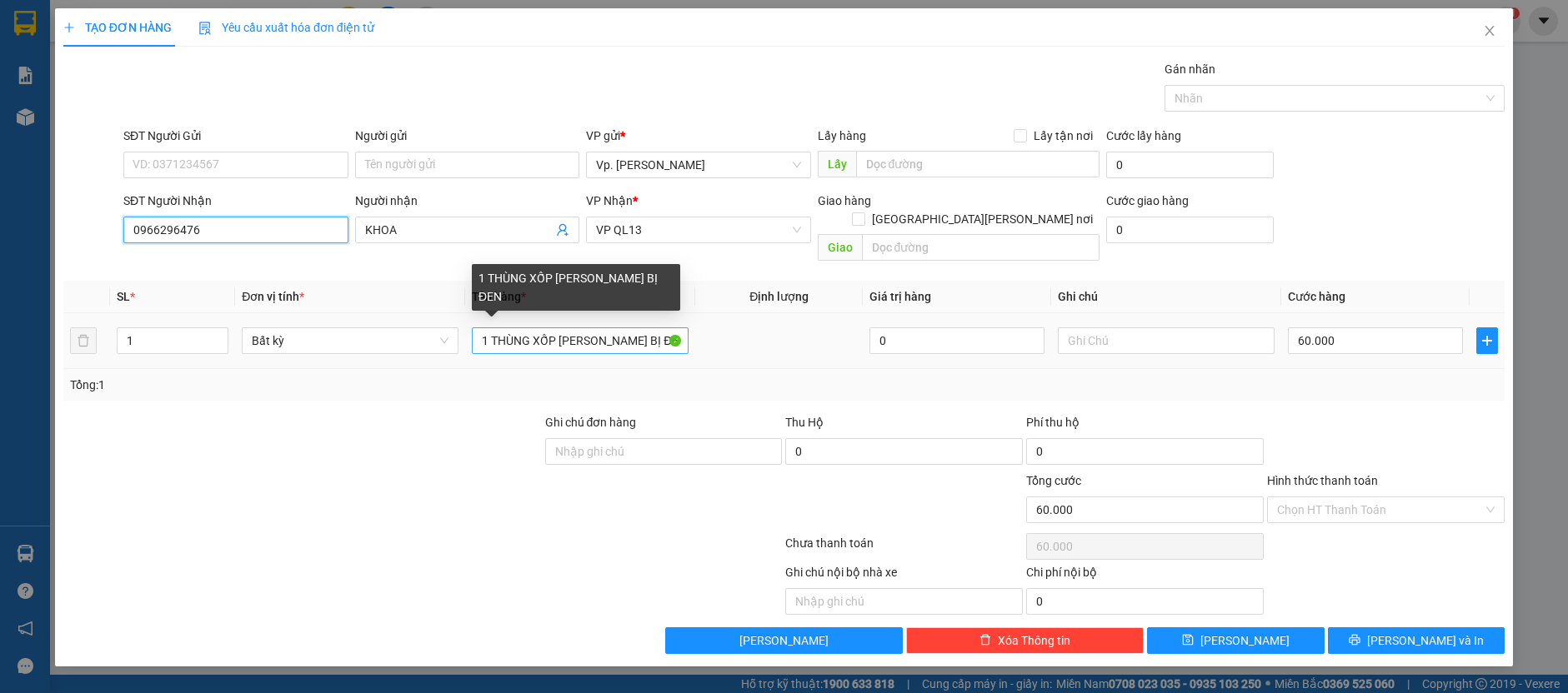
type input "0966296476"
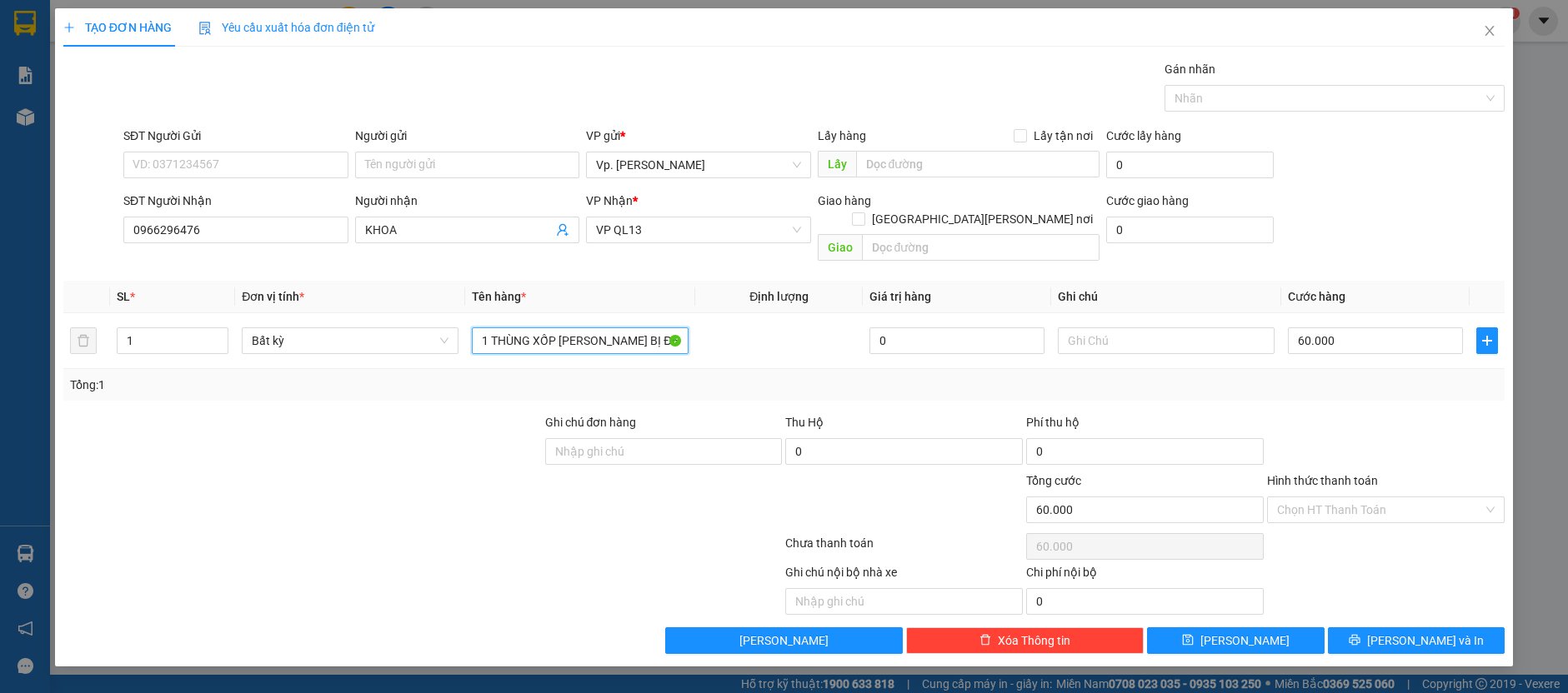
drag, startPoint x: 635, startPoint y: 328, endPoint x: 532, endPoint y: 362, distance: 108.5
click at [532, 362] on div "SL * Đơn vị tính * Tên hàng * Định [PERSON_NAME] trị hàng Ghi [PERSON_NAME] hàn…" at bounding box center [784, 341] width 1441 height 120
type input "1 THÙNG XỐP"
click at [1333, 336] on div "60.000" at bounding box center [1375, 341] width 175 height 34
click at [1342, 328] on input "60.000" at bounding box center [1375, 341] width 175 height 26
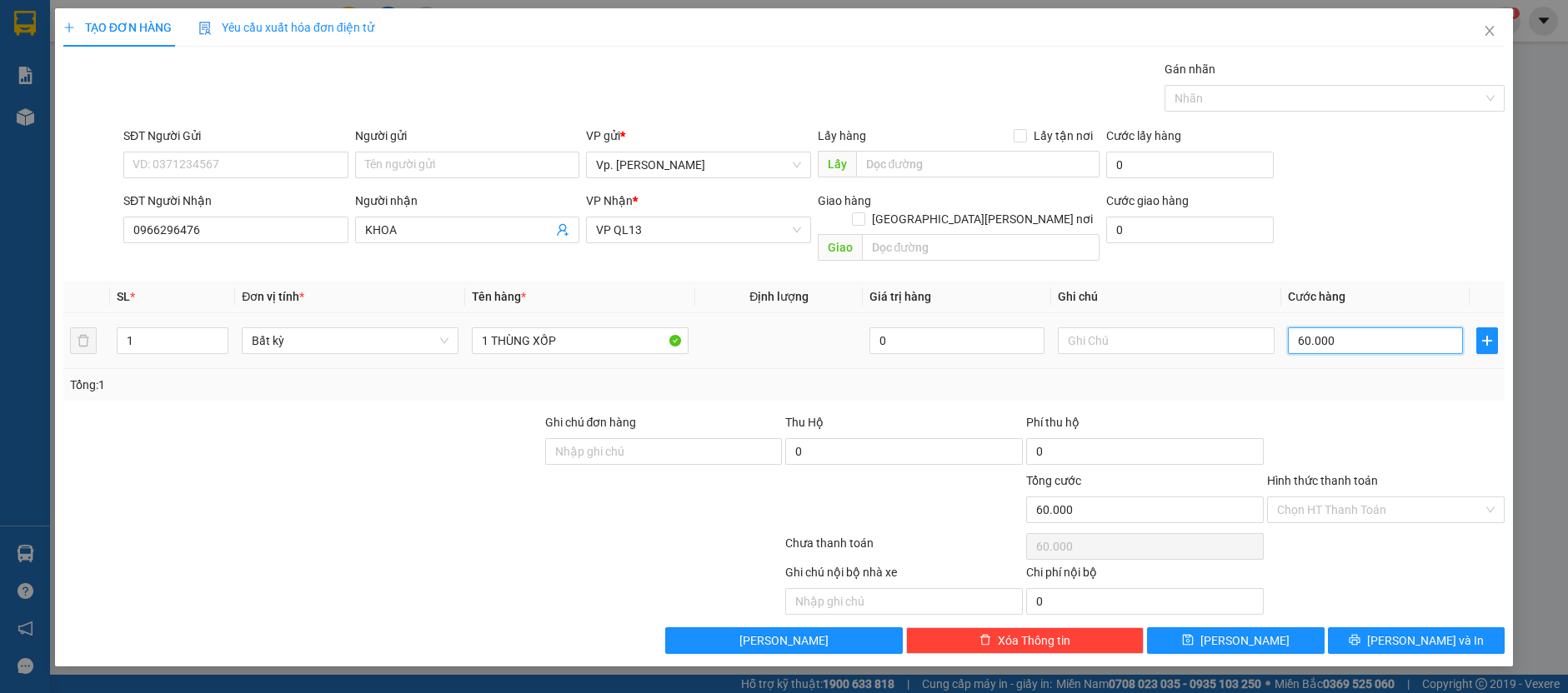
type input "7"
type input "70"
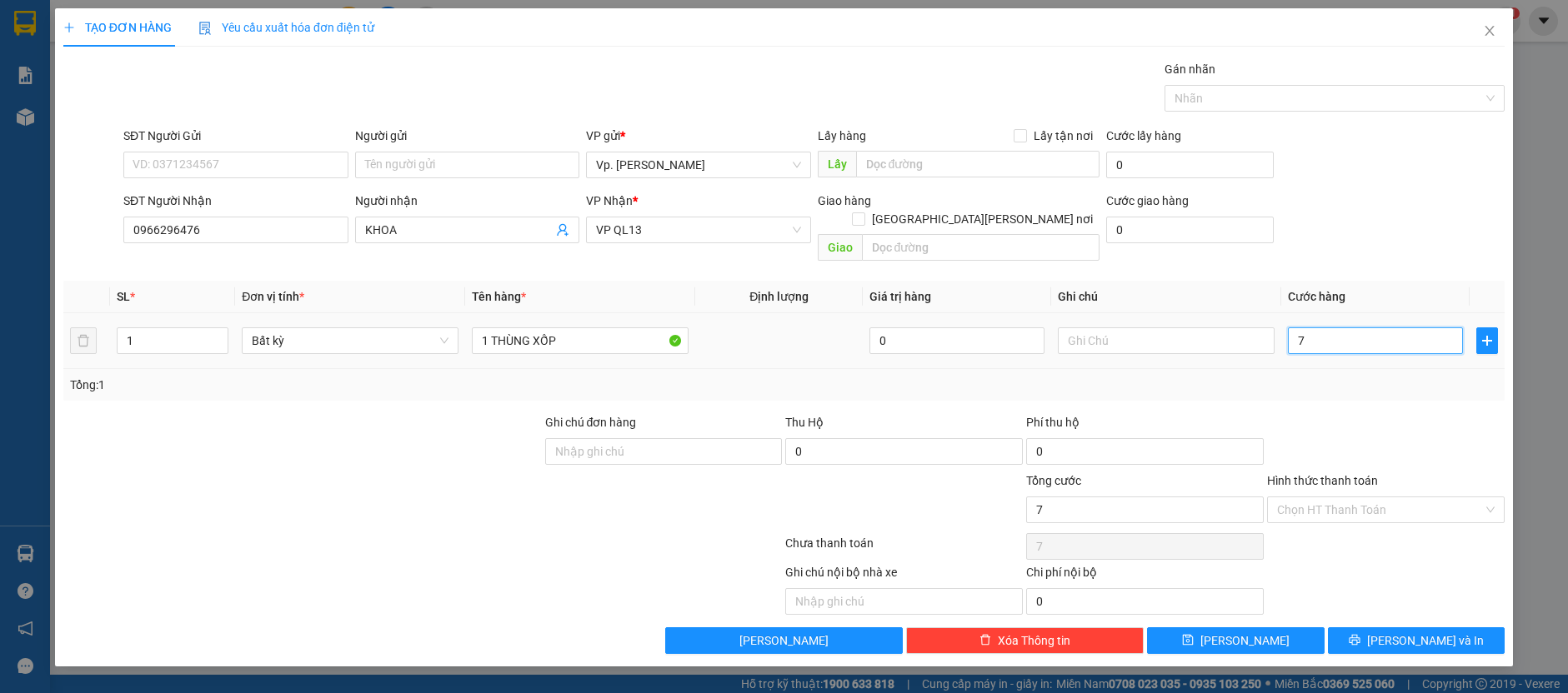
type input "70"
click at [1369, 498] on input "Hình thức thanh toán" at bounding box center [1379, 509] width 205 height 25
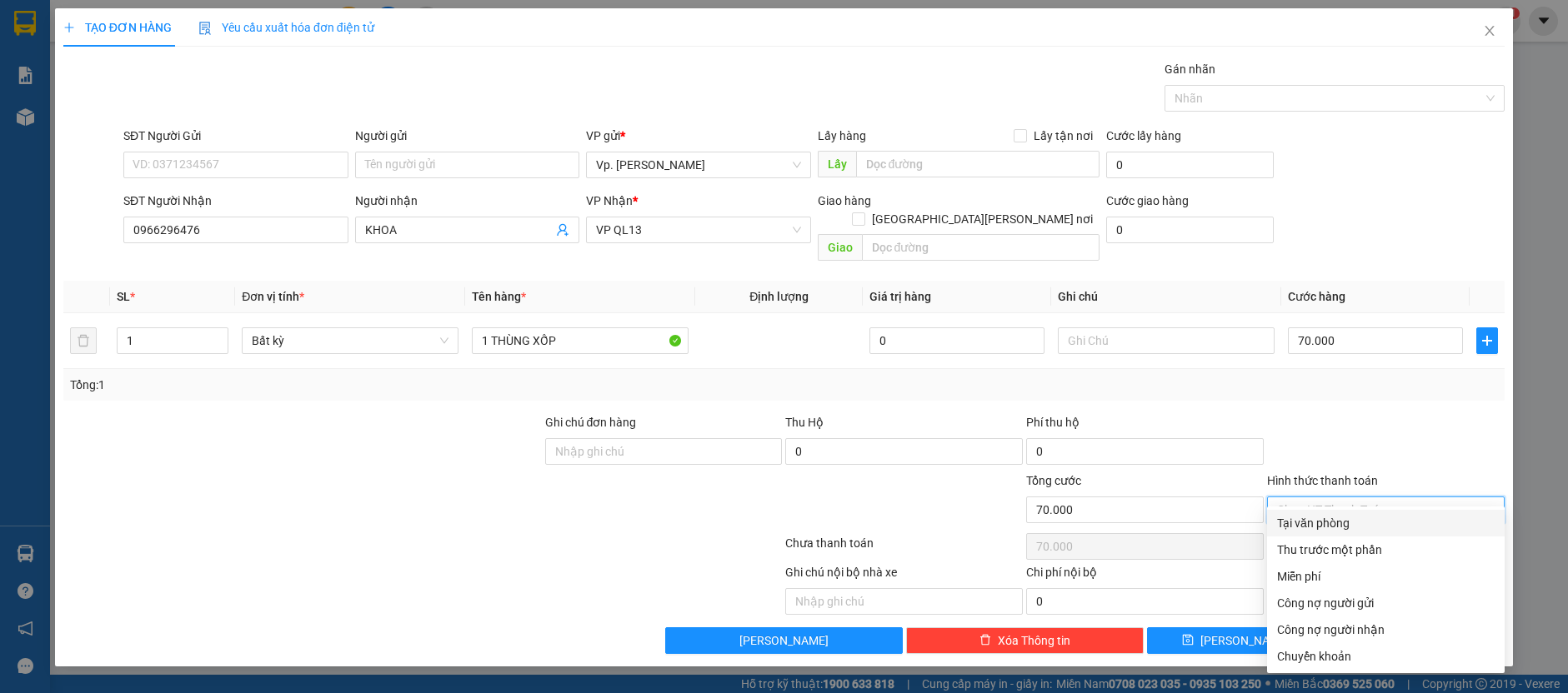
click at [1337, 520] on div "Tại văn phòng" at bounding box center [1385, 523] width 217 height 18
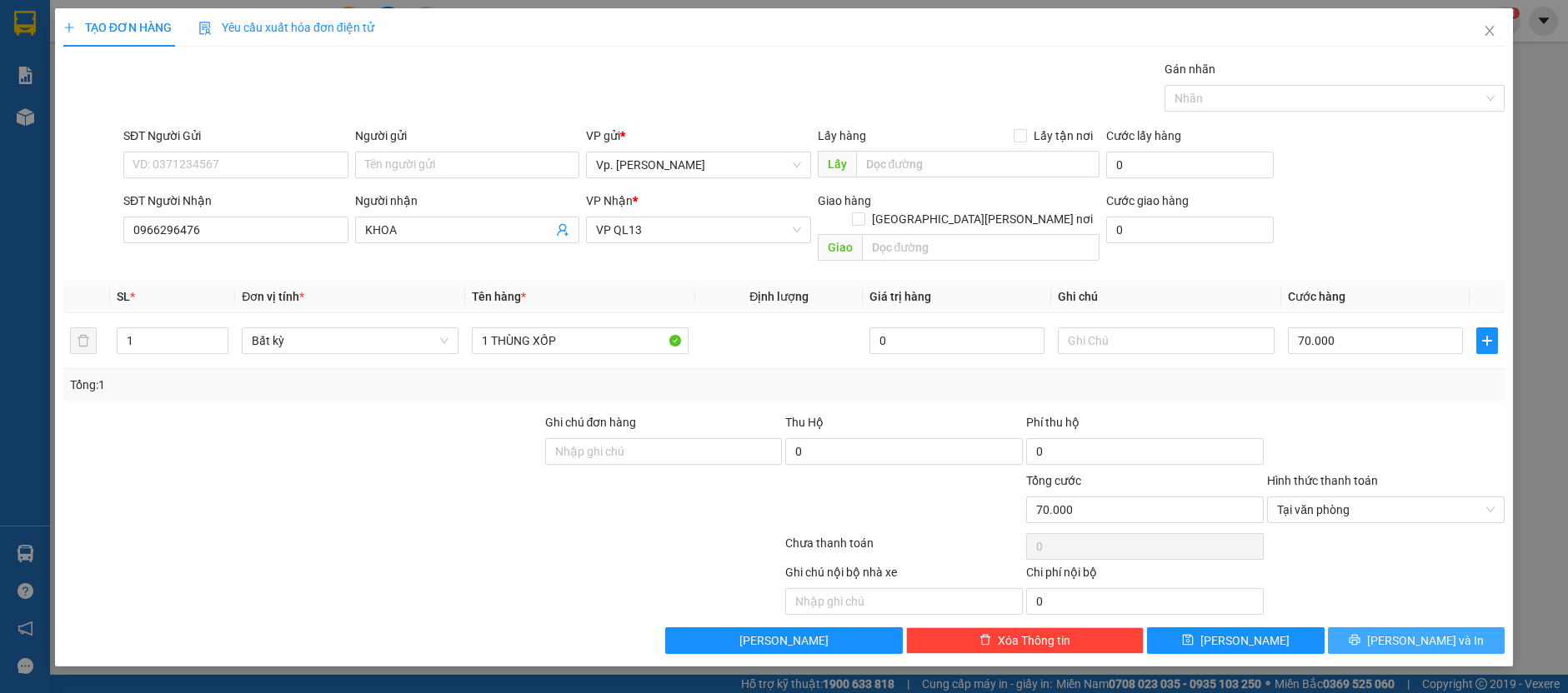
click at [1399, 627] on button "[PERSON_NAME] và In" at bounding box center [1416, 640] width 177 height 26
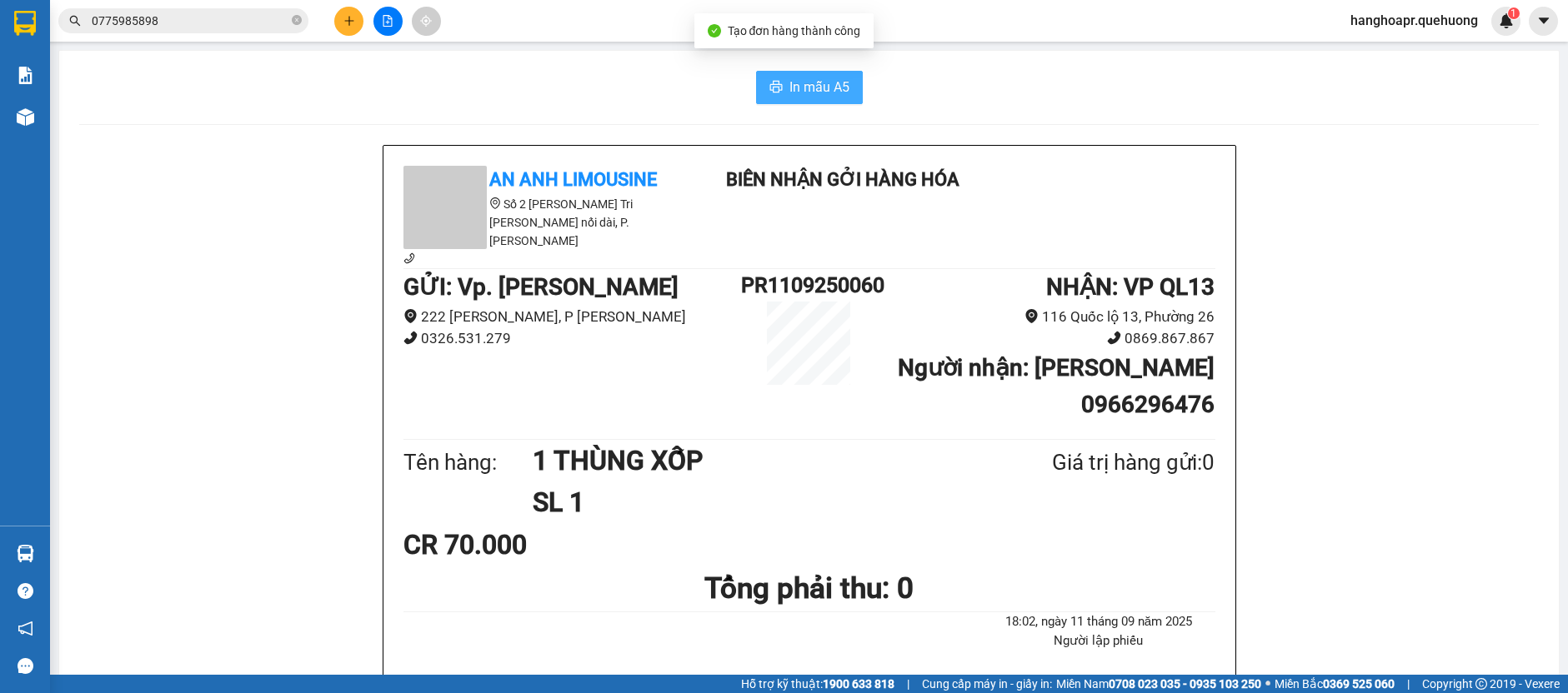
click at [770, 95] on span "printer" at bounding box center [776, 88] width 14 height 16
click at [343, 34] on button at bounding box center [349, 21] width 29 height 29
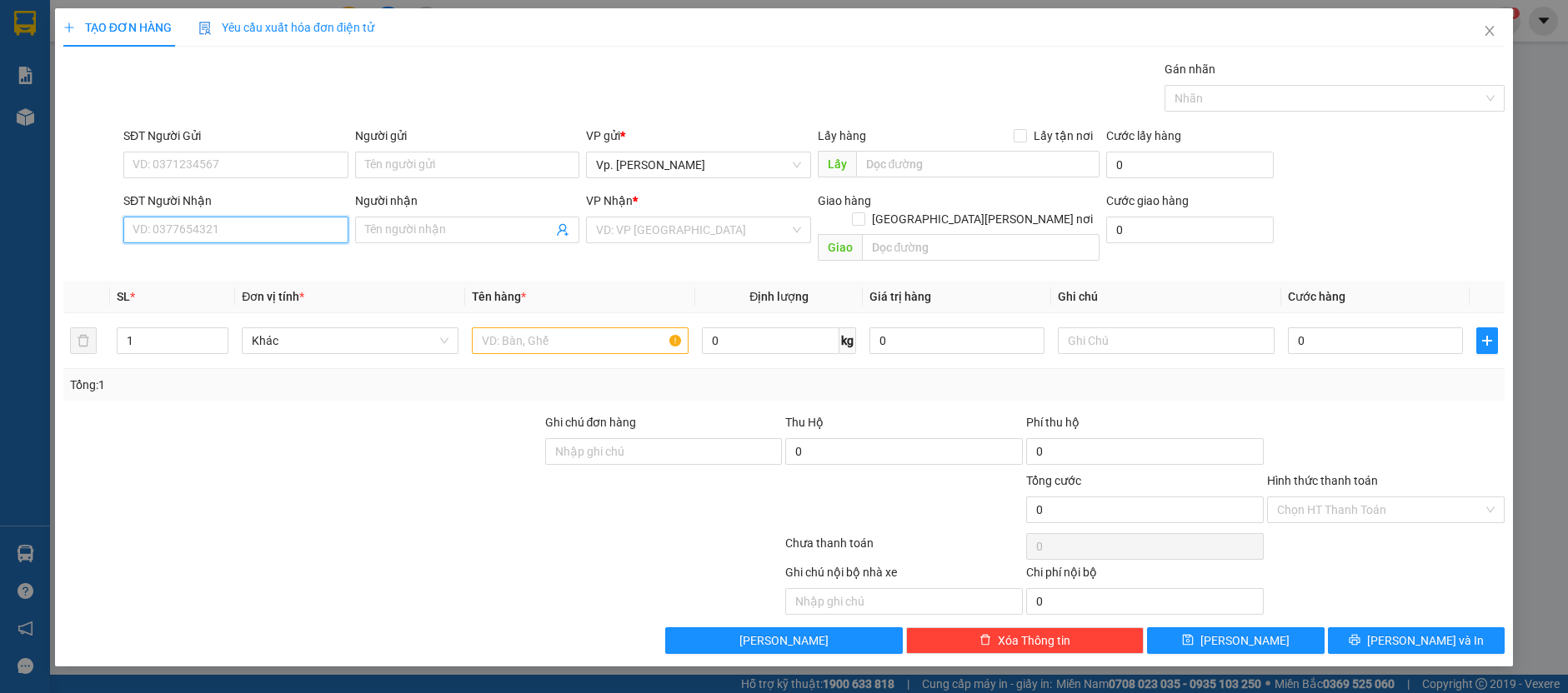
click at [286, 225] on input "SĐT Người Nhận" at bounding box center [236, 229] width 225 height 26
type input "0886326601"
click at [228, 253] on div "0886326601 - [PERSON_NAME]" at bounding box center [236, 262] width 205 height 18
type input "QUANG"
type input "30.000"
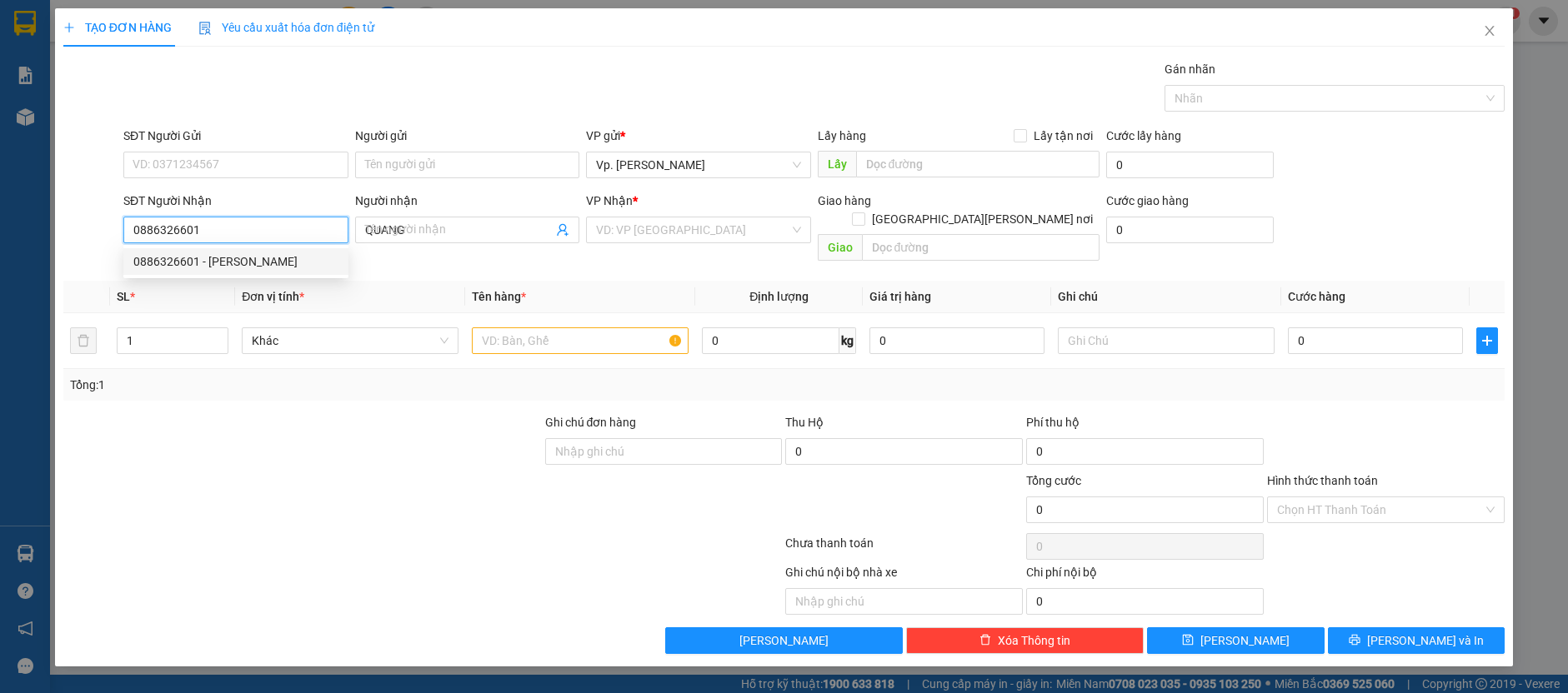
type input "30.000"
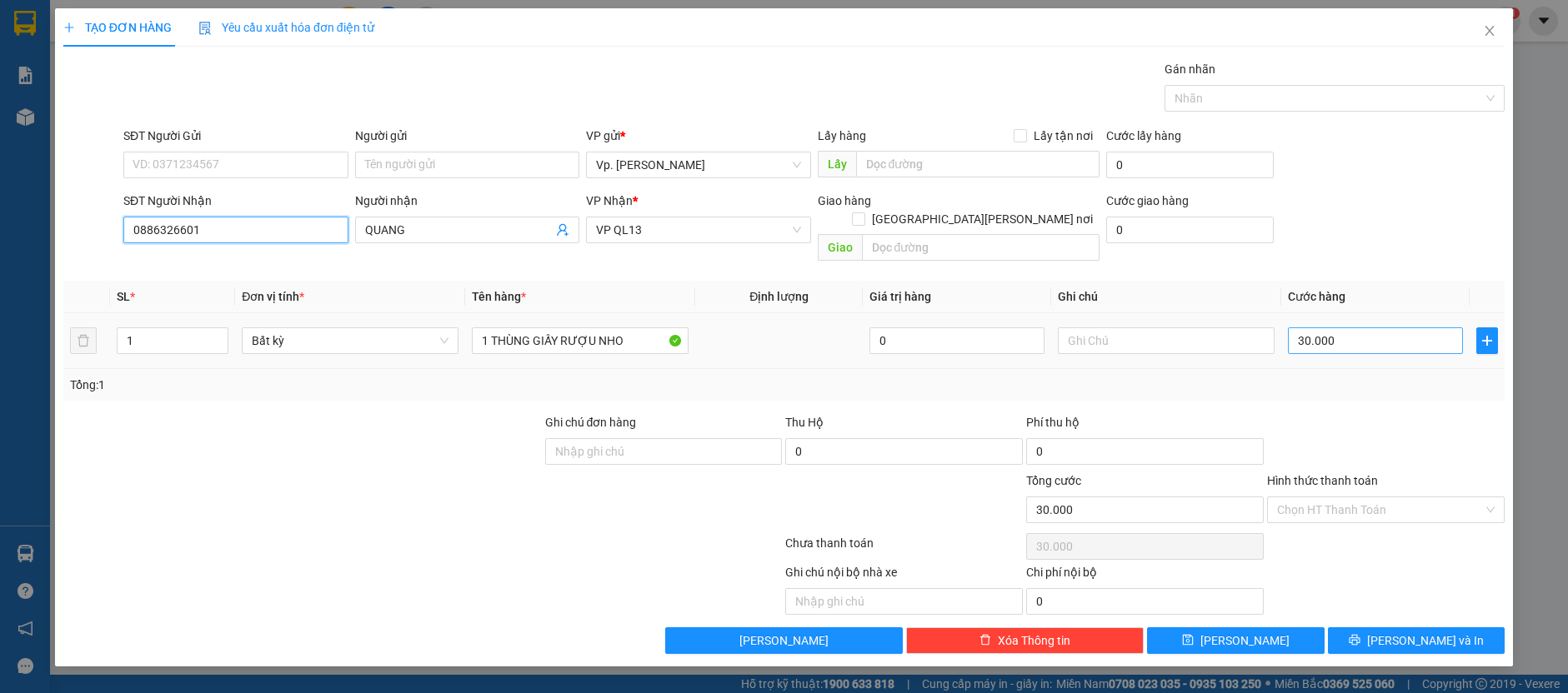
type input "0886326601"
click at [1370, 328] on input "30.000" at bounding box center [1375, 341] width 175 height 26
type input "4"
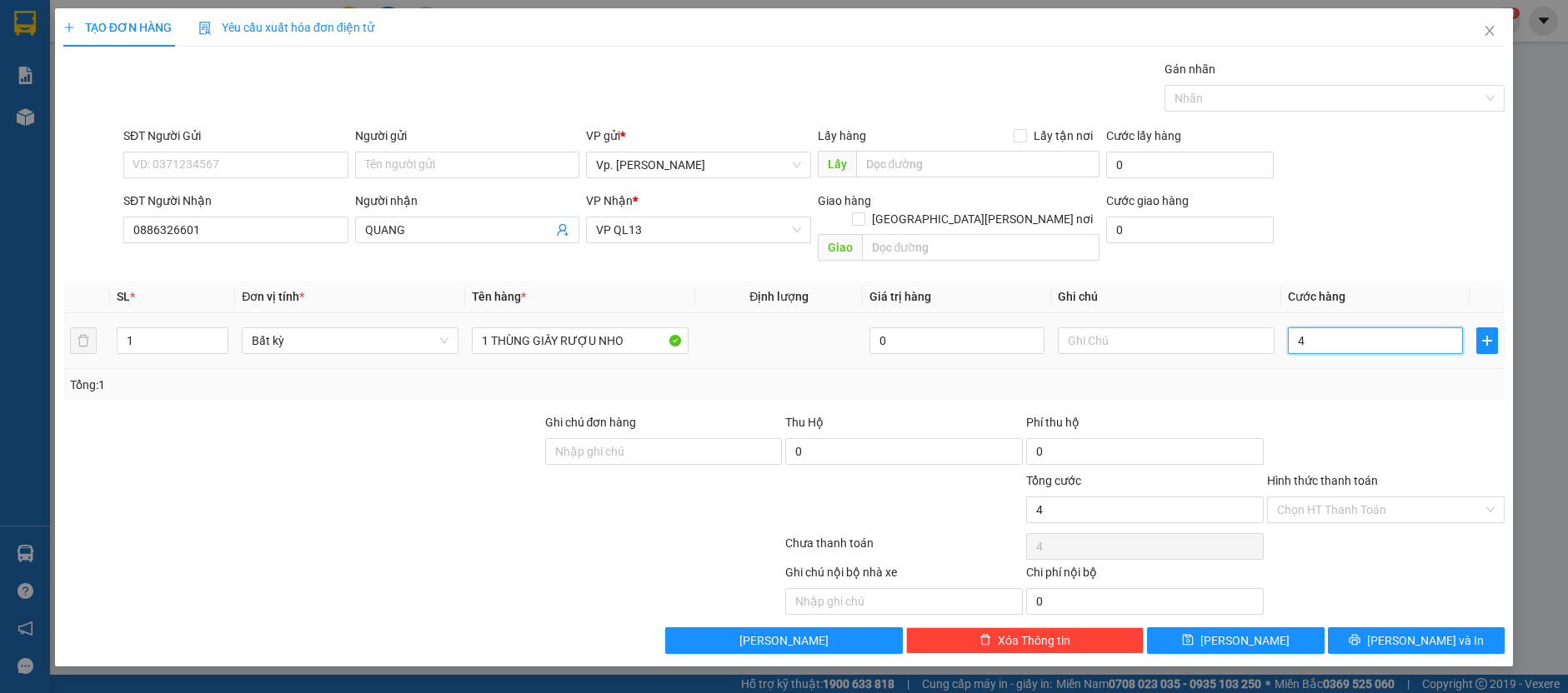
type input "40"
type input "4"
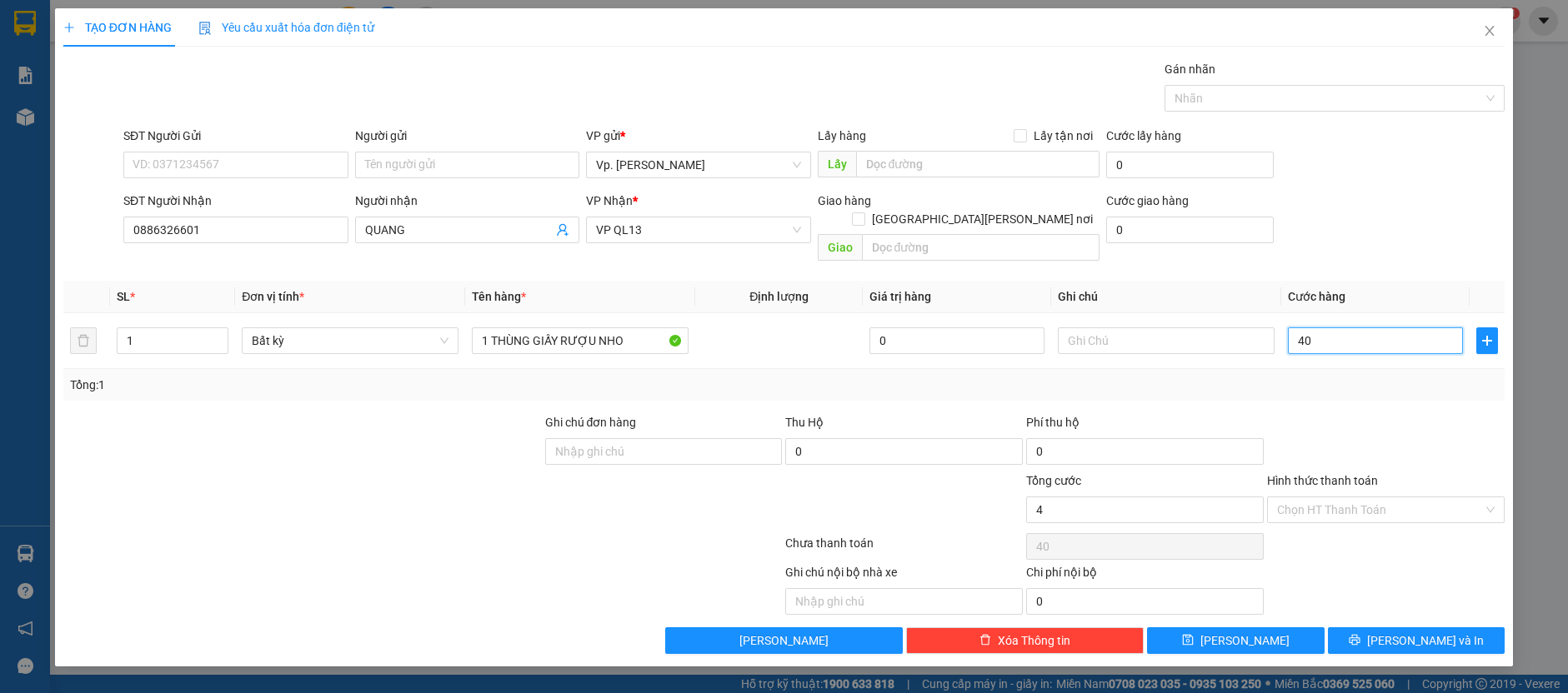
type input "4"
type input "0"
type input "3"
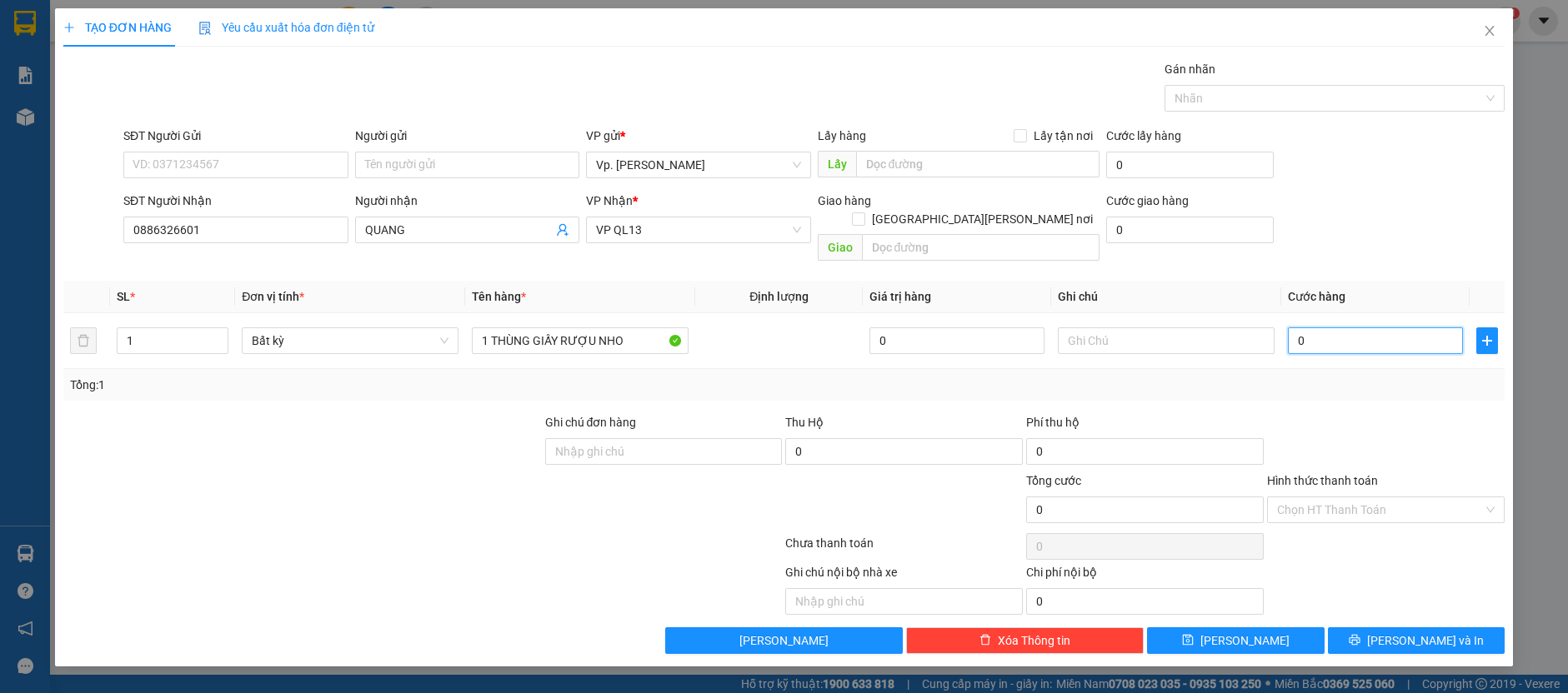
type input "3"
type input "03"
type input "30"
type input "030"
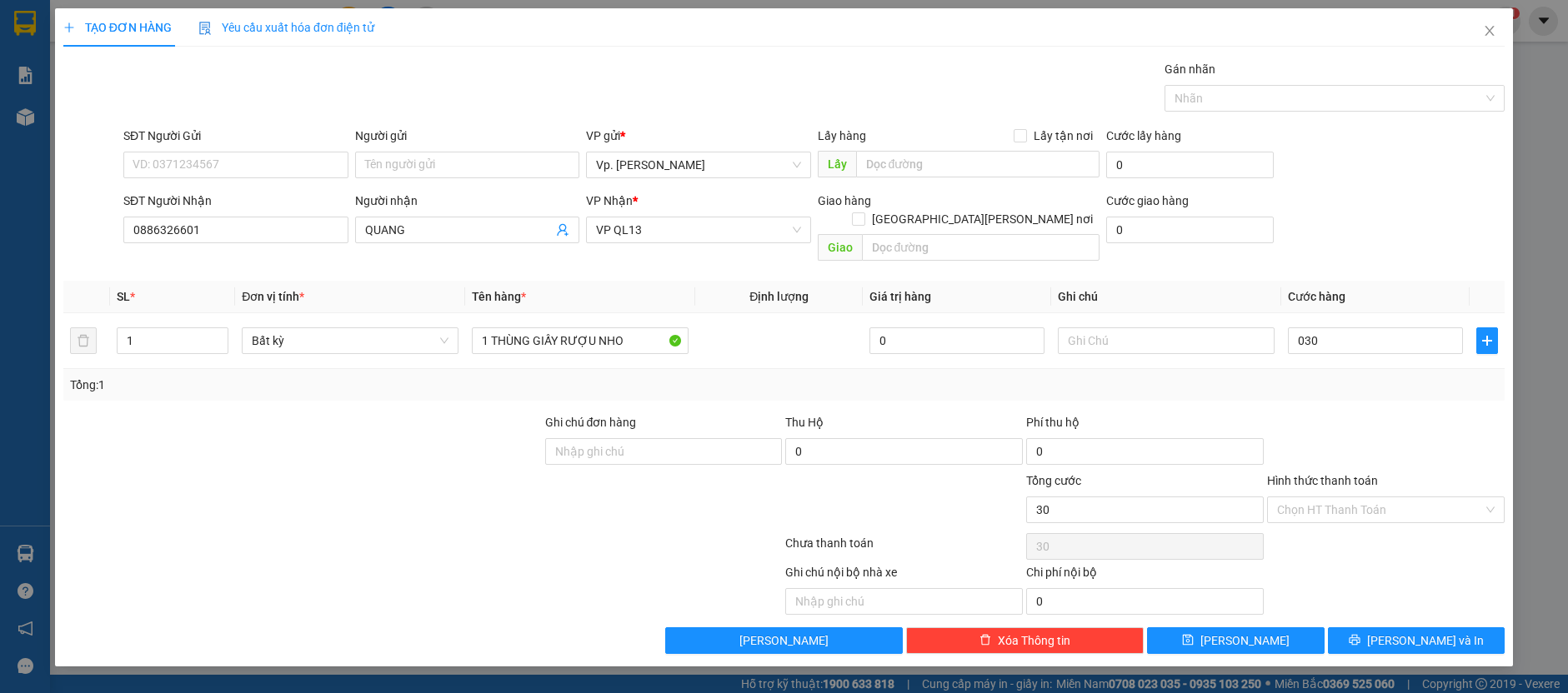
type input "30.000"
click at [1314, 414] on div at bounding box center [1386, 443] width 241 height 58
click at [1382, 627] on button "[PERSON_NAME] và In" at bounding box center [1416, 640] width 177 height 26
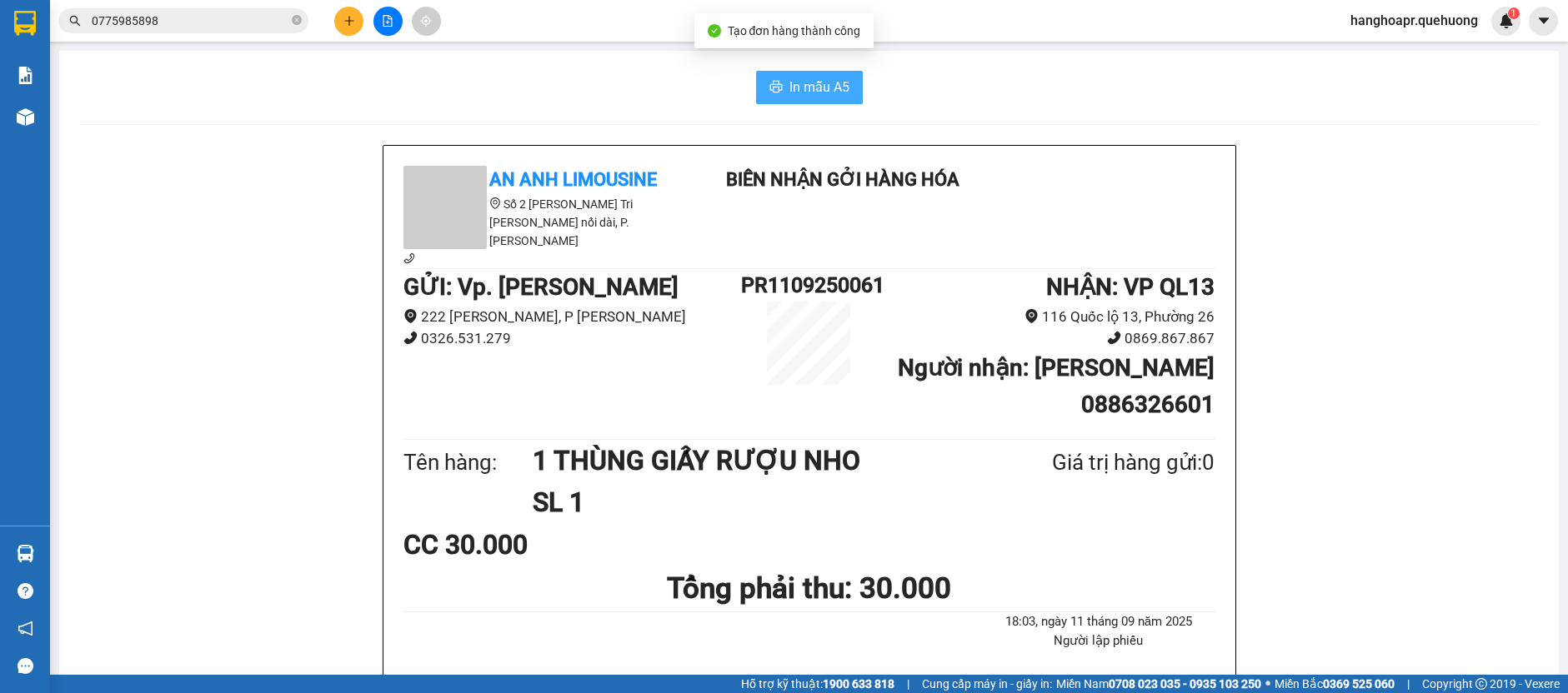
click at [805, 88] on span "In mẫu A5" at bounding box center [819, 87] width 60 height 21
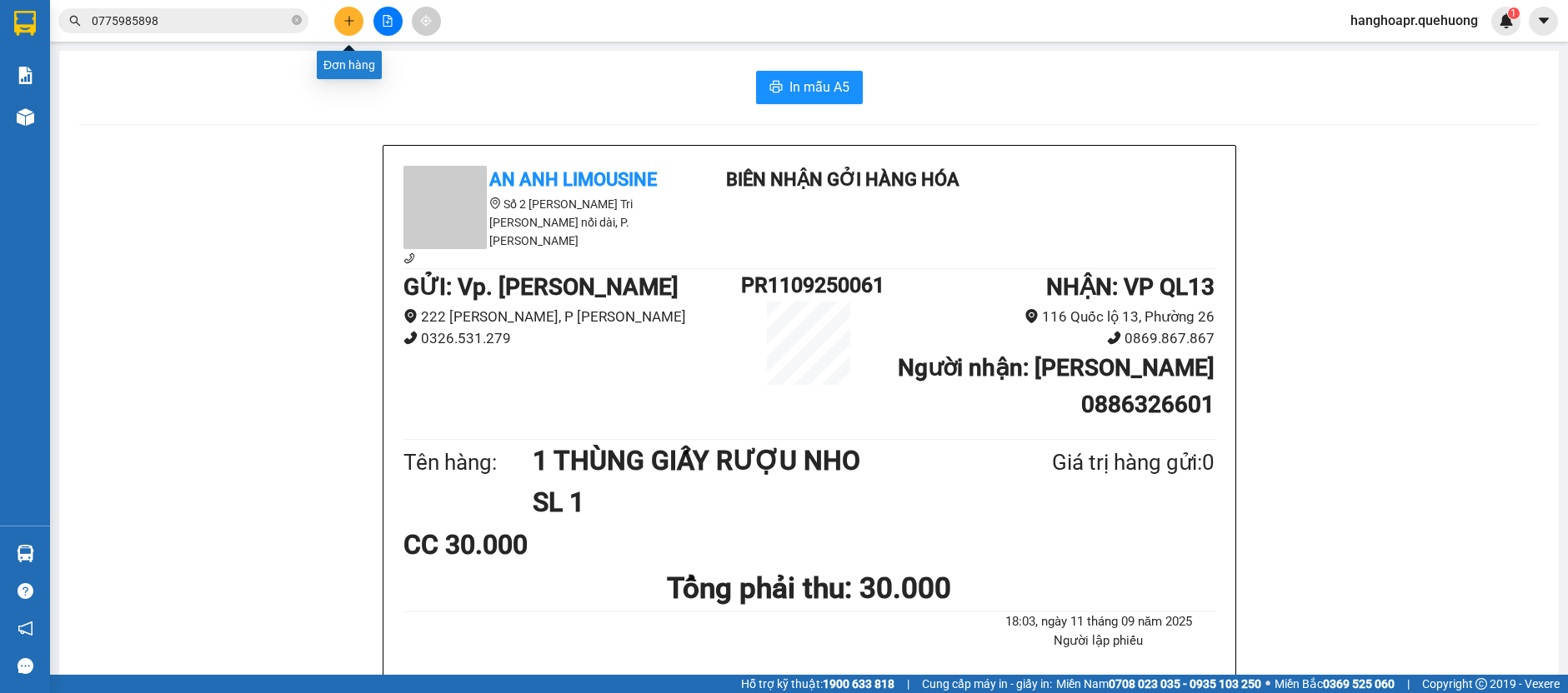
click at [346, 15] on icon "plus" at bounding box center [349, 20] width 12 height 12
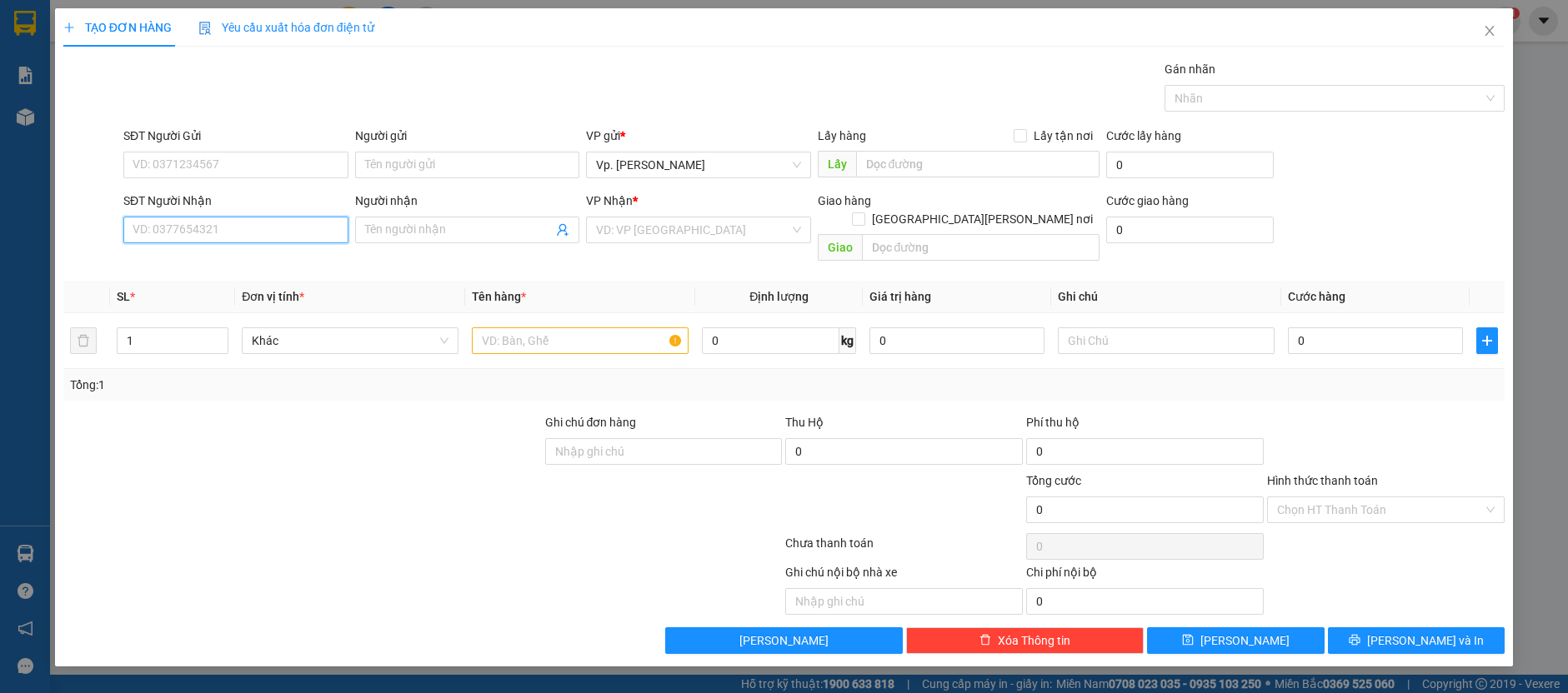
click at [262, 234] on input "SĐT Người Nhận" at bounding box center [236, 229] width 225 height 26
click at [229, 266] on div "0909534581 - [GEOGRAPHIC_DATA]" at bounding box center [236, 262] width 205 height 18
type input "0909534581"
type input "GIANG"
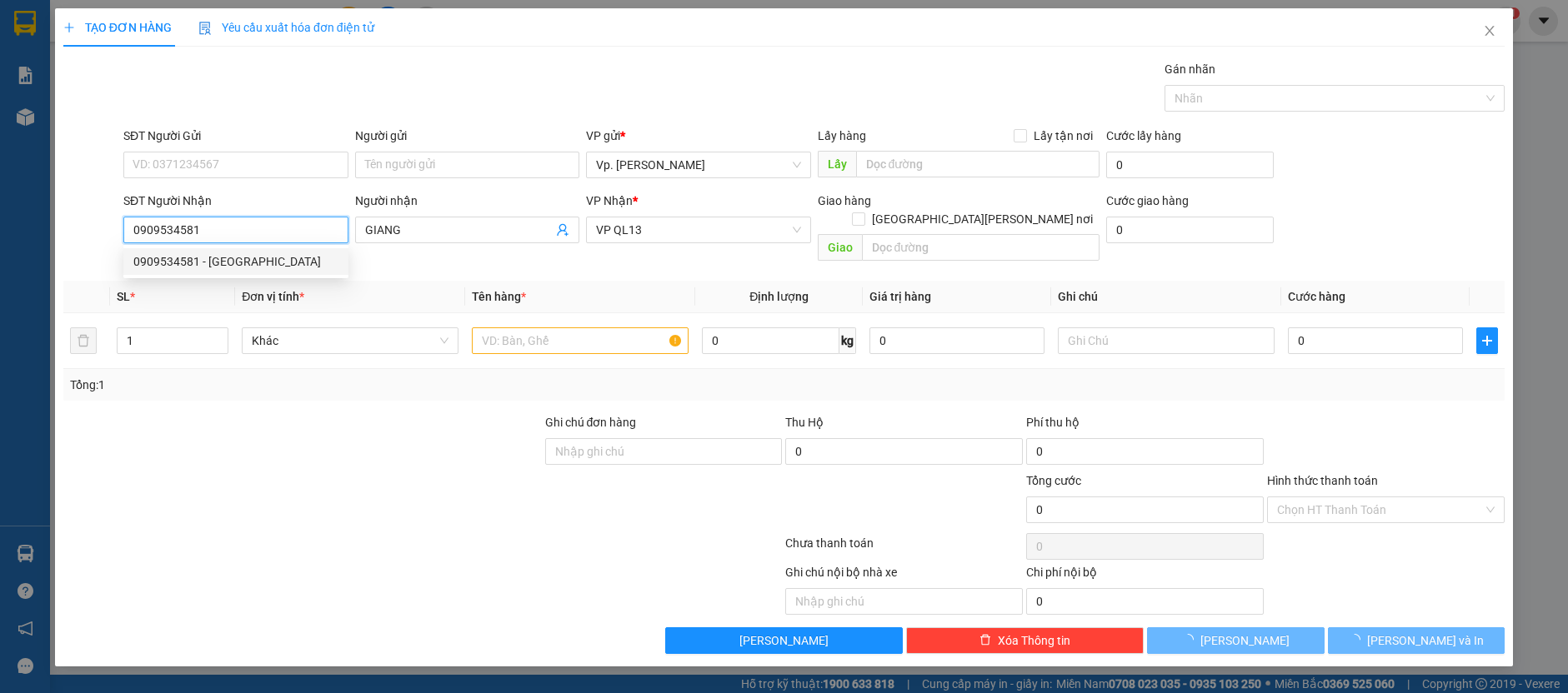
type input "40.000"
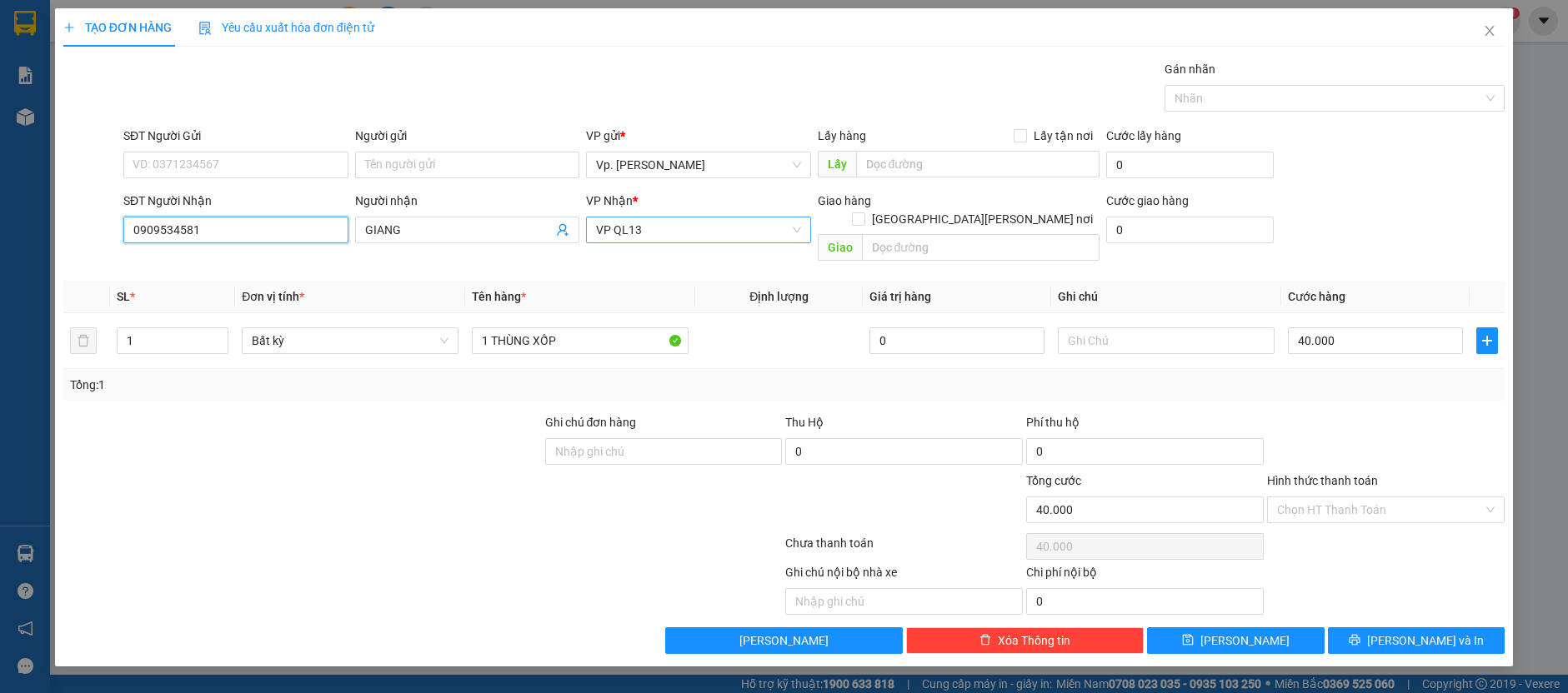
click at [693, 221] on span "VP QL13" at bounding box center [699, 229] width 205 height 25
type input "0909534581"
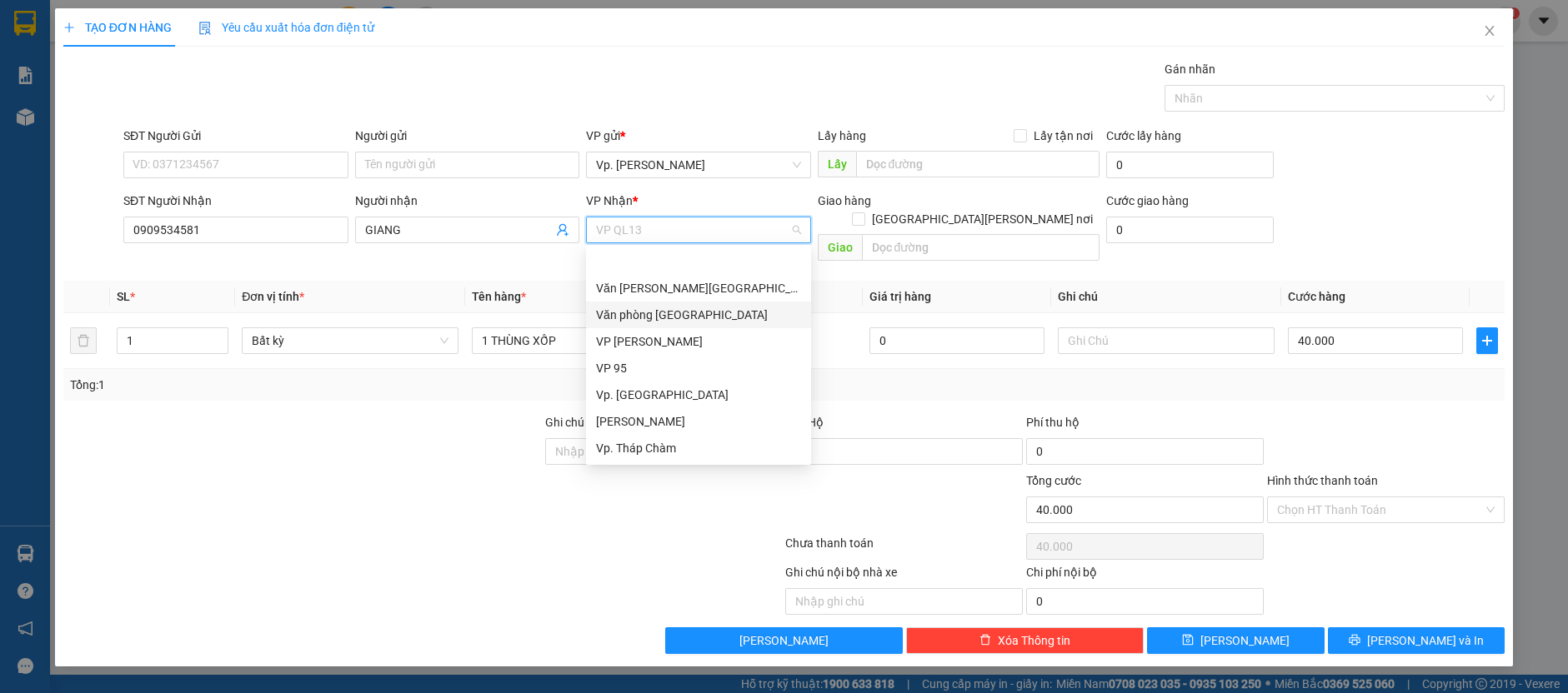
type input "T"
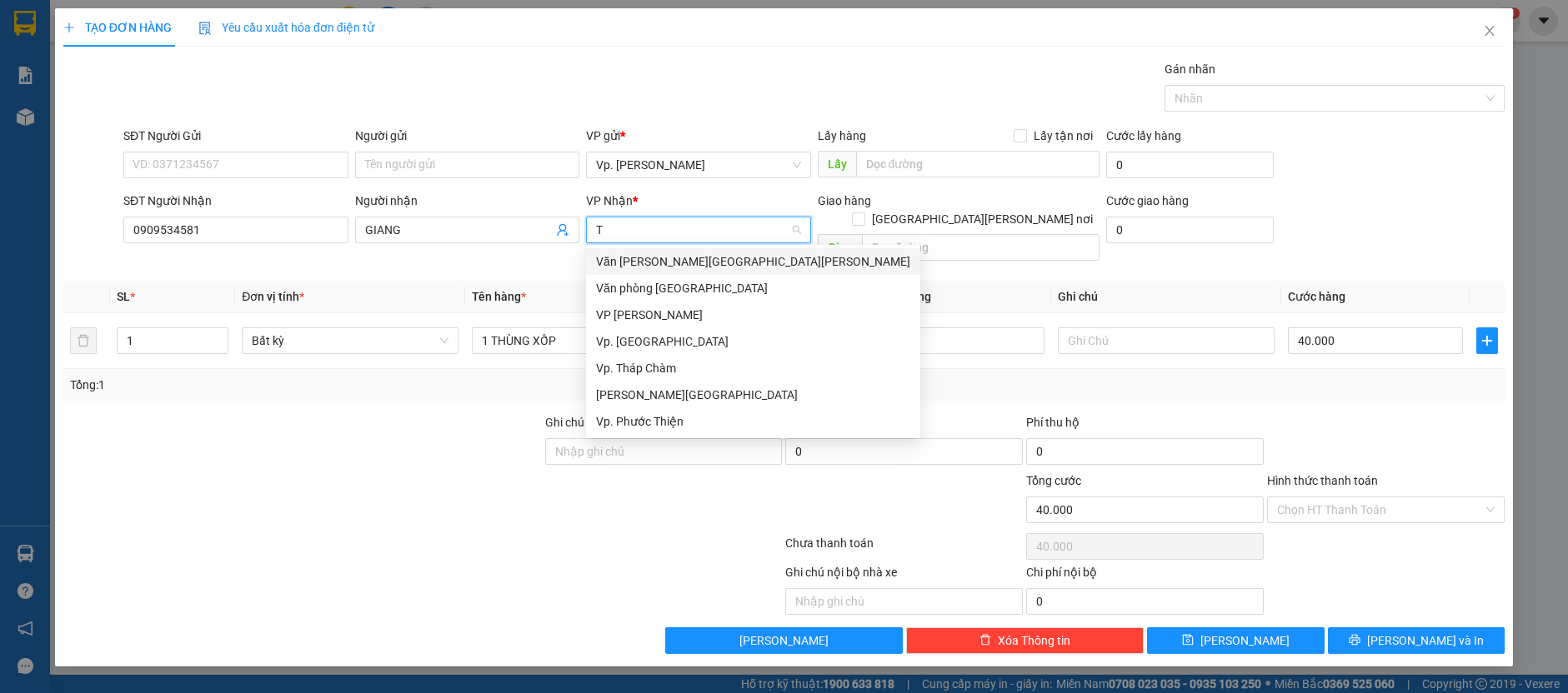
click at [676, 259] on div "Văn [PERSON_NAME][GEOGRAPHIC_DATA][PERSON_NAME]" at bounding box center [753, 262] width 314 height 18
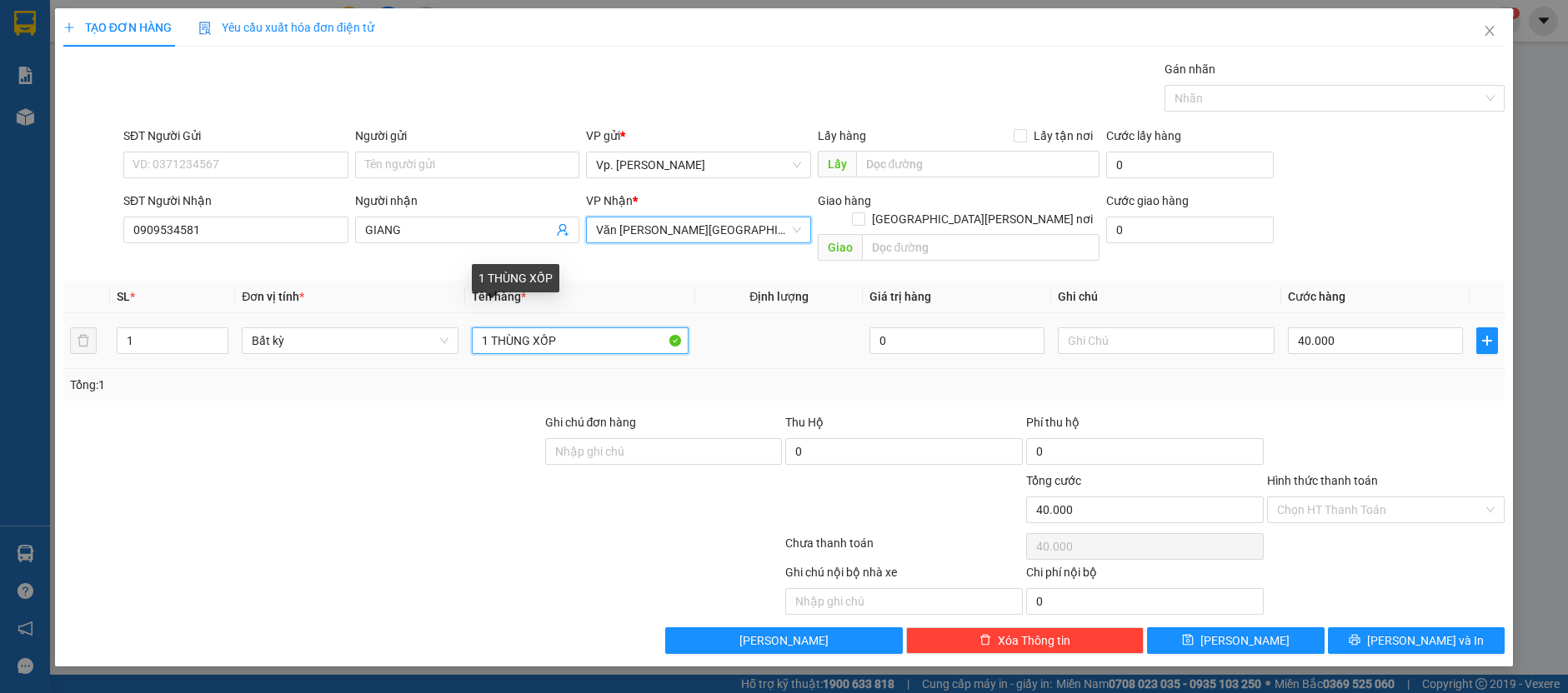
drag, startPoint x: 622, startPoint y: 328, endPoint x: 636, endPoint y: 331, distance: 14.3
click at [631, 330] on input "1 THÙNG XỐP" at bounding box center [580, 341] width 216 height 26
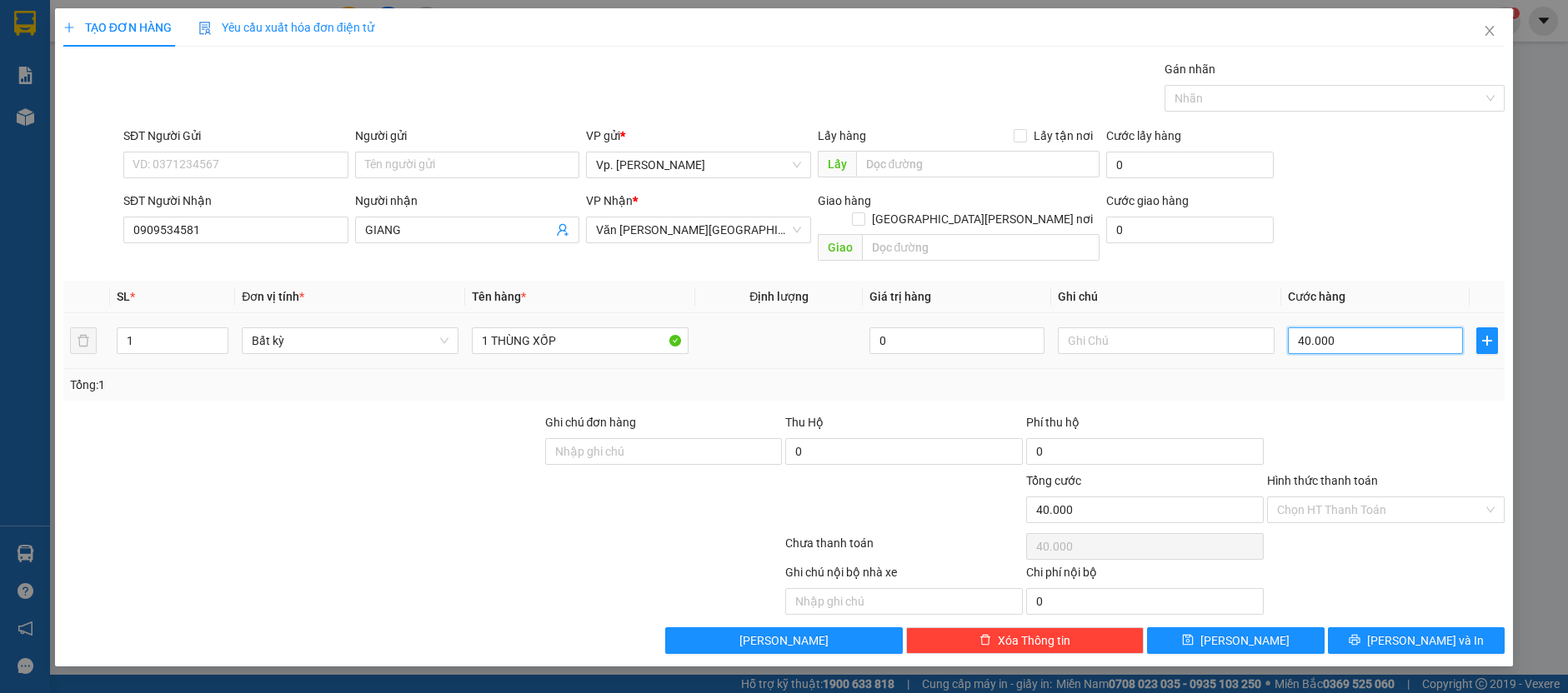
click at [1343, 328] on input "40.000" at bounding box center [1375, 341] width 175 height 26
click at [1268, 376] on div "Tổng: 1" at bounding box center [784, 384] width 1441 height 32
click at [1326, 498] on input "Hình thức thanh toán" at bounding box center [1379, 509] width 205 height 25
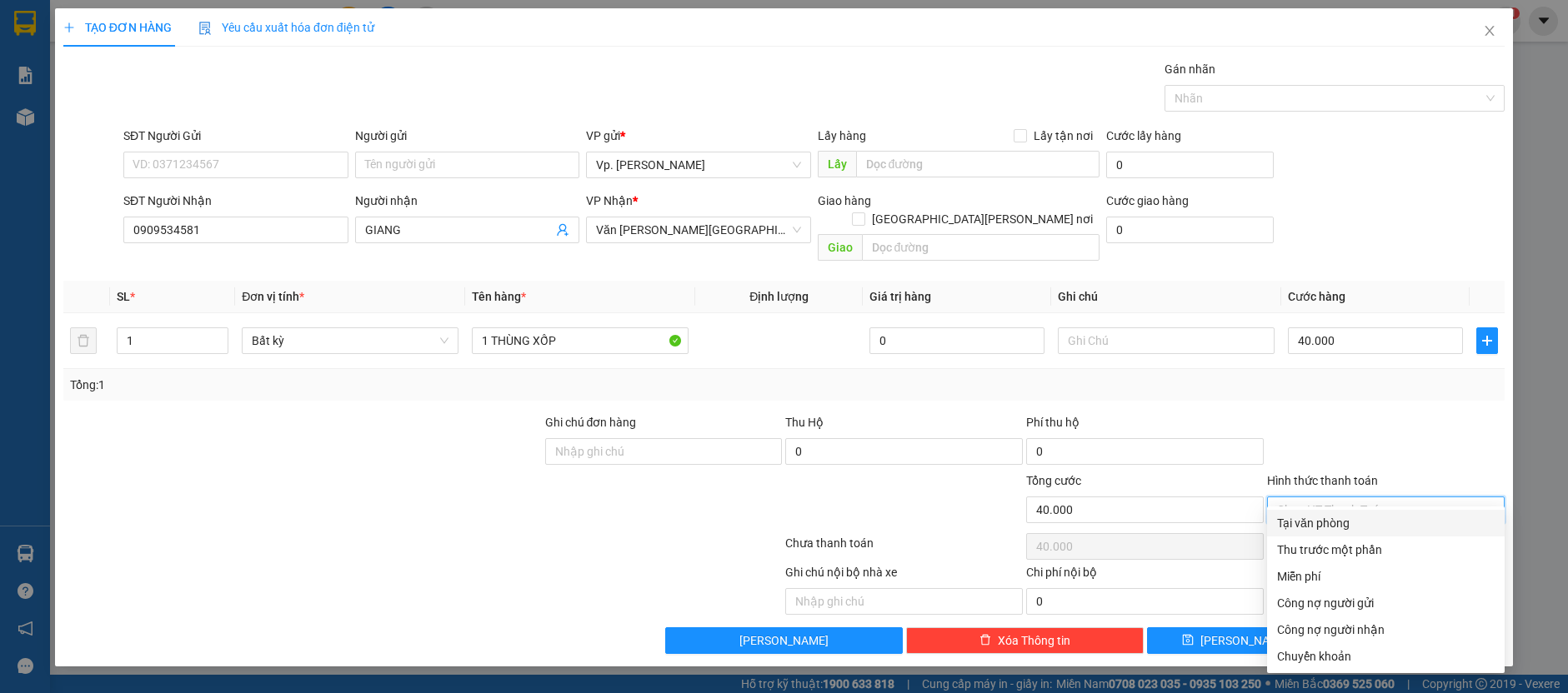
click at [1318, 521] on div "Tại văn phòng" at bounding box center [1385, 523] width 217 height 18
type input "0"
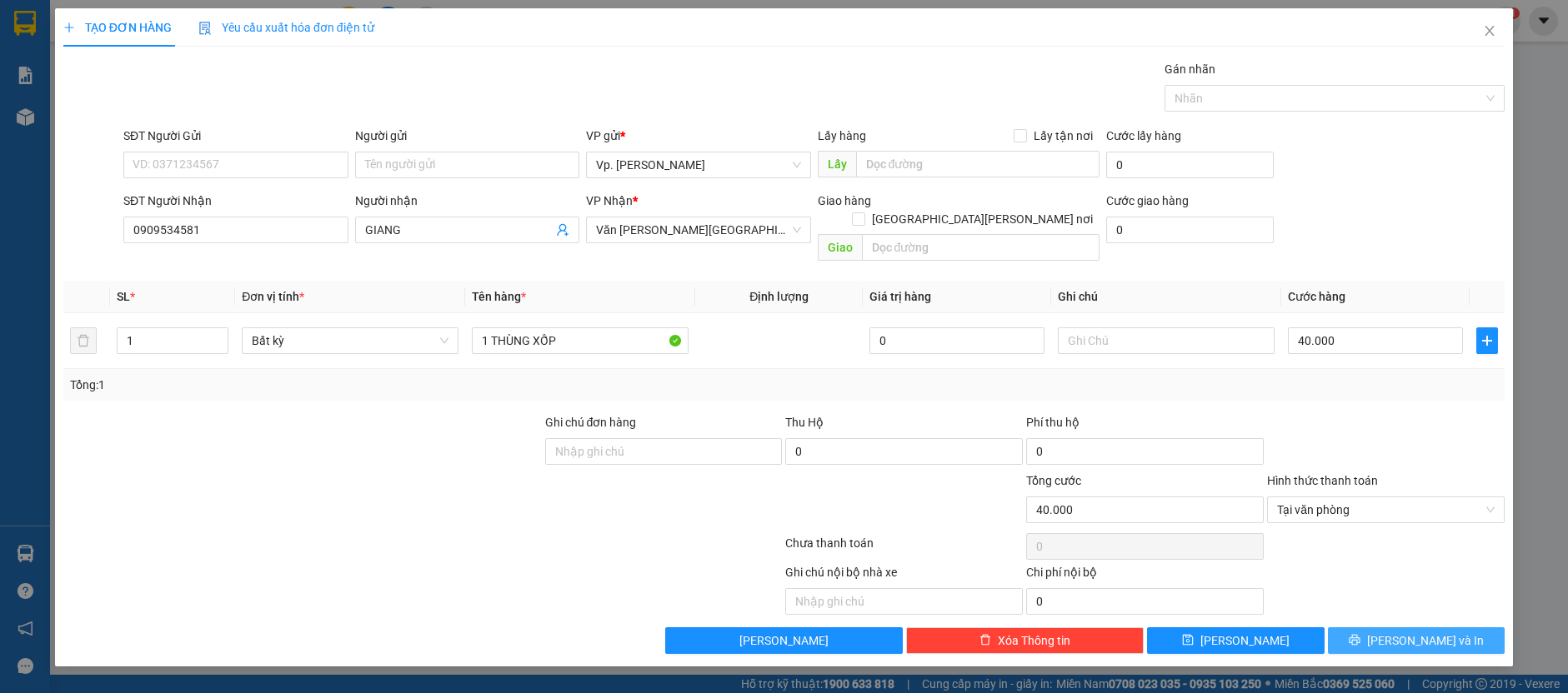
click at [1379, 627] on button "[PERSON_NAME] và In" at bounding box center [1416, 640] width 177 height 26
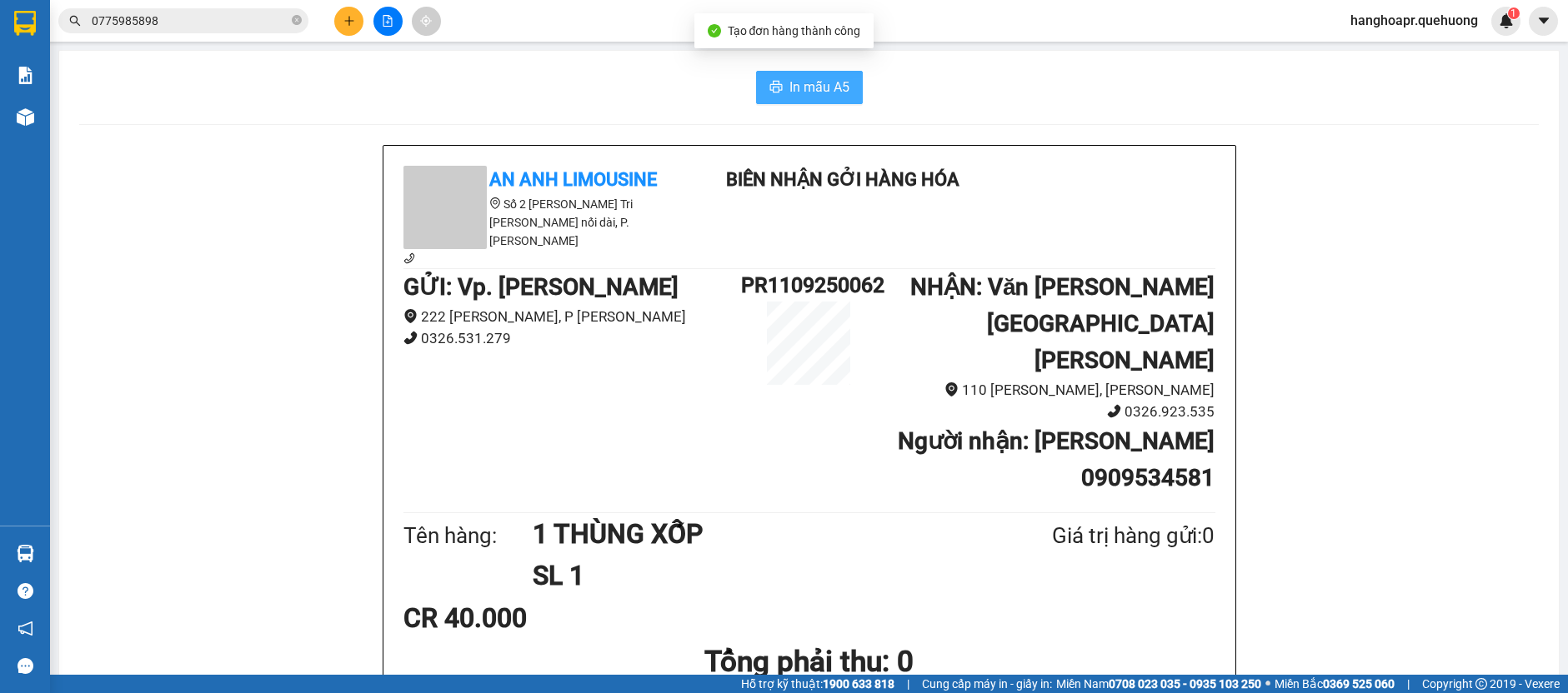
click at [798, 91] on span "In mẫu A5" at bounding box center [819, 87] width 60 height 21
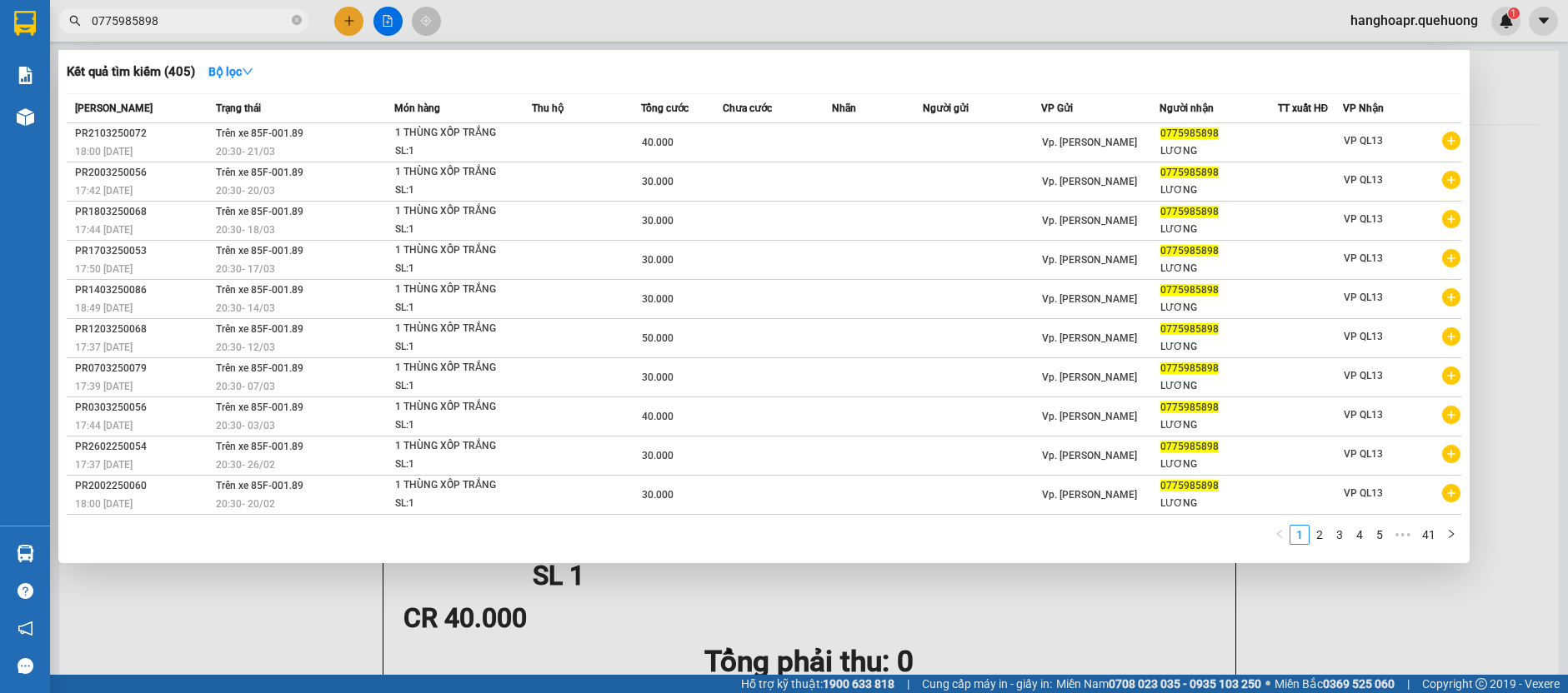
click at [164, 15] on input "0775985898" at bounding box center [189, 21] width 196 height 18
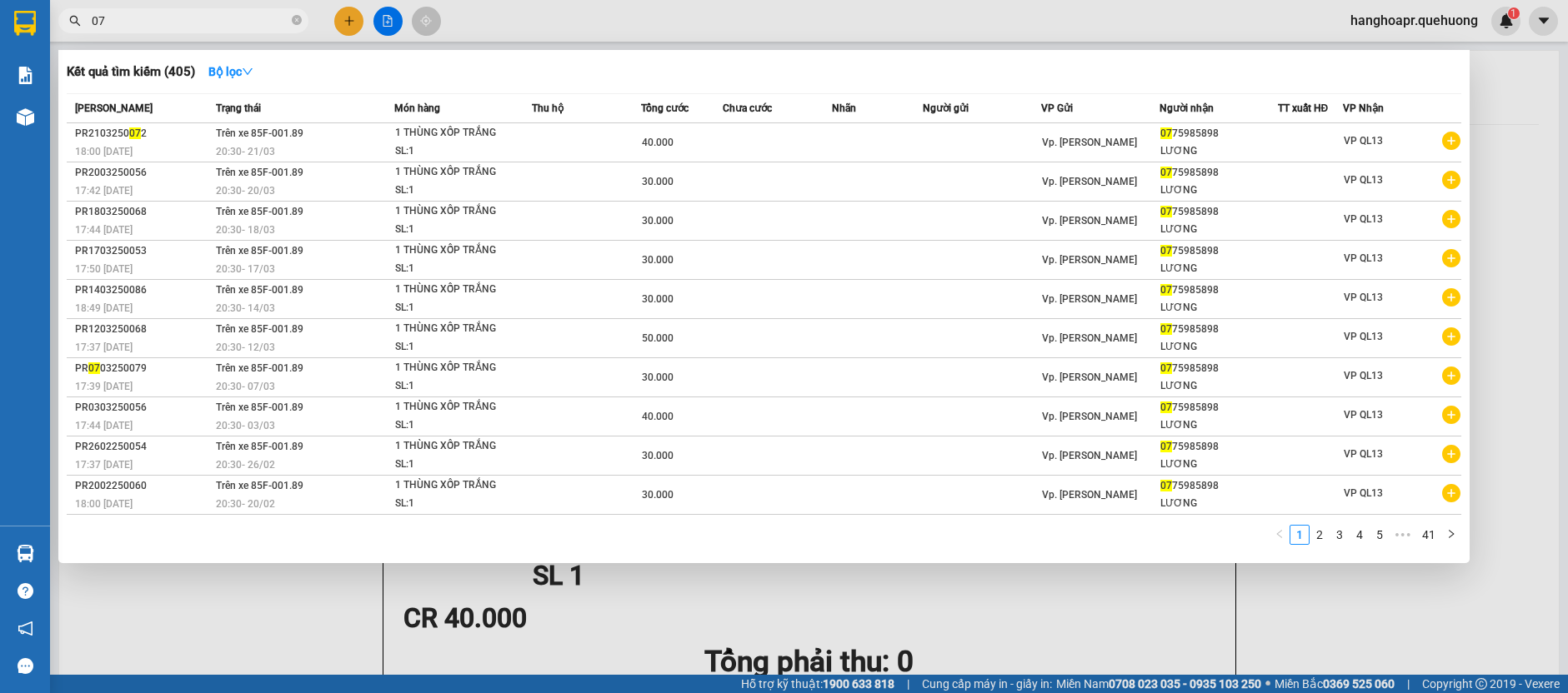
type input "0"
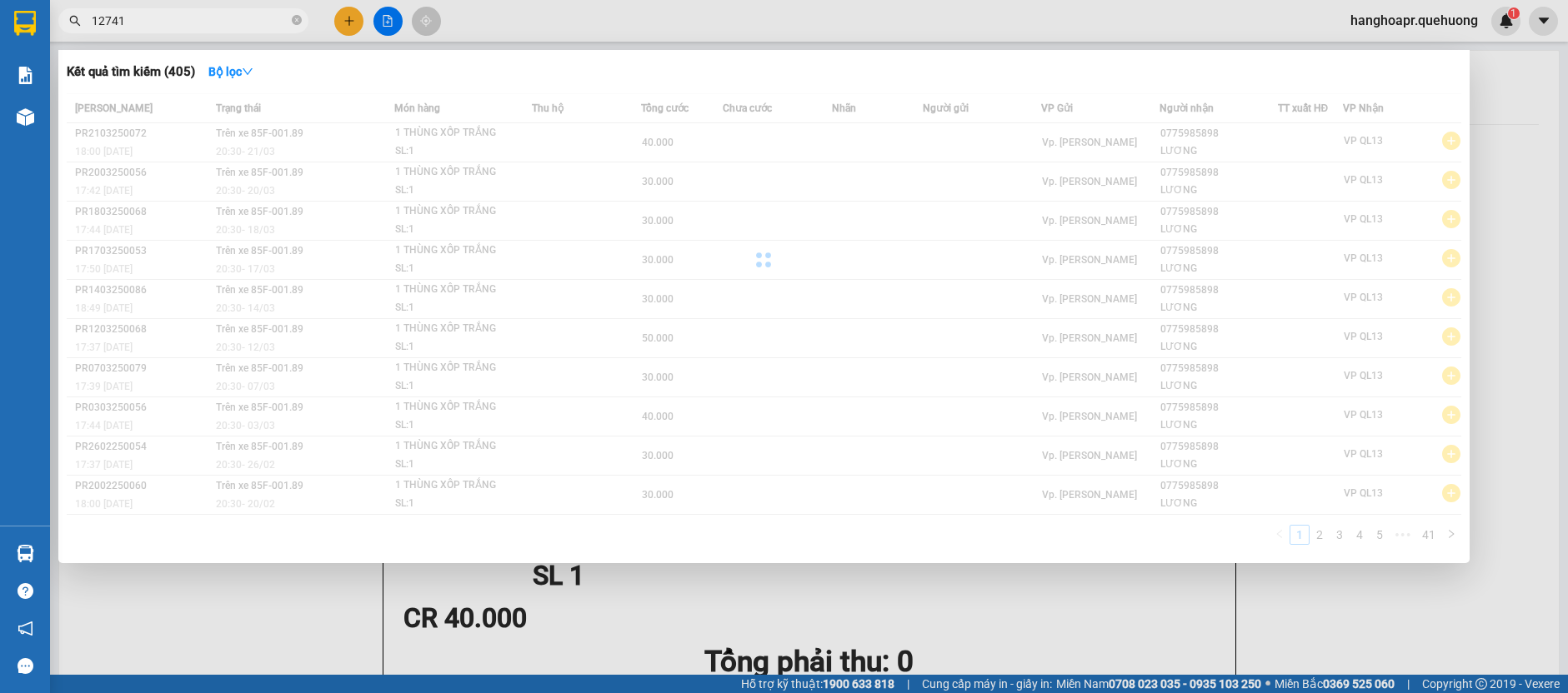
click at [100, 17] on input "12741" at bounding box center [189, 21] width 196 height 18
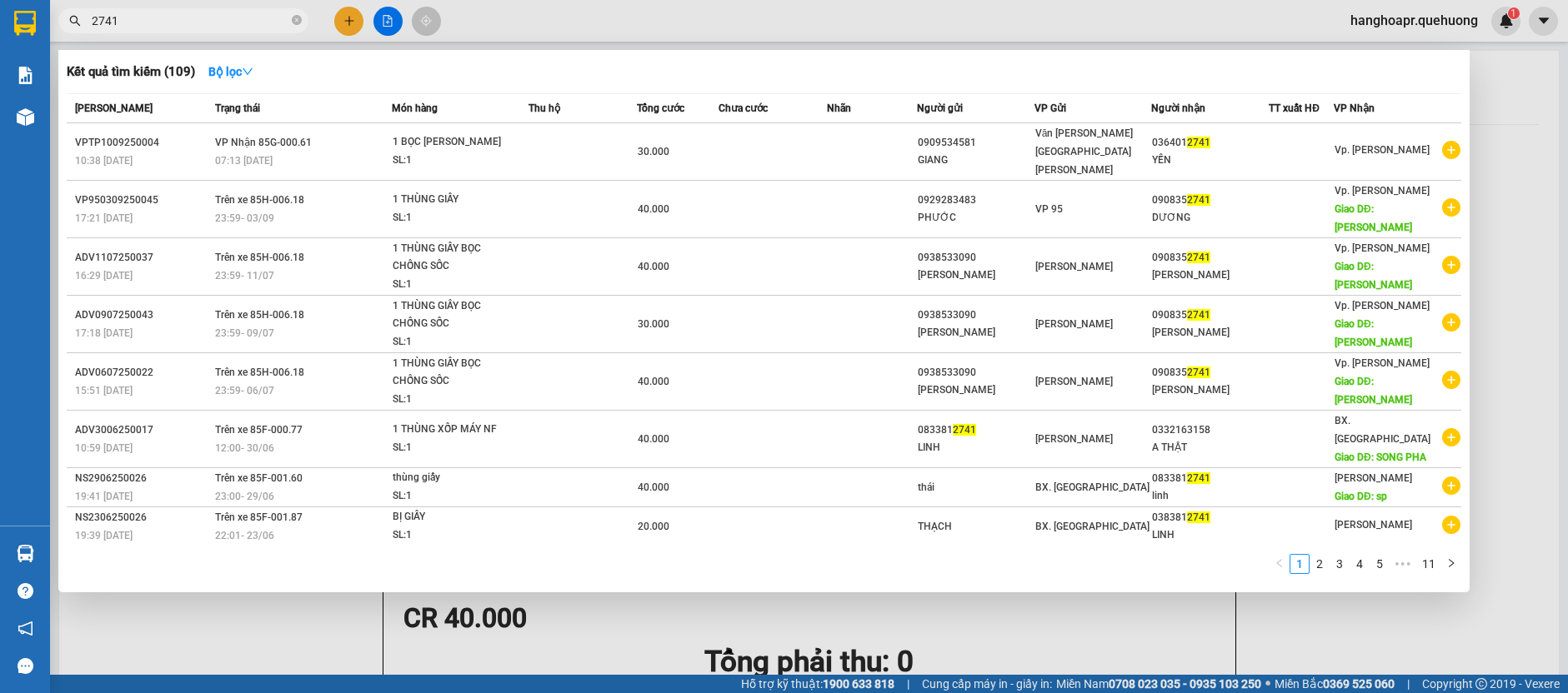
type input "2741"
click at [350, 15] on div at bounding box center [784, 346] width 1568 height 693
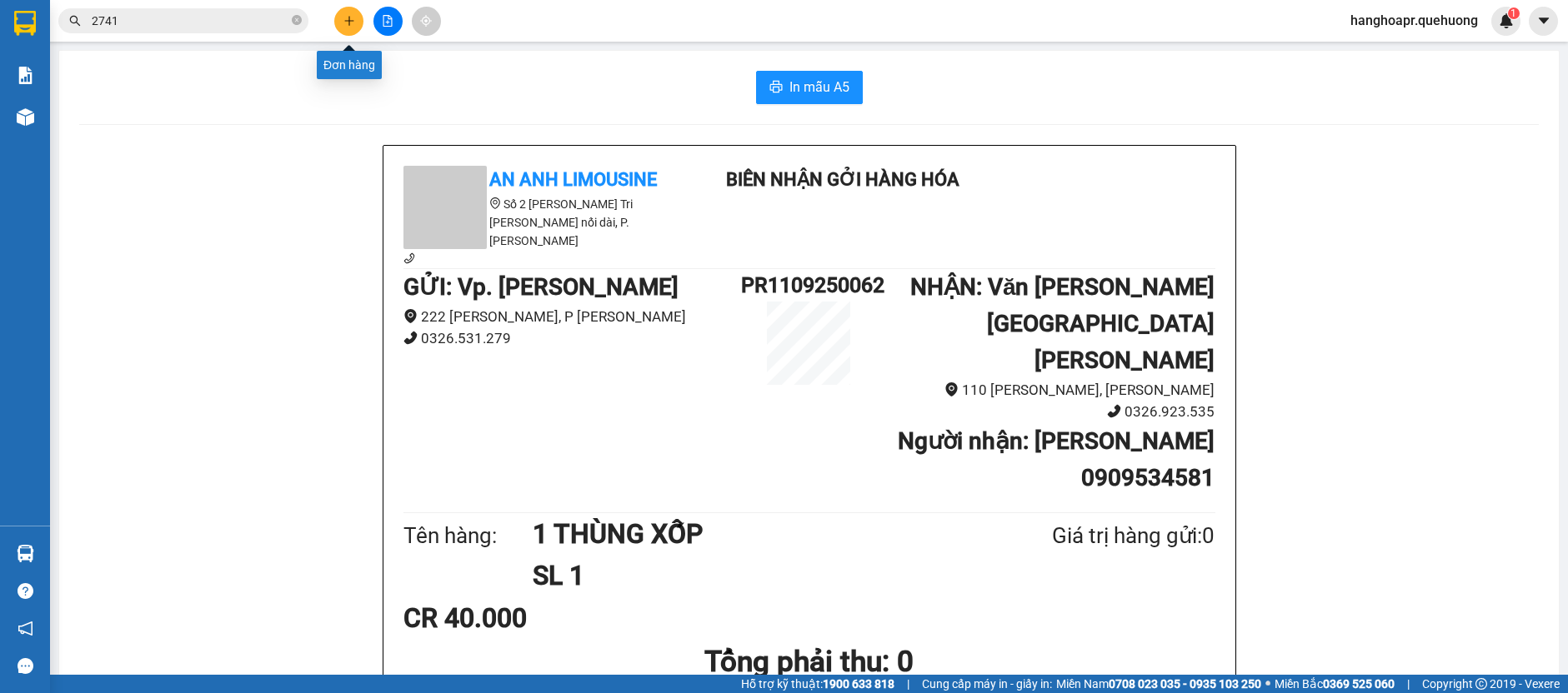
click at [350, 15] on icon "plus" at bounding box center [349, 20] width 12 height 12
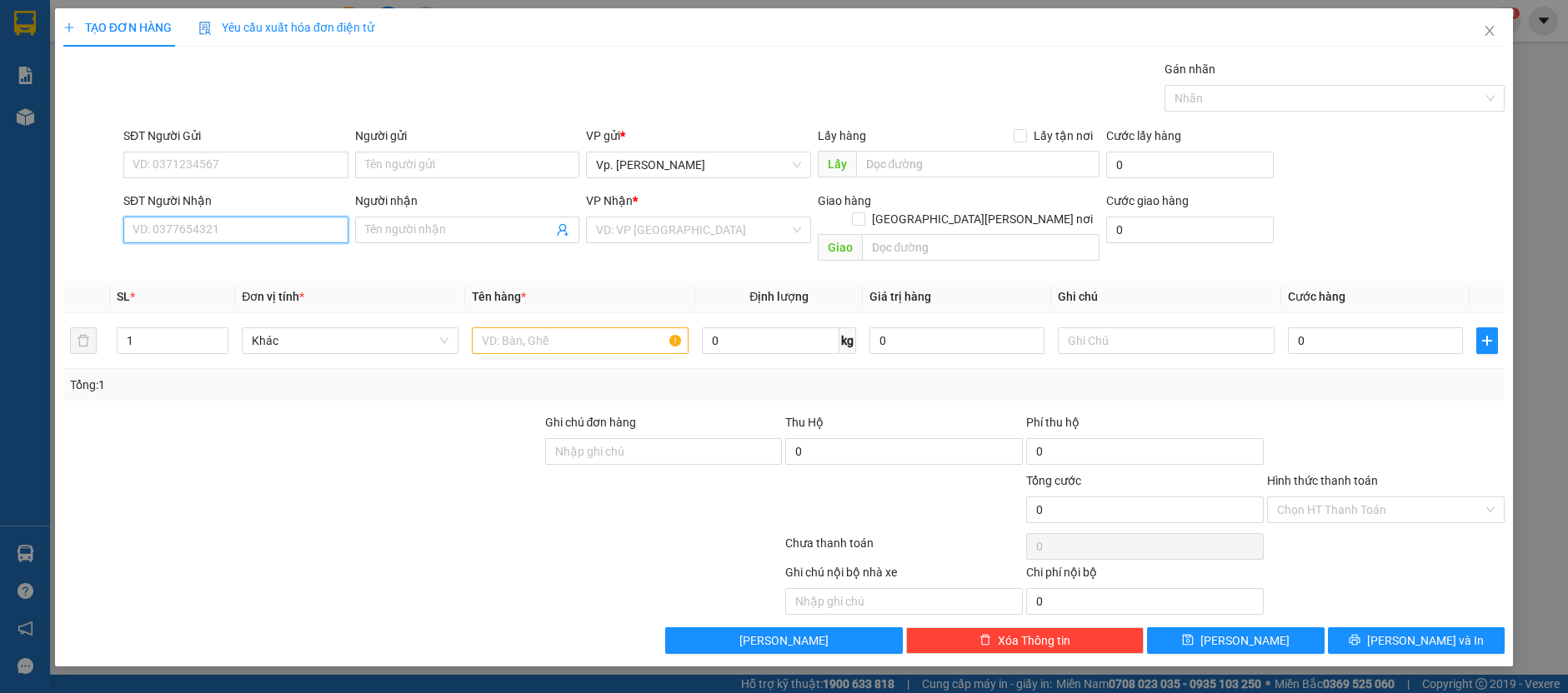
click at [256, 229] on input "SĐT Người Nhận" at bounding box center [236, 229] width 225 height 26
click at [310, 225] on input "SĐT Người Nhận" at bounding box center [236, 229] width 225 height 26
click at [302, 236] on input "SĐT Người Nhận" at bounding box center [236, 229] width 225 height 26
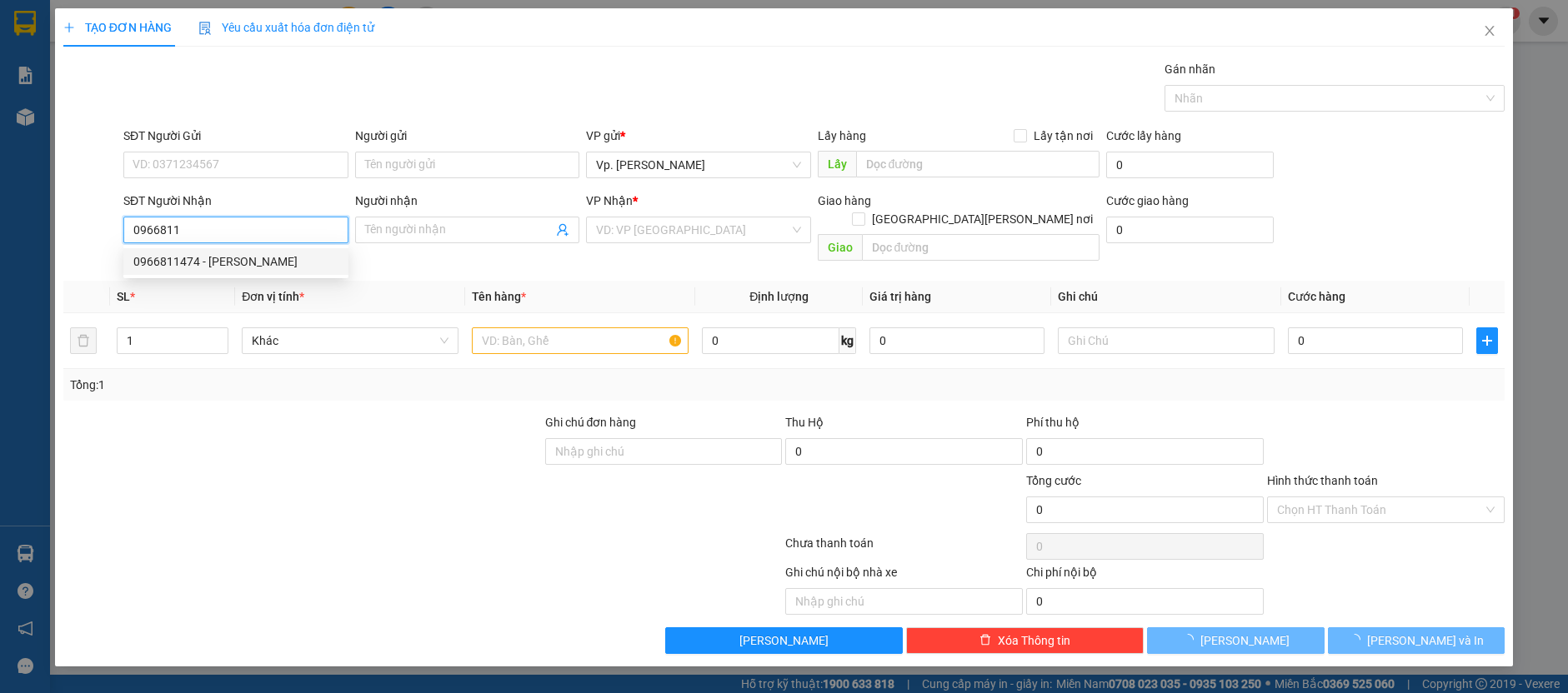
click at [230, 263] on div "0966811474 - [PERSON_NAME]" at bounding box center [236, 262] width 205 height 18
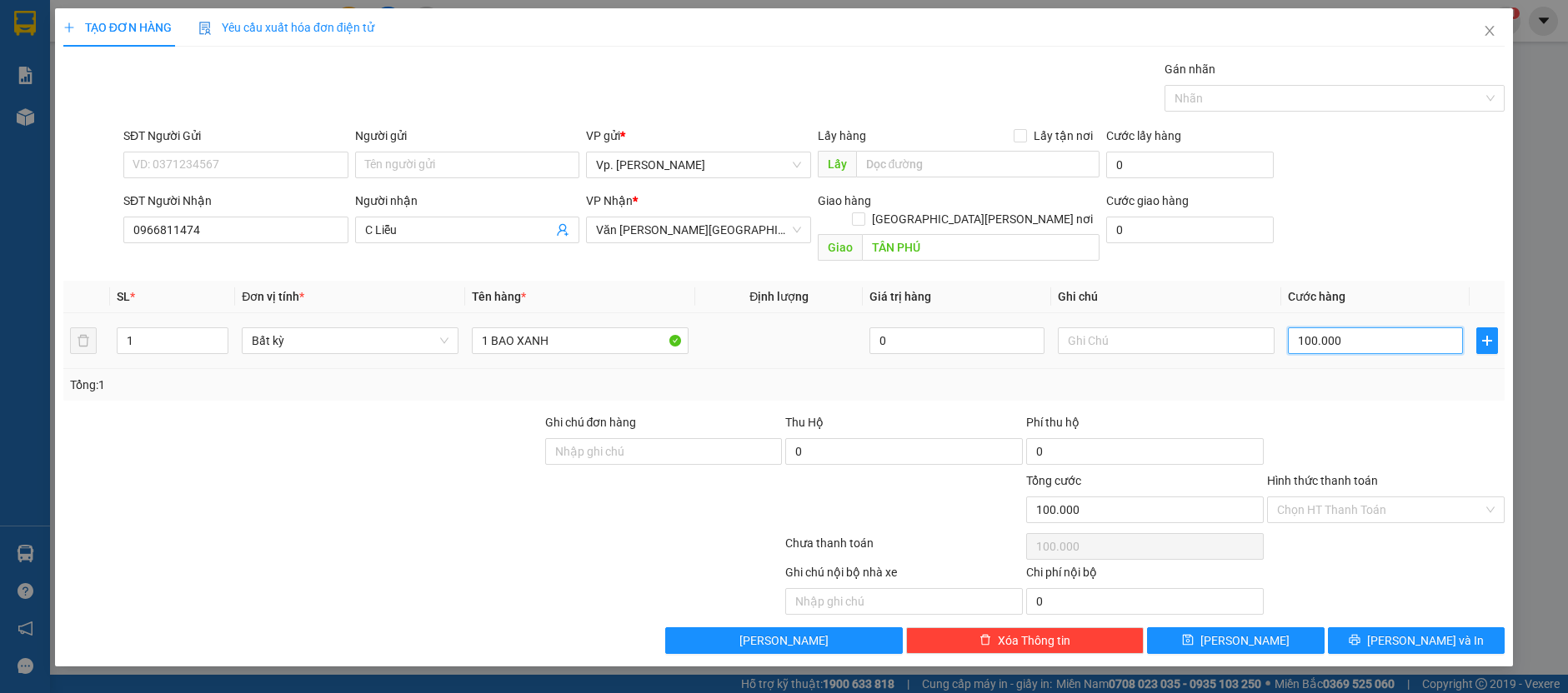
click at [1322, 328] on input "100.000" at bounding box center [1375, 341] width 175 height 26
click at [1272, 627] on button "[PERSON_NAME]" at bounding box center [1236, 640] width 177 height 26
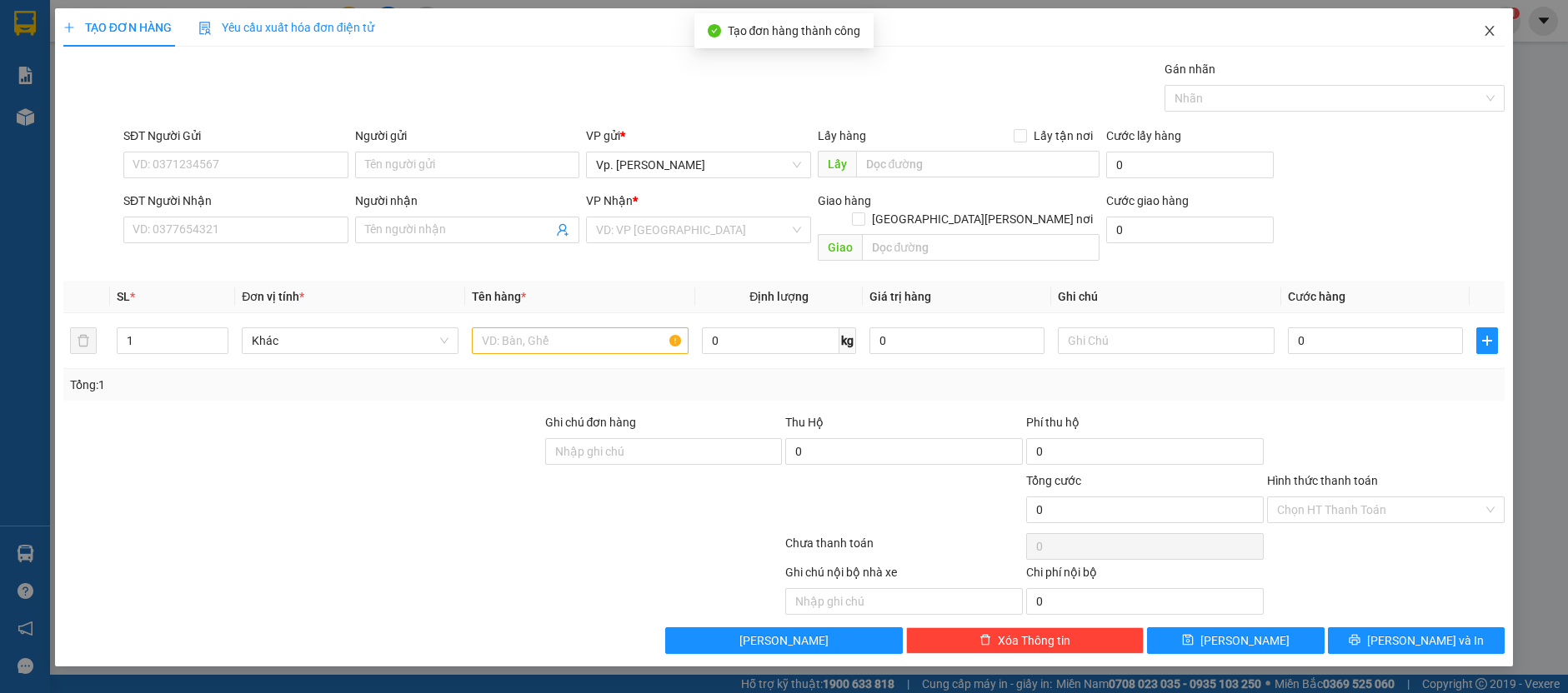
drag, startPoint x: 1497, startPoint y: 28, endPoint x: 1483, endPoint y: 39, distance: 17.8
click at [1495, 28] on span "Close" at bounding box center [1489, 31] width 47 height 47
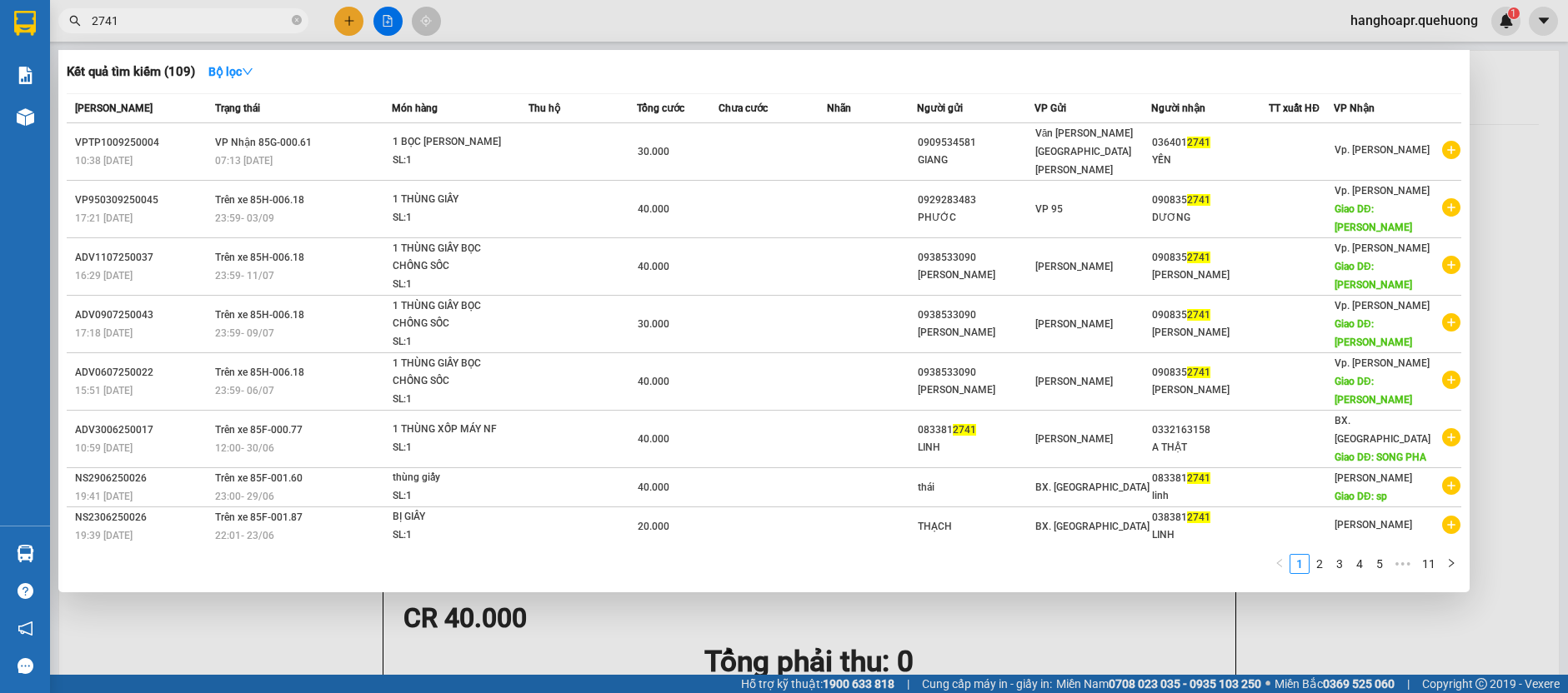
click at [189, 15] on input "2741" at bounding box center [189, 21] width 196 height 18
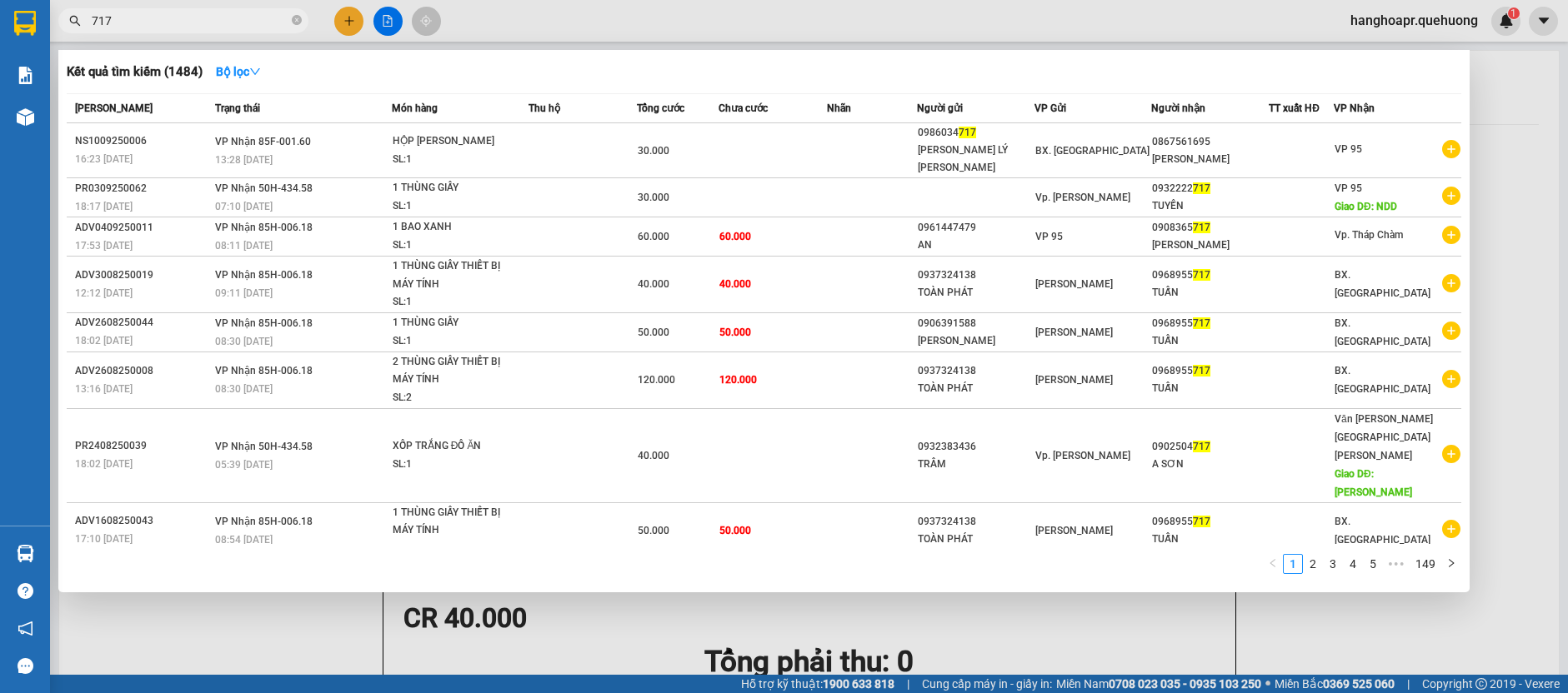
click at [343, 15] on div at bounding box center [784, 346] width 1568 height 693
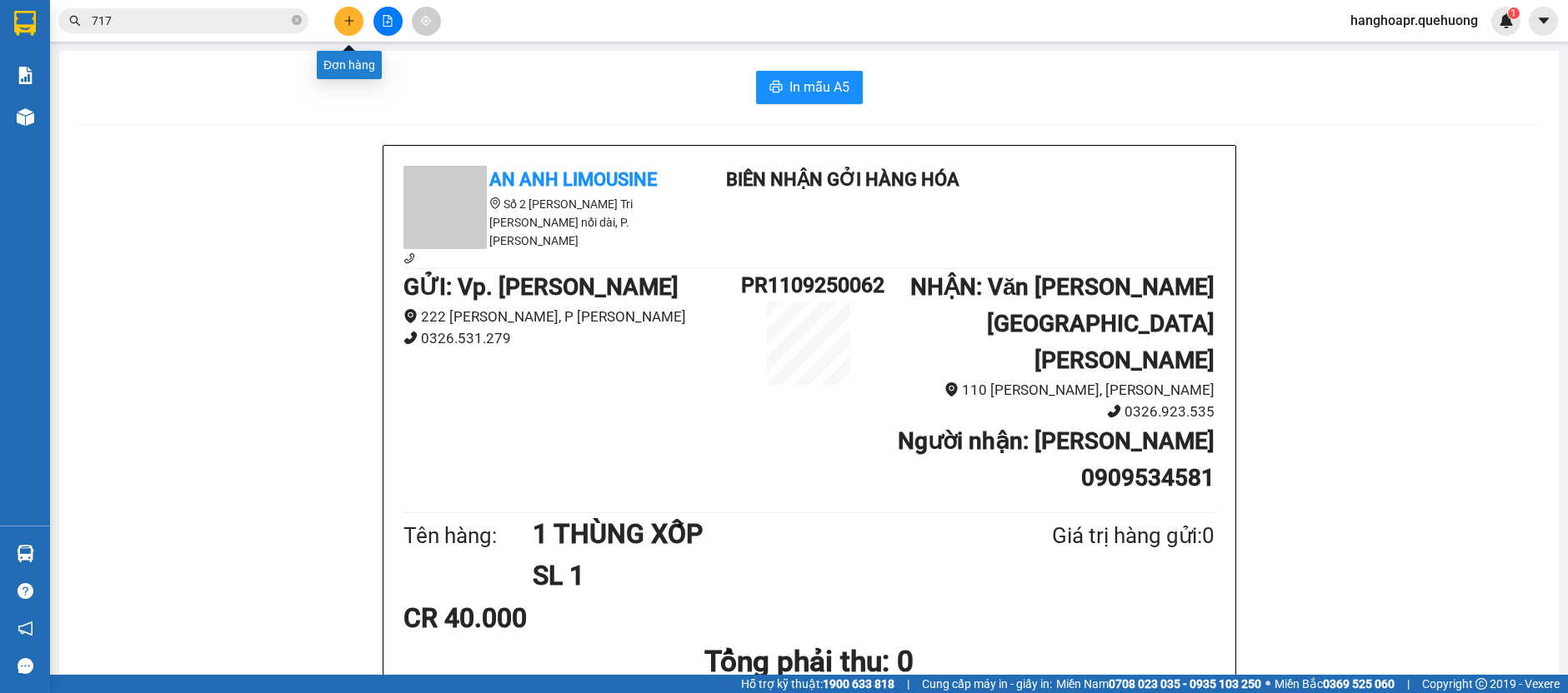
click at [356, 26] on button at bounding box center [349, 21] width 29 height 29
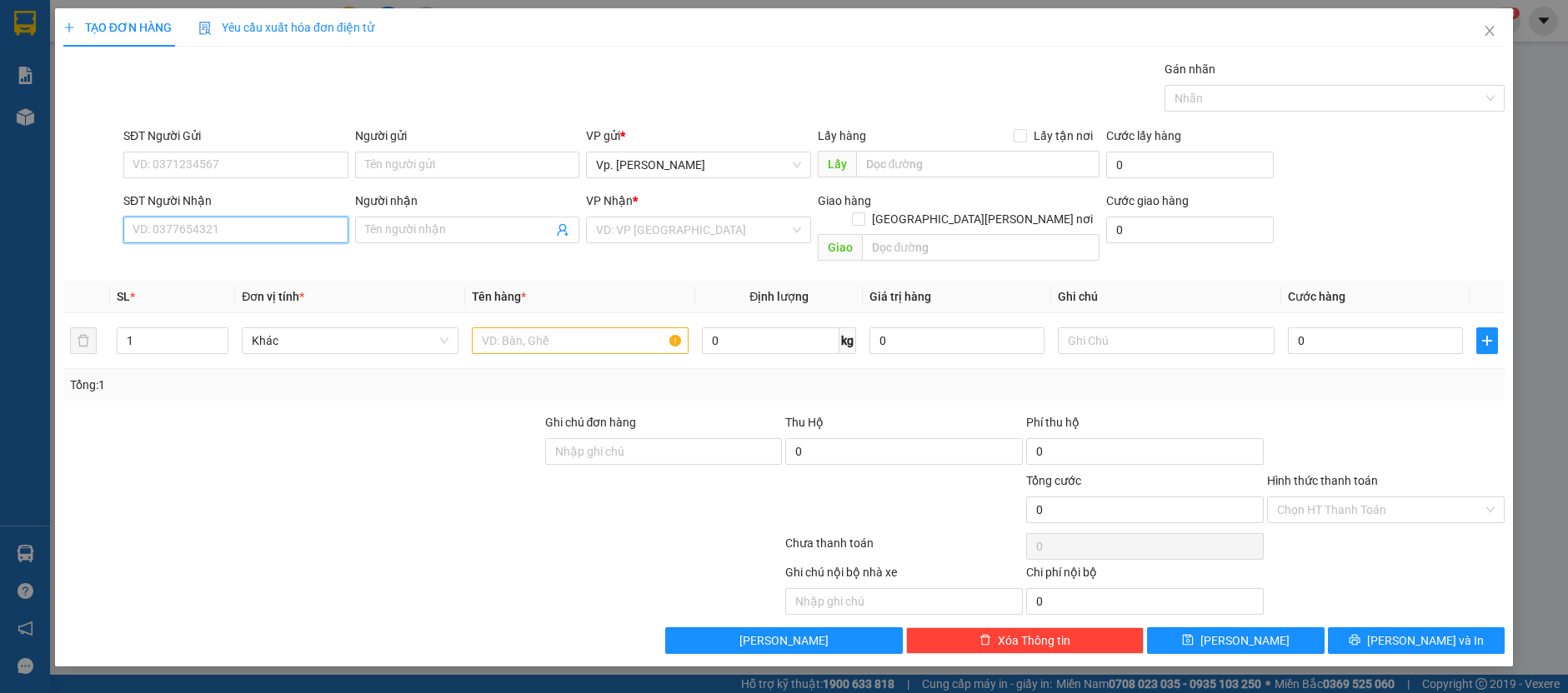
click at [241, 225] on input "SĐT Người Nhận" at bounding box center [236, 229] width 225 height 26
click at [194, 314] on div "0902504717 - A SƠN" at bounding box center [236, 315] width 205 height 18
click at [1353, 498] on input "Hình thức thanh toán" at bounding box center [1379, 509] width 205 height 25
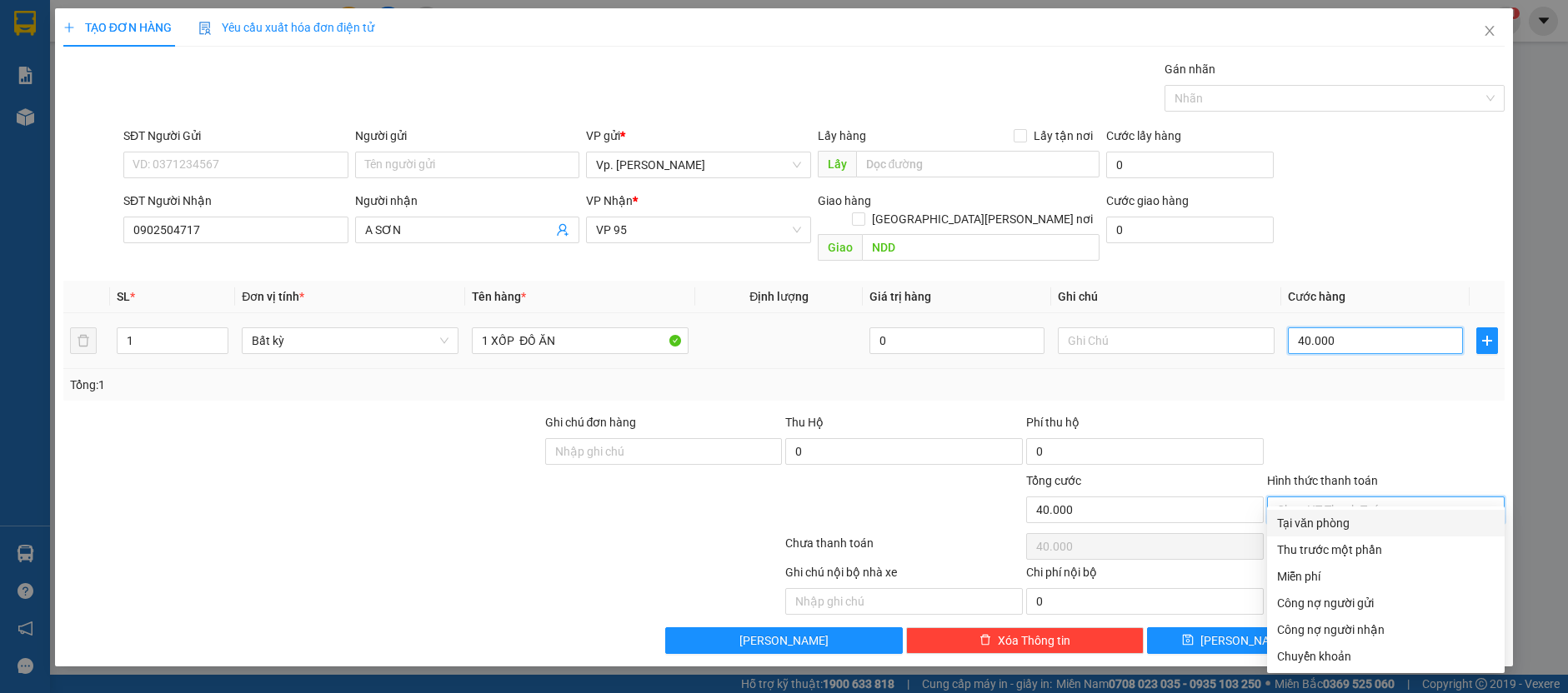
click at [1342, 328] on input "40.000" at bounding box center [1375, 341] width 175 height 26
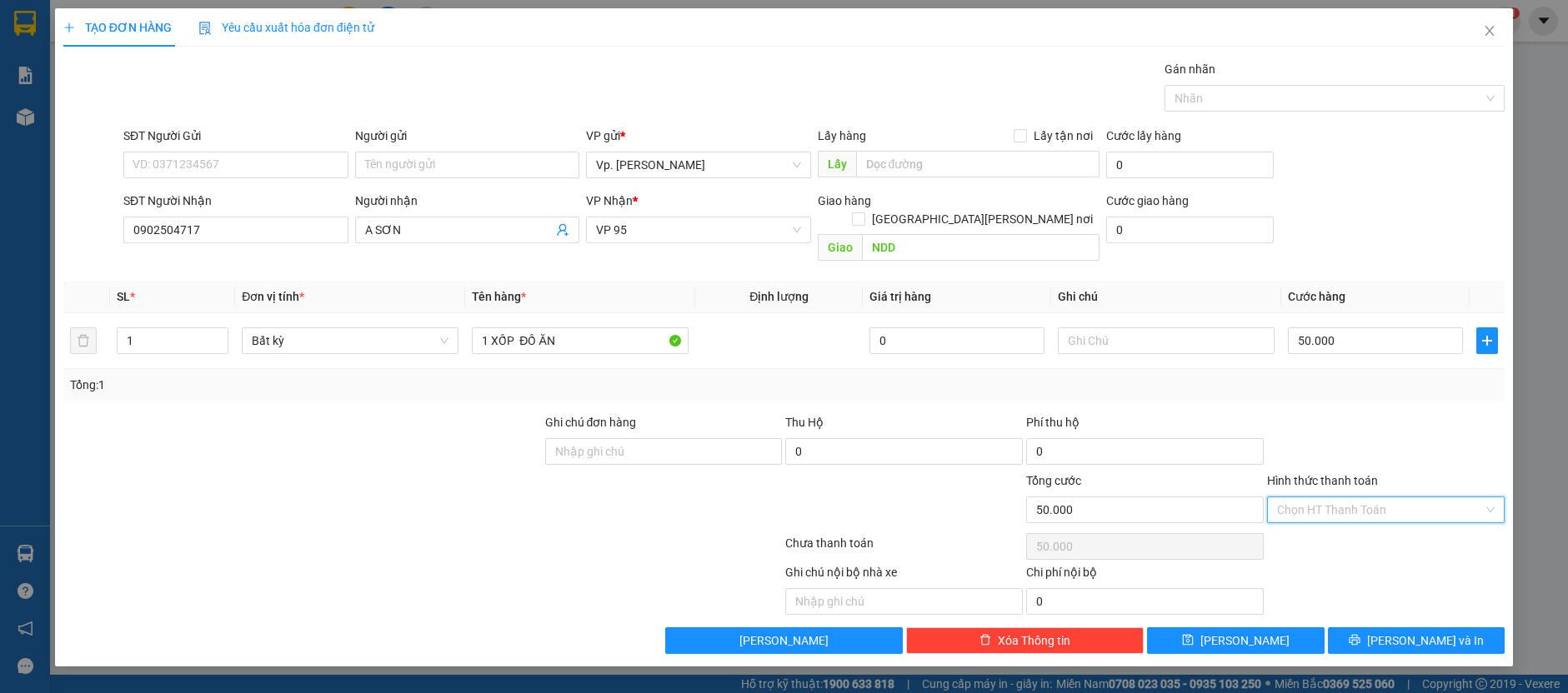
click at [1339, 498] on input "Hình thức thanh toán" at bounding box center [1379, 509] width 205 height 25
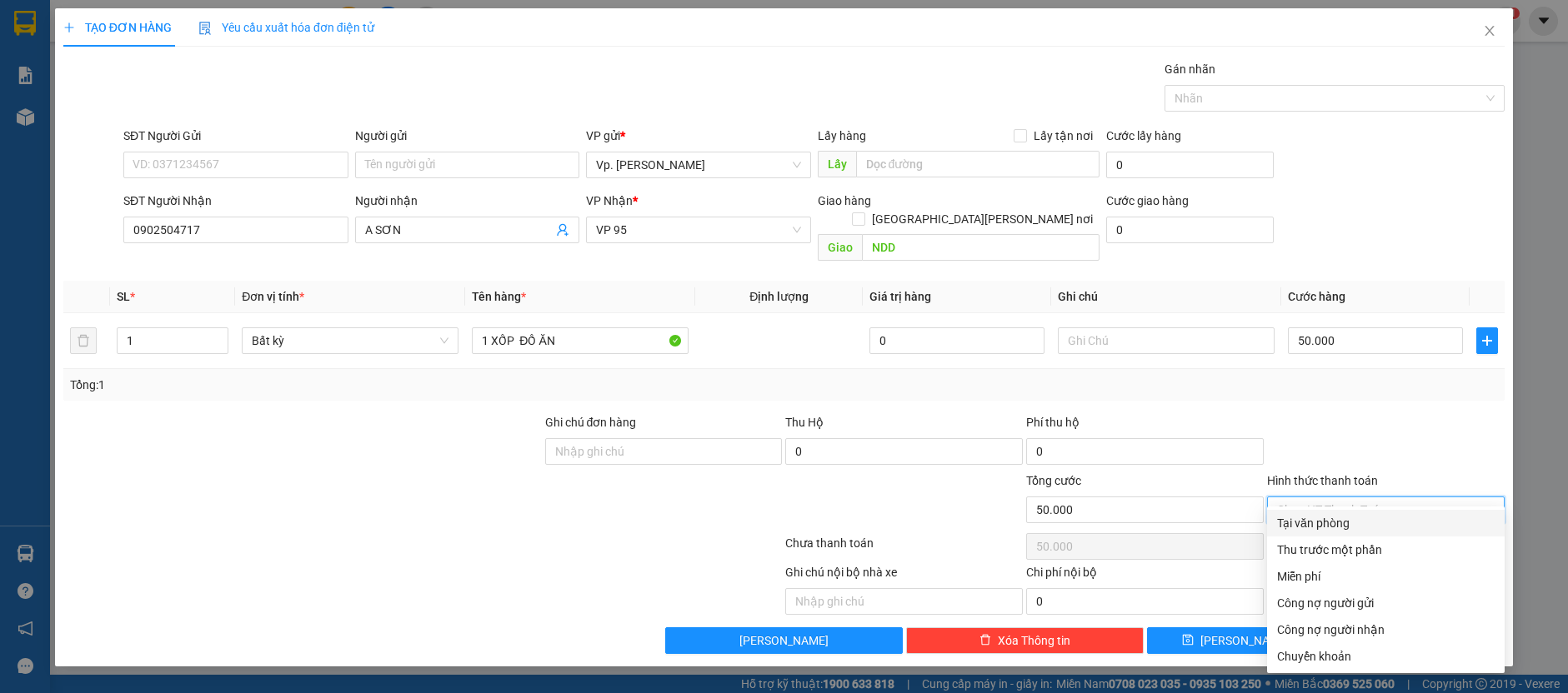
click at [1337, 522] on div "Tại văn phòng" at bounding box center [1385, 523] width 217 height 18
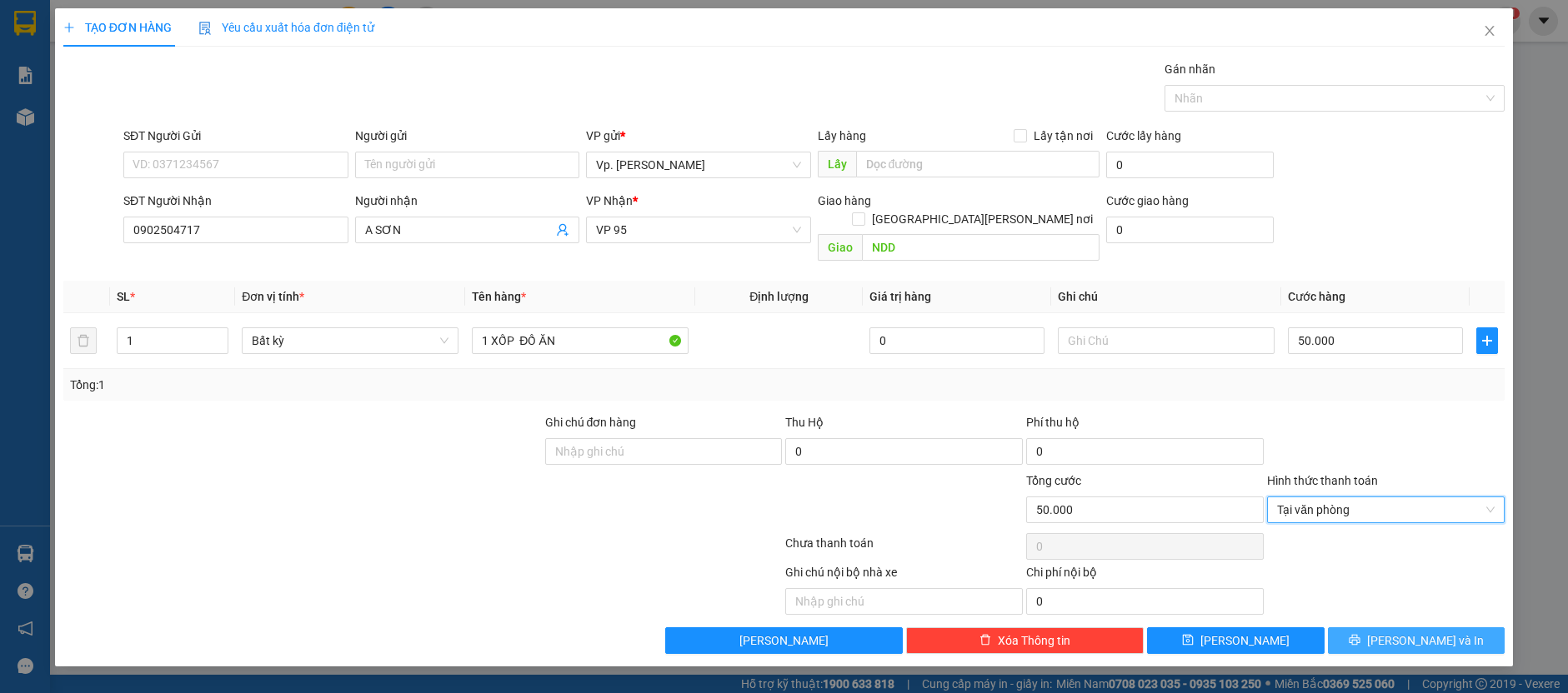
click at [1370, 627] on button "[PERSON_NAME] và In" at bounding box center [1416, 640] width 177 height 26
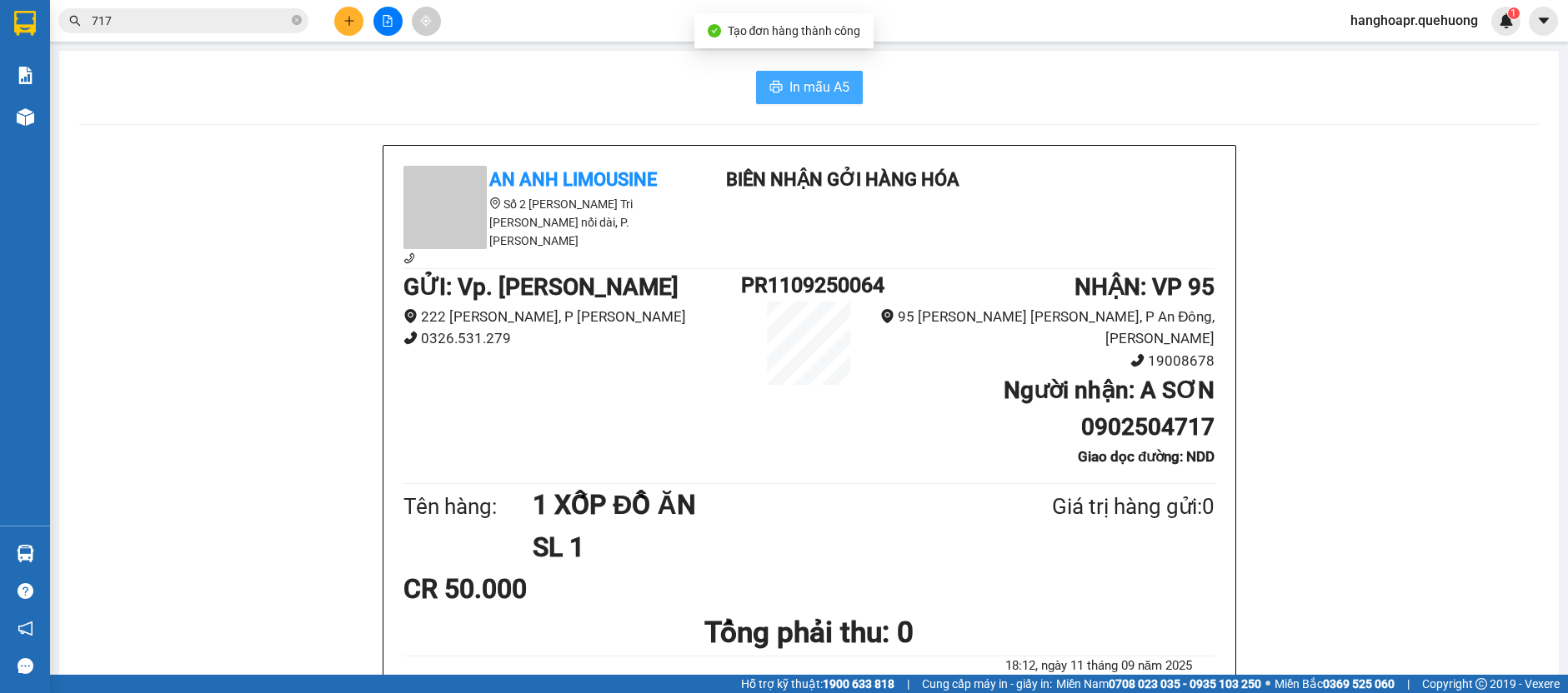
click at [800, 100] on button "In mẫu A5" at bounding box center [809, 88] width 107 height 34
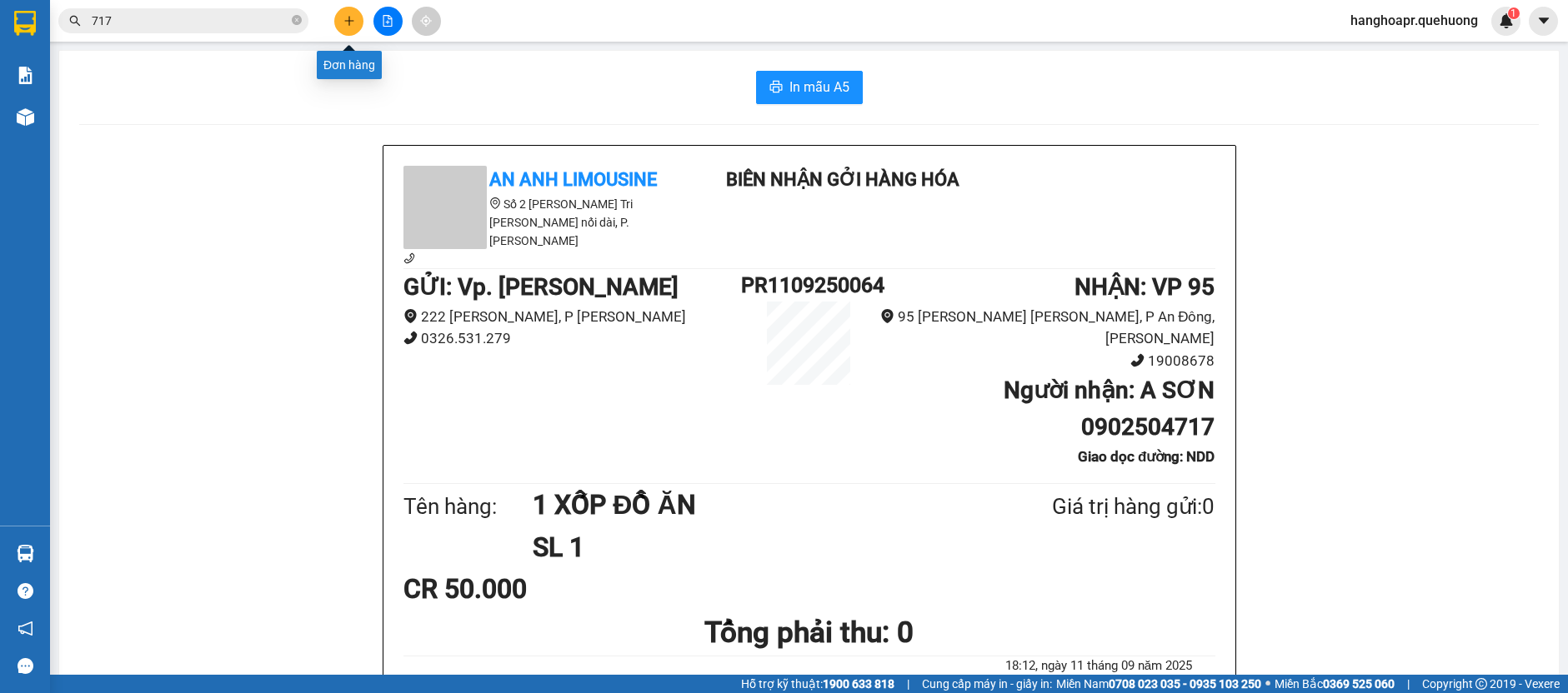
click at [348, 13] on button at bounding box center [349, 21] width 29 height 29
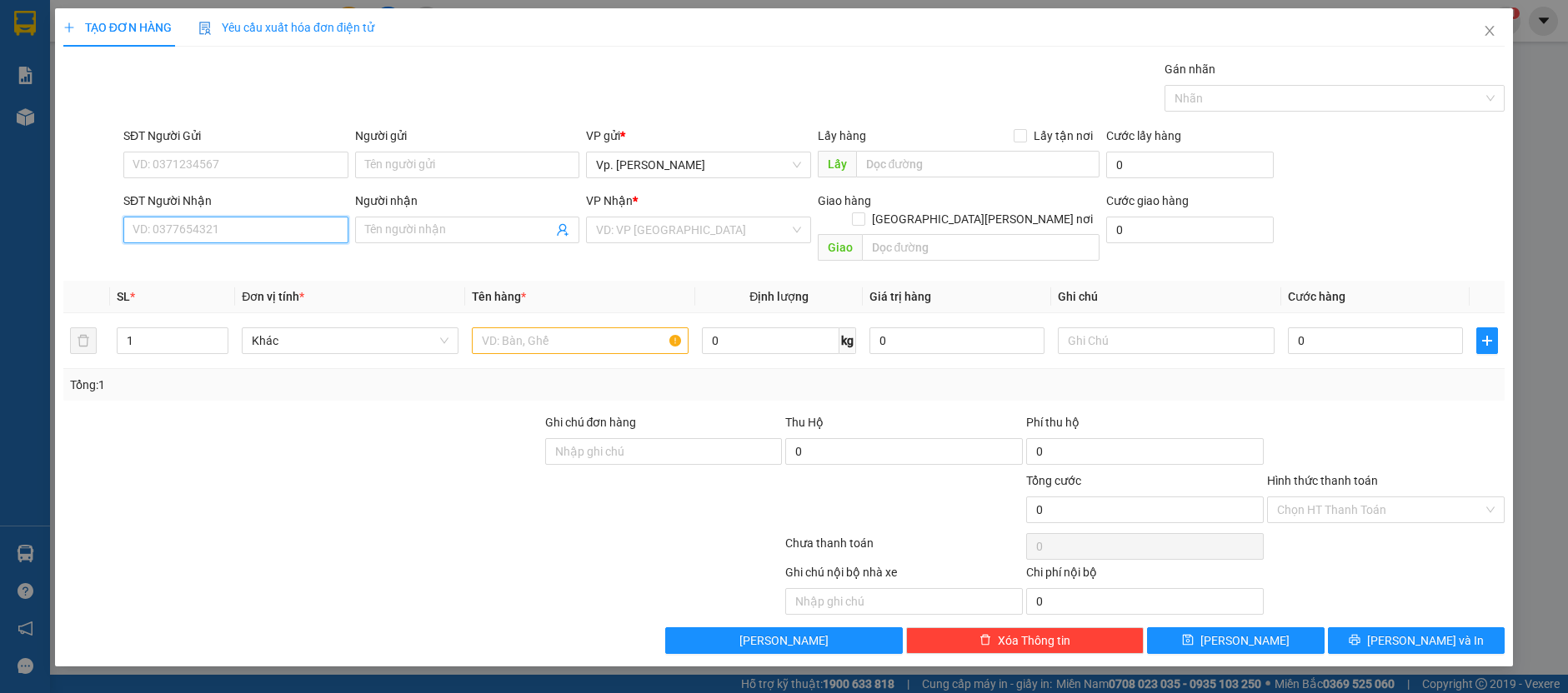
click at [301, 233] on input "SĐT Người Nhận" at bounding box center [236, 229] width 225 height 26
click at [205, 263] on div "0854644268 - [PERSON_NAME]" at bounding box center [236, 262] width 205 height 18
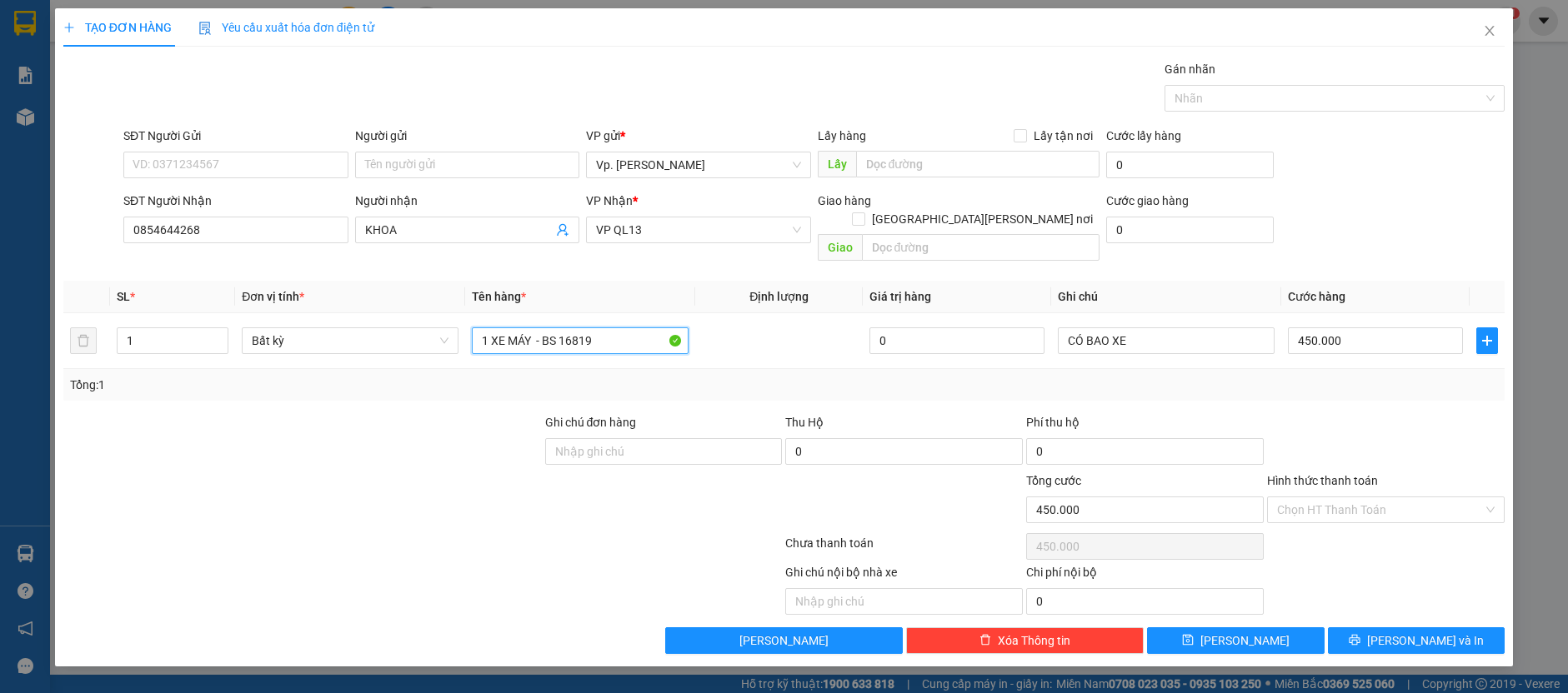
drag, startPoint x: 622, startPoint y: 323, endPoint x: 395, endPoint y: 364, distance: 230.7
click at [395, 364] on div "SL * Đơn vị tính * Tên hàng * Định [PERSON_NAME] trị hàng Ghi [PERSON_NAME] hàn…" at bounding box center [784, 341] width 1441 height 120
drag, startPoint x: 1158, startPoint y: 337, endPoint x: 1160, endPoint y: 329, distance: 8.2
click at [1160, 329] on td "CÓ BAO XE" at bounding box center [1166, 341] width 230 height 56
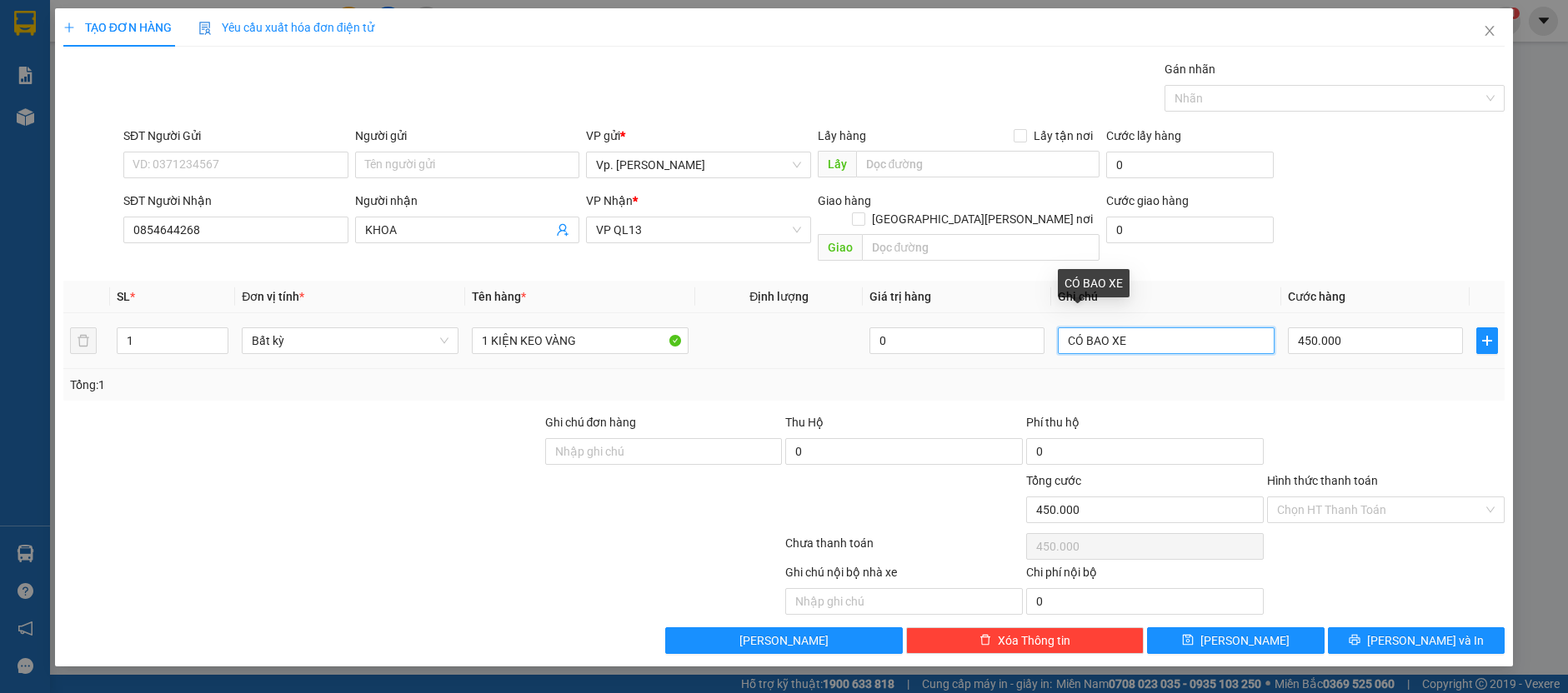
click at [1160, 329] on input "CÓ BAO XE" at bounding box center [1165, 341] width 216 height 26
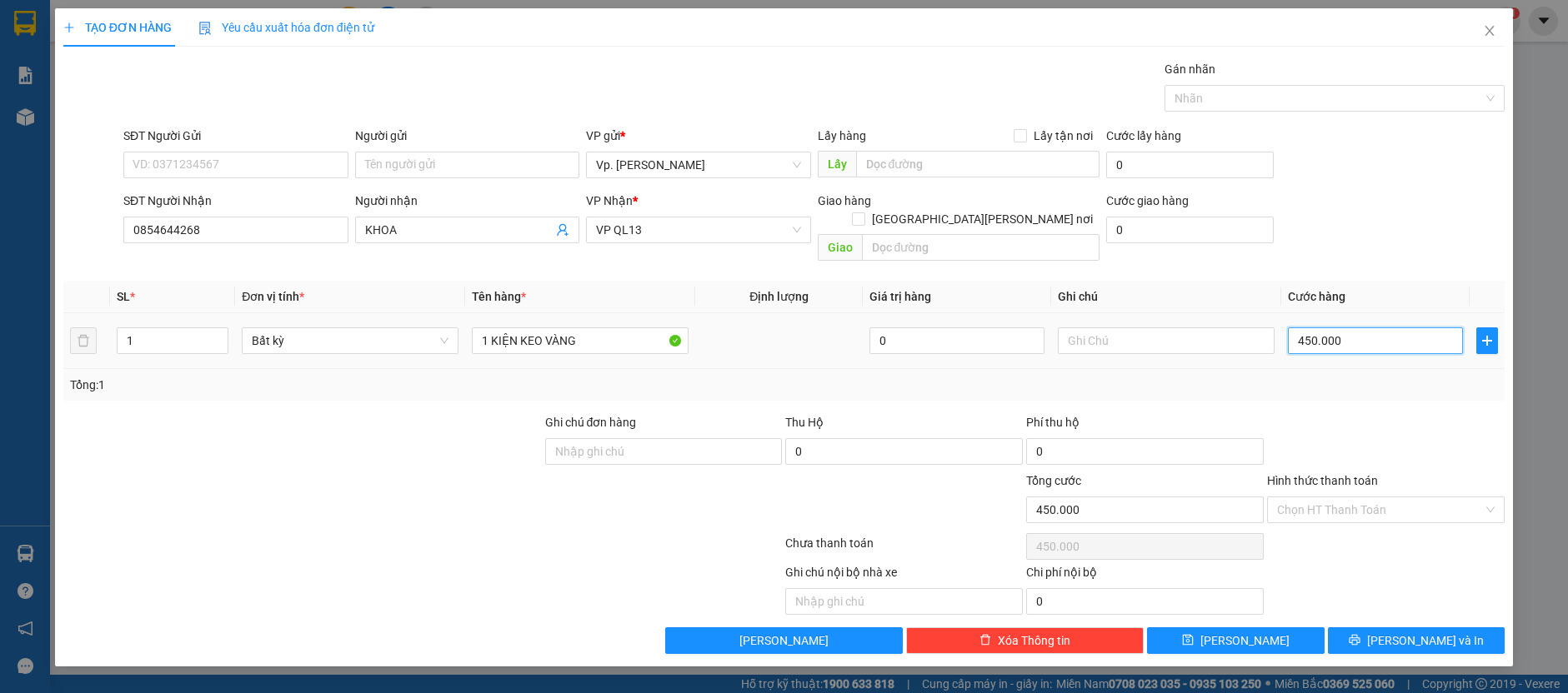
click at [1409, 328] on input "450.000" at bounding box center [1375, 341] width 175 height 26
click at [1385, 389] on div "Transit Pickup Surcharge Ids Transit Deliver Surcharge Ids Transit Deliver Surc…" at bounding box center [784, 357] width 1441 height 594
click at [1357, 498] on input "Hình thức thanh toán" at bounding box center [1379, 509] width 205 height 25
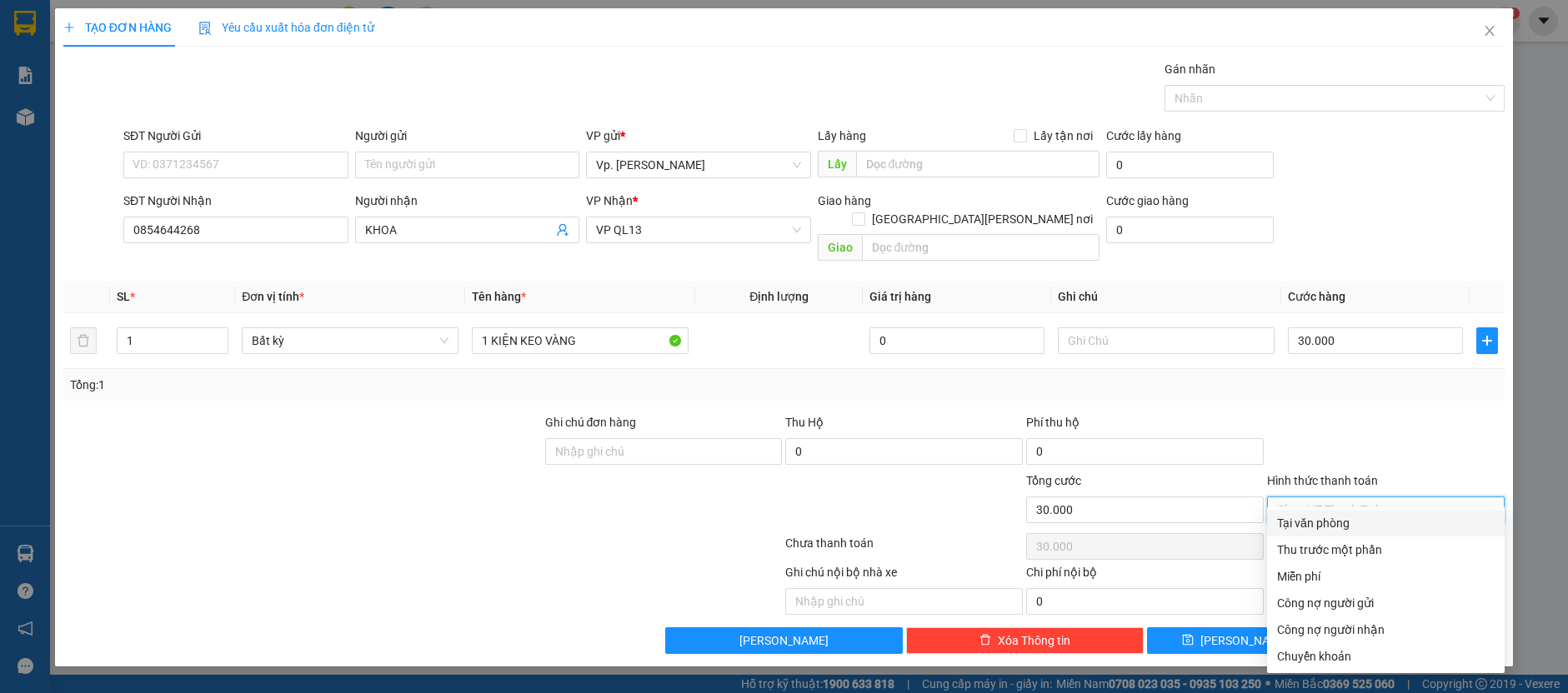
click at [1346, 520] on div "Tại văn phòng" at bounding box center [1385, 523] width 217 height 18
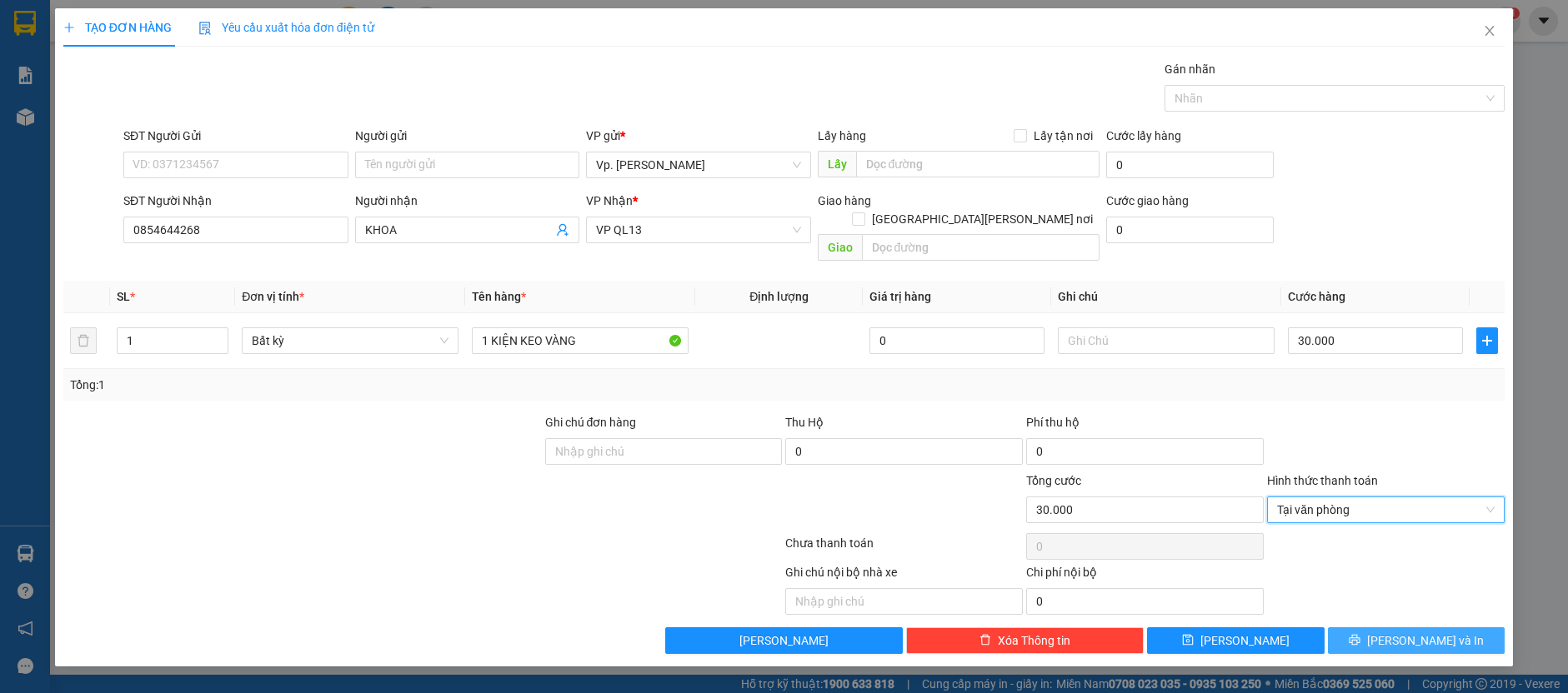
click at [1397, 627] on button "[PERSON_NAME] và In" at bounding box center [1416, 640] width 177 height 26
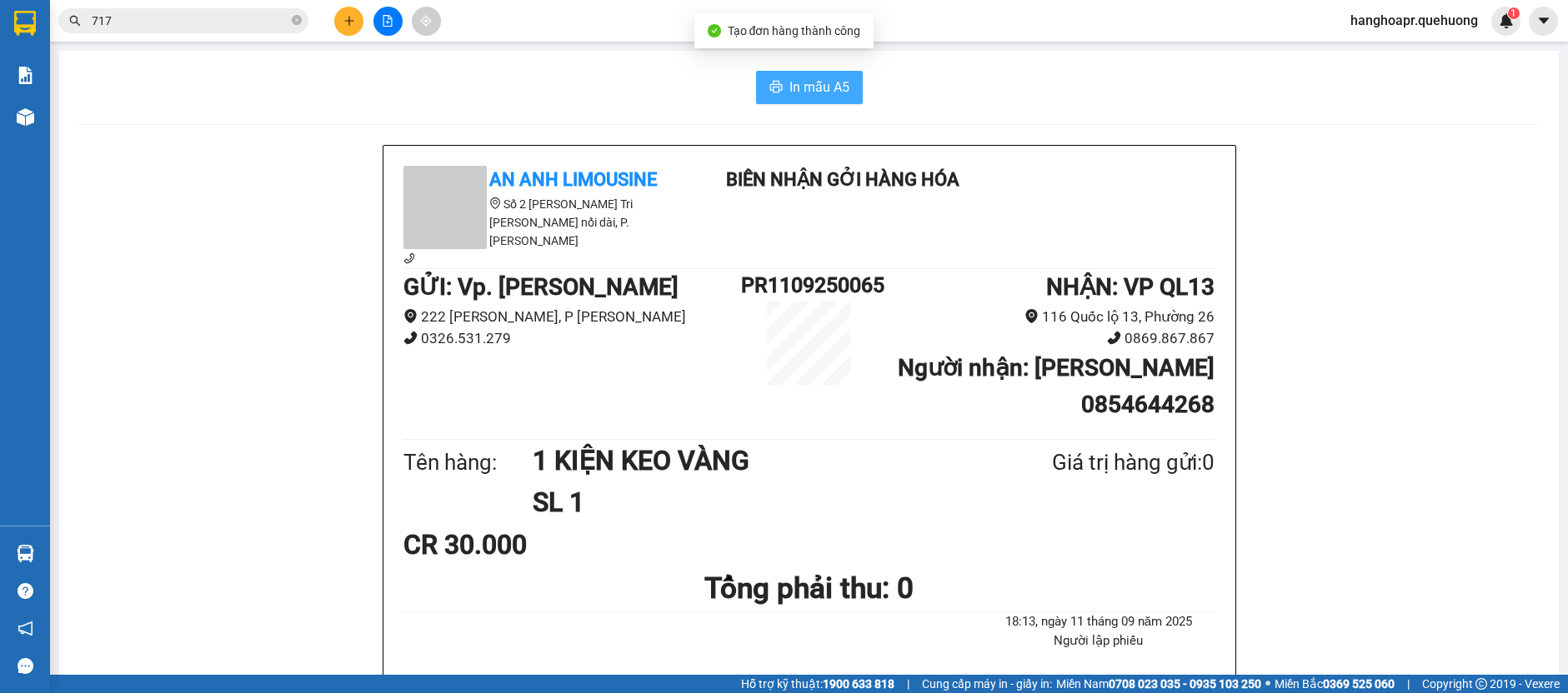
click at [825, 96] on span "In mẫu A5" at bounding box center [819, 87] width 60 height 21
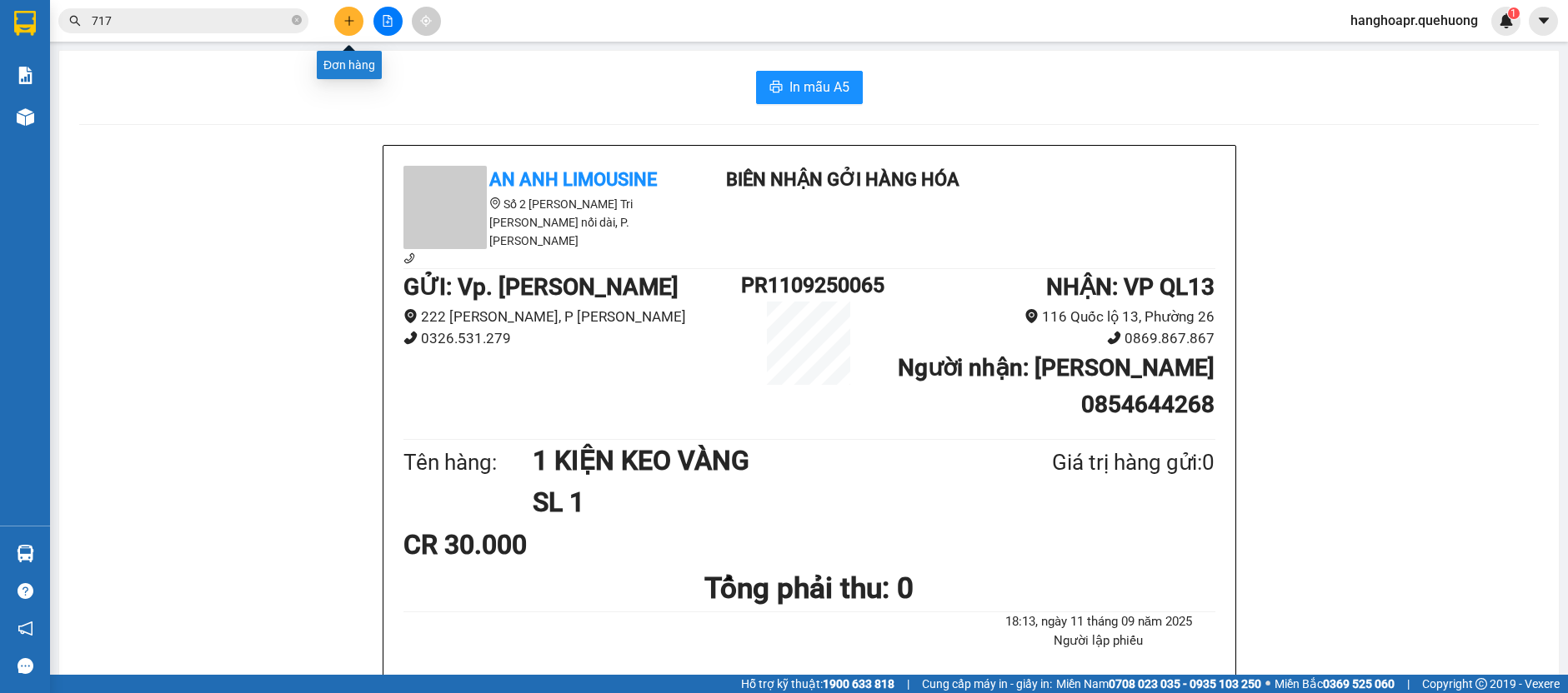
click at [350, 20] on icon "plus" at bounding box center [349, 20] width 12 height 12
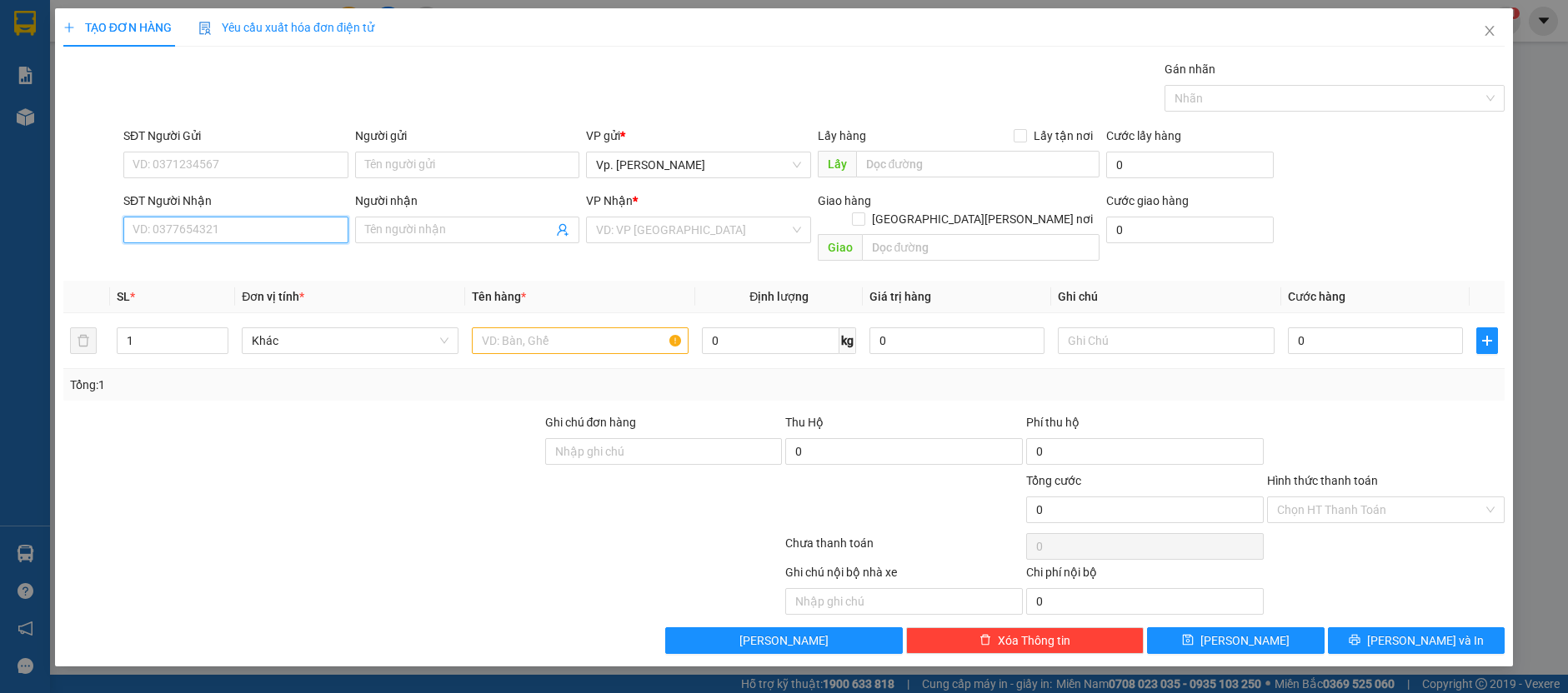
click at [226, 218] on input "SĐT Người Nhận" at bounding box center [236, 229] width 225 height 26
click at [201, 268] on div "0932777068 - SƠN" at bounding box center [236, 262] width 205 height 18
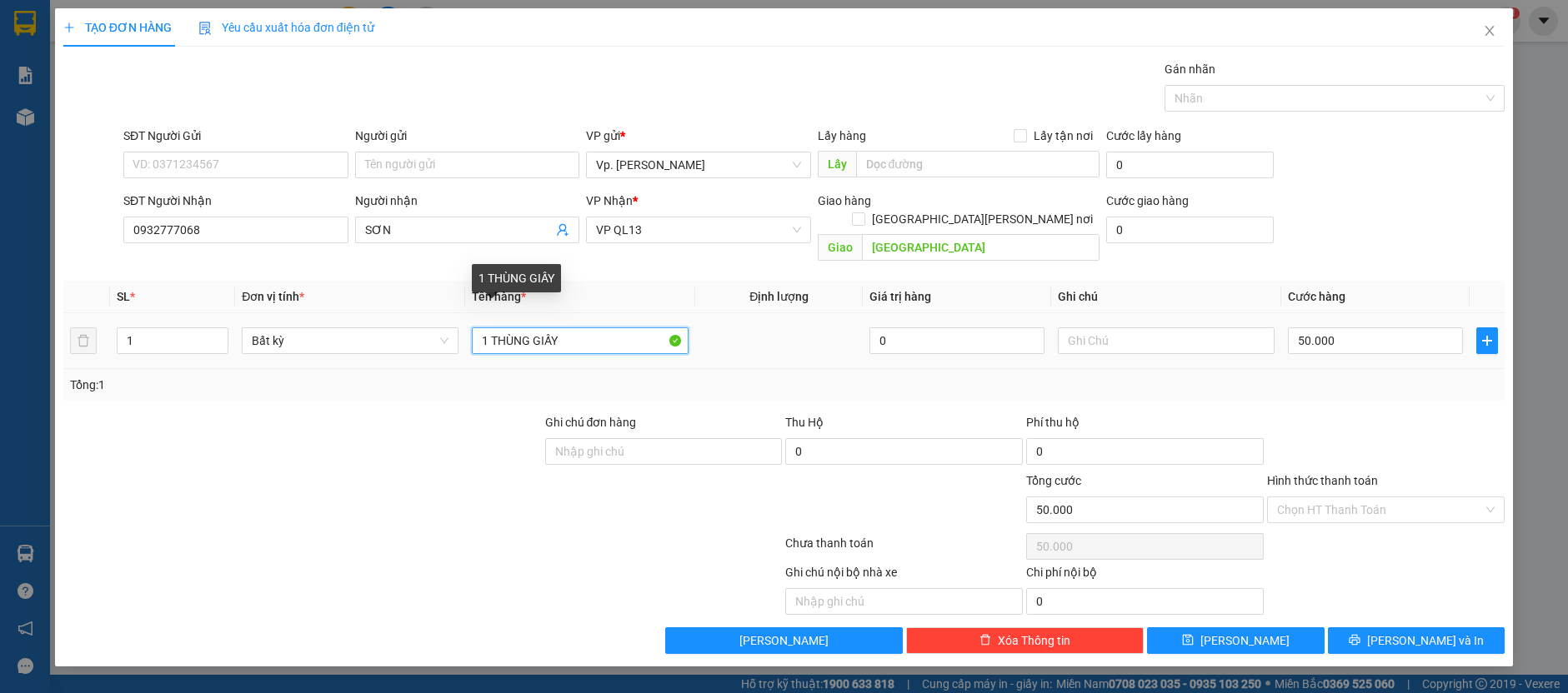
drag, startPoint x: 501, startPoint y: 328, endPoint x: 704, endPoint y: 305, distance: 204.3
click at [689, 326] on td "1 THÙNG GIẤY" at bounding box center [580, 341] width 230 height 56
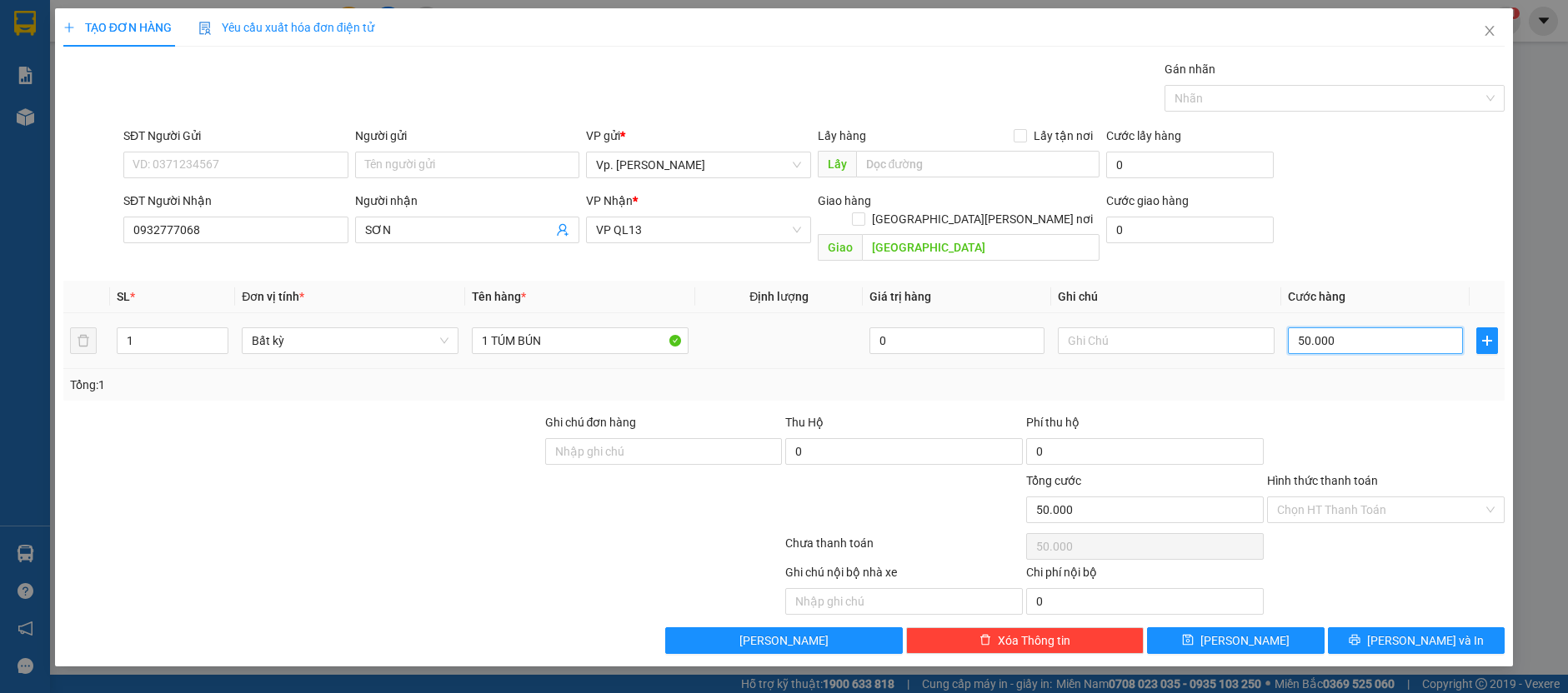
click at [1409, 328] on input "50.000" at bounding box center [1375, 341] width 175 height 26
click at [1385, 414] on div at bounding box center [1386, 443] width 241 height 58
click at [1333, 498] on input "Hình thức thanh toán" at bounding box center [1379, 509] width 205 height 25
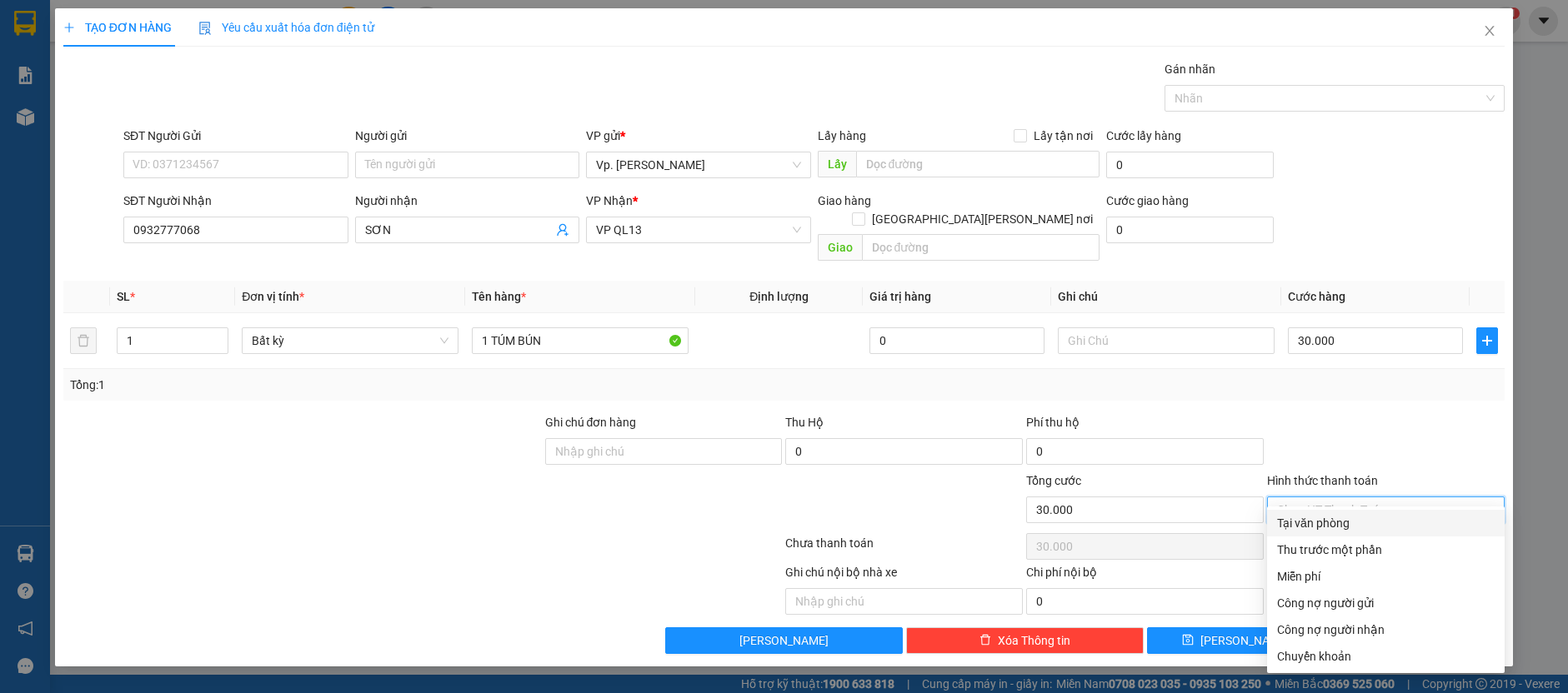
click at [1336, 528] on div "Tại văn phòng" at bounding box center [1385, 523] width 217 height 18
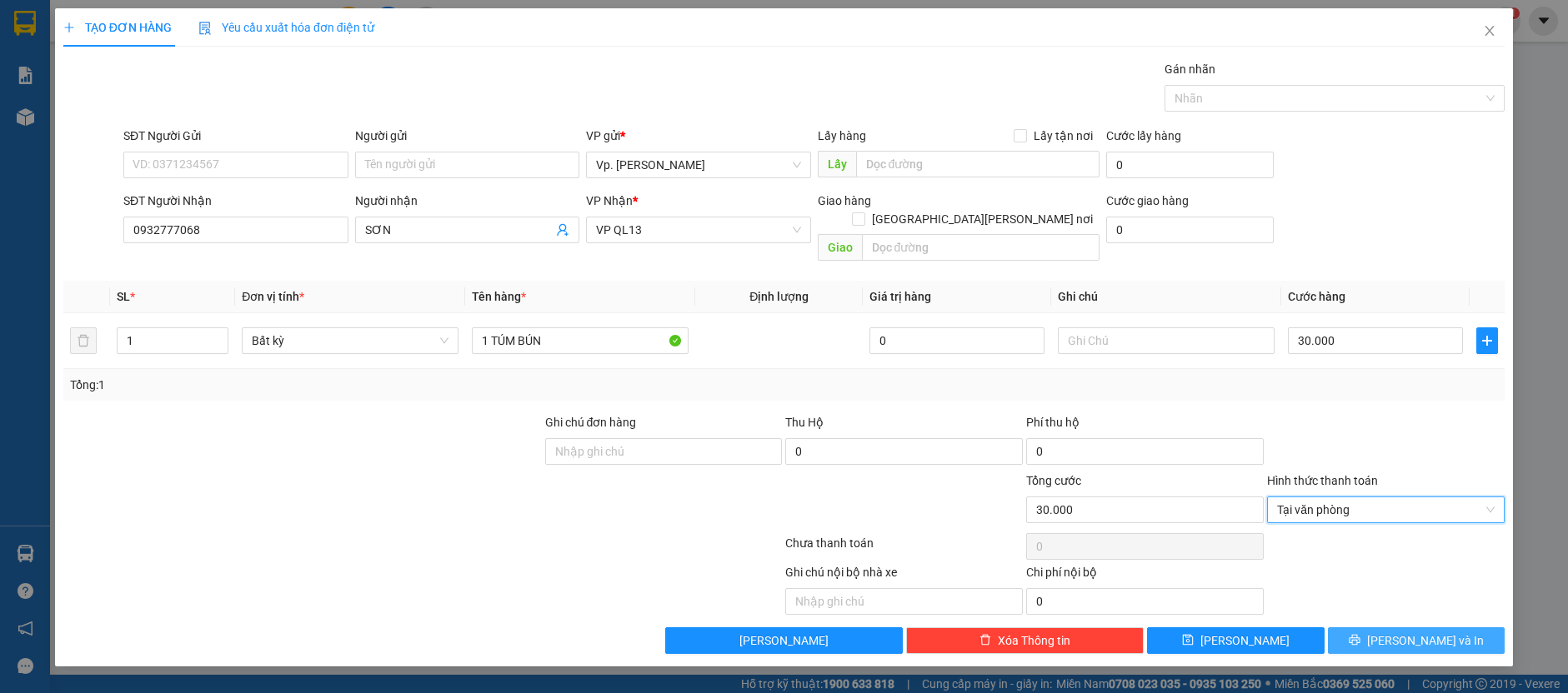
click at [1372, 627] on button "[PERSON_NAME] và In" at bounding box center [1416, 640] width 177 height 26
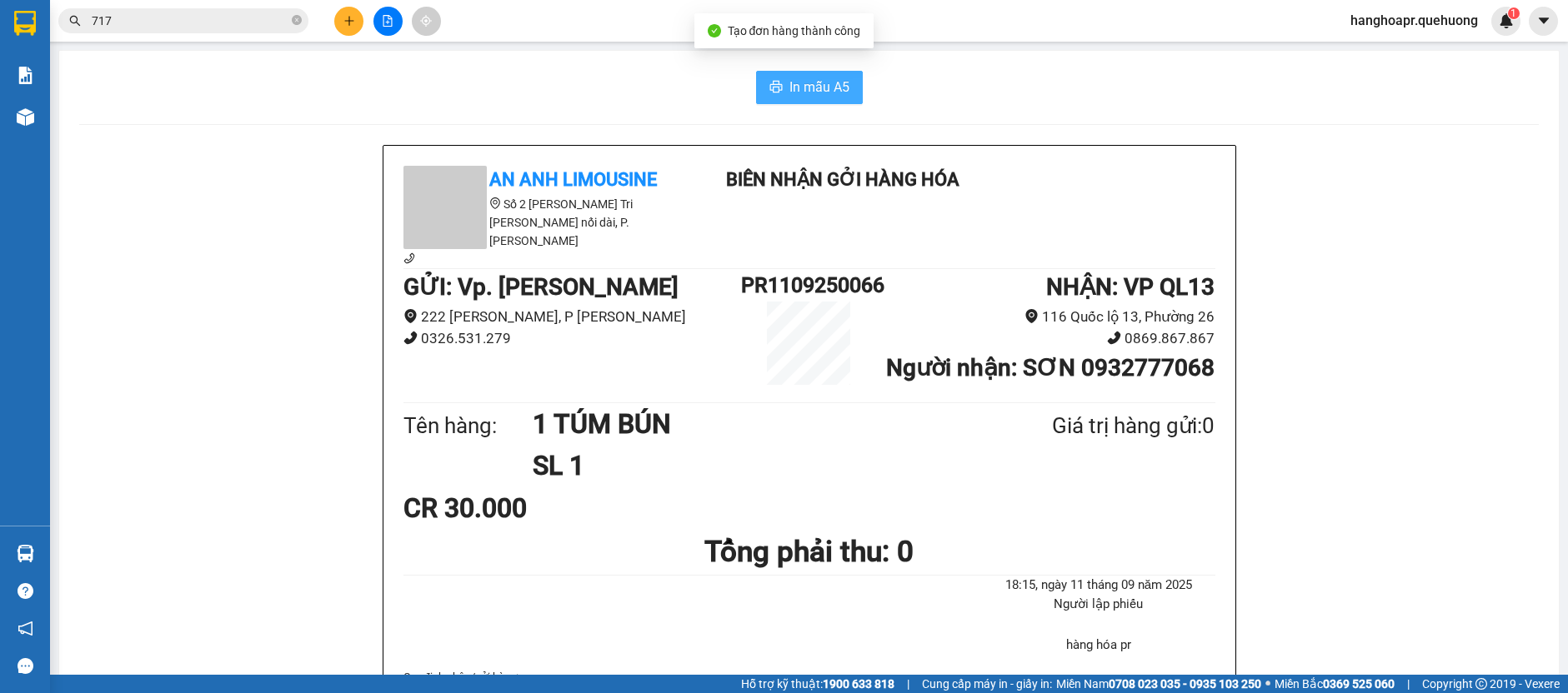
click at [770, 90] on icon "printer" at bounding box center [776, 87] width 14 height 14
click at [345, 14] on button at bounding box center [349, 21] width 29 height 29
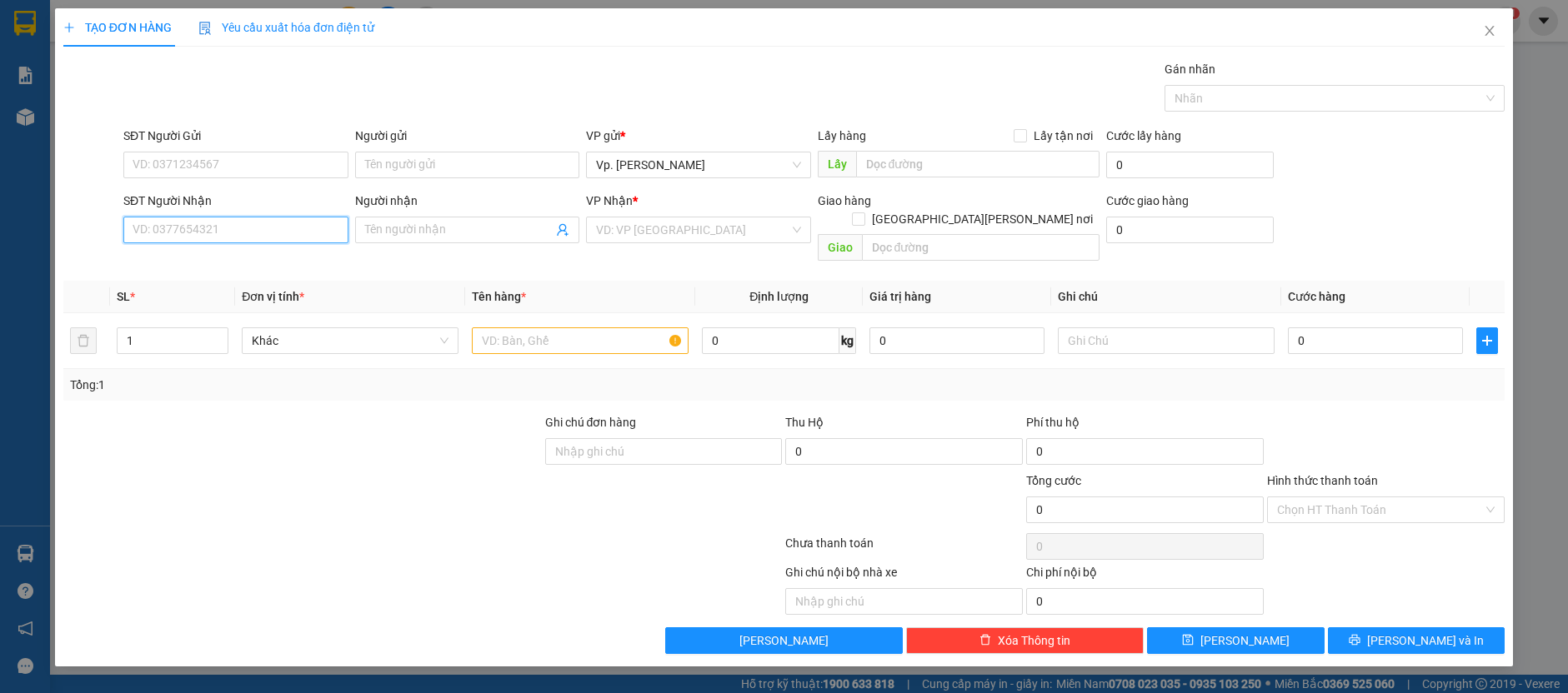
drag, startPoint x: 252, startPoint y: 237, endPoint x: 252, endPoint y: 227, distance: 10.0
click at [252, 228] on input "SĐT Người Nhận" at bounding box center [236, 229] width 225 height 26
click at [505, 221] on input "Người nhận" at bounding box center [459, 230] width 188 height 18
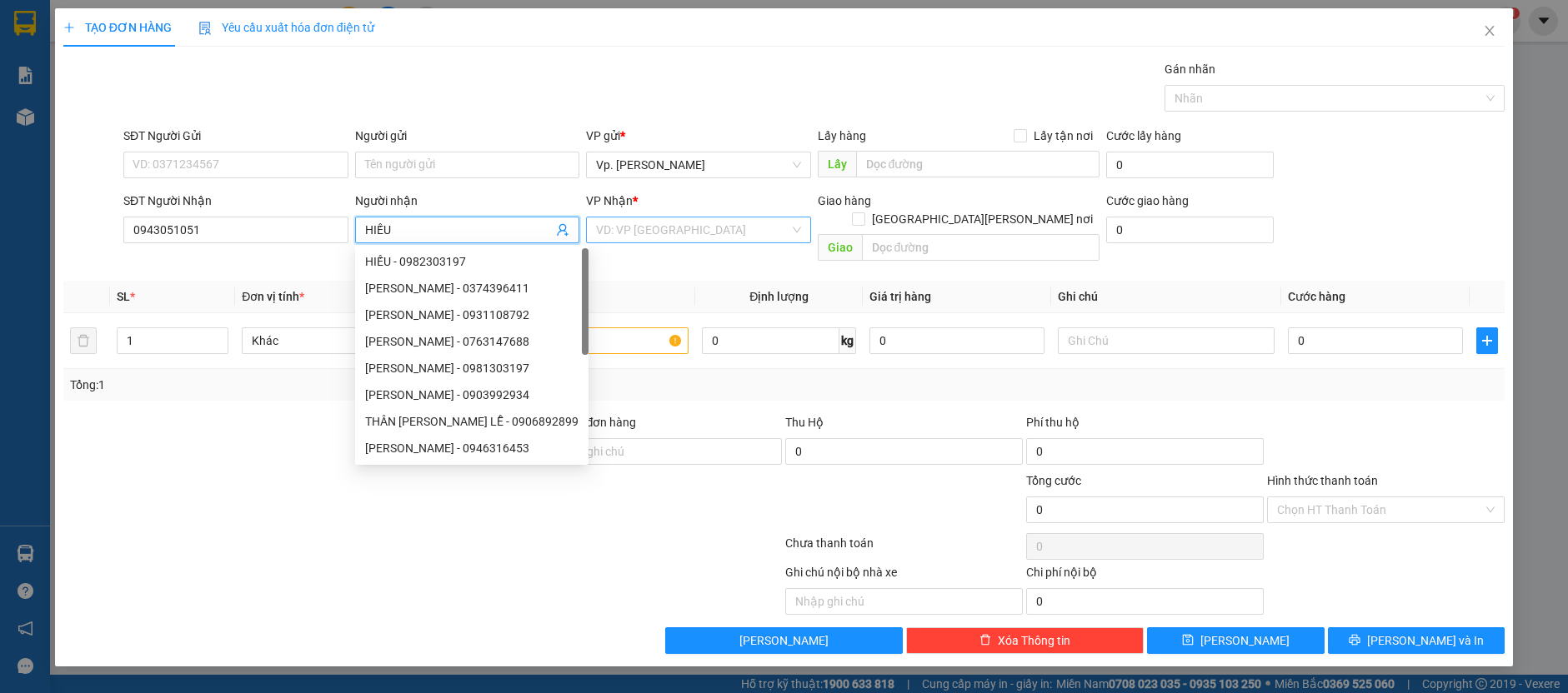
click at [740, 226] on input "search" at bounding box center [693, 229] width 194 height 25
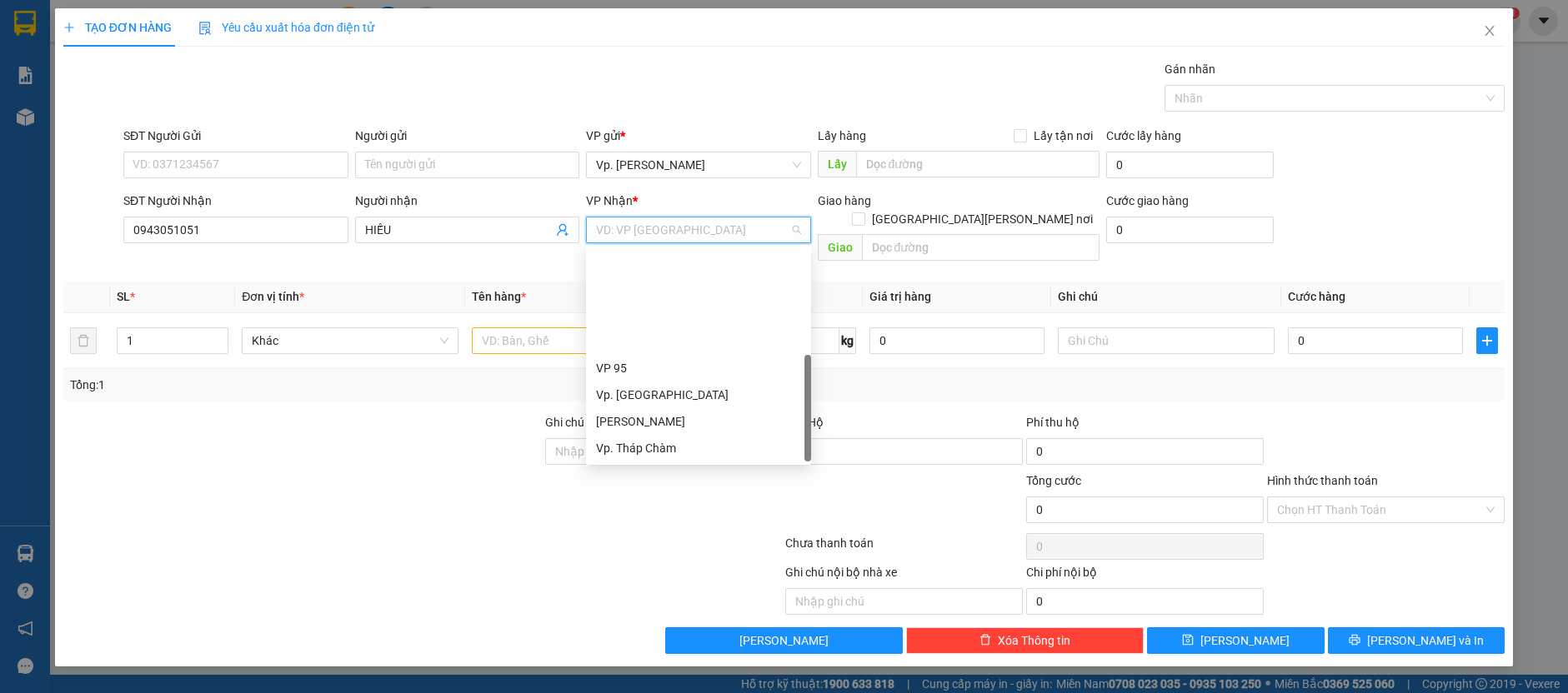
click at [616, 492] on div "VP QL13" at bounding box center [699, 501] width 205 height 18
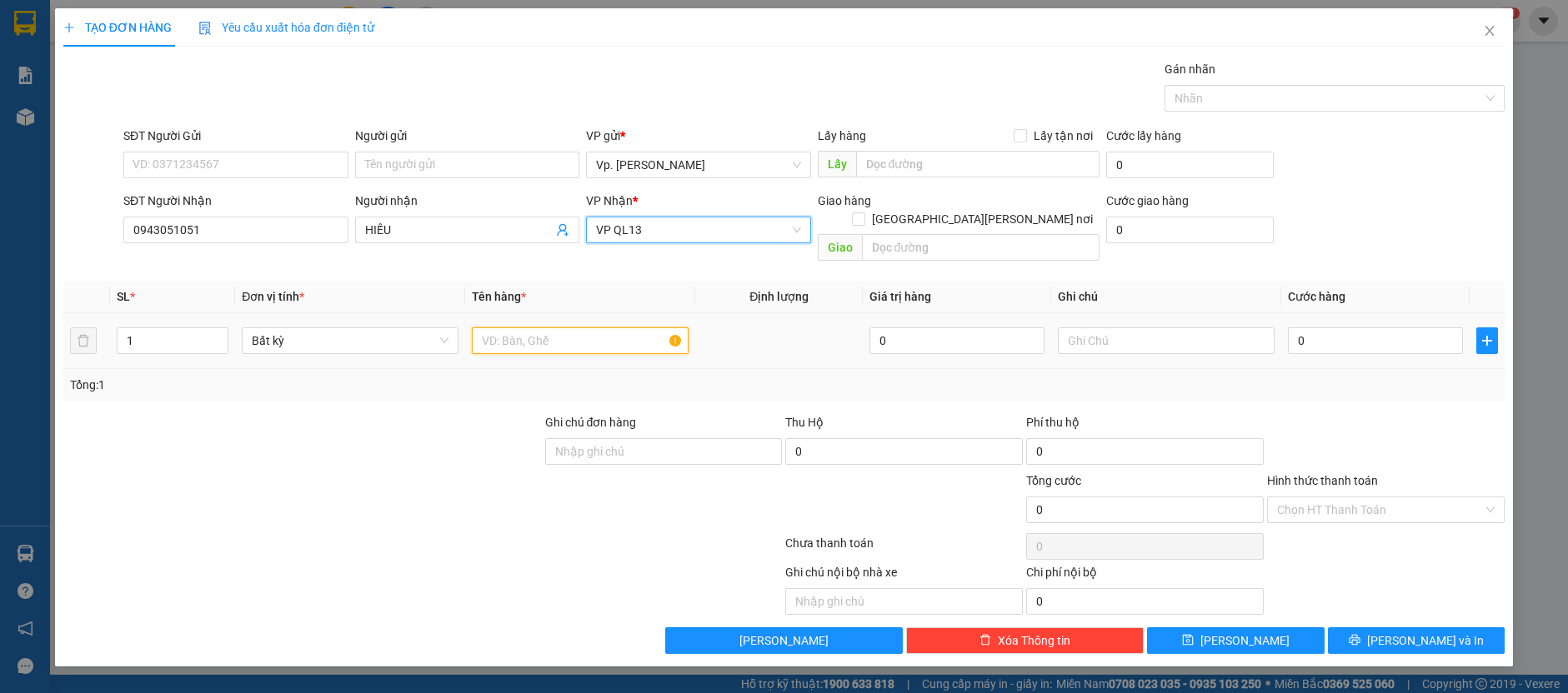
click at [565, 331] on input "text" at bounding box center [580, 341] width 216 height 26
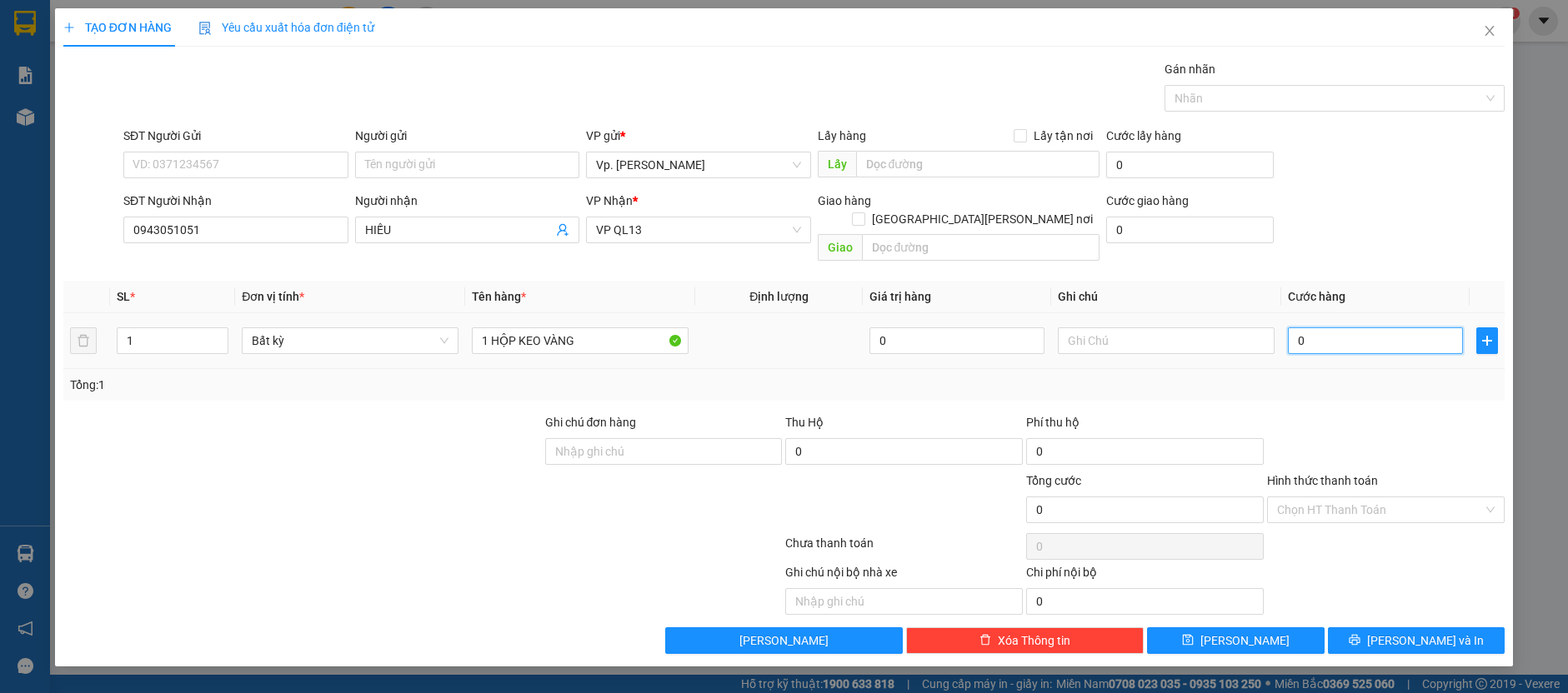
click at [1335, 328] on input "0" at bounding box center [1375, 341] width 175 height 26
click at [1331, 414] on div at bounding box center [1386, 443] width 241 height 58
click at [1357, 498] on input "Hình thức thanh toán" at bounding box center [1379, 509] width 205 height 25
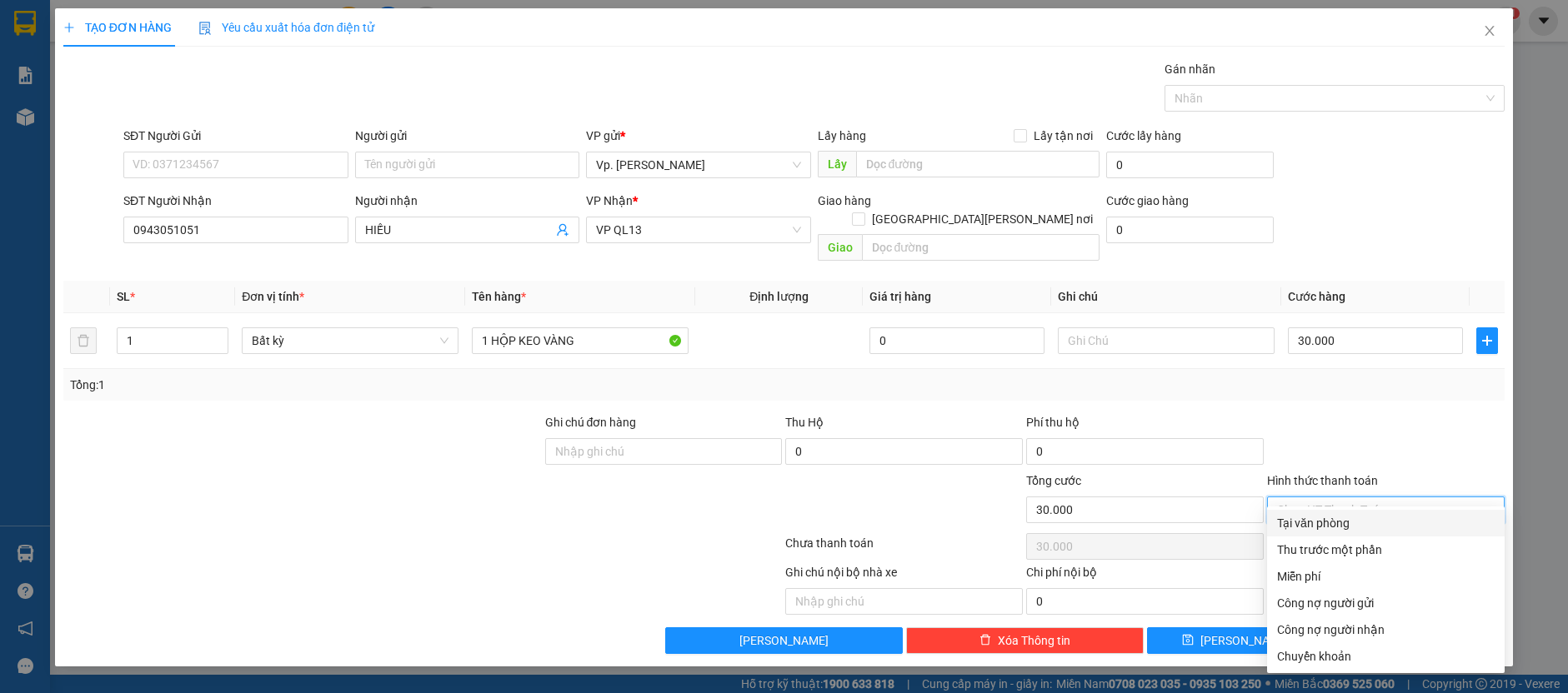
click at [1335, 512] on div "Tại văn phòng" at bounding box center [1385, 523] width 237 height 26
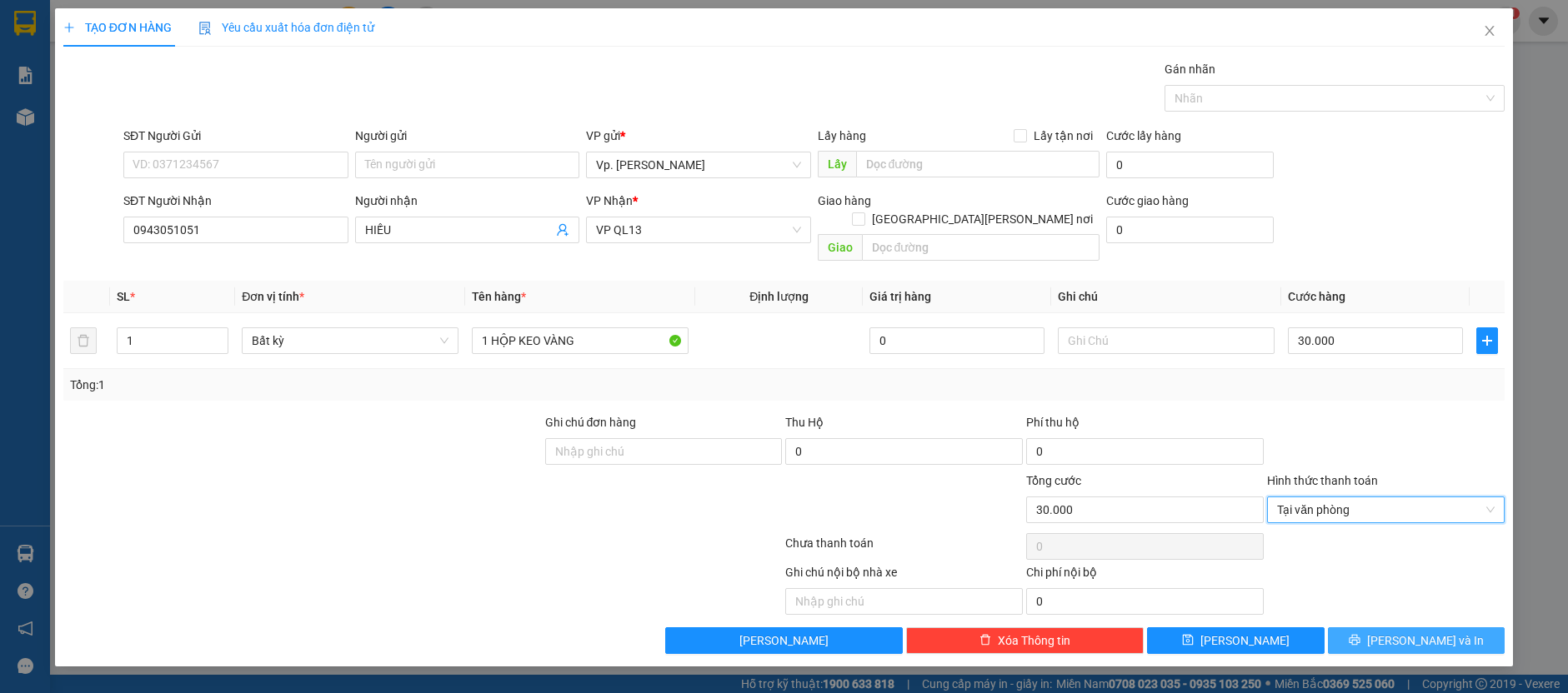
click at [1368, 627] on button "[PERSON_NAME] và In" at bounding box center [1416, 640] width 177 height 26
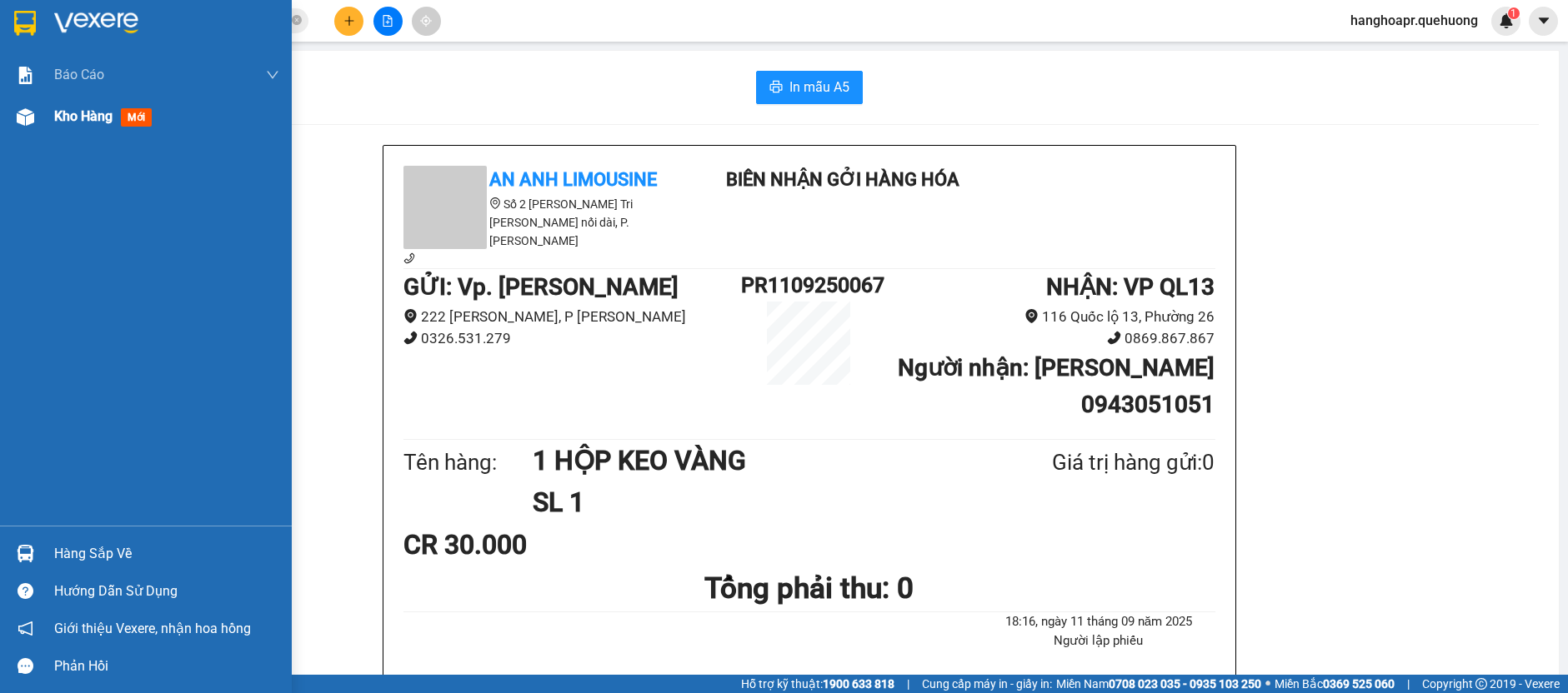
click at [34, 123] on img at bounding box center [25, 117] width 17 height 17
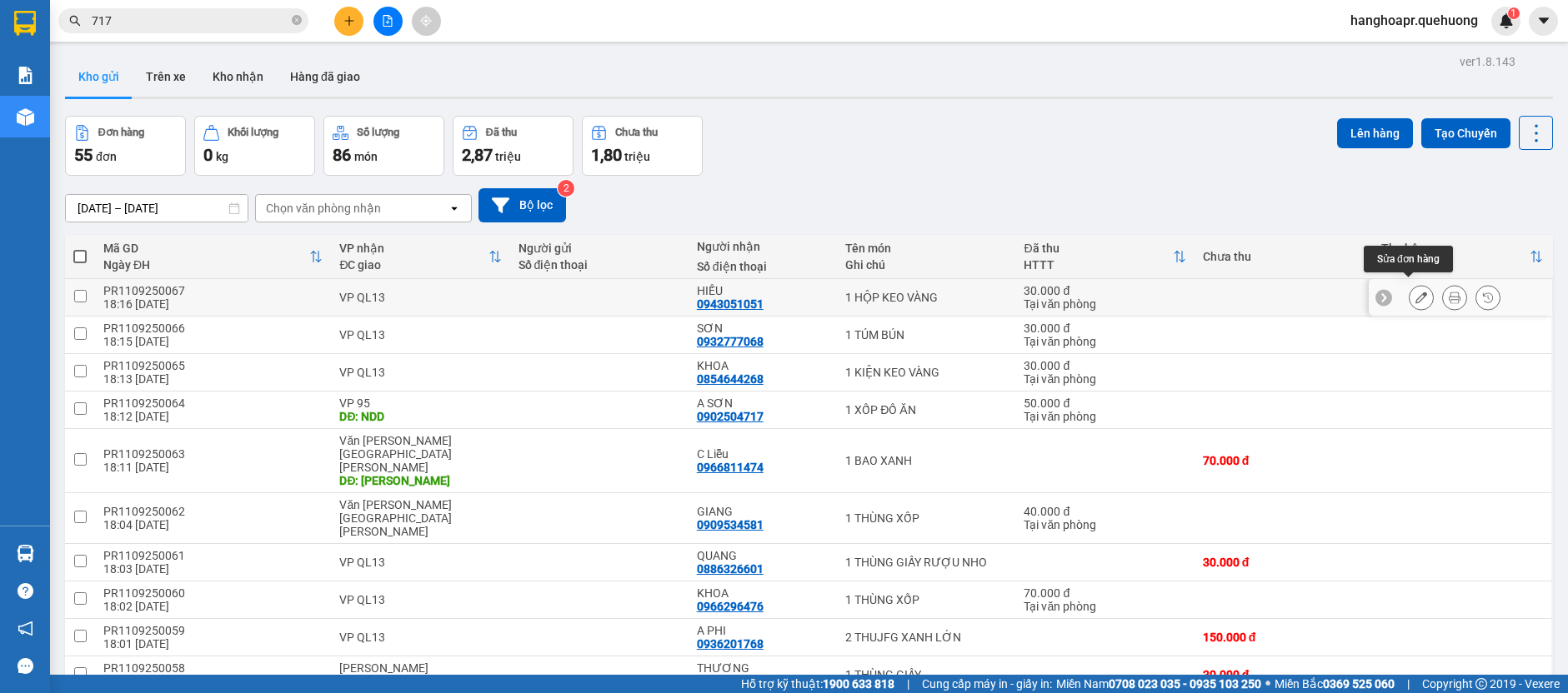
click at [1415, 291] on icon at bounding box center [1421, 297] width 12 height 12
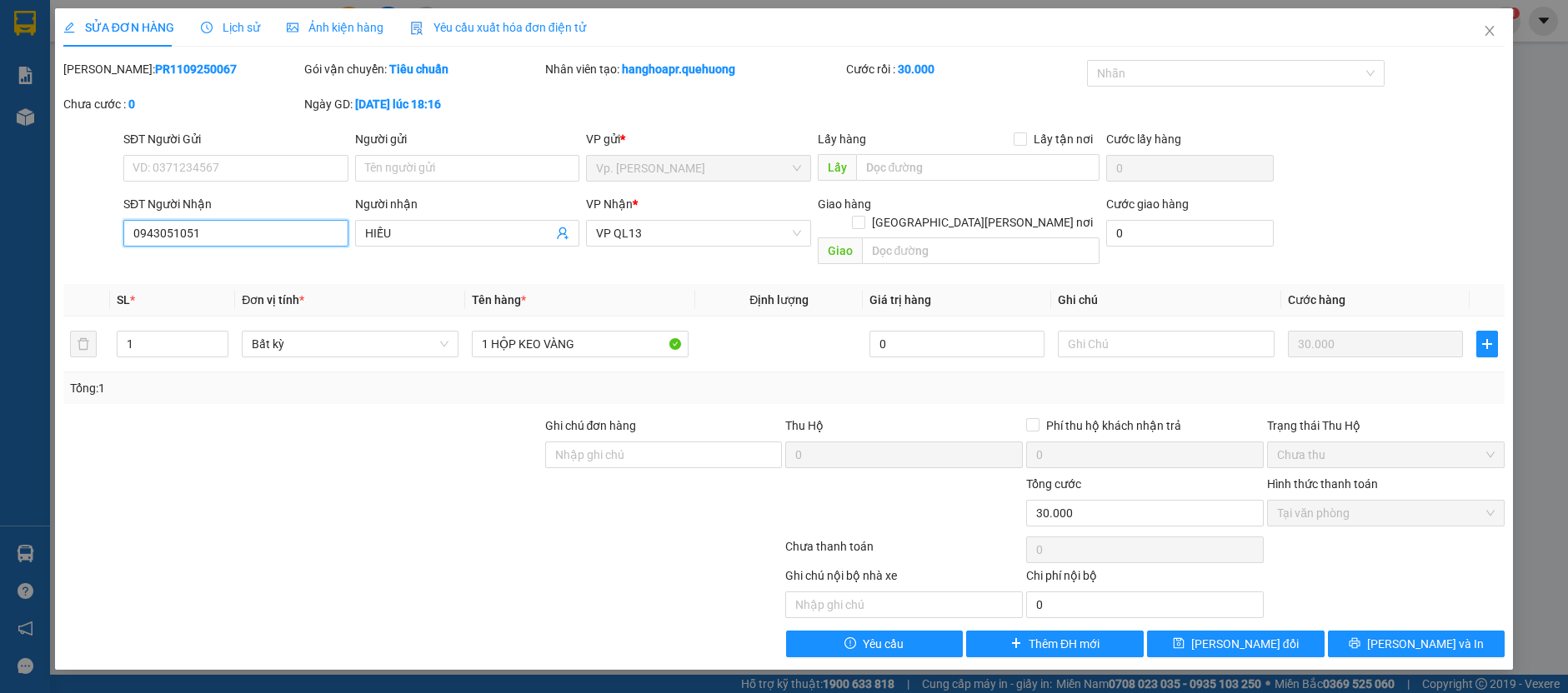
click at [268, 237] on input "0943051051" at bounding box center [236, 233] width 225 height 26
click at [1487, 32] on icon "close" at bounding box center [1489, 30] width 14 height 14
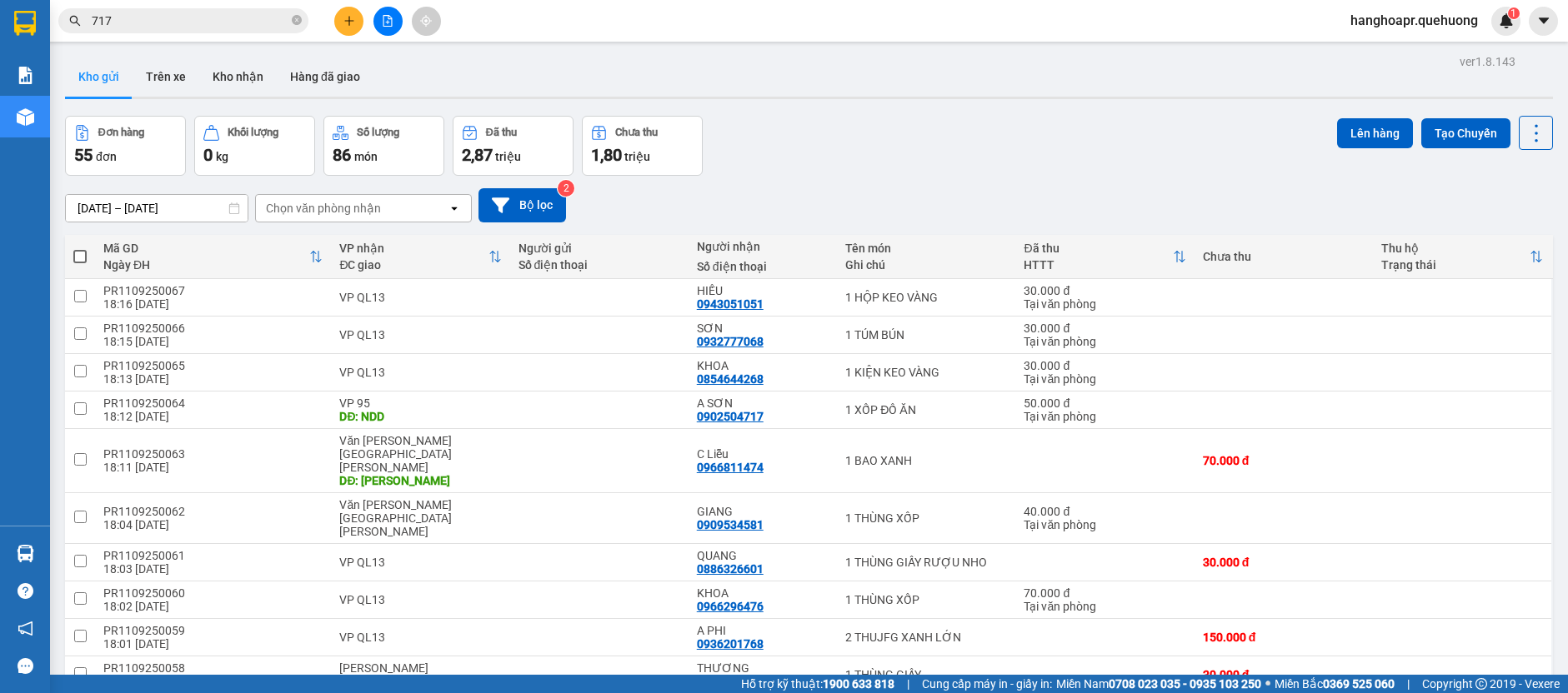
click at [351, 25] on icon "plus" at bounding box center [349, 20] width 12 height 12
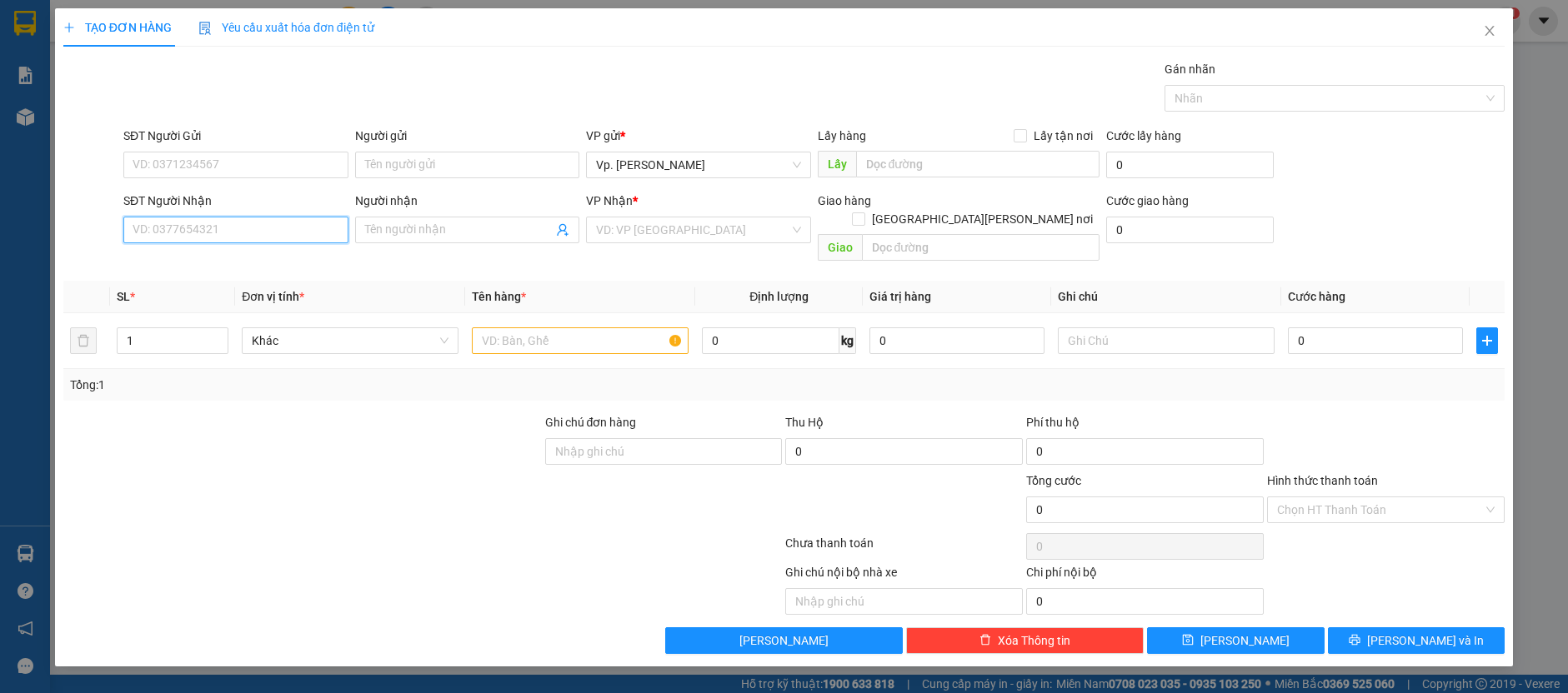
click at [313, 231] on input "SĐT Người Nhận" at bounding box center [236, 229] width 225 height 26
click at [226, 250] on div "0943051051 - [PERSON_NAME]" at bounding box center [236, 261] width 225 height 26
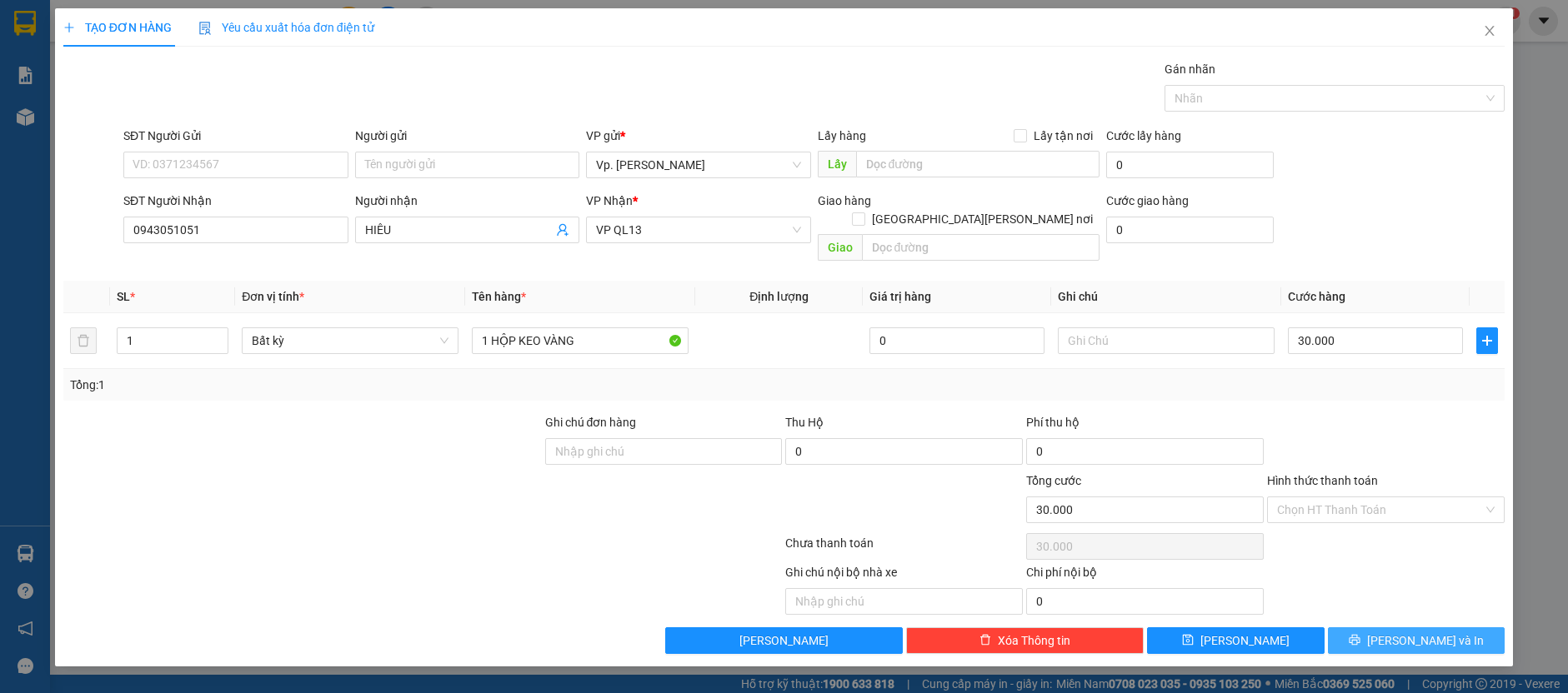
click at [1361, 635] on icon "printer" at bounding box center [1354, 640] width 12 height 12
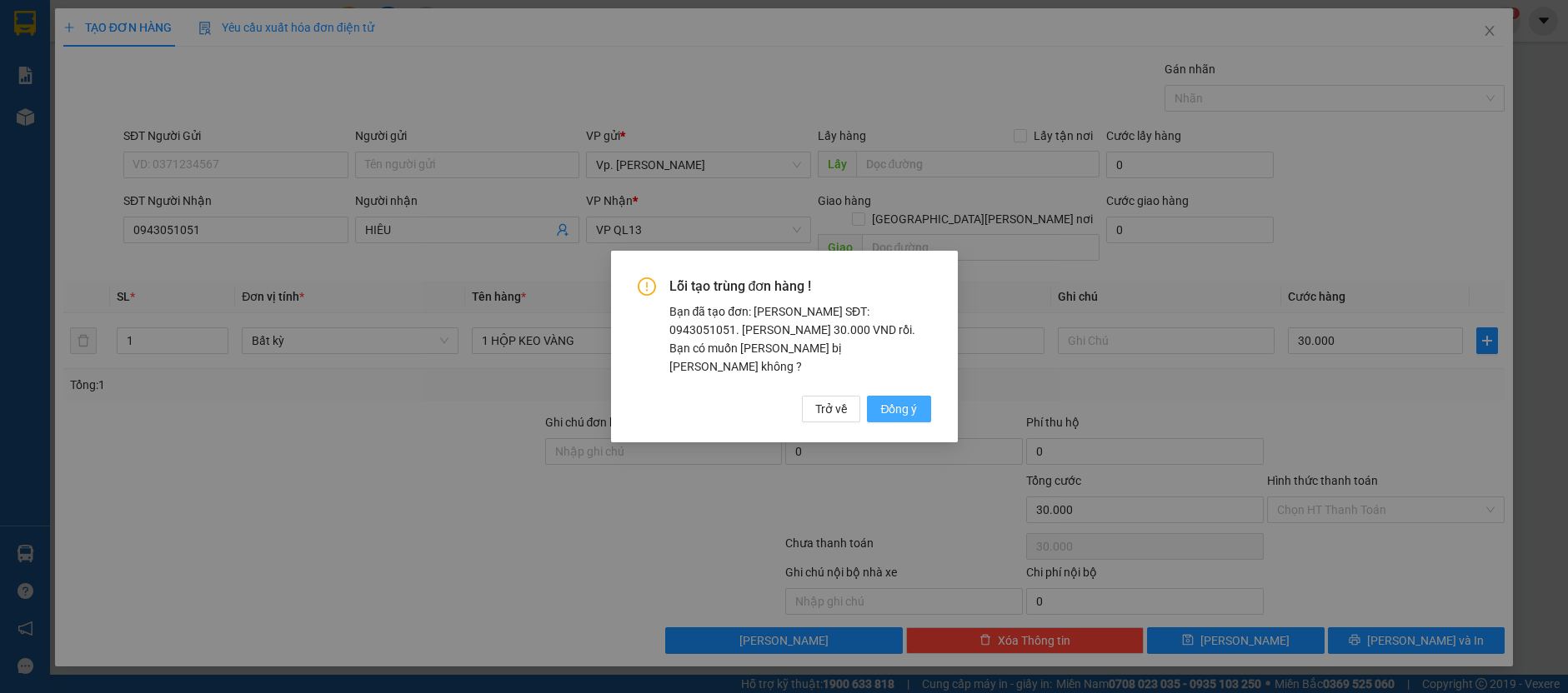
click at [921, 402] on button "Đồng ý" at bounding box center [898, 409] width 63 height 26
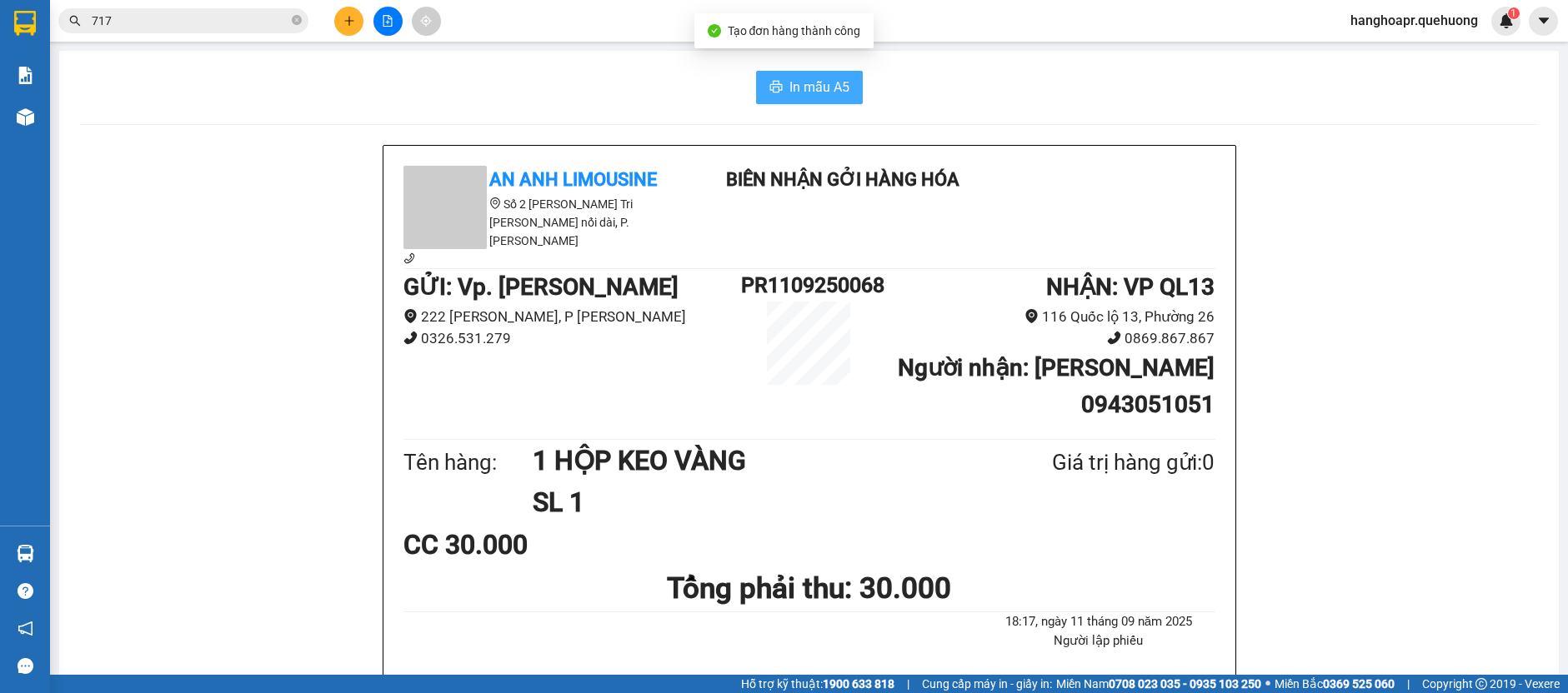
click at [794, 93] on span "In mẫu A5" at bounding box center [819, 87] width 60 height 21
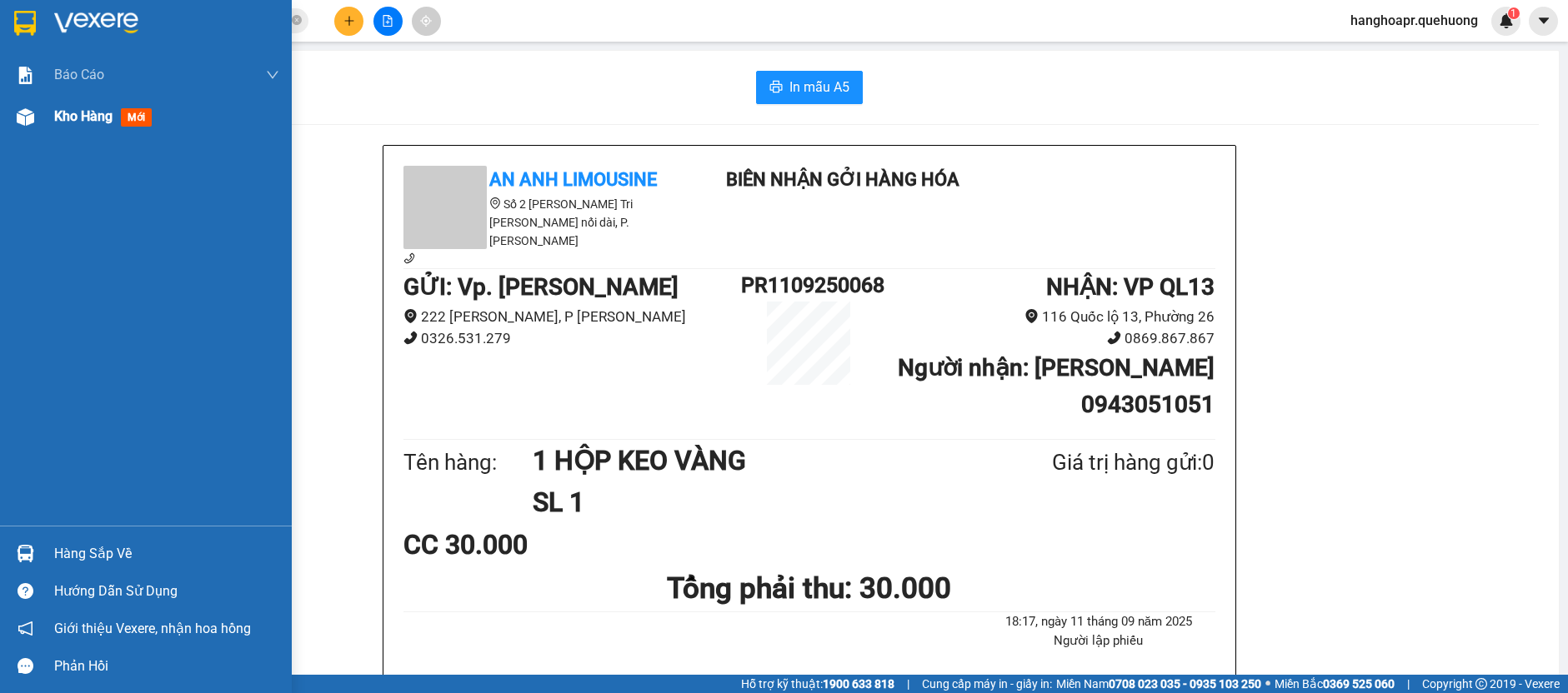
click at [33, 119] on img at bounding box center [25, 117] width 17 height 17
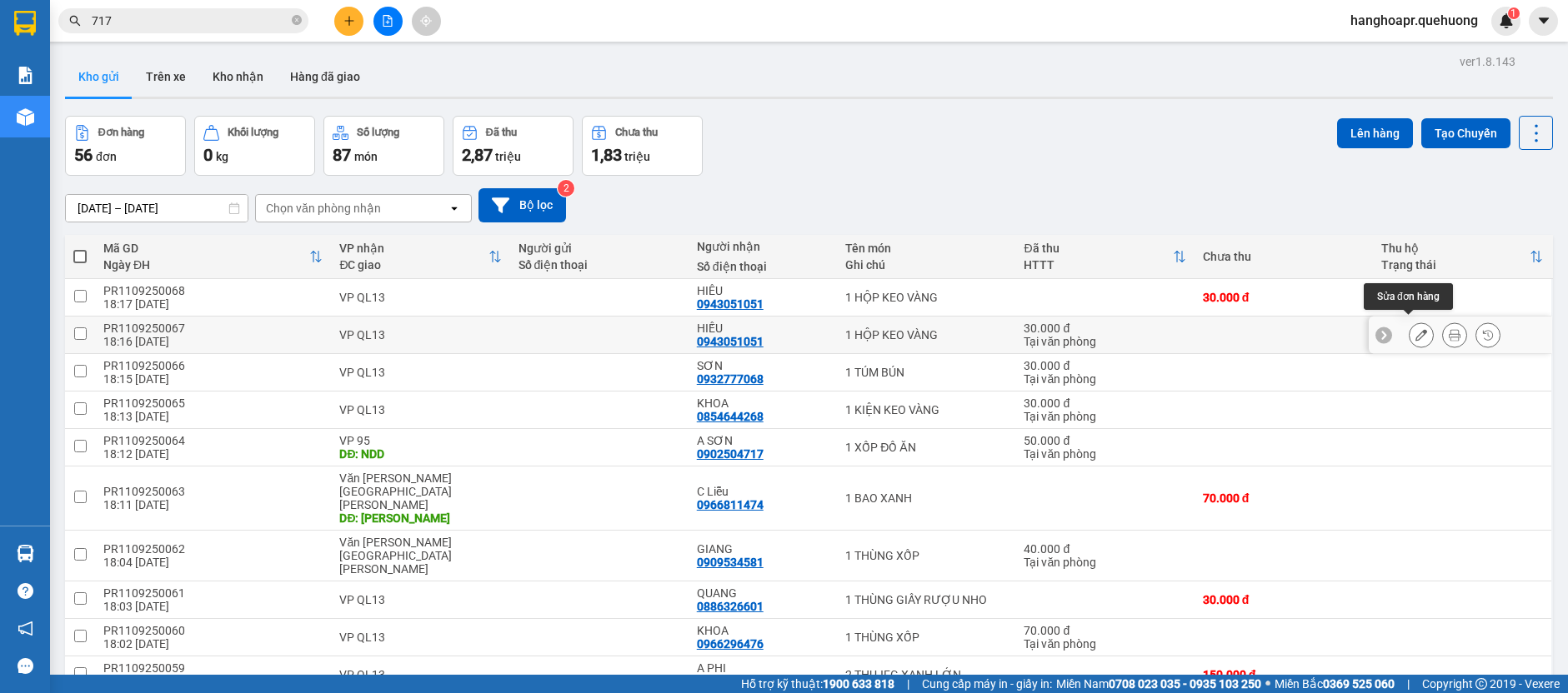
click at [1415, 330] on icon at bounding box center [1421, 335] width 12 height 12
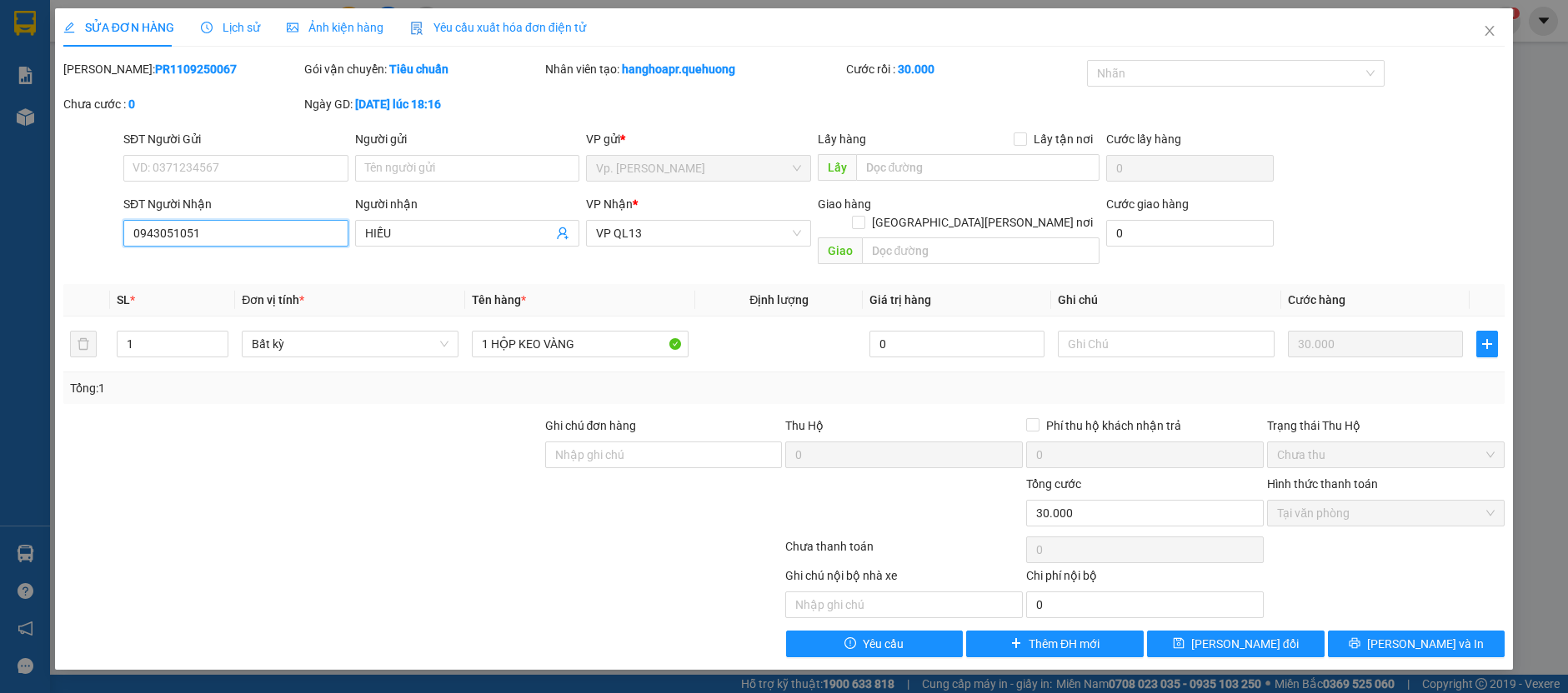
drag, startPoint x: 212, startPoint y: 227, endPoint x: 75, endPoint y: 265, distance: 142.2
click at [75, 265] on div "Total Paid Fee 30.000 Total UnPaid Fee 0 Cash Collection Total Fee Mã ĐH: PR110…" at bounding box center [784, 359] width 1441 height 597
click at [1489, 25] on icon "close" at bounding box center [1489, 30] width 14 height 14
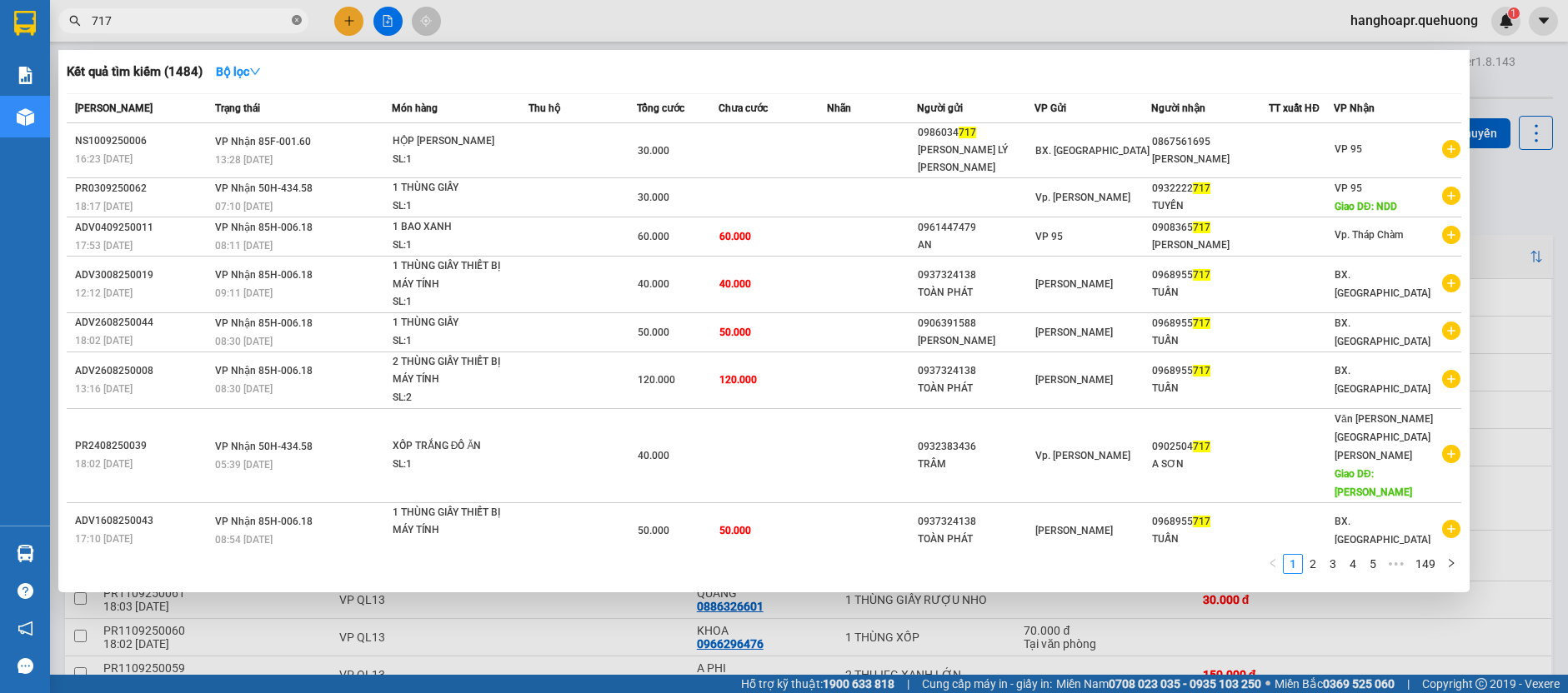
click at [299, 17] on icon "close-circle" at bounding box center [296, 19] width 10 height 10
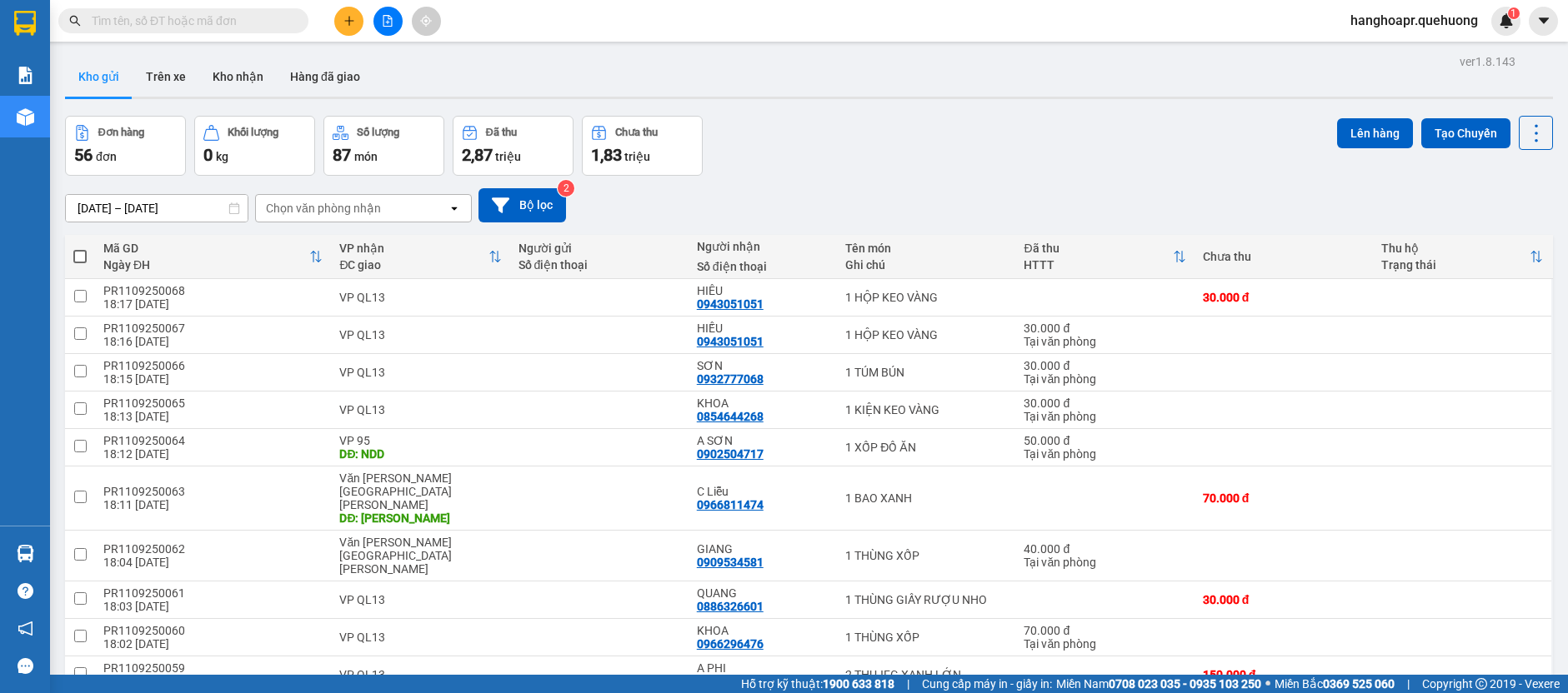
click at [226, 23] on input "text" at bounding box center [189, 21] width 196 height 18
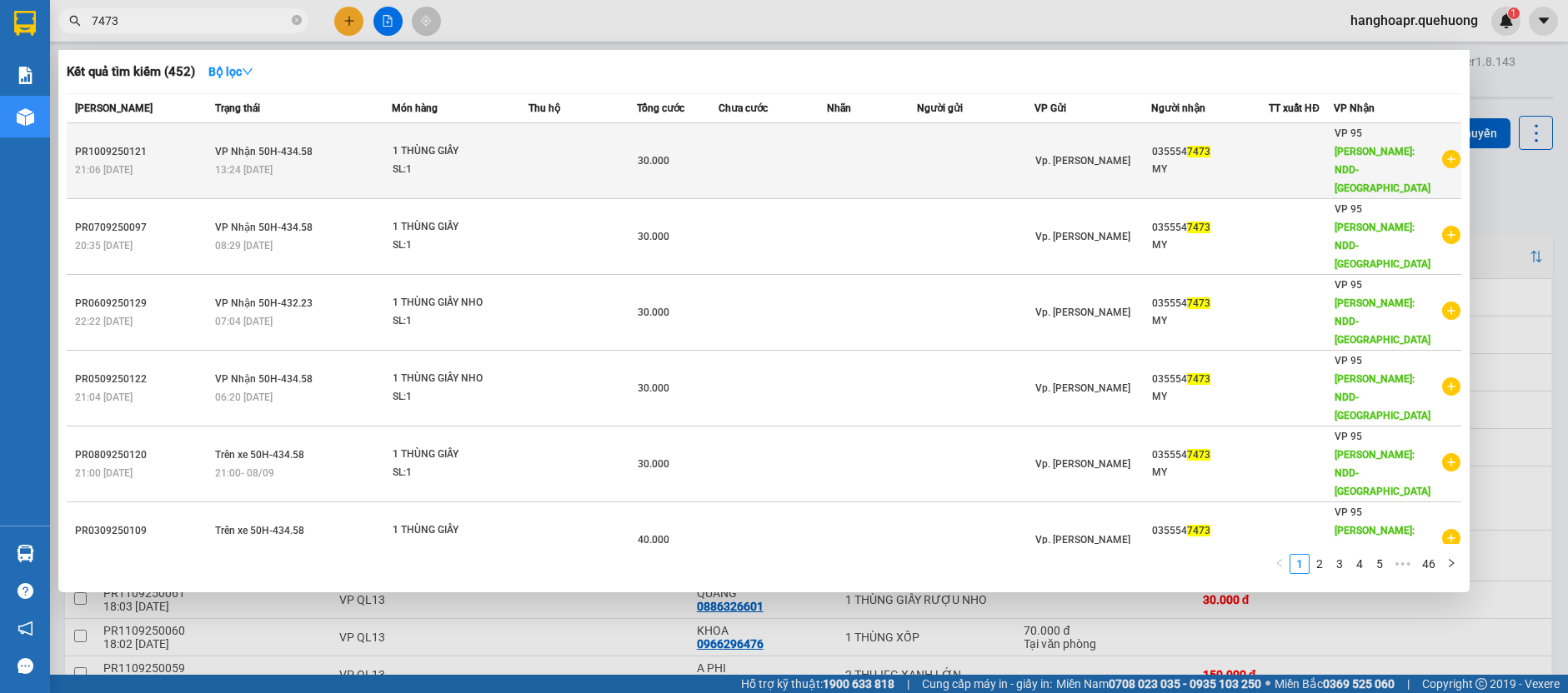
click at [914, 153] on td at bounding box center [871, 161] width 90 height 76
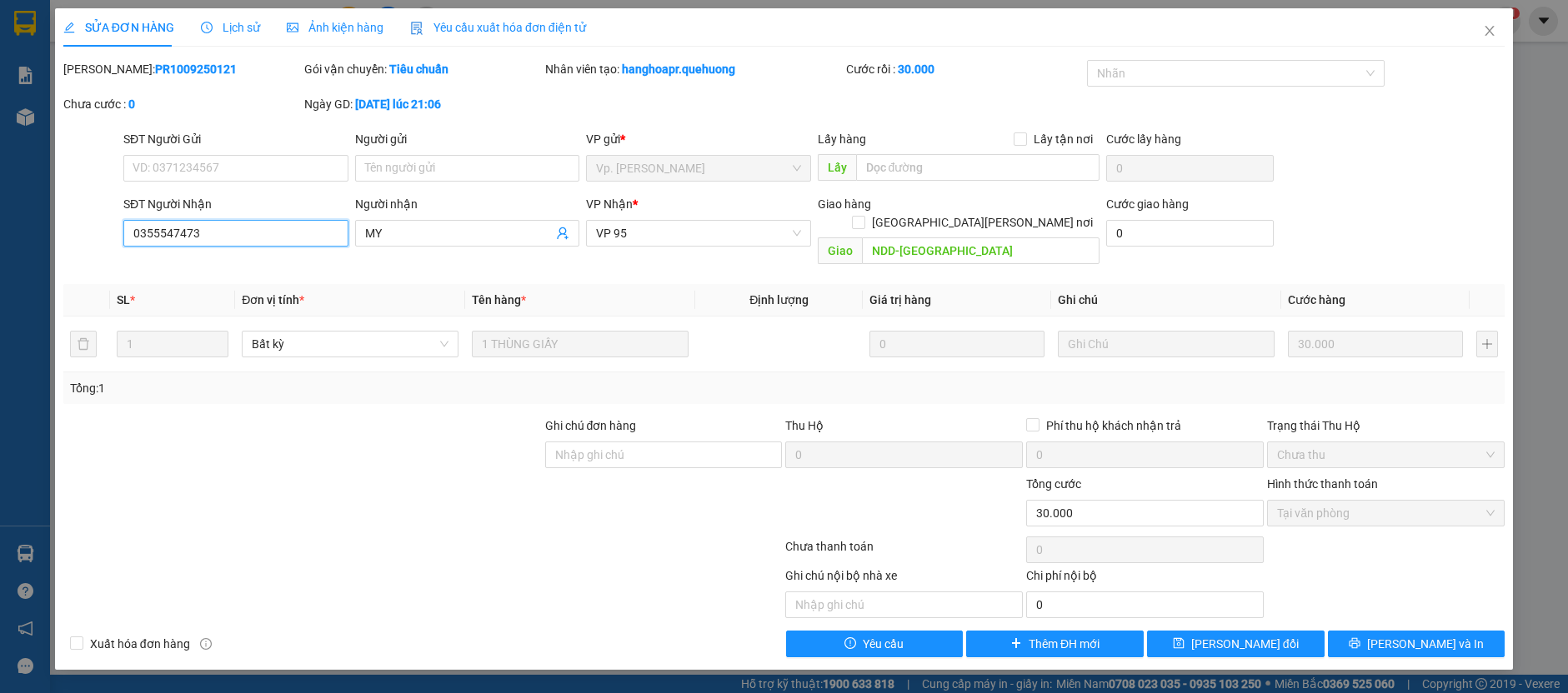
click at [212, 233] on input "0355547473" at bounding box center [236, 233] width 225 height 26
drag, startPoint x: 1480, startPoint y: 26, endPoint x: 1492, endPoint y: 29, distance: 12.4
click at [1481, 26] on span "Close" at bounding box center [1489, 31] width 47 height 47
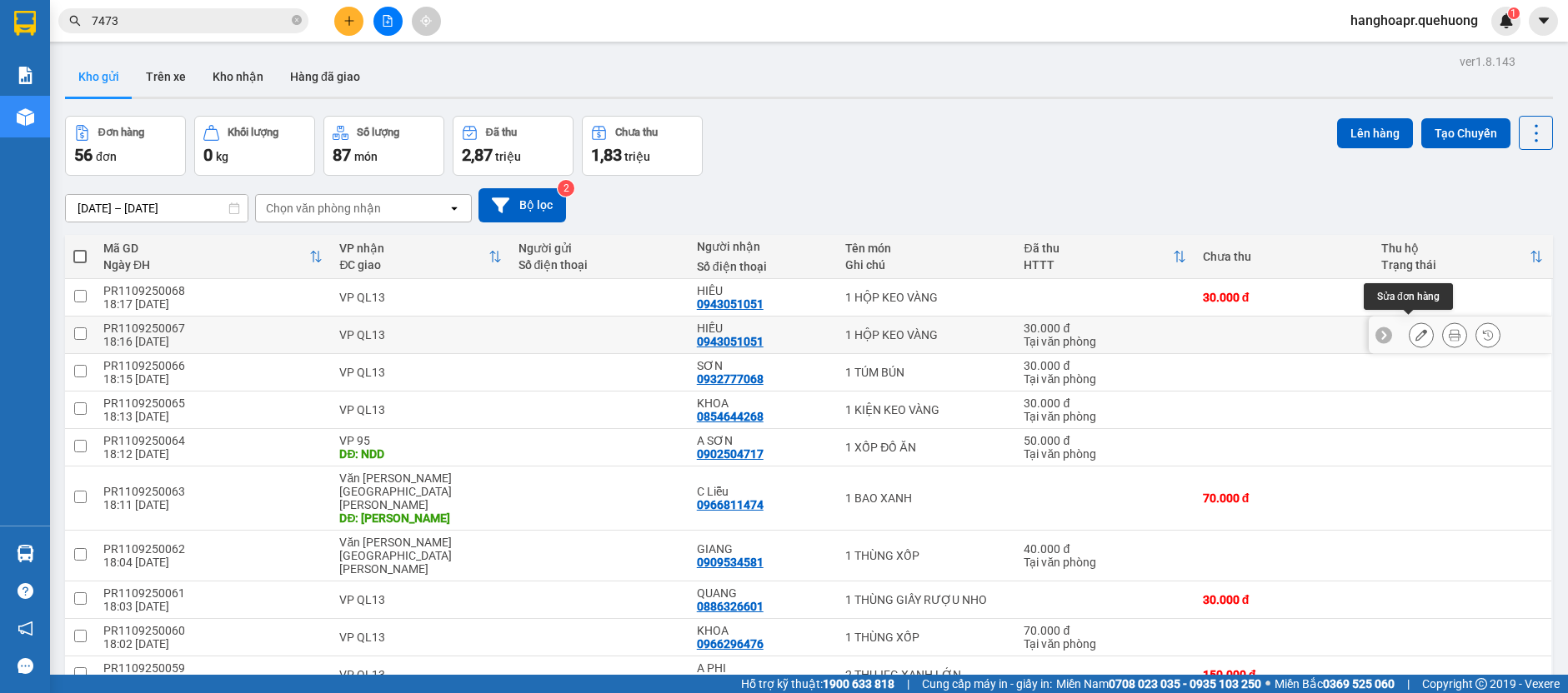
click at [1415, 332] on icon at bounding box center [1421, 335] width 12 height 12
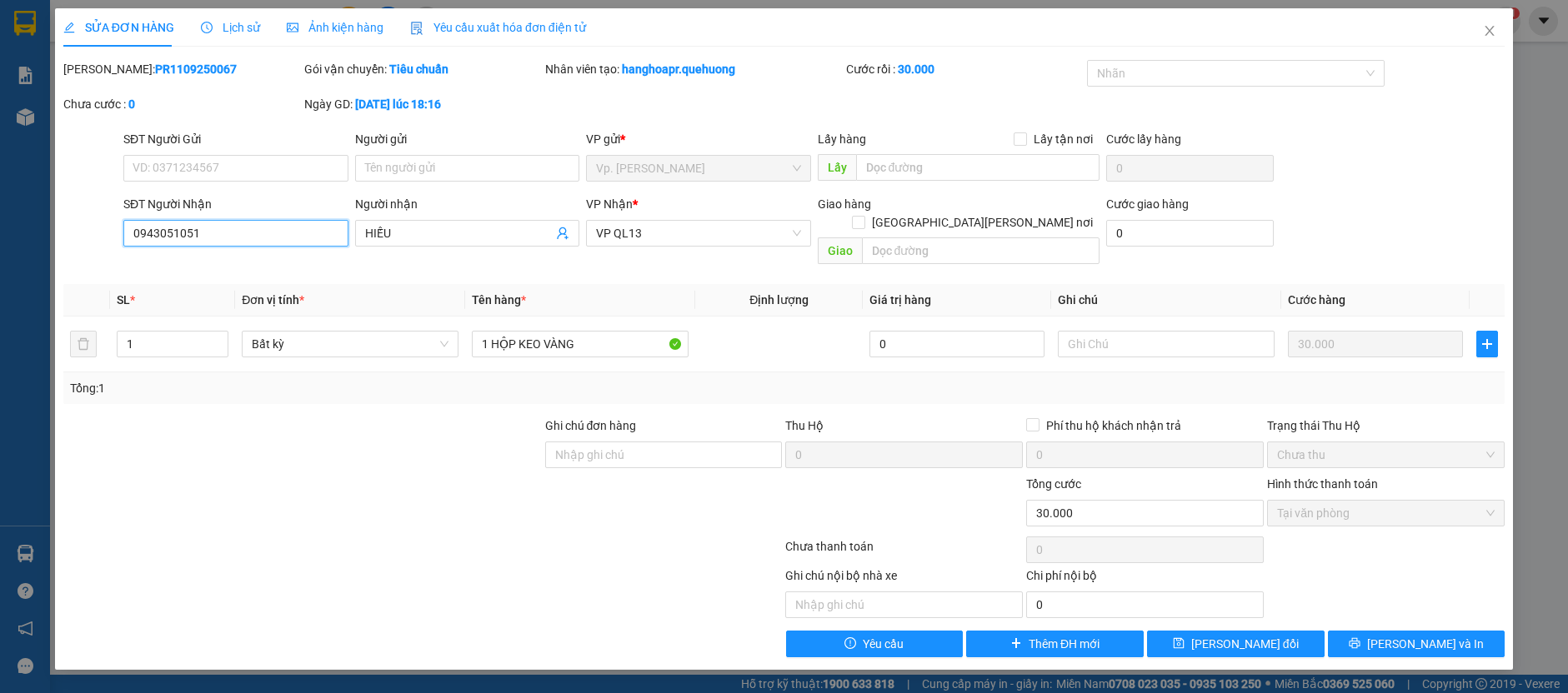
click at [231, 230] on input "0943051051" at bounding box center [236, 233] width 225 height 26
paste input "355547473"
click at [350, 255] on div "Total Paid Fee 30.000 Total UnPaid Fee 0 Cash Collection Total Fee Mã ĐH: PR110…" at bounding box center [784, 359] width 1441 height 597
drag, startPoint x: 659, startPoint y: 233, endPoint x: 602, endPoint y: 247, distance: 58.7
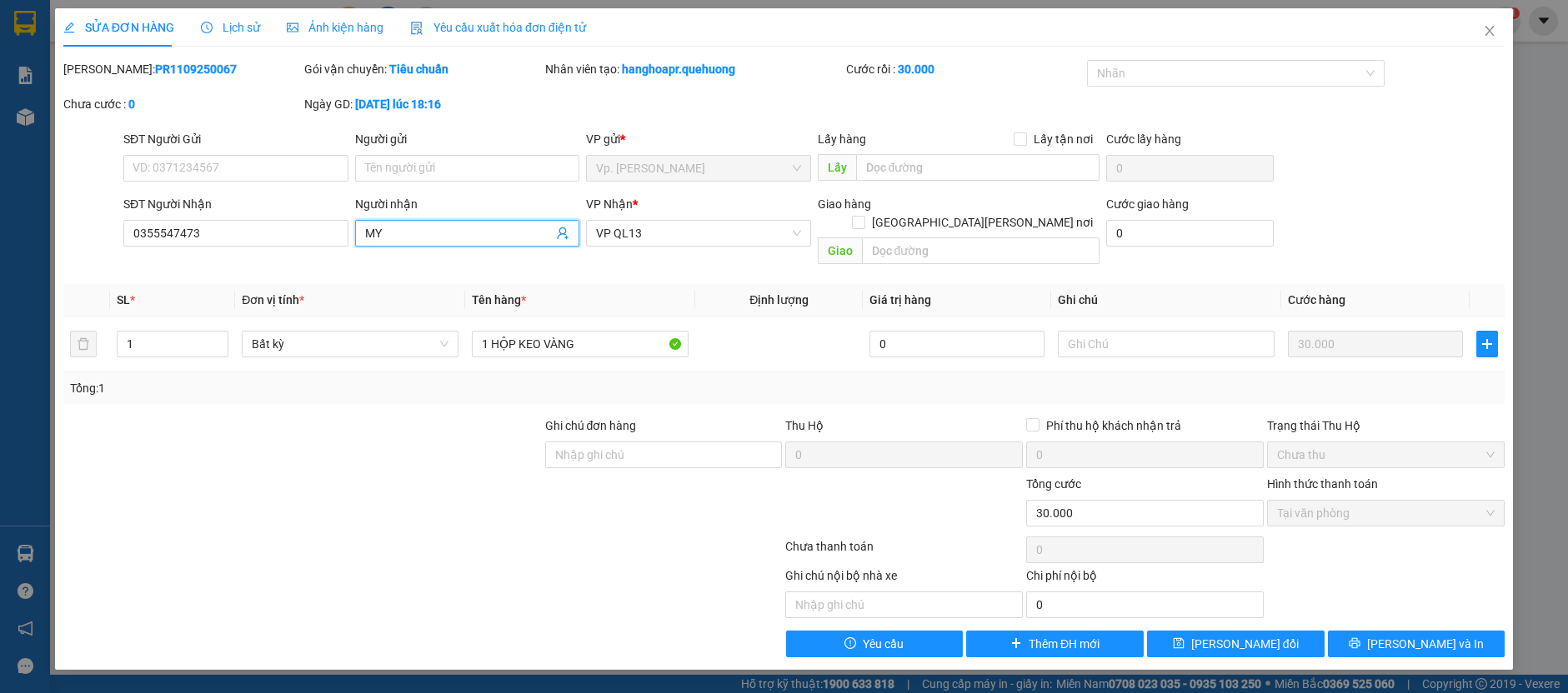
click at [602, 247] on div "[PERSON_NAME] * VP QL13" at bounding box center [699, 225] width 225 height 58
click at [618, 236] on span "VP QL13" at bounding box center [699, 233] width 205 height 25
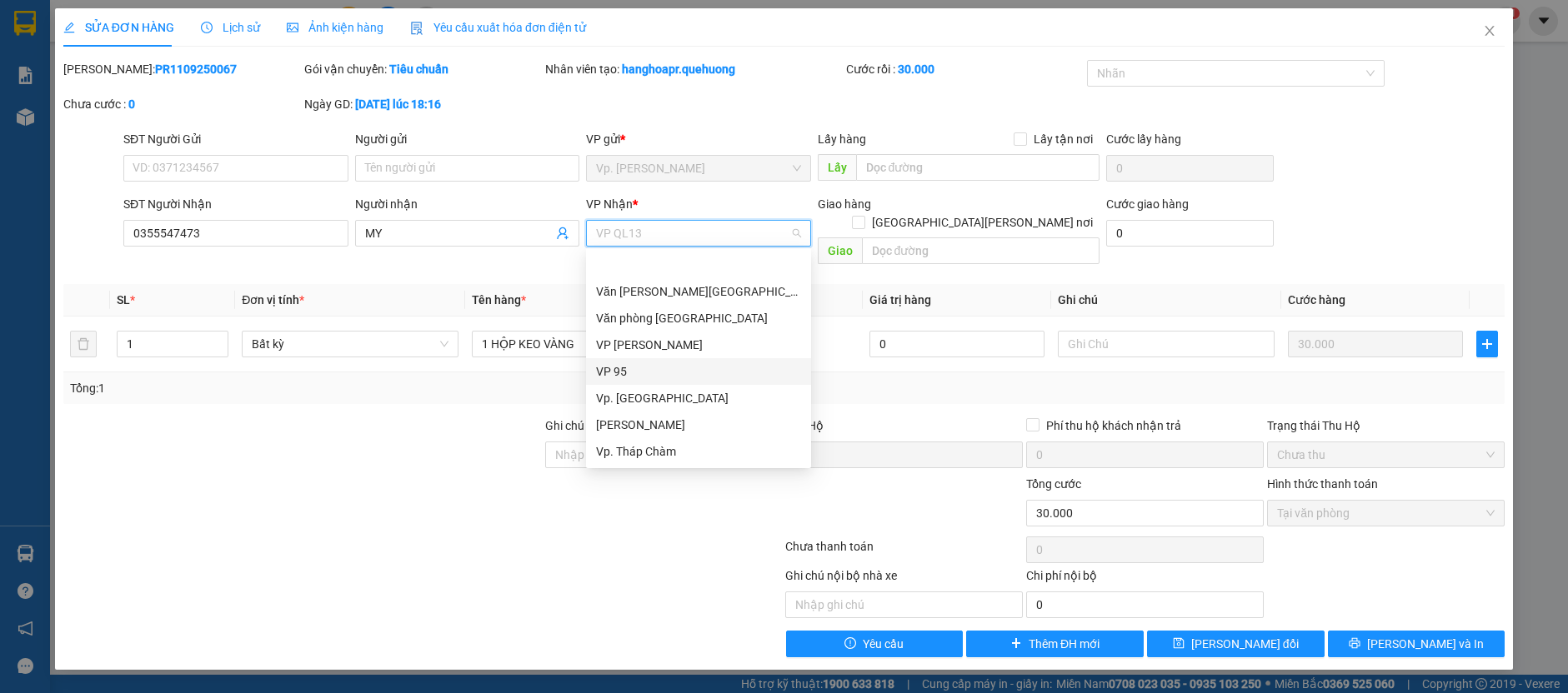
click at [633, 362] on div "VP 95" at bounding box center [699, 372] width 205 height 18
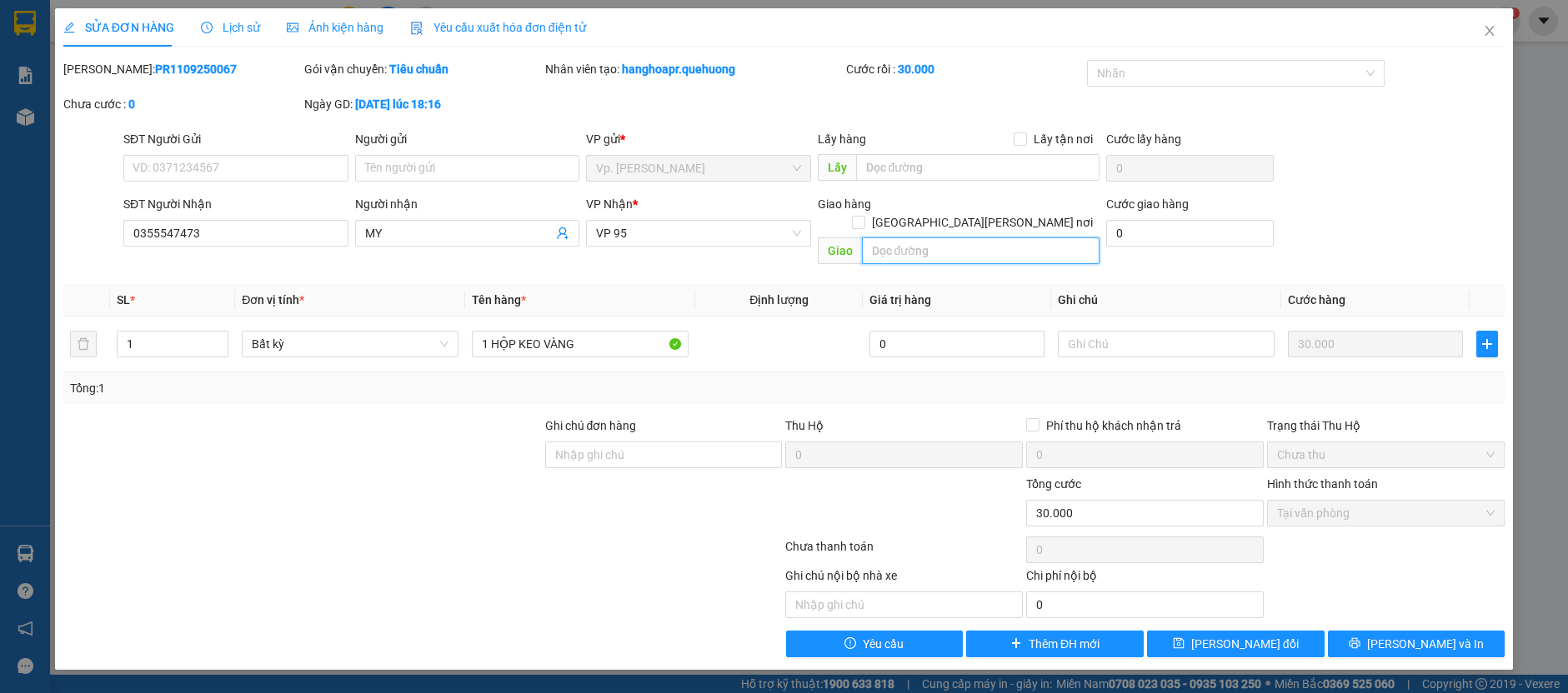
click at [884, 237] on input "text" at bounding box center [981, 250] width 238 height 26
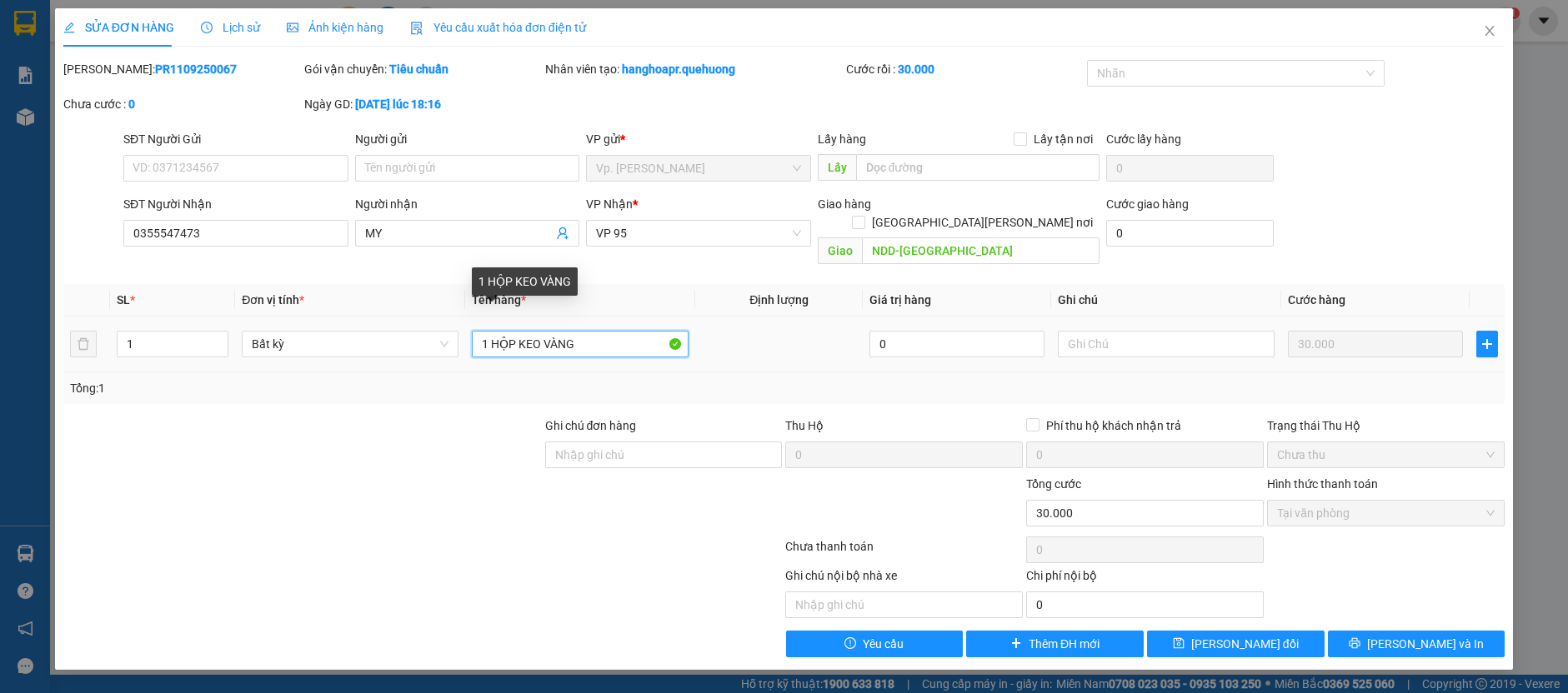
drag, startPoint x: 588, startPoint y: 331, endPoint x: 493, endPoint y: 330, distance: 95.0
click at [493, 331] on input "1 HỘP KEO VÀNG" at bounding box center [580, 343] width 216 height 26
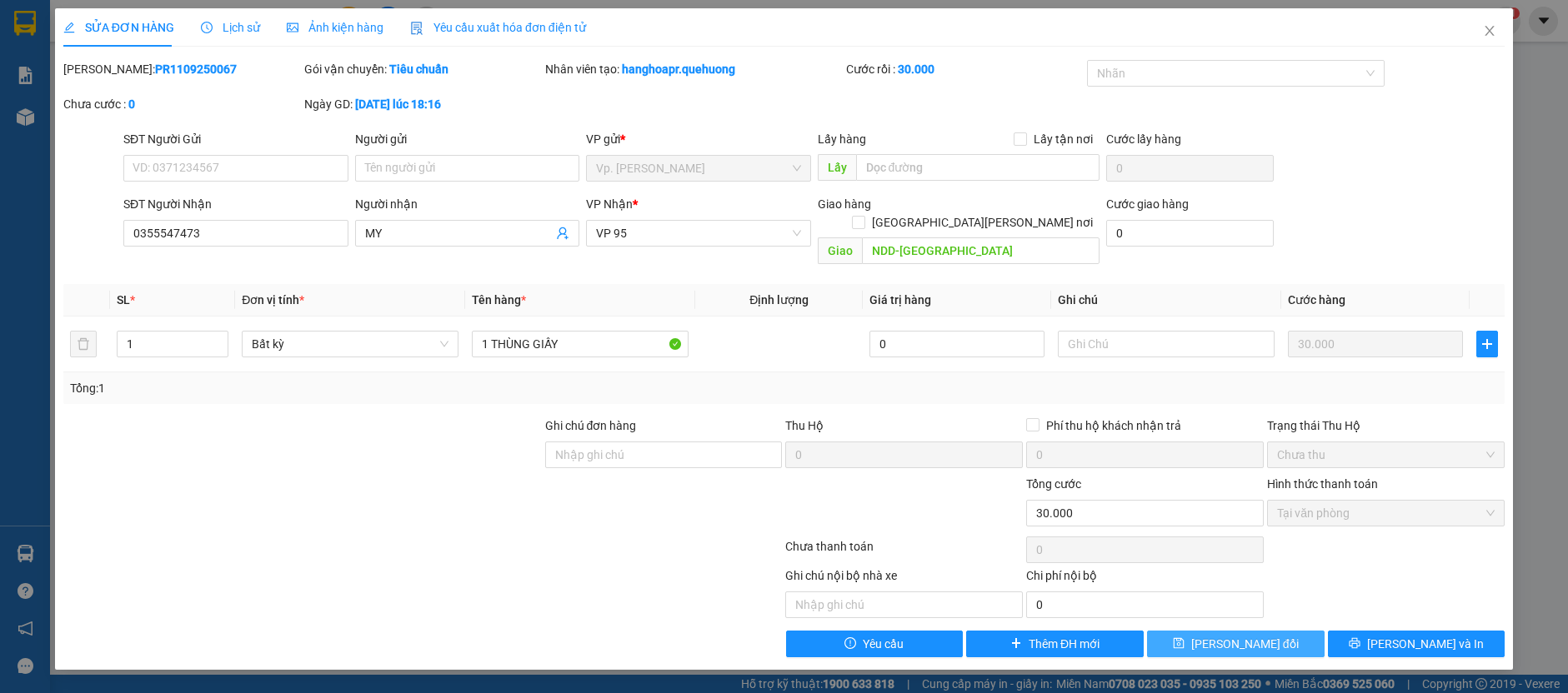
click at [1246, 635] on span "[PERSON_NAME] đổi" at bounding box center [1245, 645] width 108 height 18
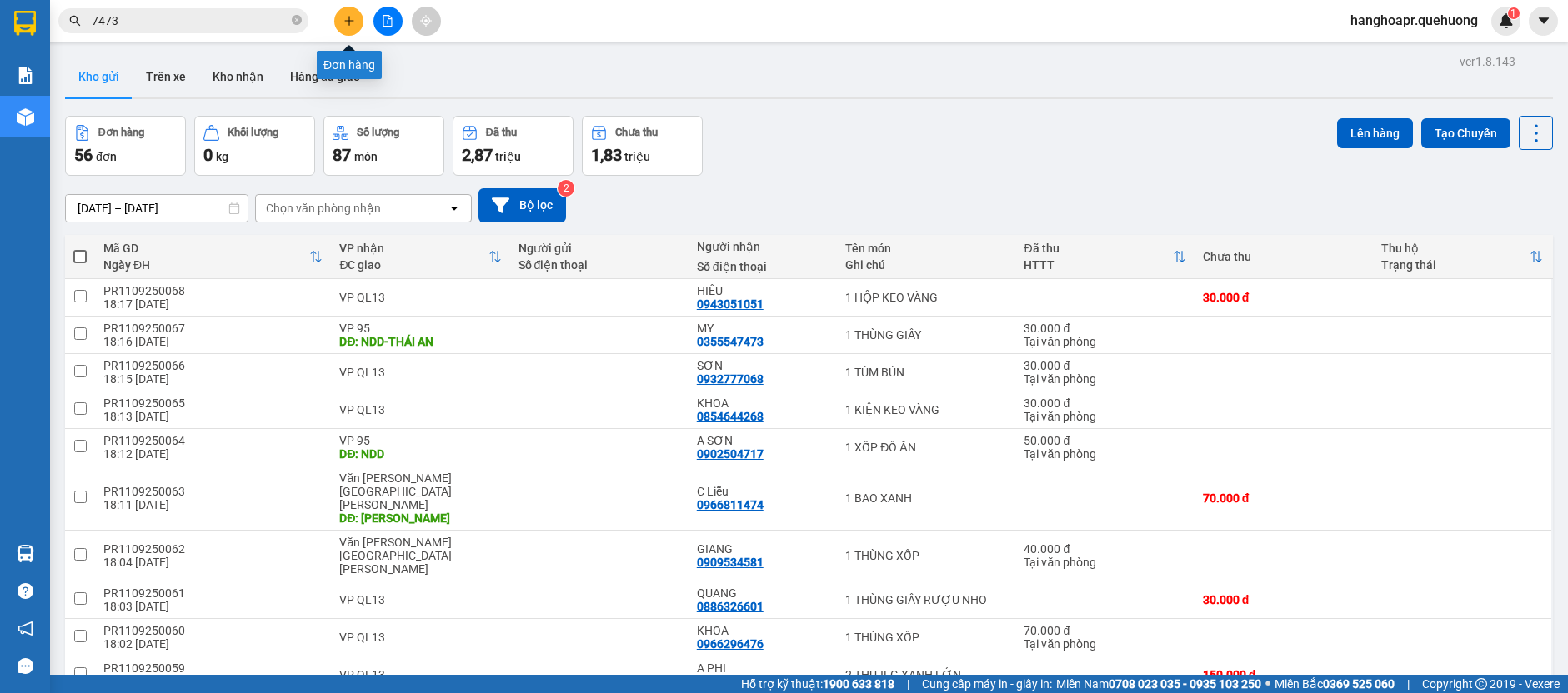
click at [351, 23] on icon "plus" at bounding box center [349, 20] width 12 height 12
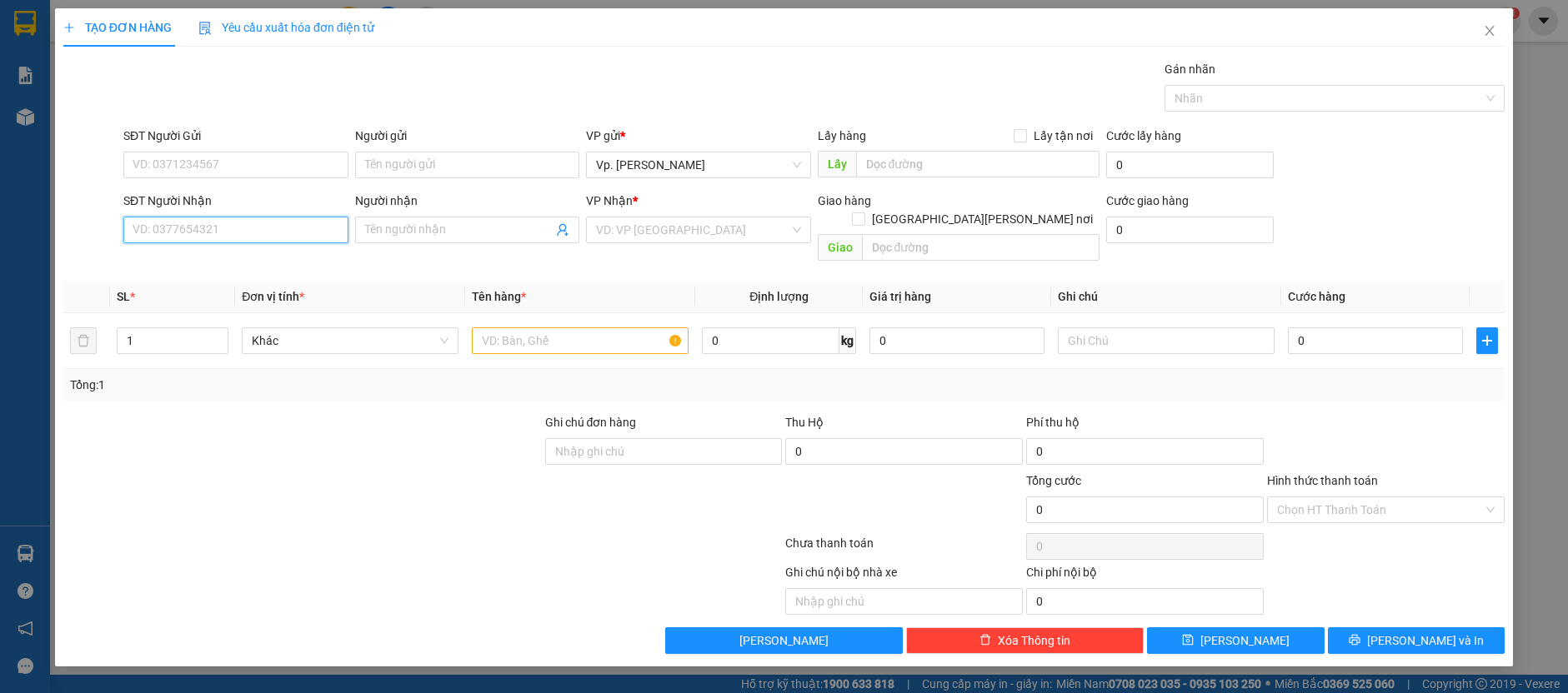
click at [264, 238] on input "SĐT Người Nhận" at bounding box center [236, 229] width 225 height 26
click at [250, 253] on div "0902635023 - [PERSON_NAME]" at bounding box center [236, 262] width 205 height 18
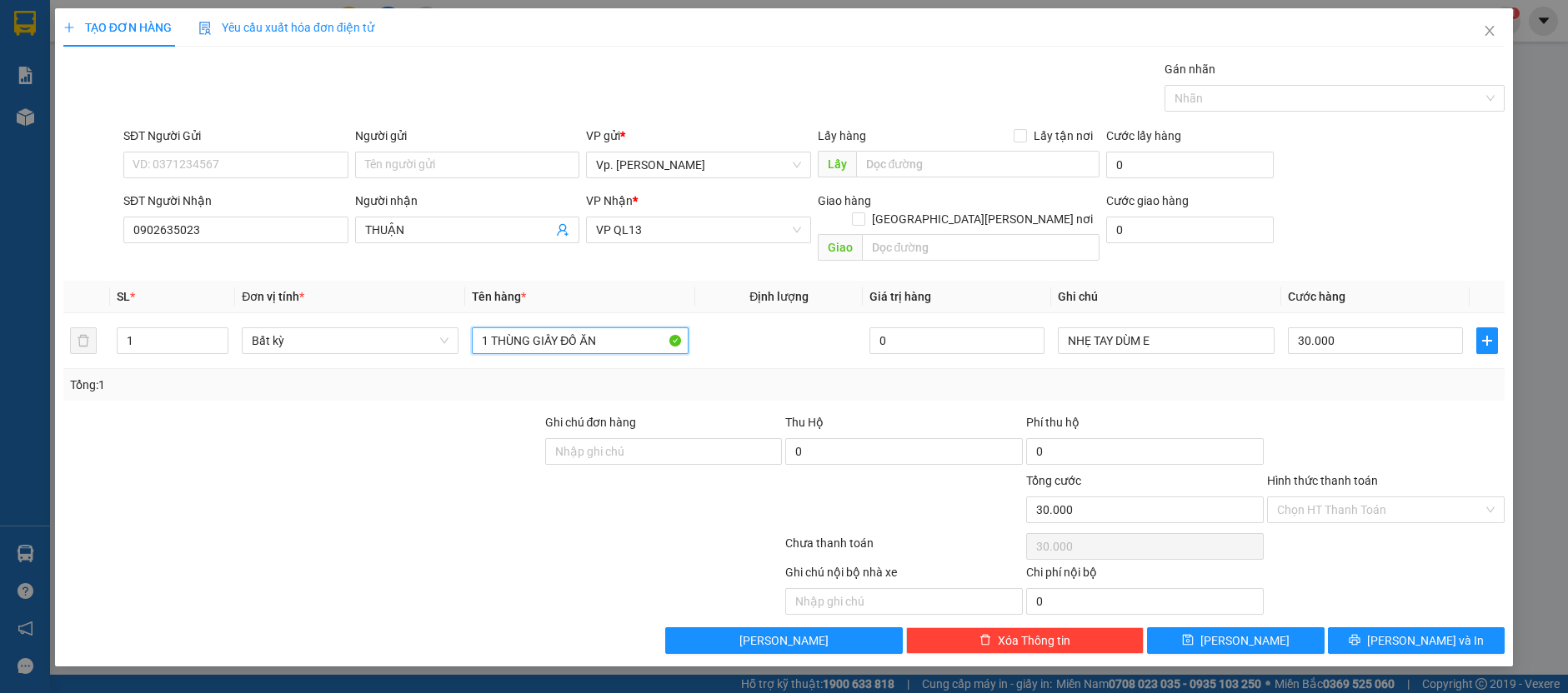
drag, startPoint x: 626, startPoint y: 328, endPoint x: 429, endPoint y: 387, distance: 205.6
click at [429, 387] on div "Transit Pickup Surcharge Ids Transit Deliver Surcharge Ids Transit Deliver Surc…" at bounding box center [784, 357] width 1441 height 594
click at [184, 329] on input "1" at bounding box center [173, 341] width 110 height 25
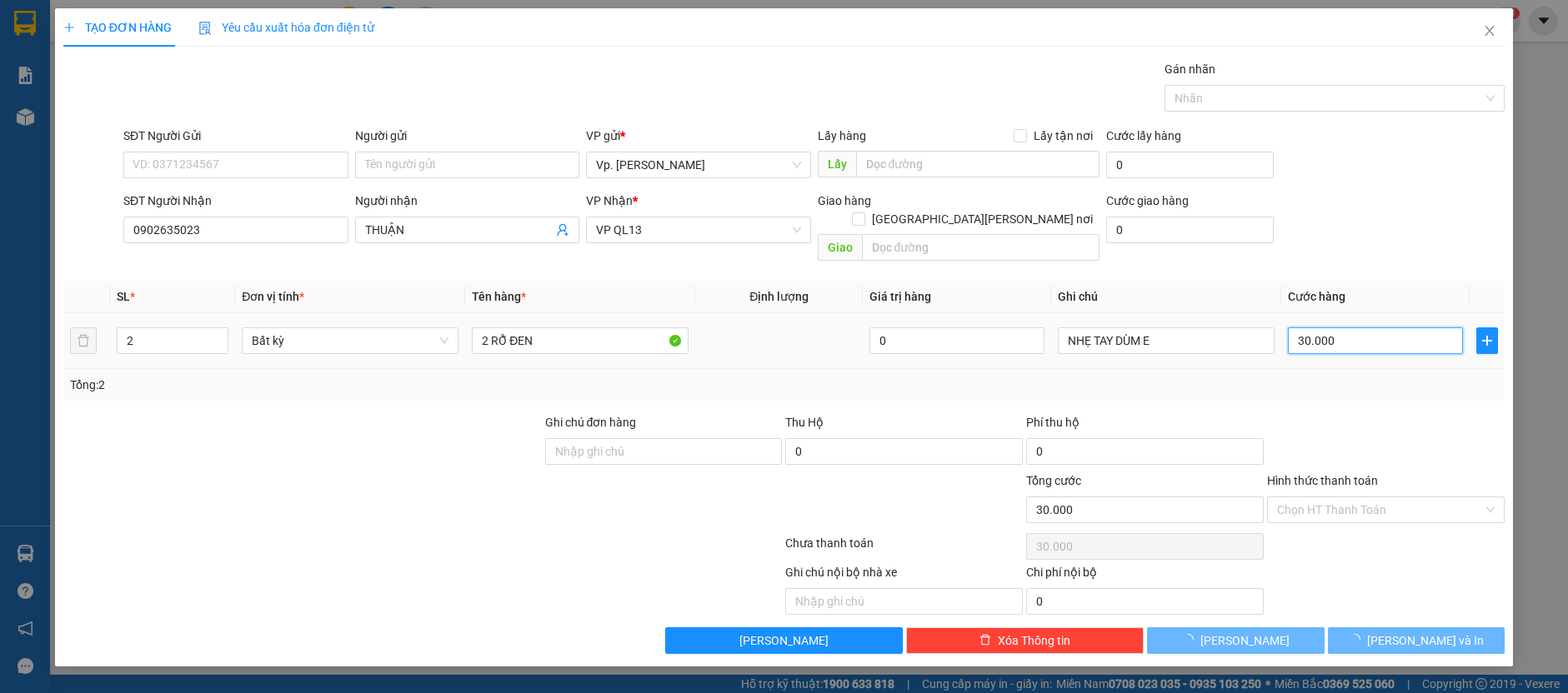
click at [1368, 328] on input "30.000" at bounding box center [1375, 341] width 175 height 26
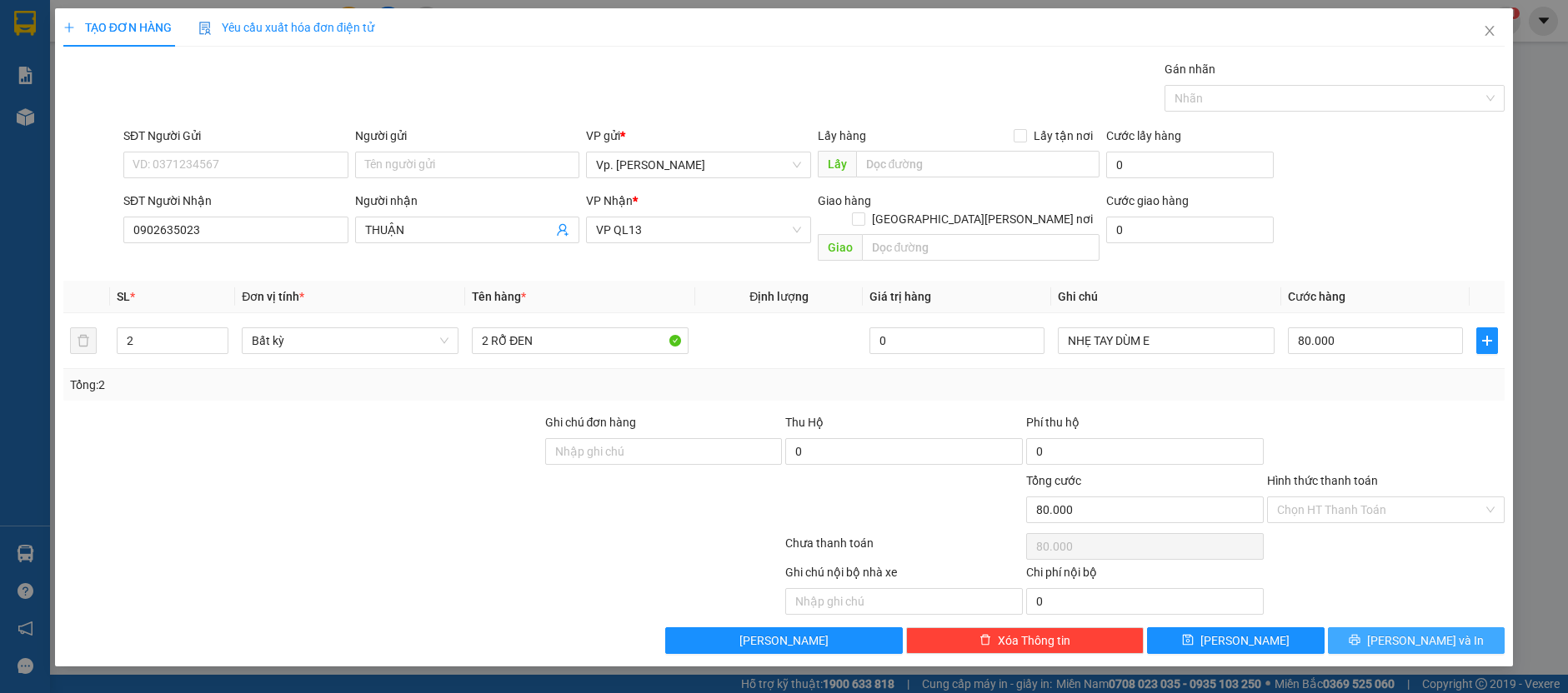
click at [1375, 627] on button "[PERSON_NAME] và In" at bounding box center [1416, 640] width 177 height 26
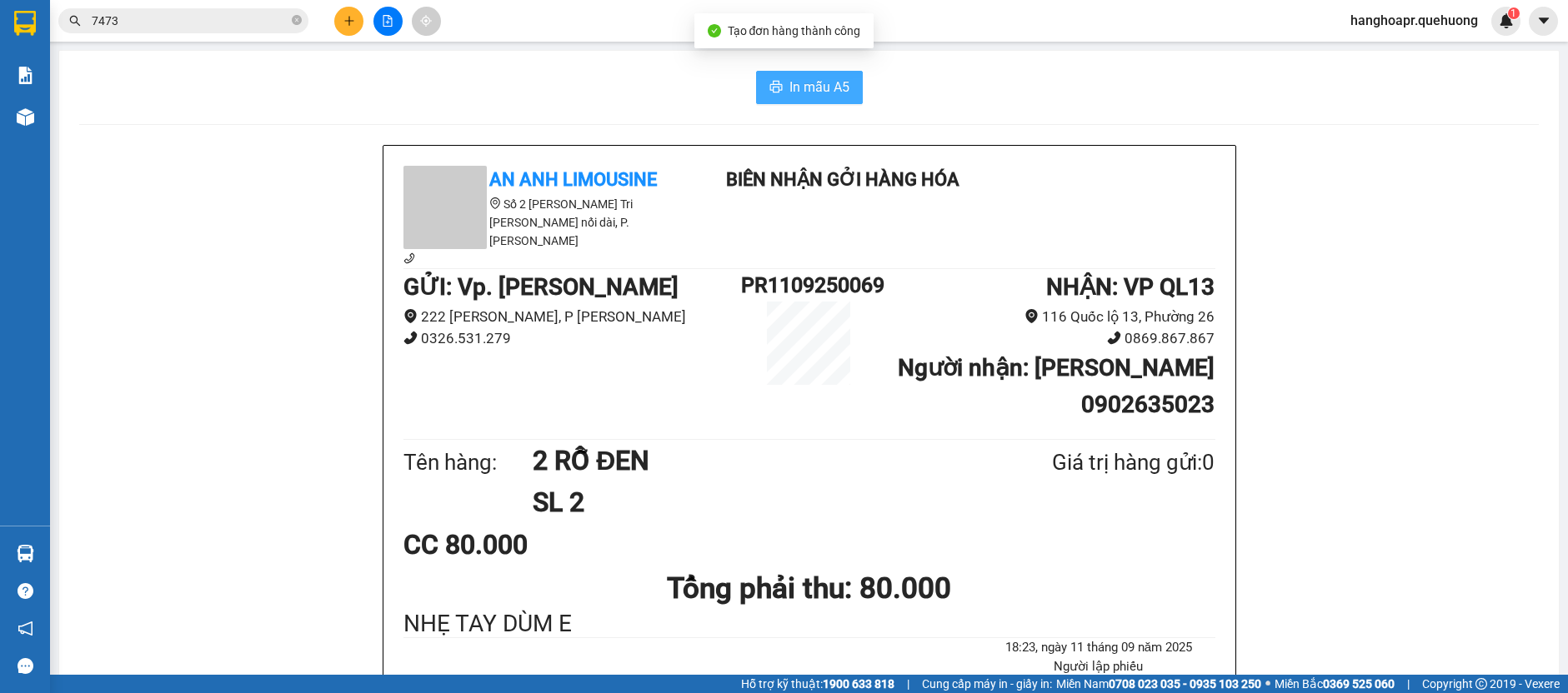
click at [804, 88] on span "In mẫu A5" at bounding box center [819, 87] width 60 height 21
click at [337, 21] on button at bounding box center [349, 21] width 29 height 29
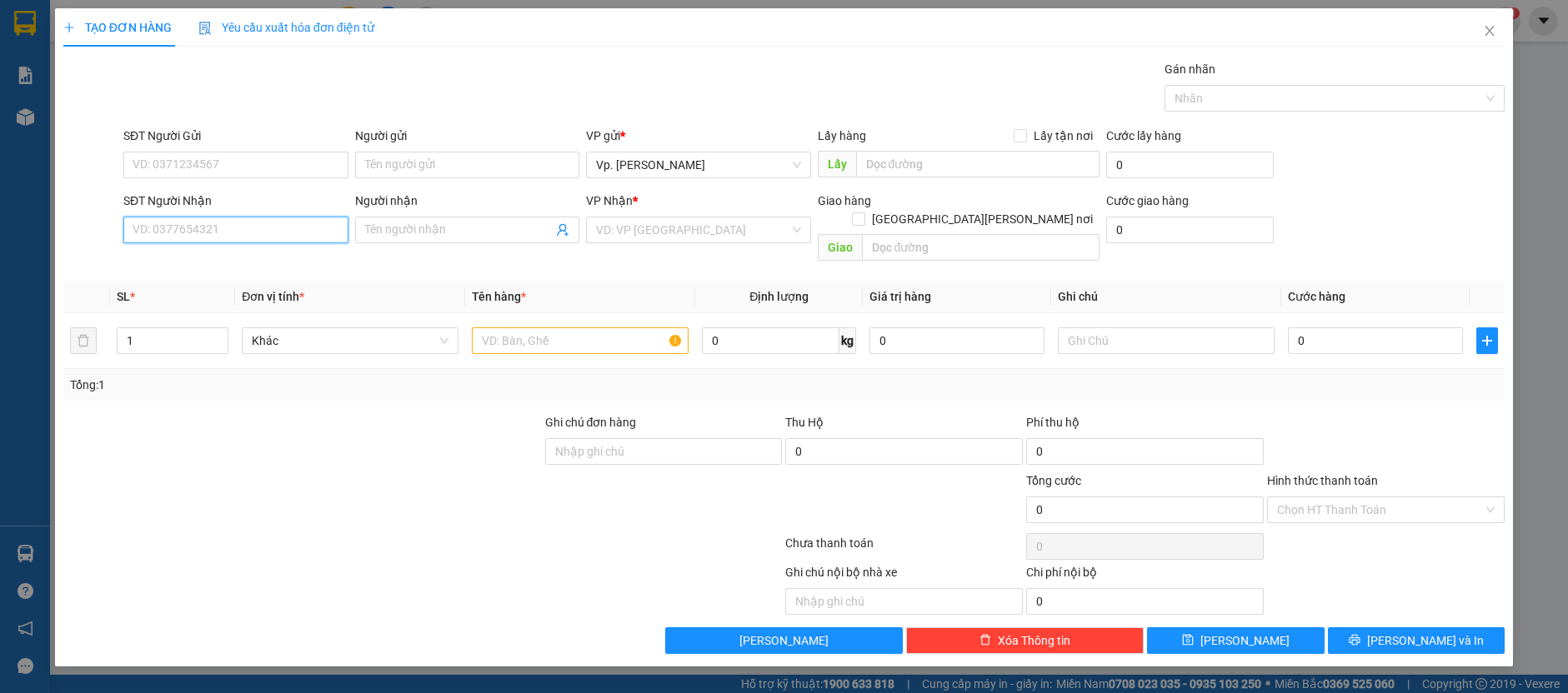
click at [234, 216] on input "SĐT Người Nhận" at bounding box center [236, 229] width 225 height 26
click at [220, 291] on div "0902310520 - TRÍ" at bounding box center [241, 289] width 216 height 18
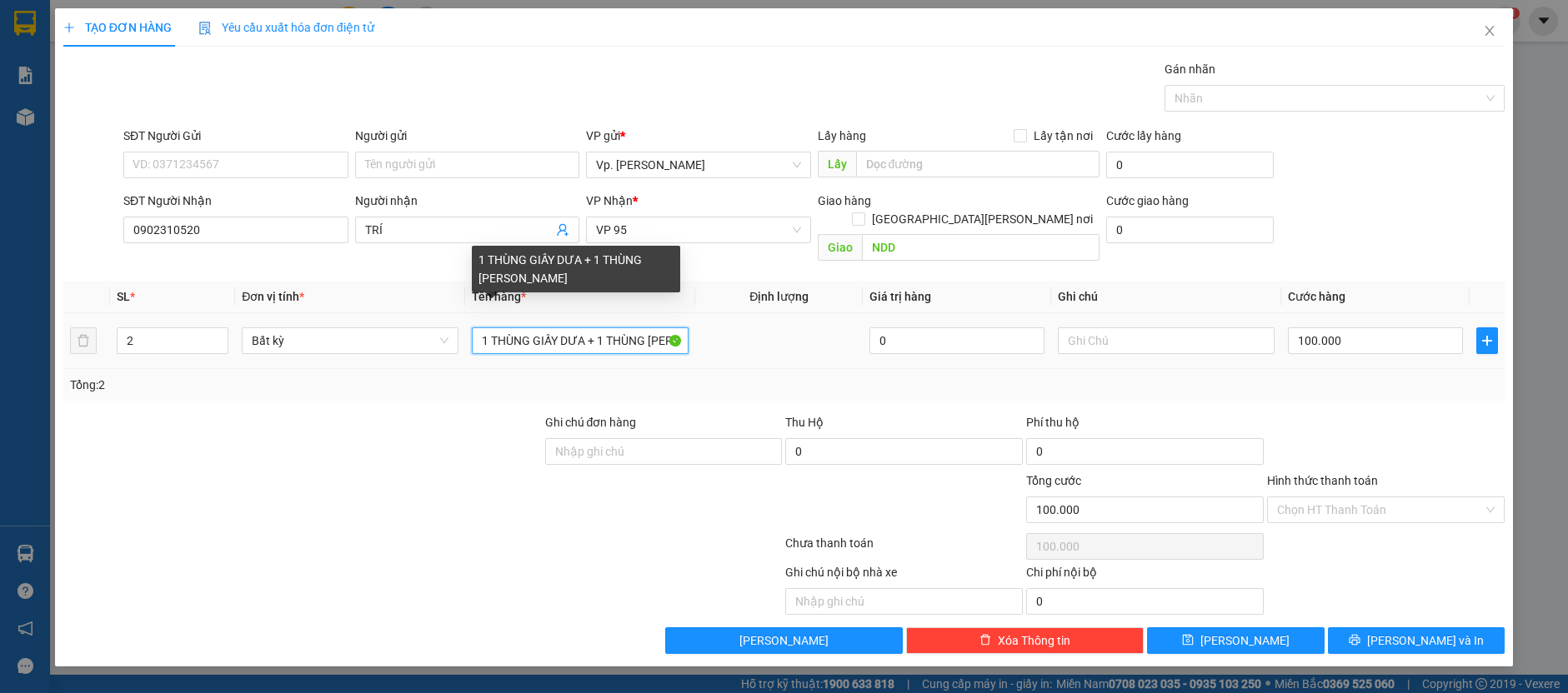
click at [534, 328] on input "1 THÙNG GIẤY DƯA + 1 THÙNG [PERSON_NAME]" at bounding box center [580, 341] width 216 height 26
drag, startPoint x: 533, startPoint y: 319, endPoint x: 721, endPoint y: 328, distance: 188.2
click at [721, 328] on tr "2 Bất kỳ 1 THÙNG GIẤY DƯA + 1 THÙNG [PERSON_NAME] 0 100.000" at bounding box center [784, 341] width 1441 height 56
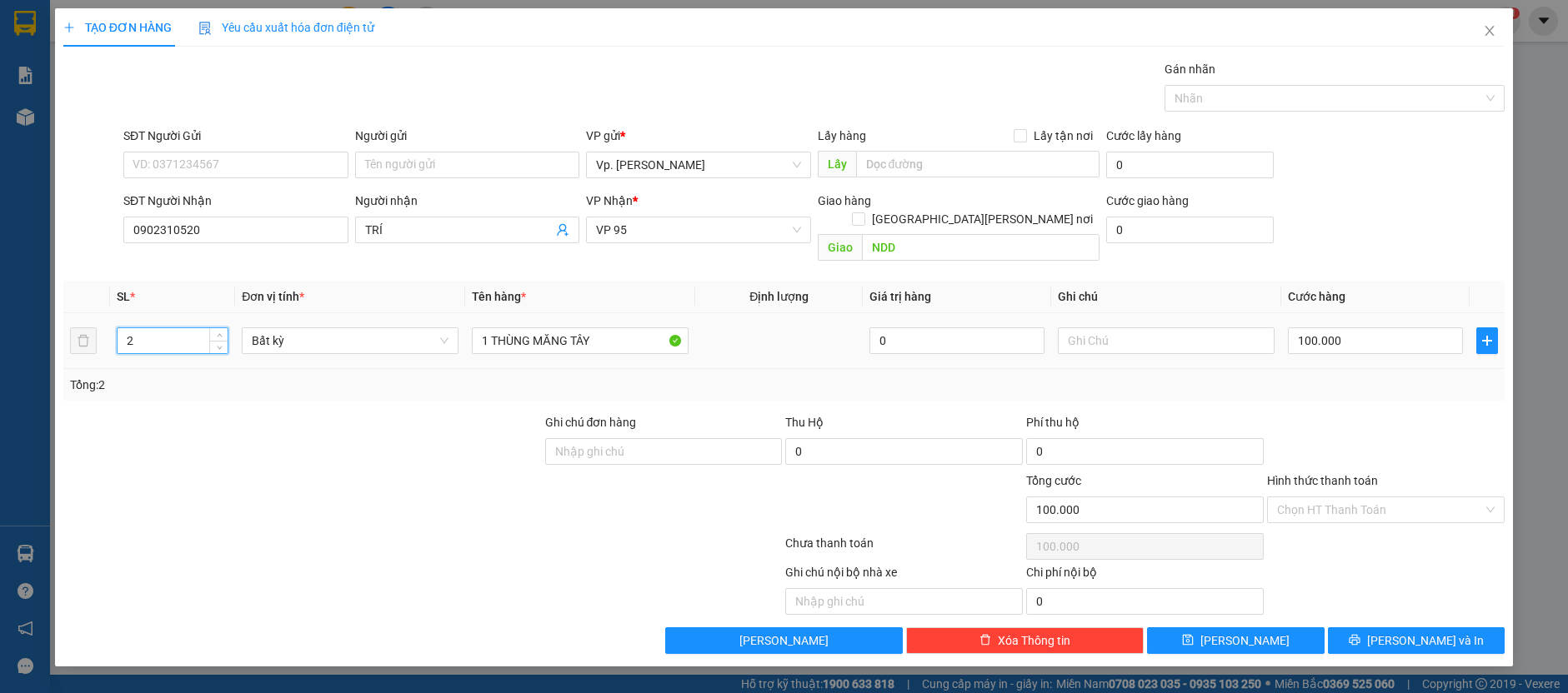
drag, startPoint x: 144, startPoint y: 320, endPoint x: 153, endPoint y: 320, distance: 9.0
click at [148, 329] on input "2" at bounding box center [173, 341] width 110 height 25
